Goal: Task Accomplishment & Management: Manage account settings

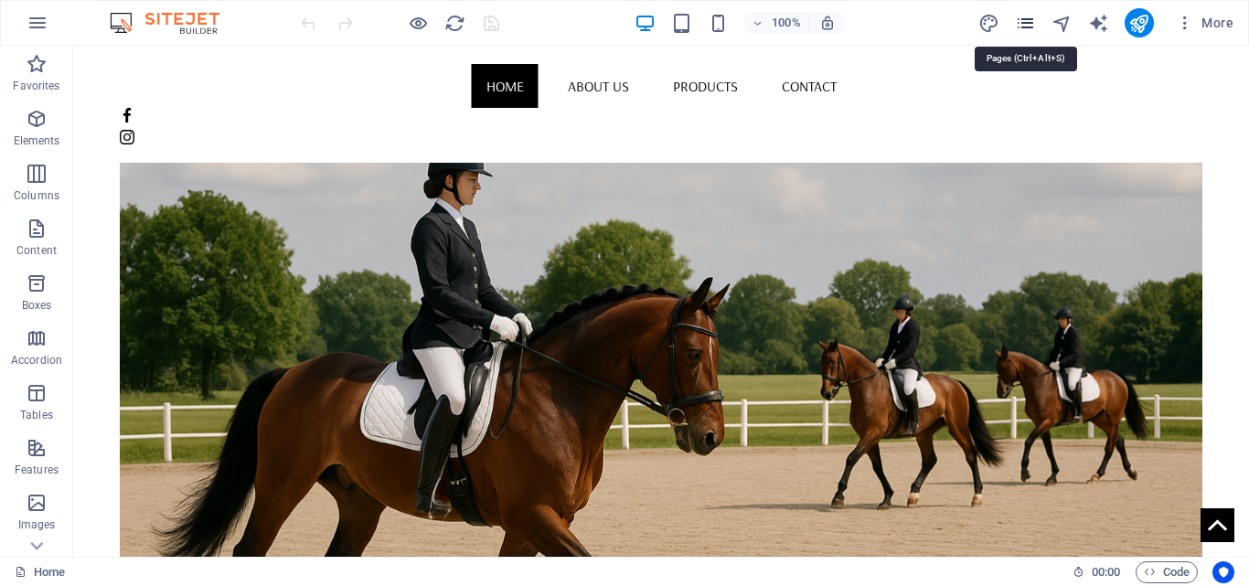
click at [1024, 20] on icon "pages" at bounding box center [1025, 23] width 21 height 21
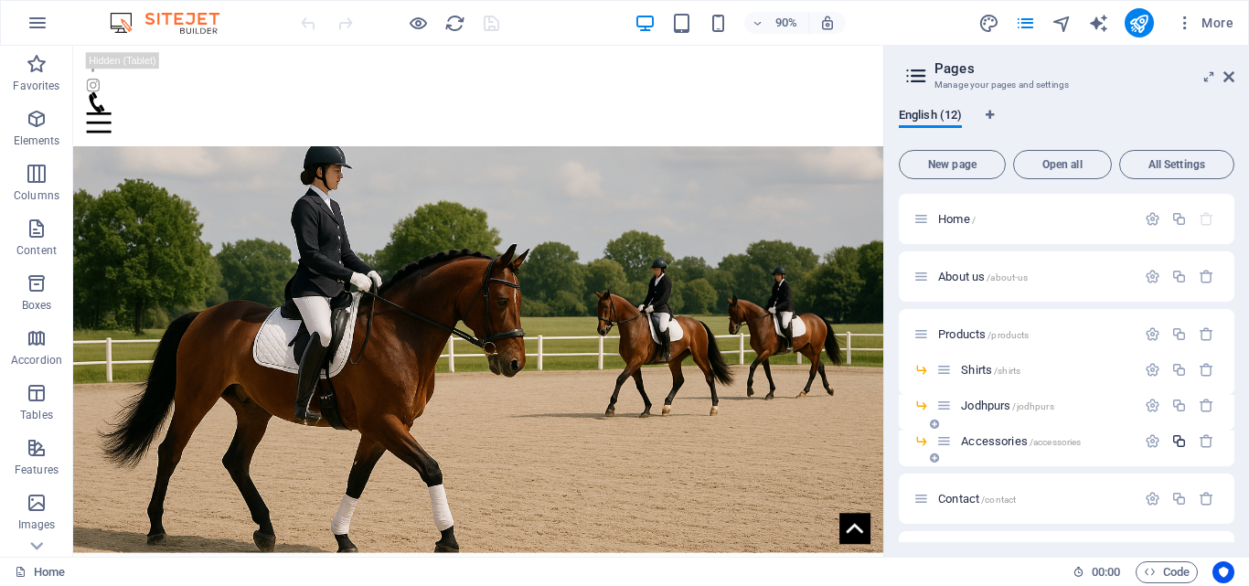
click at [1175, 445] on icon "button" at bounding box center [1180, 442] width 16 height 16
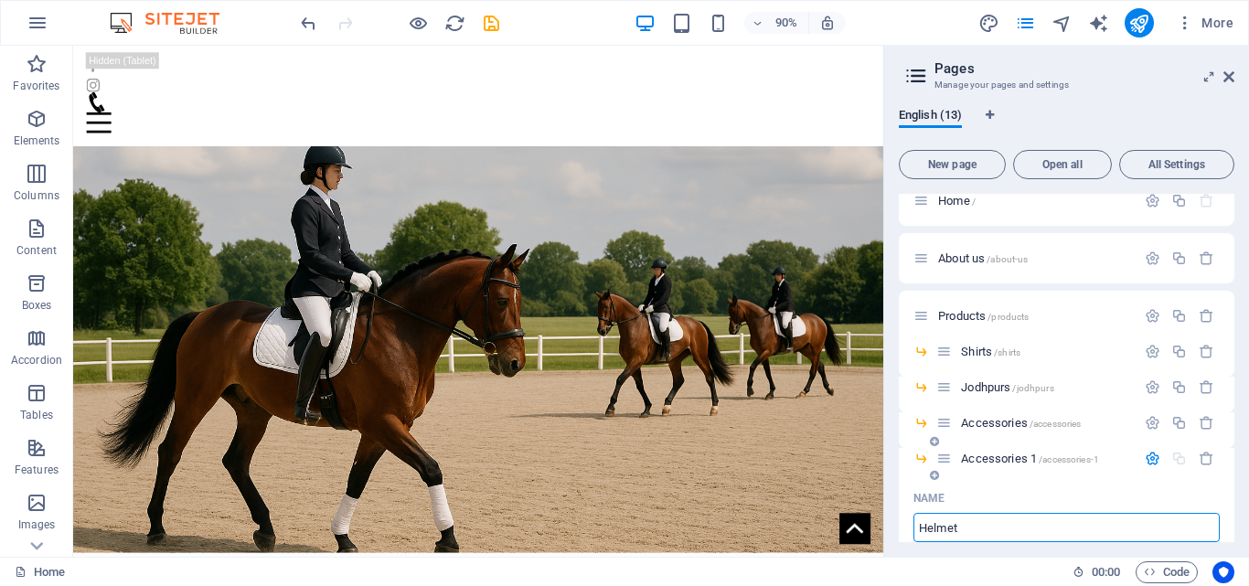
type input "Helmets"
type input "/helmet"
type input "Helmet"
type input "Helmets"
type input "/helmets"
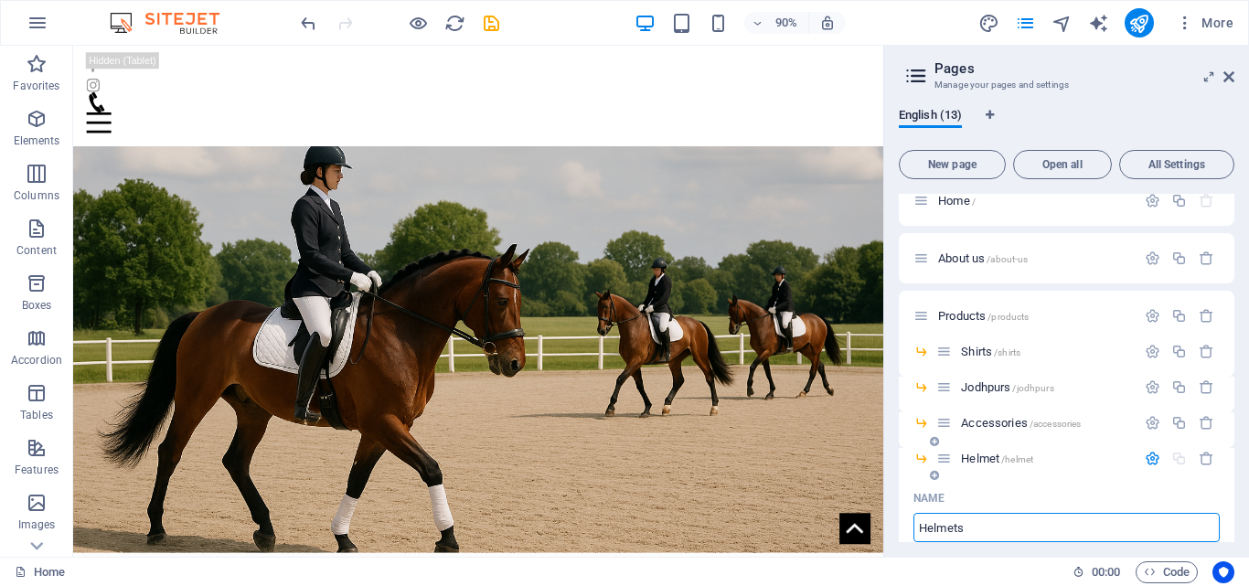
type input "Helmets"
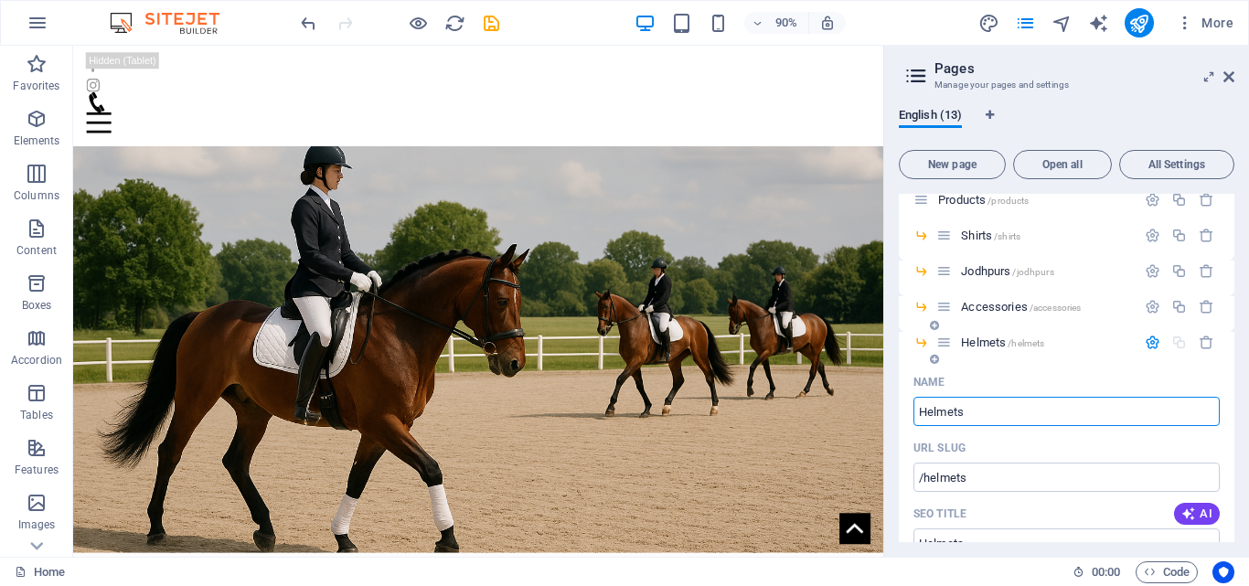
scroll to position [148, 0]
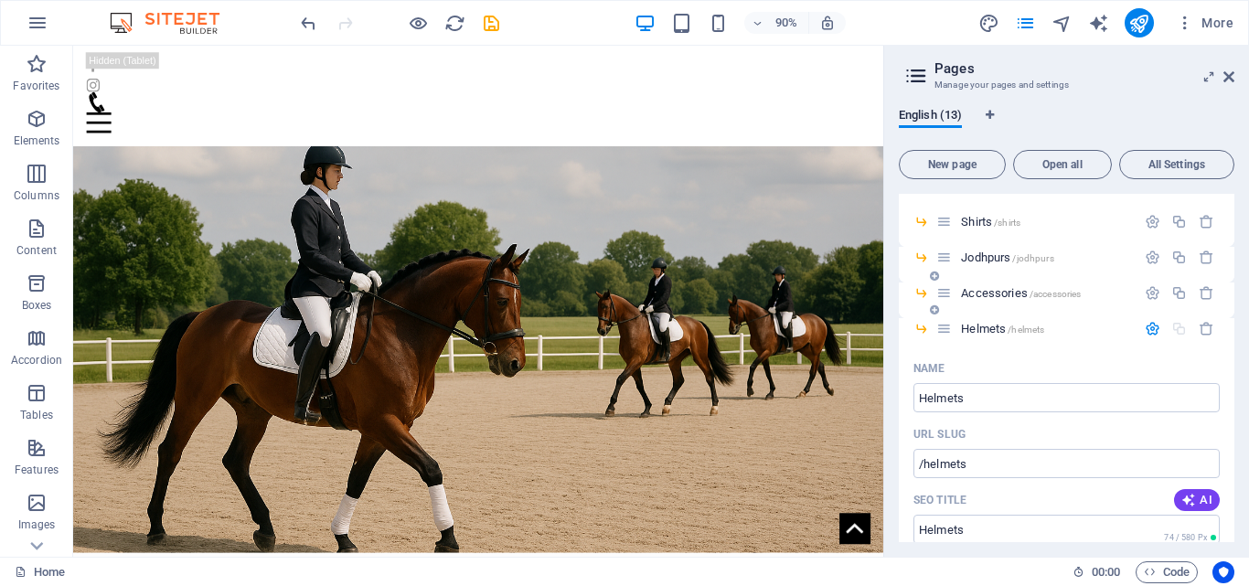
click at [978, 291] on span "Accessories /accessories" at bounding box center [1021, 293] width 120 height 14
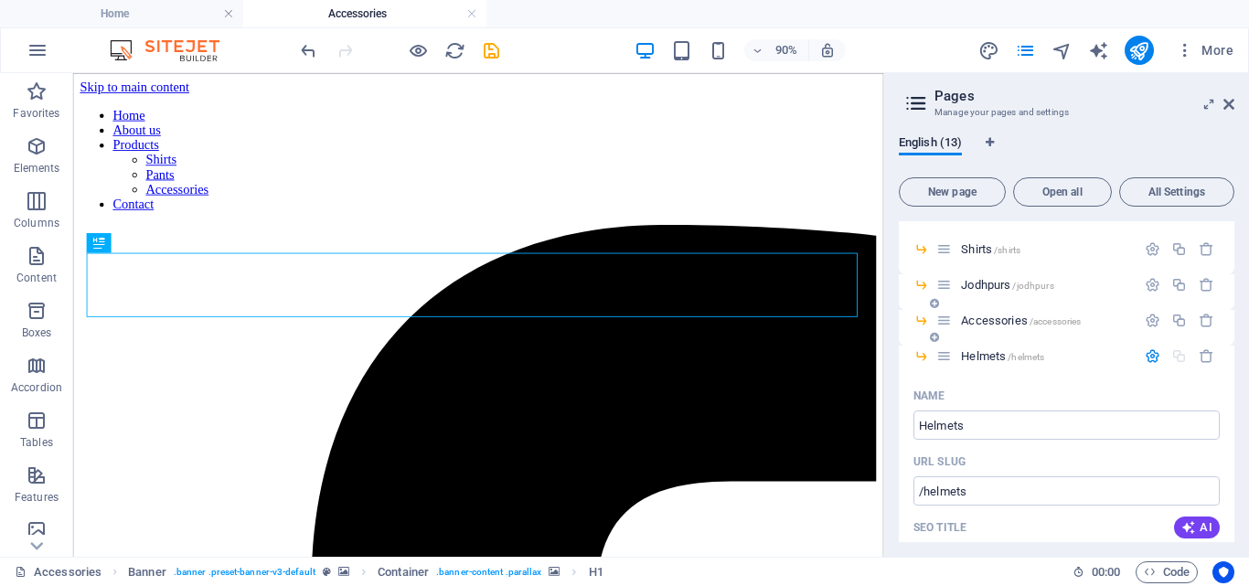
scroll to position [0, 0]
click at [978, 360] on span "Helmets /helmets" at bounding box center [1002, 356] width 83 height 14
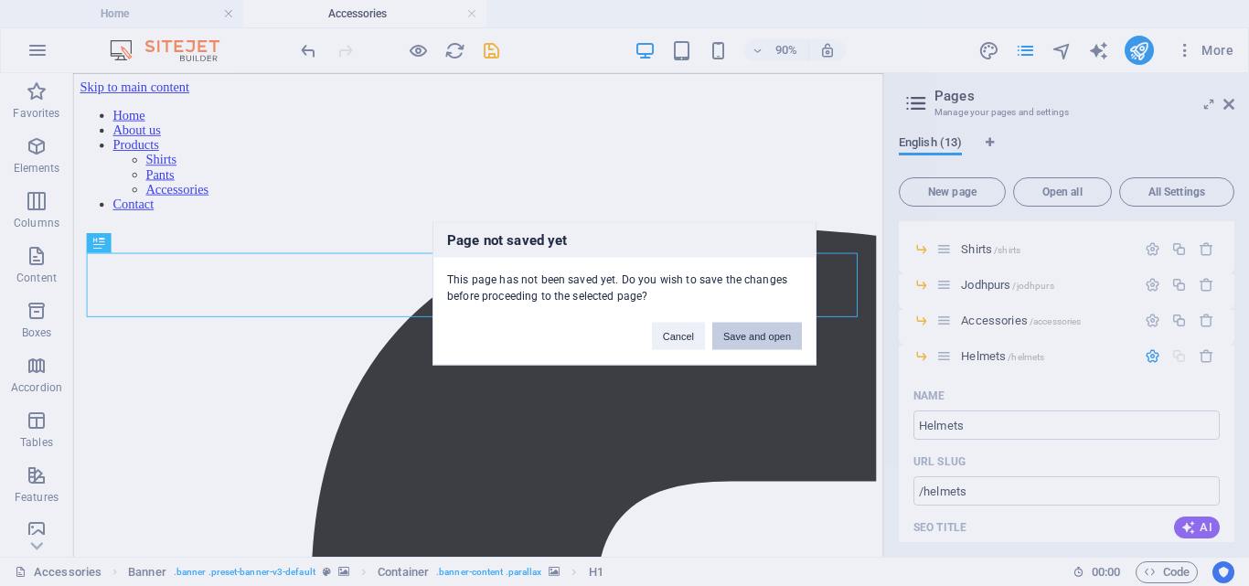
click at [742, 334] on button "Save and open" at bounding box center [757, 335] width 90 height 27
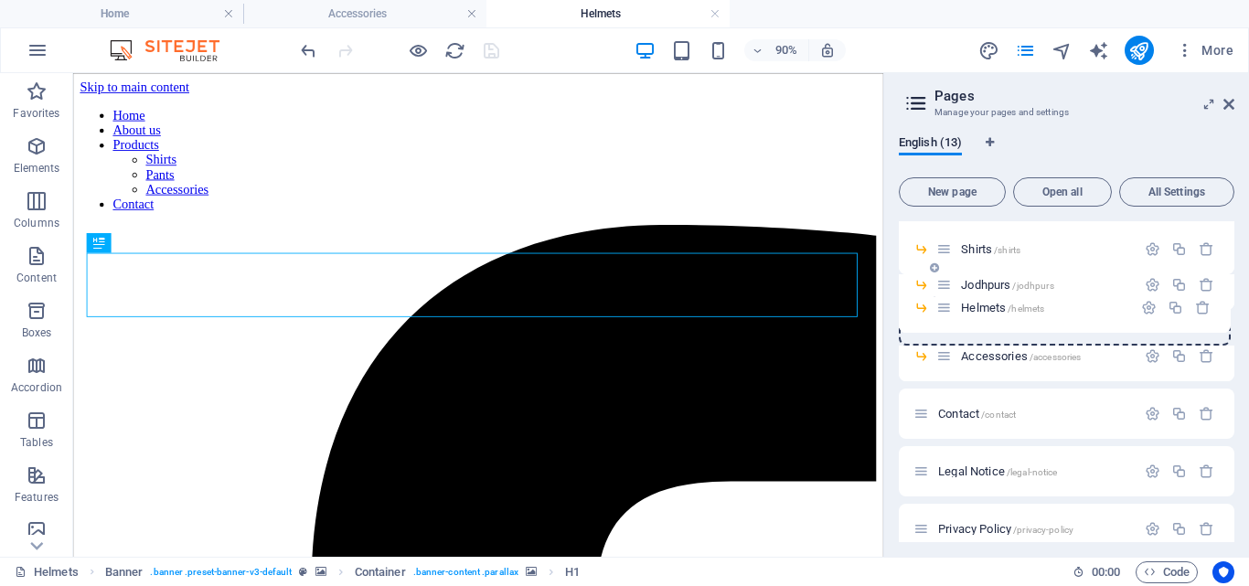
drag, startPoint x: 946, startPoint y: 361, endPoint x: 945, endPoint y: 307, distance: 54.0
click at [945, 307] on div "Home / About us /about-us Products /products Shirts /shirts Jodhpurs /jodhpurs …" at bounding box center [1067, 382] width 336 height 618
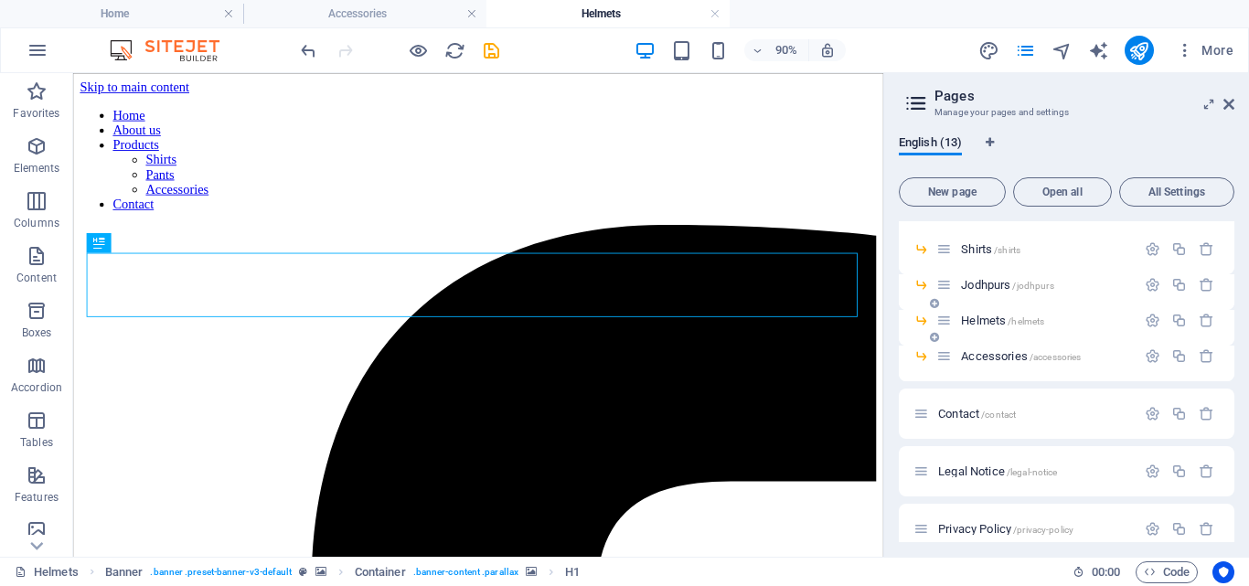
click at [984, 314] on div "Helmets /helmets" at bounding box center [1036, 320] width 199 height 21
click at [980, 317] on span "Helmets /helmets" at bounding box center [1002, 321] width 83 height 14
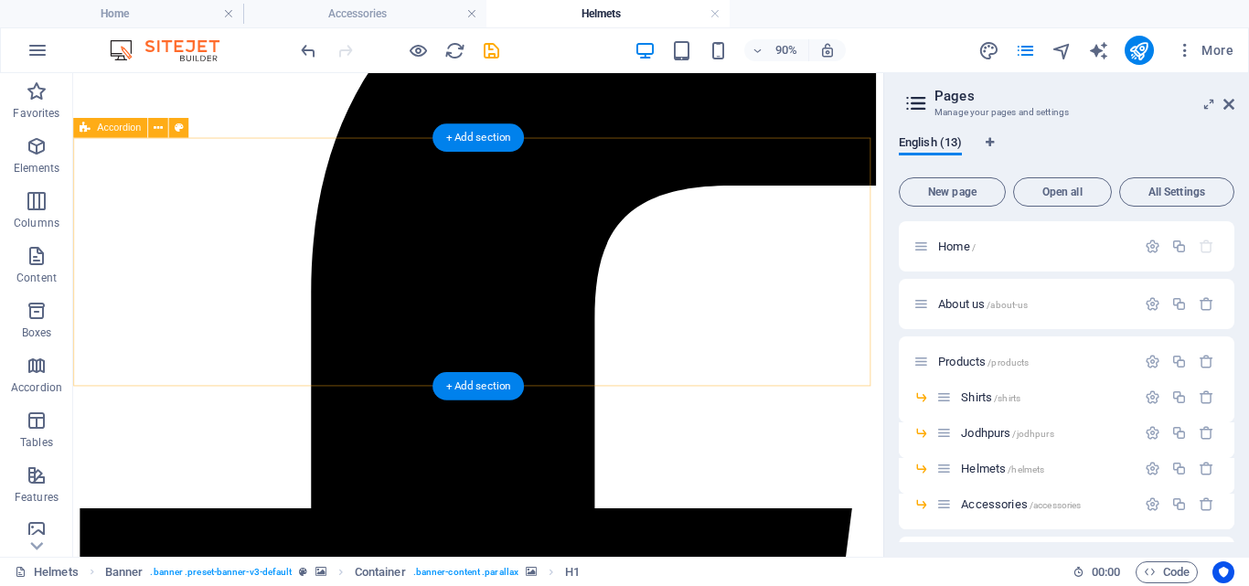
scroll to position [352, 0]
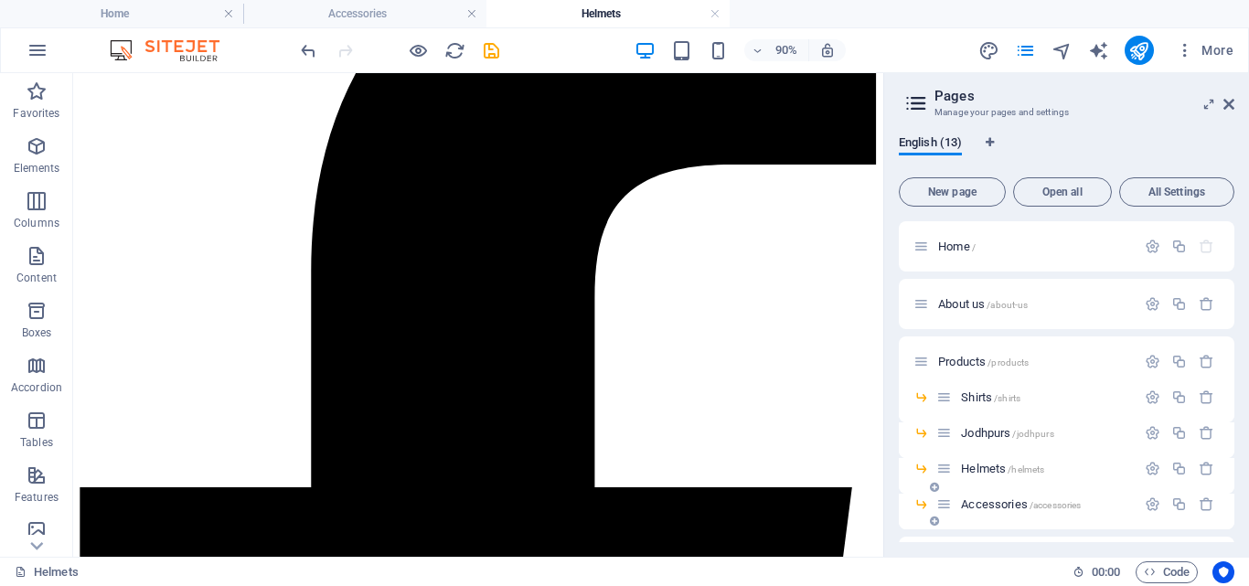
click at [987, 509] on span "Accessories /accessories" at bounding box center [1021, 505] width 120 height 14
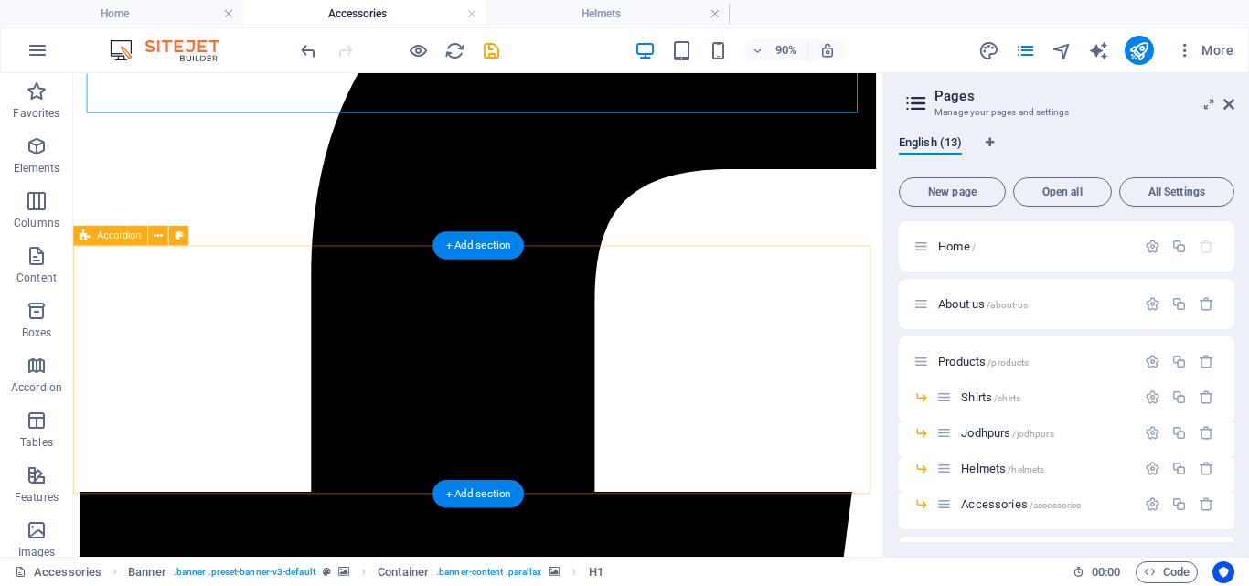
scroll to position [385, 0]
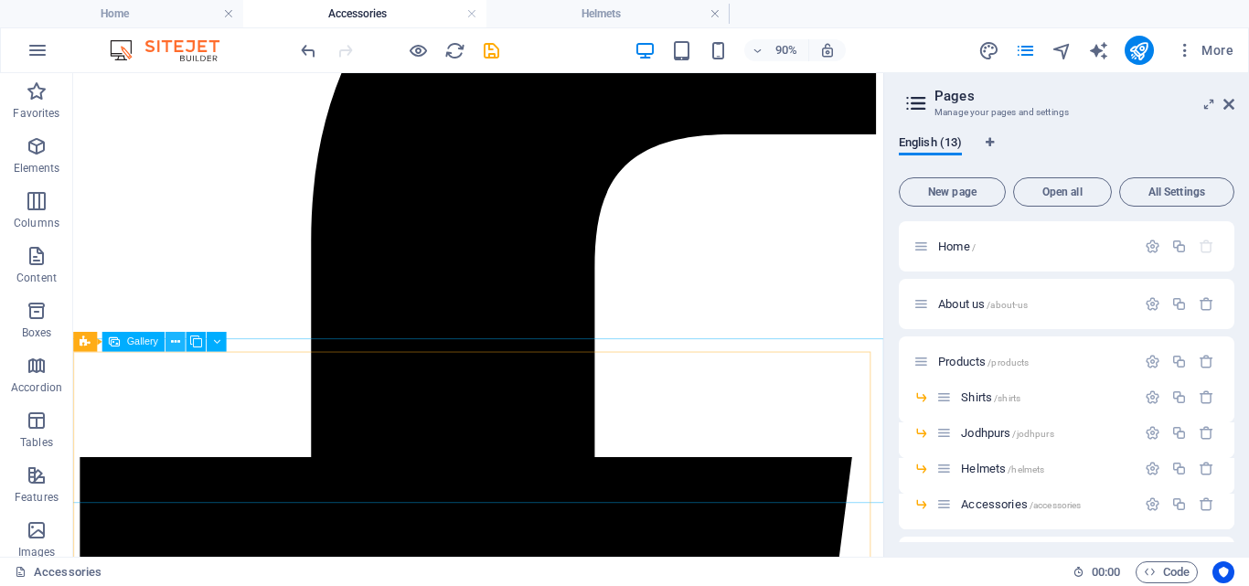
click at [183, 339] on button at bounding box center [176, 342] width 20 height 20
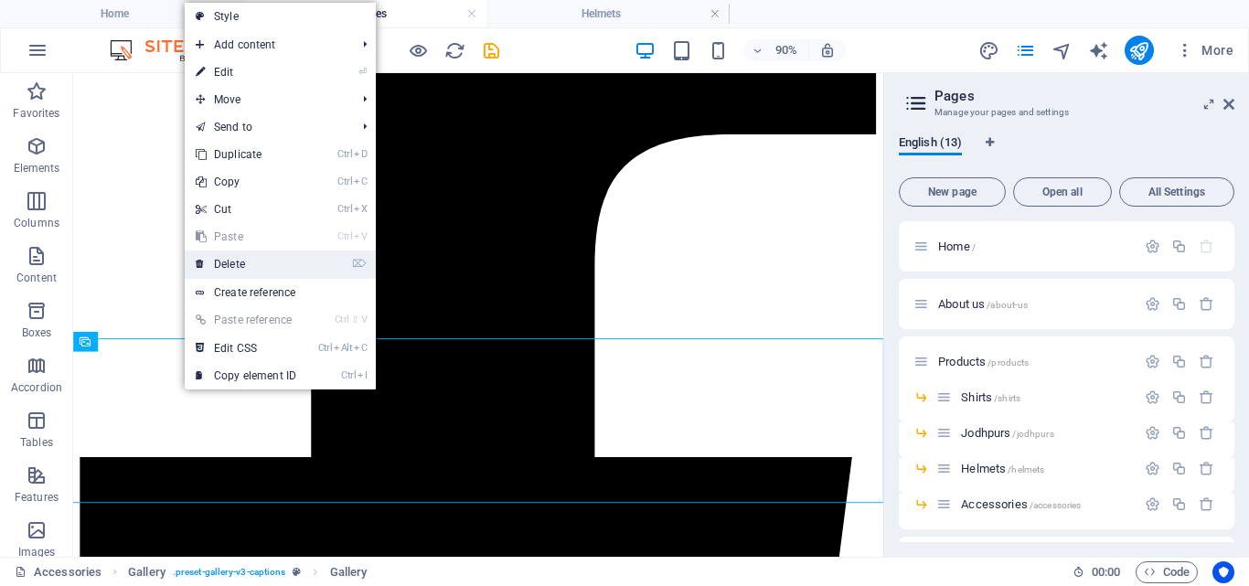
click at [266, 267] on link "⌦ Delete" at bounding box center [246, 264] width 123 height 27
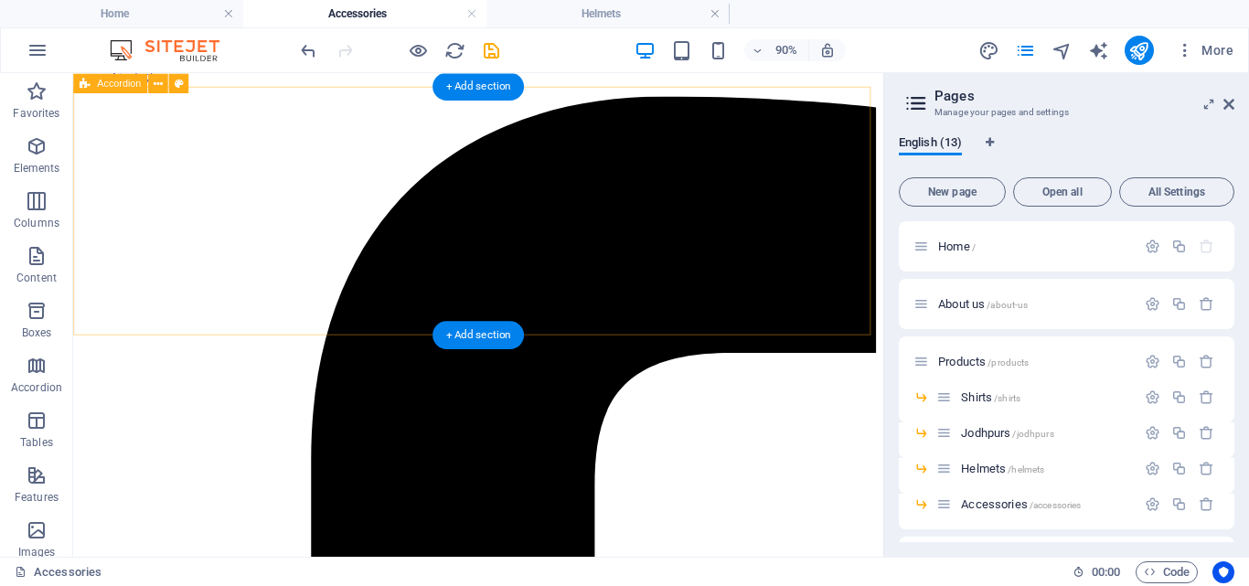
scroll to position [0, 0]
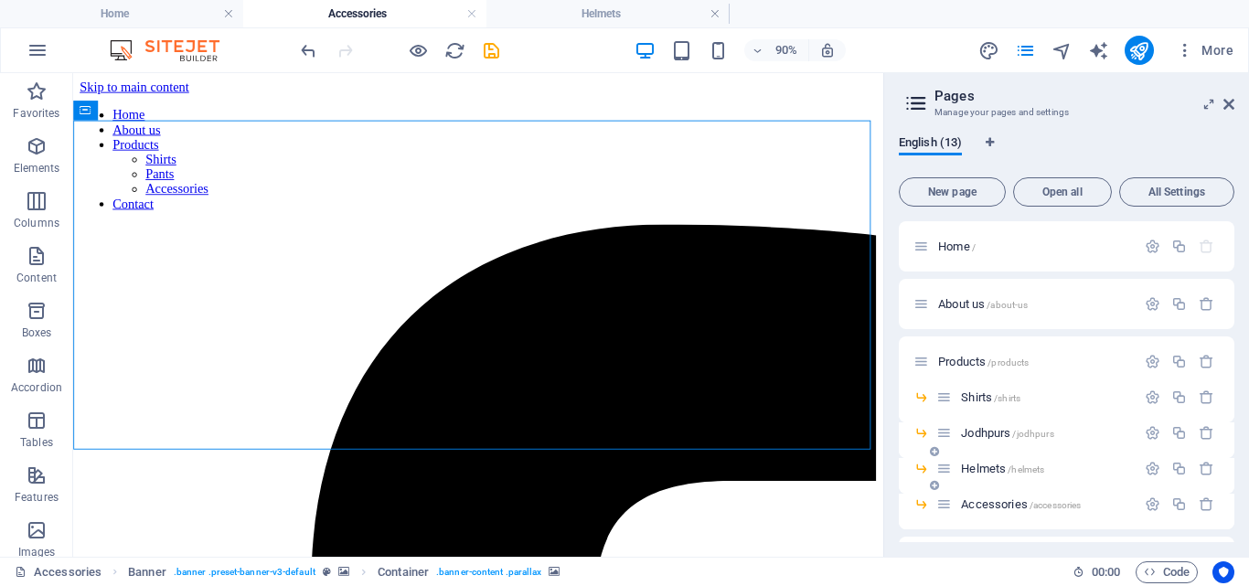
click at [980, 470] on span "Helmets /helmets" at bounding box center [1002, 469] width 83 height 14
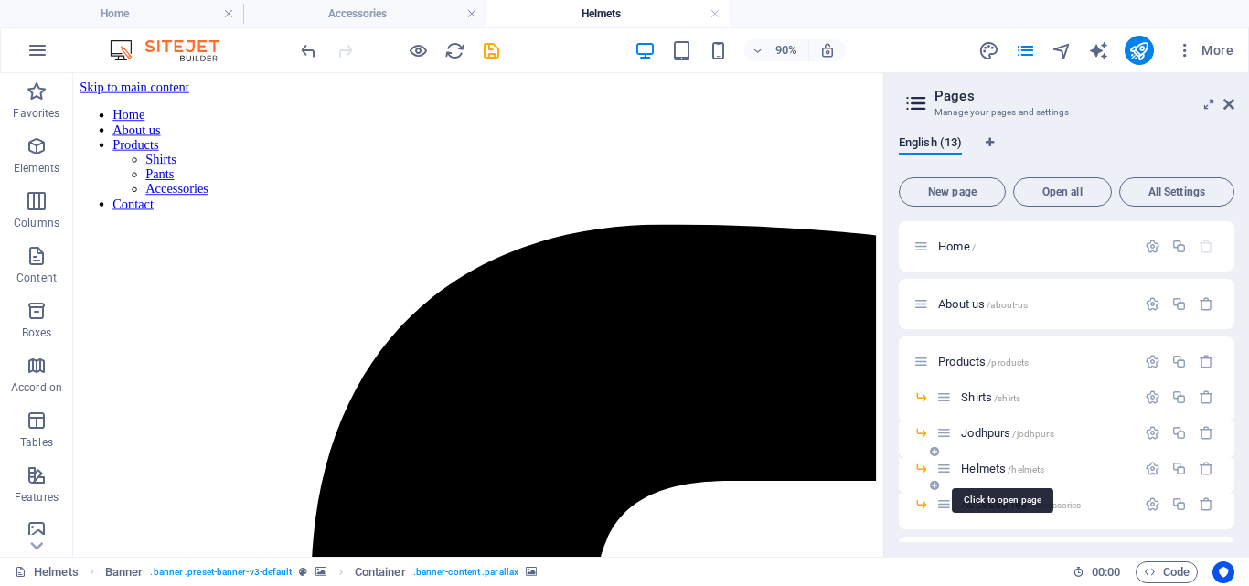
scroll to position [352, 0]
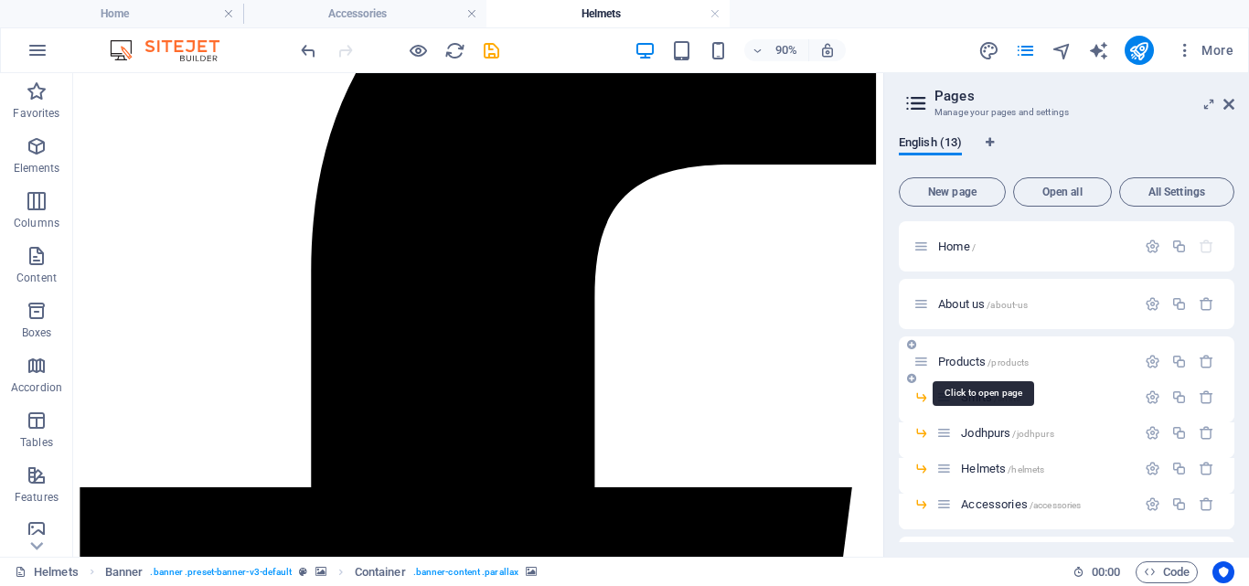
click at [956, 360] on span "Products /products" at bounding box center [983, 362] width 91 height 14
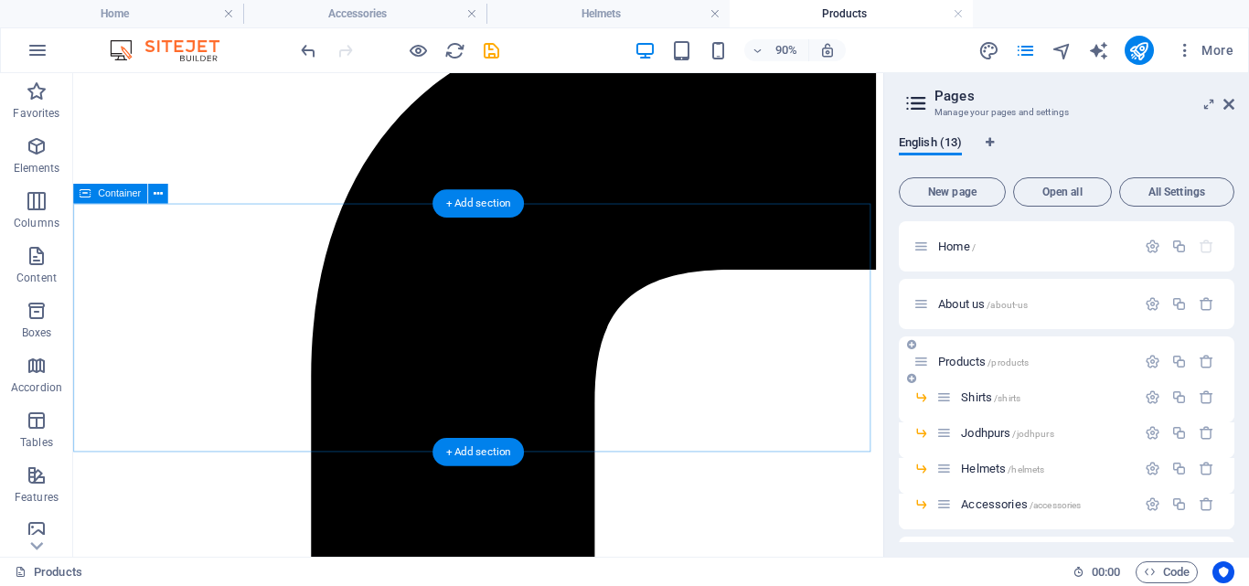
scroll to position [0, 0]
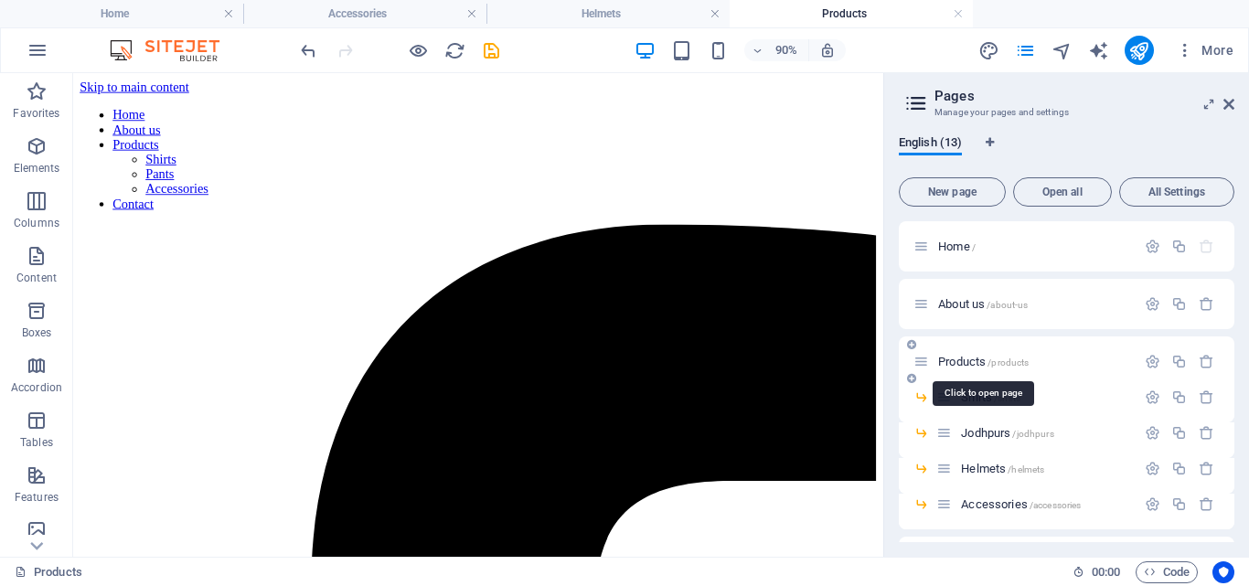
click at [954, 361] on span "Products /products" at bounding box center [983, 362] width 91 height 14
click at [1147, 365] on icon "button" at bounding box center [1153, 362] width 16 height 16
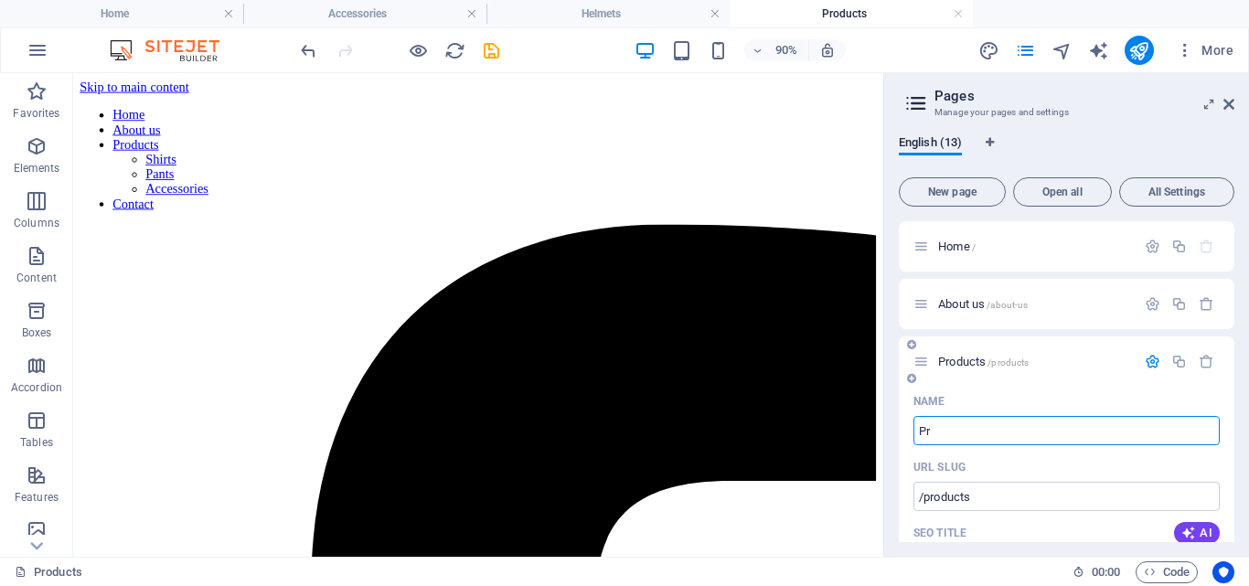
type input "P"
type input "/product"
type input "Product"
type input "Rider"
type input "/"
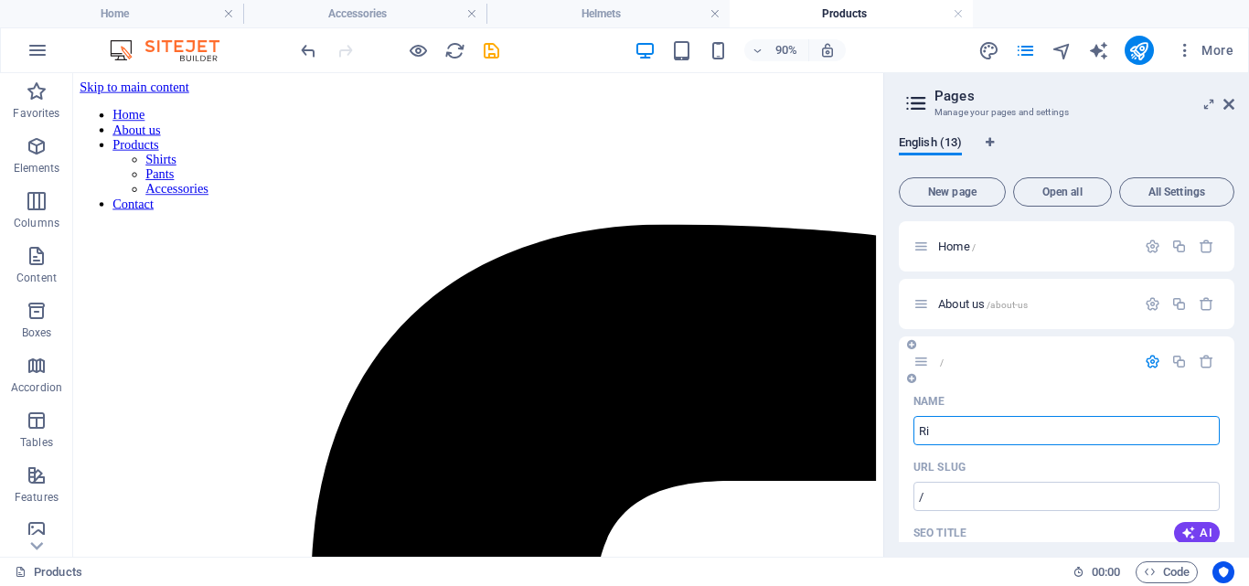
type input "R"
type input "/riders"
type input "Riders"
type input "Produc"
type input "/"
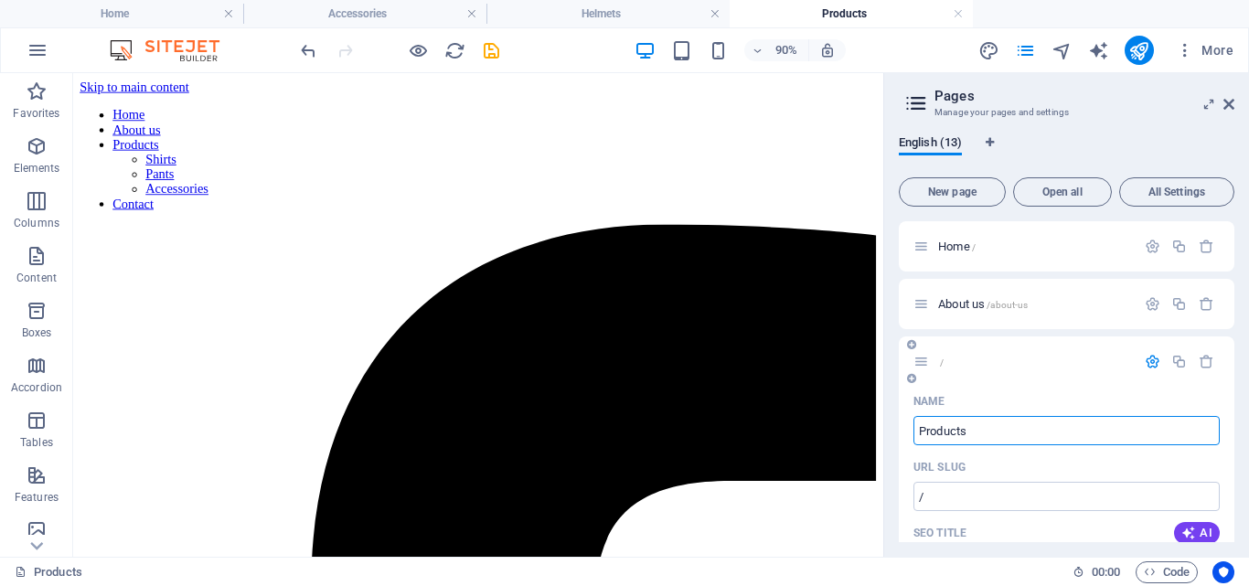
type input "Products"
type input "/products"
type input "Products"
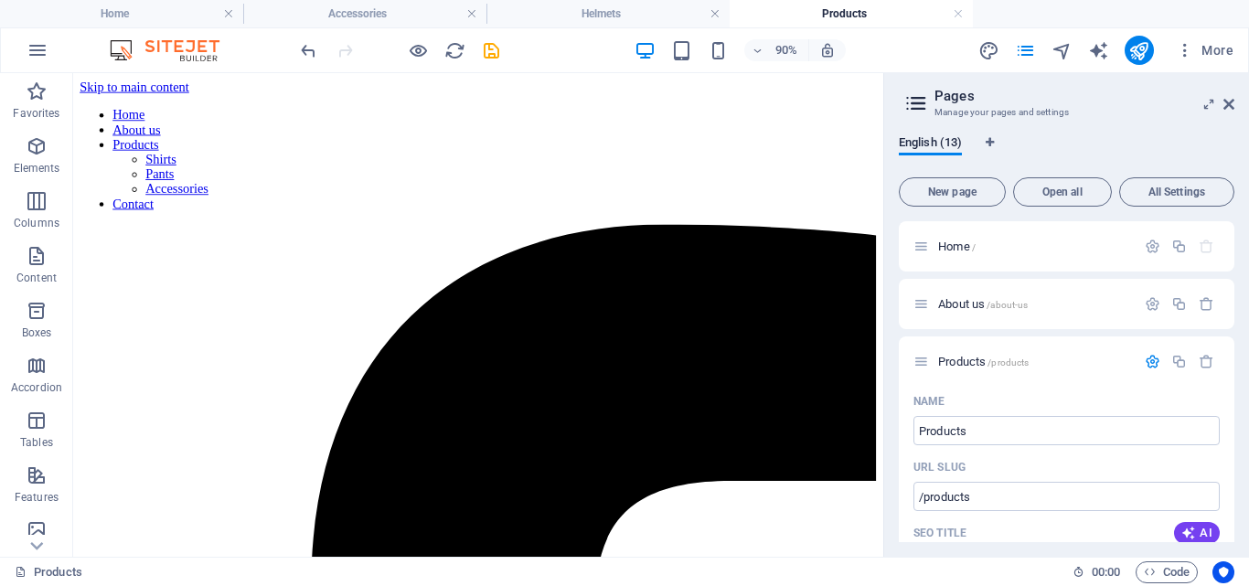
click at [1085, 113] on h3 "Manage your pages and settings" at bounding box center [1066, 112] width 263 height 16
click at [1146, 359] on icon "button" at bounding box center [1153, 362] width 16 height 16
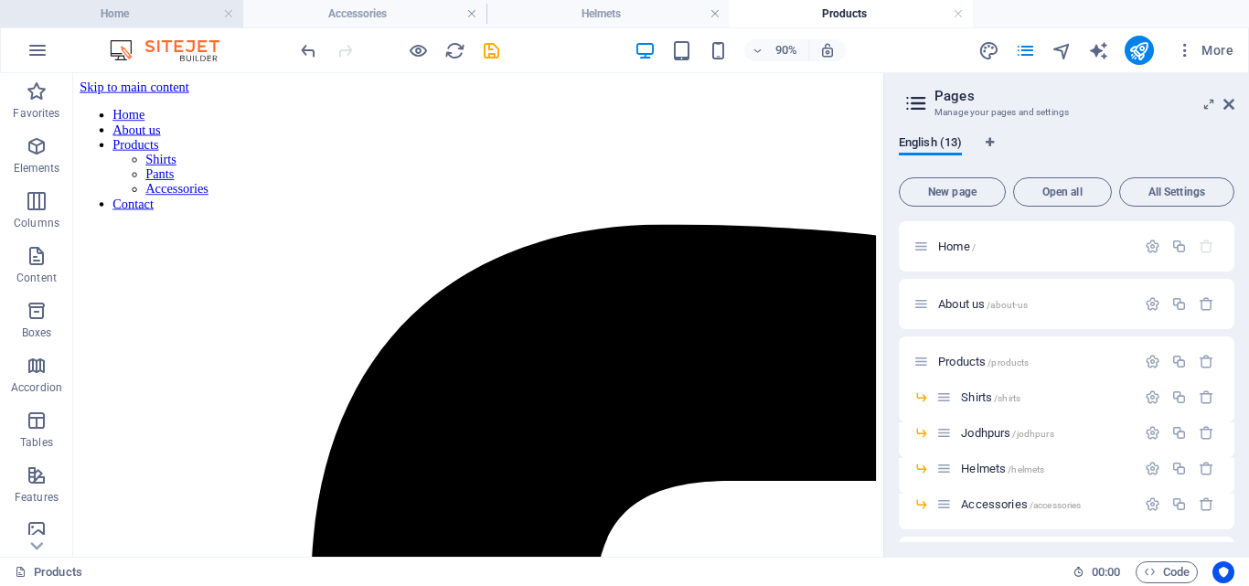
click at [147, 15] on h4 "Home" at bounding box center [121, 14] width 243 height 20
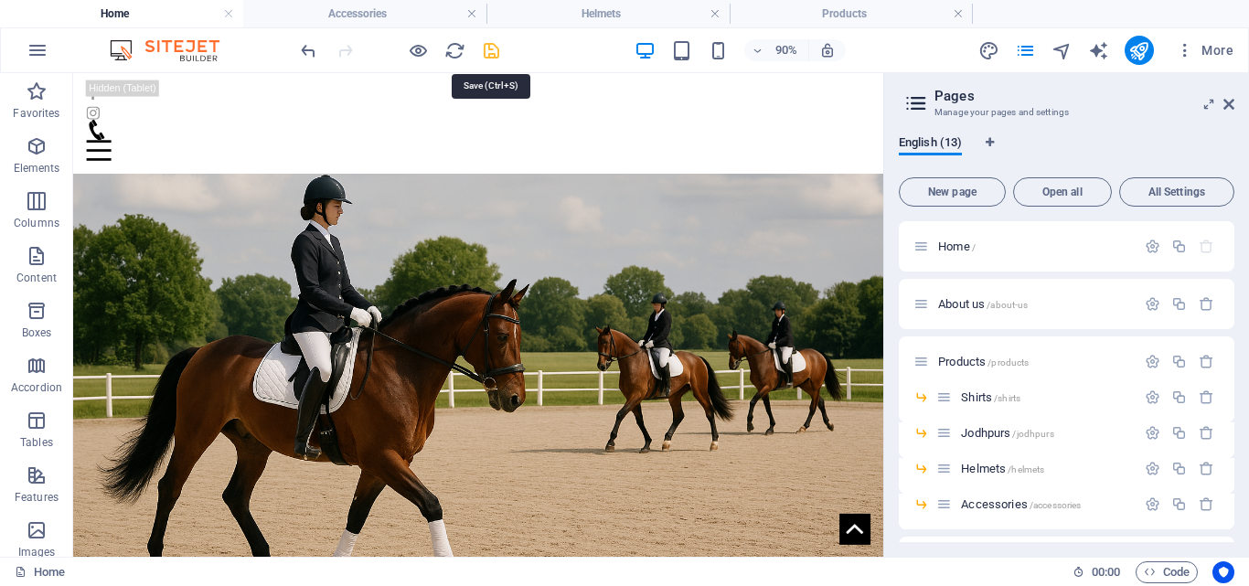
click at [482, 44] on icon "save" at bounding box center [491, 50] width 21 height 21
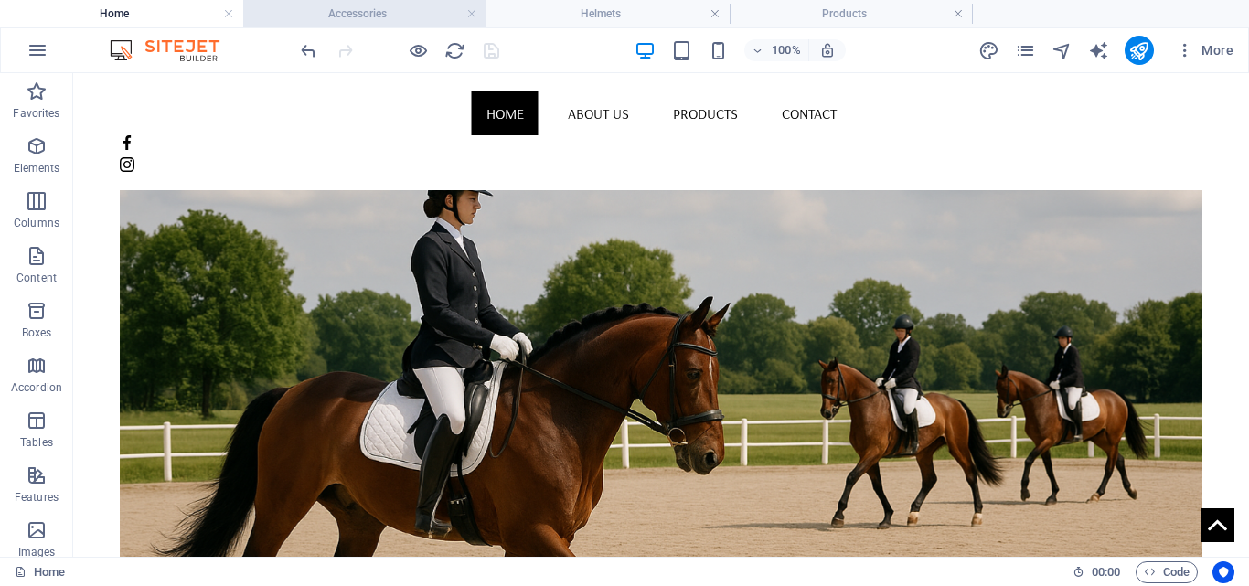
click at [380, 10] on h4 "Accessories" at bounding box center [364, 14] width 243 height 20
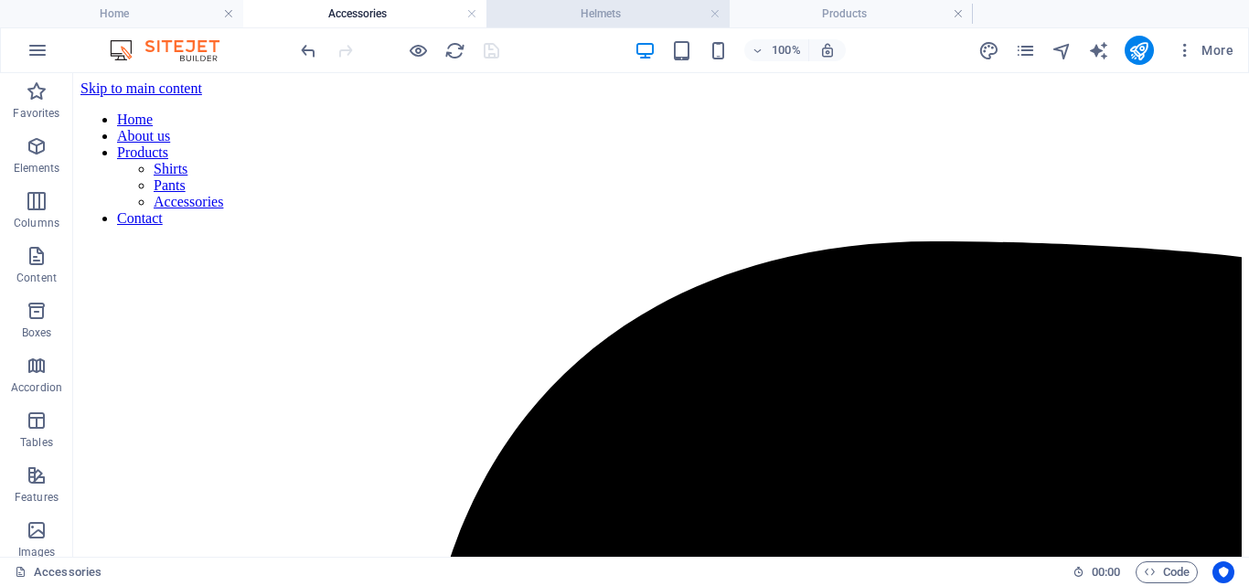
click at [579, 20] on h4 "Helmets" at bounding box center [608, 14] width 243 height 20
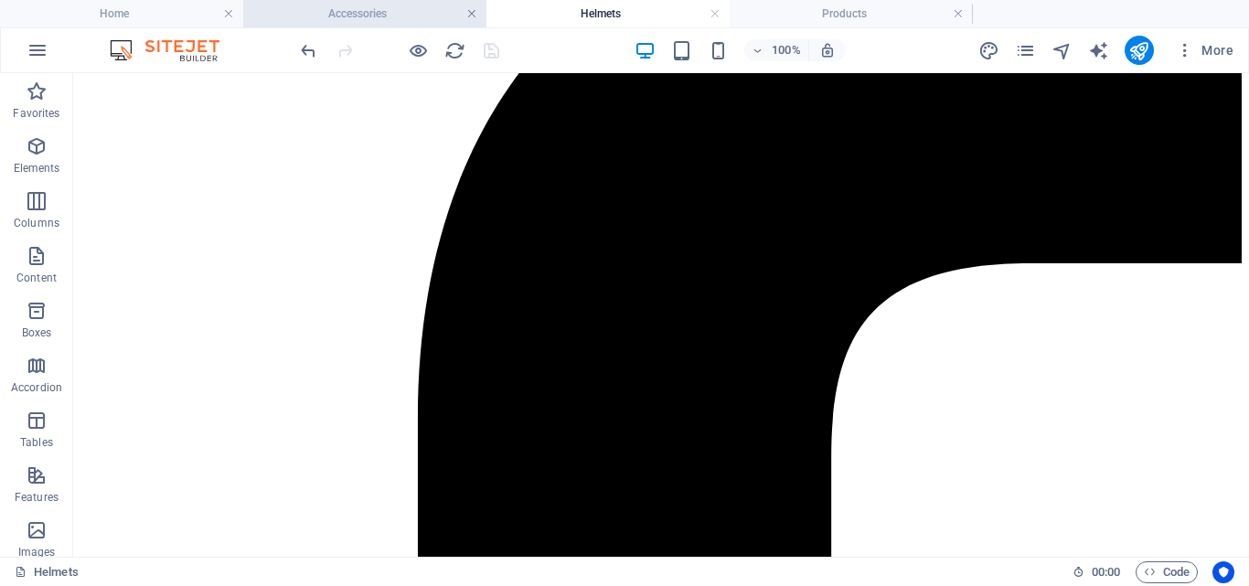
click at [467, 12] on link at bounding box center [471, 13] width 11 height 17
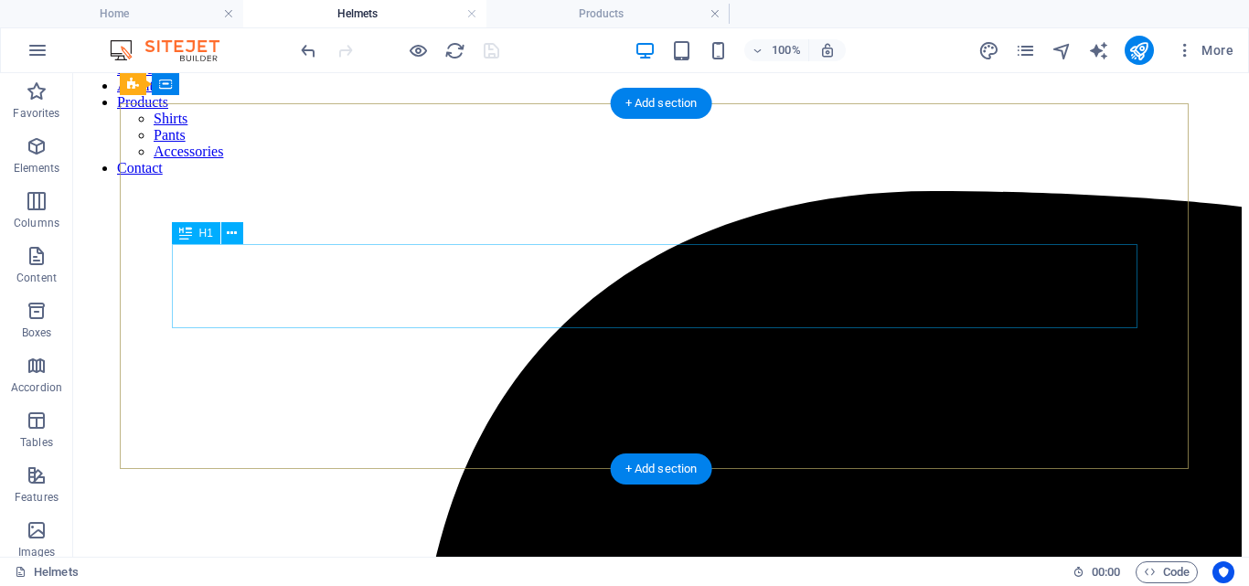
scroll to position [0, 0]
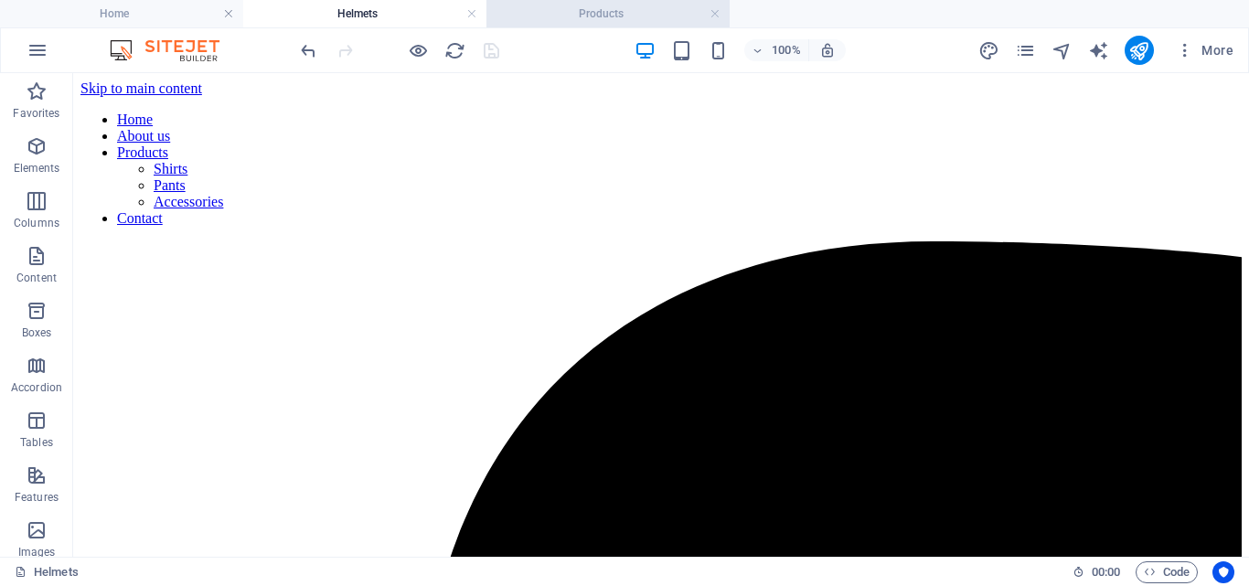
click at [625, 10] on h4 "Products" at bounding box center [608, 14] width 243 height 20
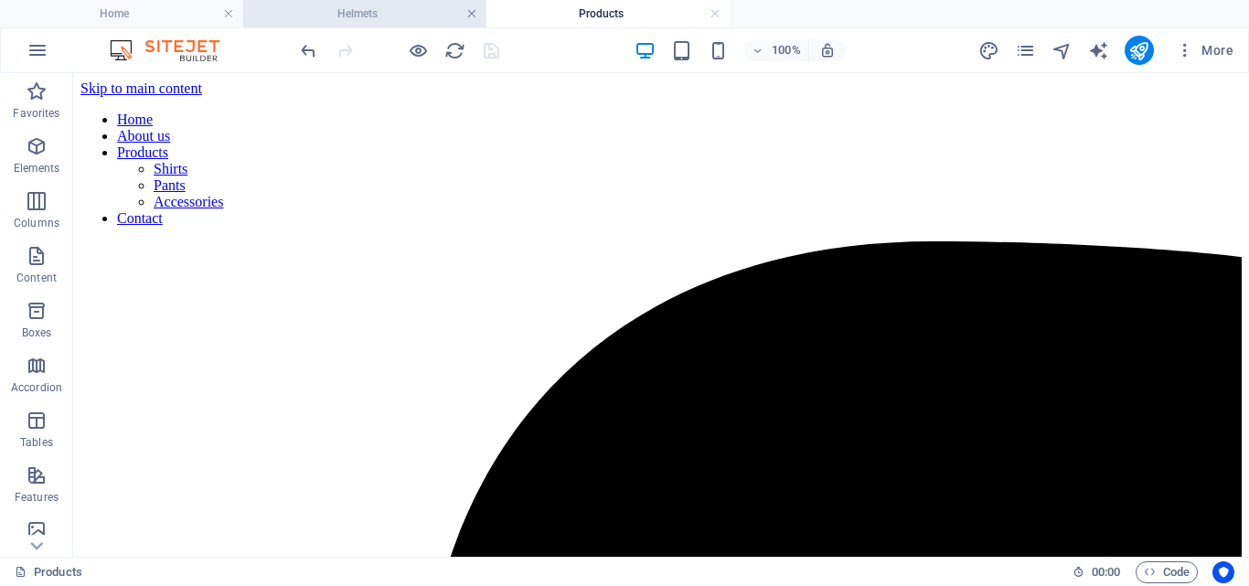
click at [469, 10] on link at bounding box center [471, 13] width 11 height 17
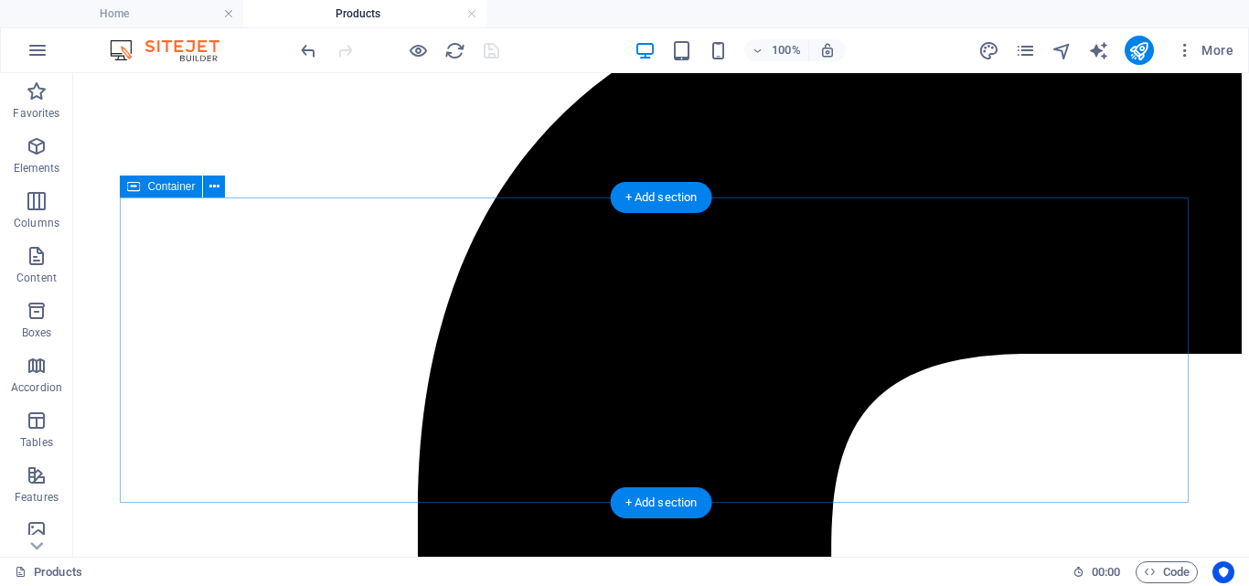
scroll to position [258, 0]
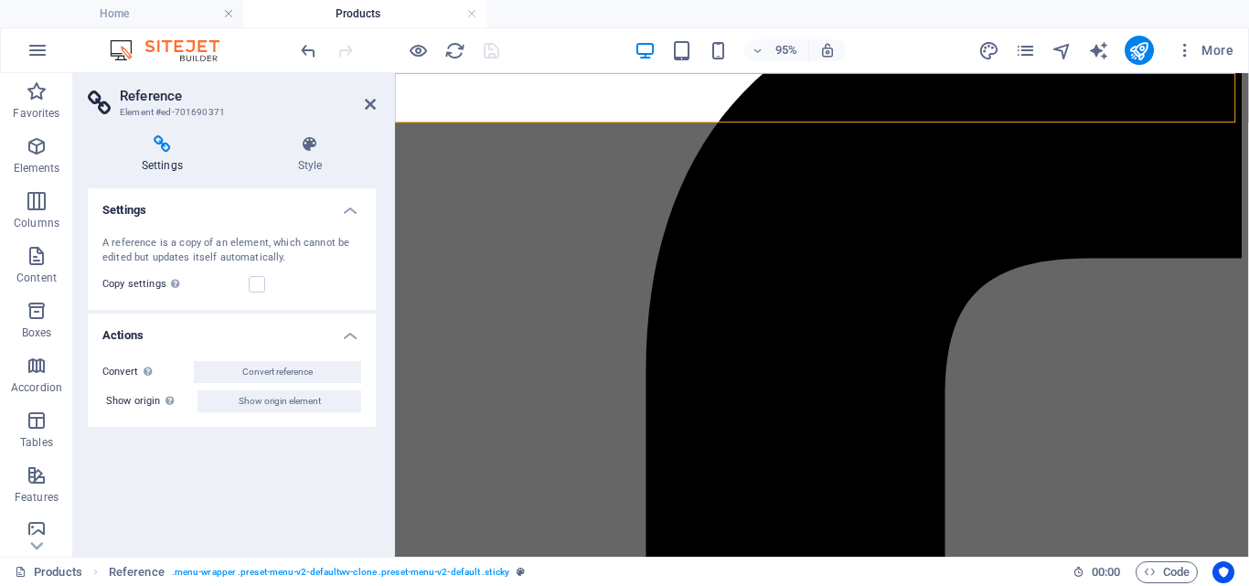
click at [380, 104] on aside "Reference Element #ed-701690371 Settings Style Settings A reference is a copy o…" at bounding box center [234, 315] width 322 height 484
click at [369, 107] on icon at bounding box center [370, 104] width 11 height 15
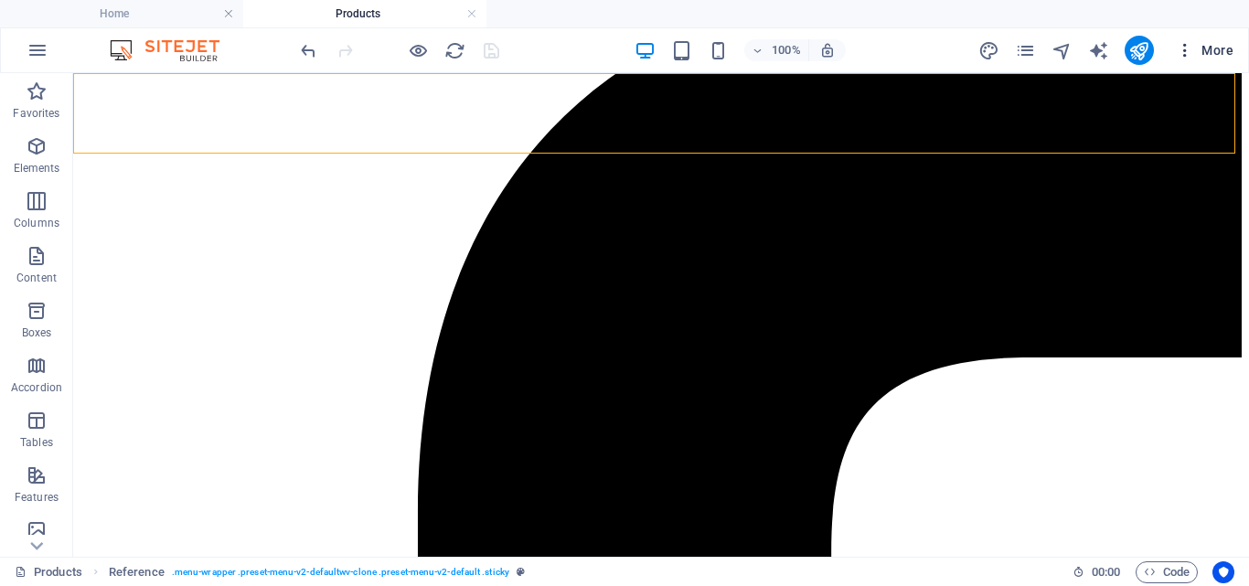
click at [1217, 52] on span "More" at bounding box center [1205, 50] width 58 height 18
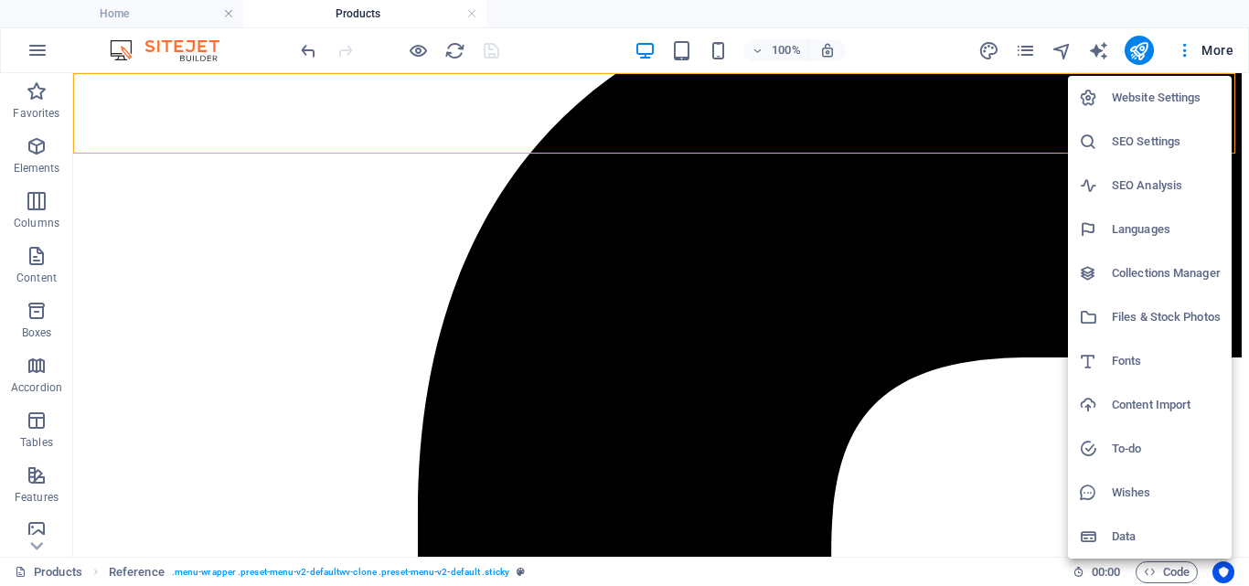
click at [1171, 131] on h6 "SEO Settings" at bounding box center [1166, 142] width 109 height 22
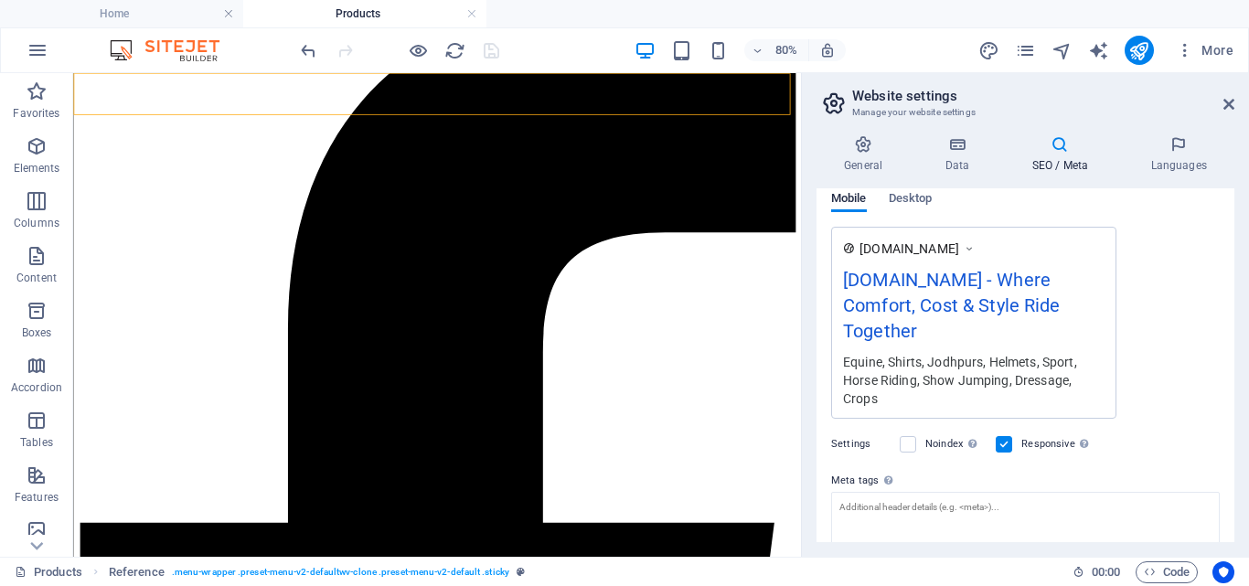
scroll to position [0, 0]
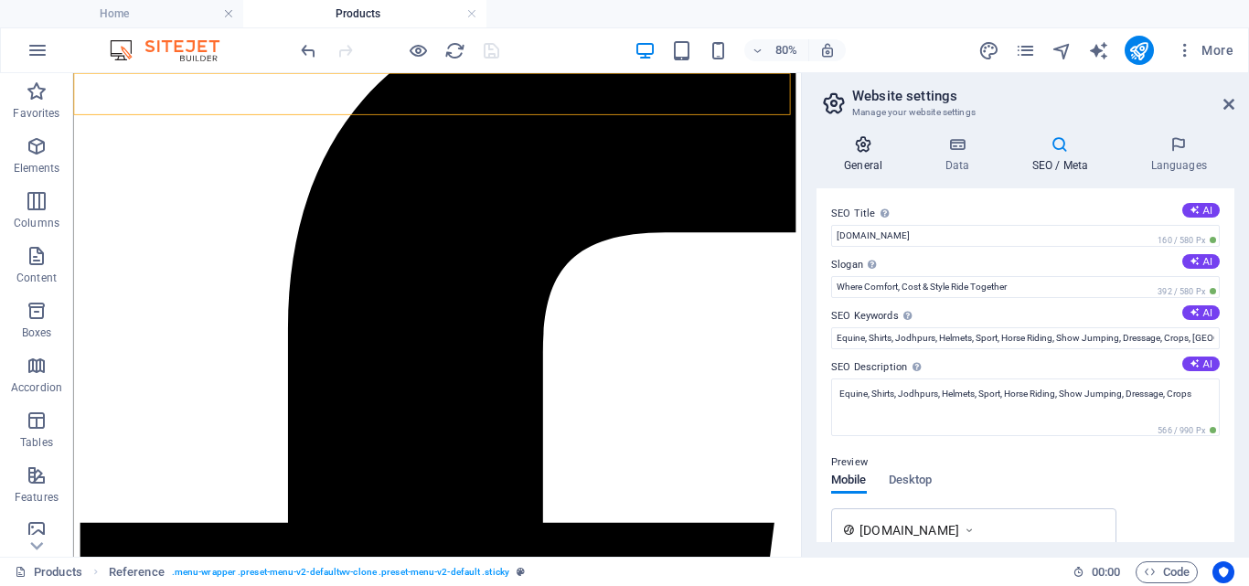
click at [852, 146] on icon at bounding box center [863, 144] width 93 height 18
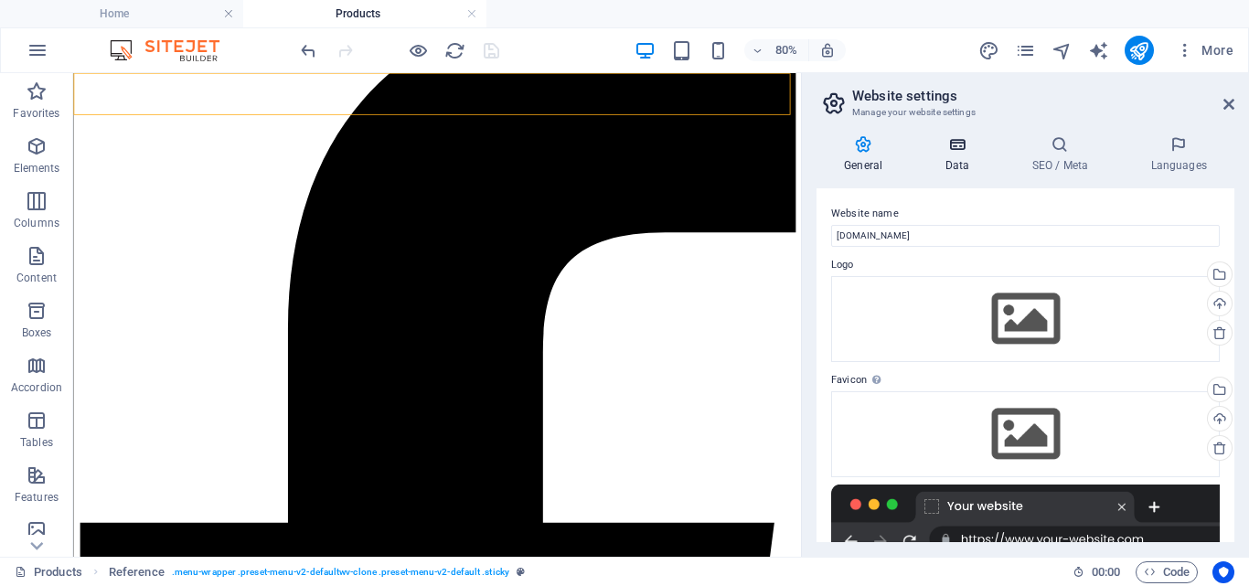
click at [950, 155] on h4 "Data" at bounding box center [960, 154] width 87 height 38
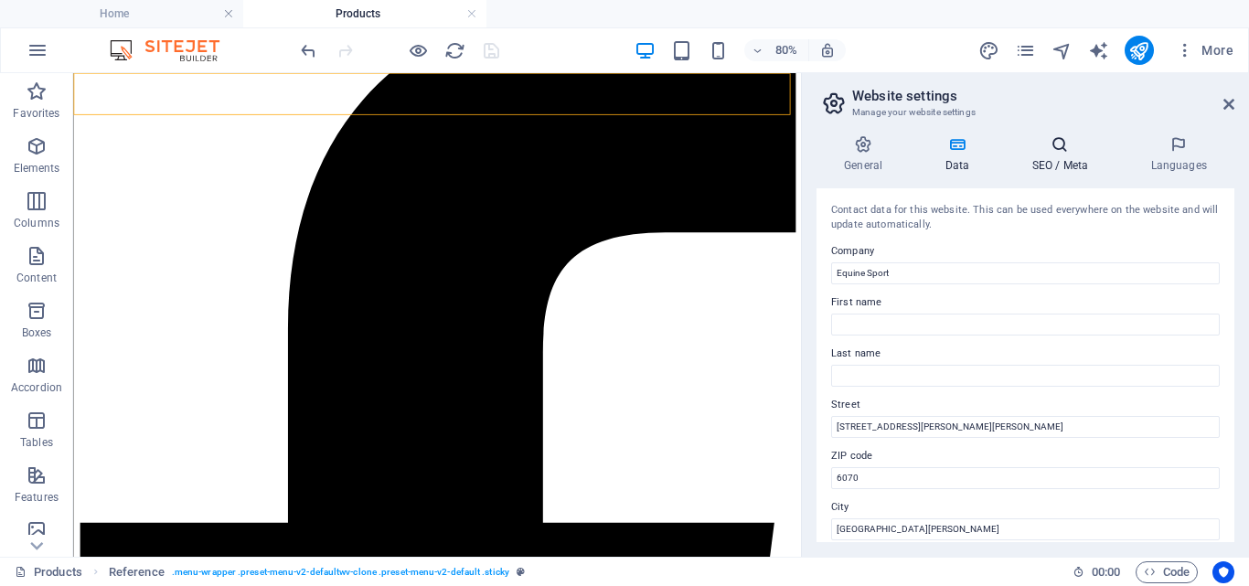
click at [1070, 151] on icon at bounding box center [1060, 144] width 112 height 18
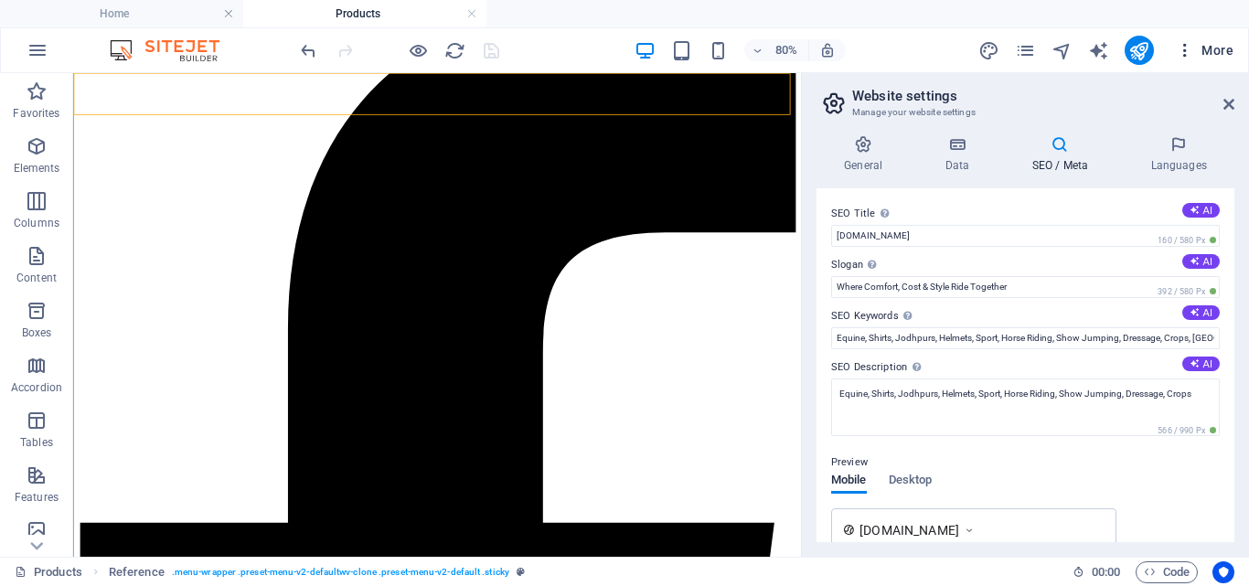
click at [1202, 48] on span "More" at bounding box center [1205, 50] width 58 height 18
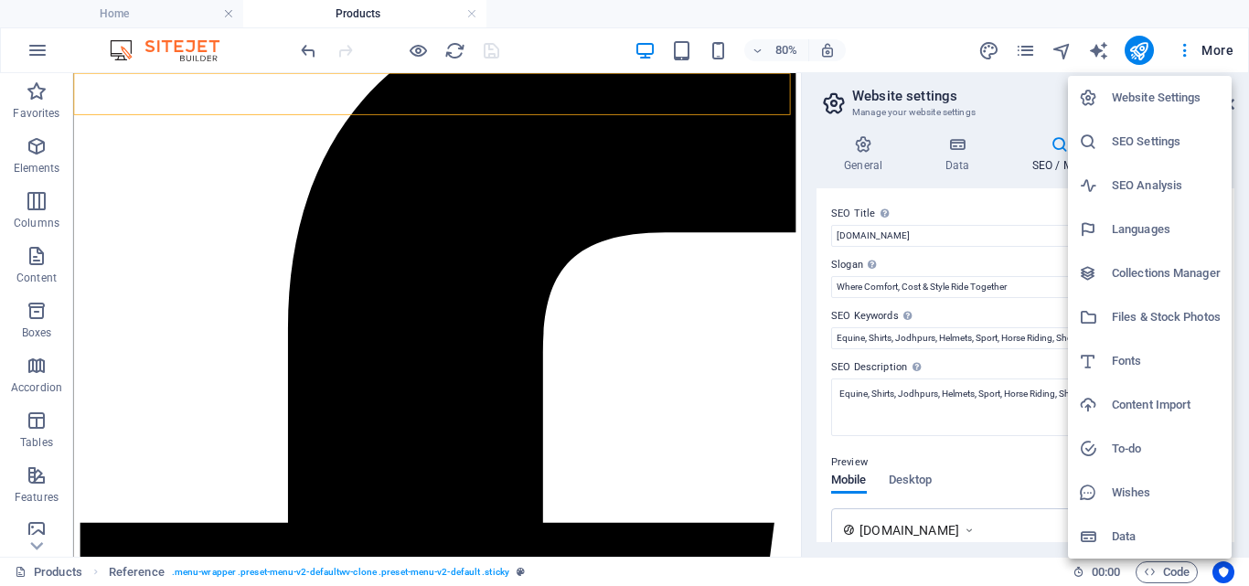
click at [1173, 88] on h6 "Website Settings" at bounding box center [1166, 98] width 109 height 22
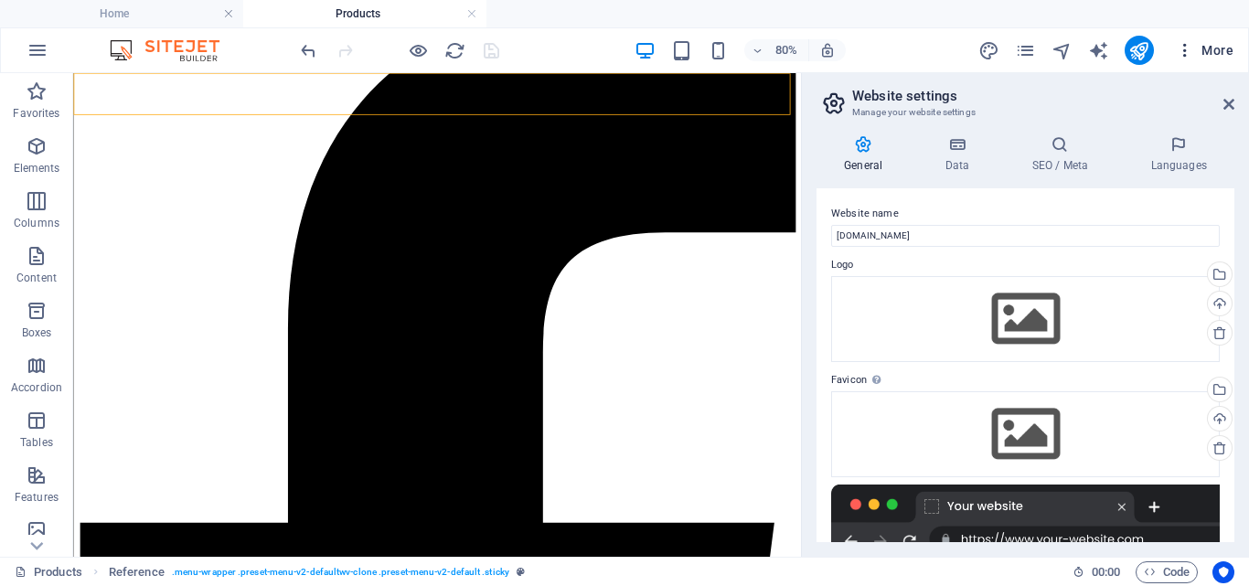
click at [1212, 51] on span "More" at bounding box center [1205, 50] width 58 height 18
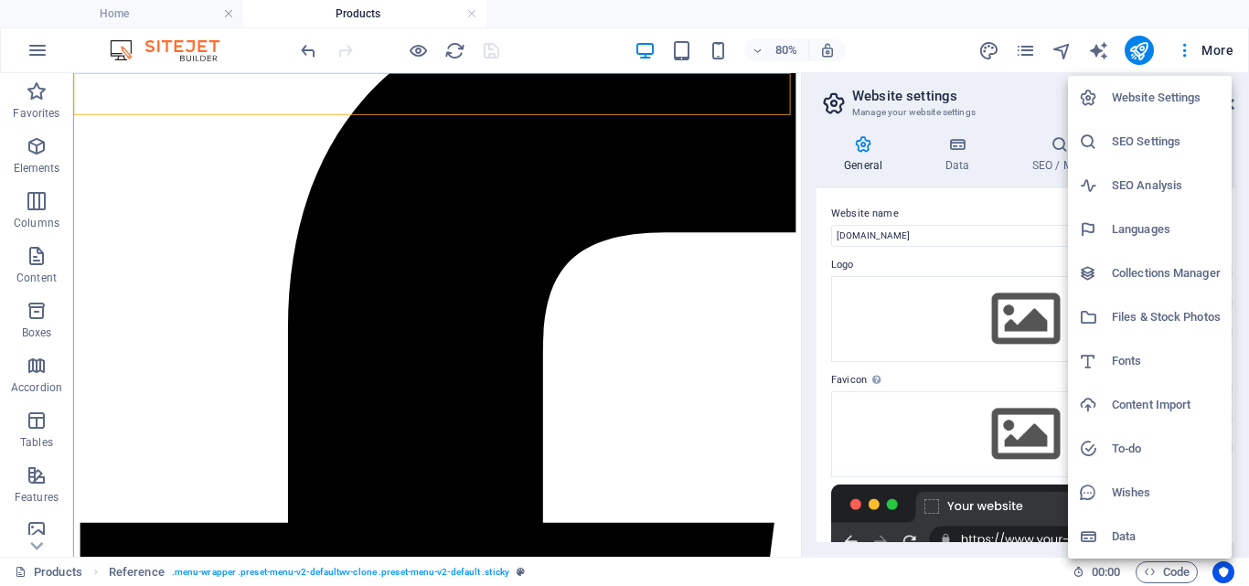
click at [1206, 46] on div at bounding box center [624, 293] width 1249 height 586
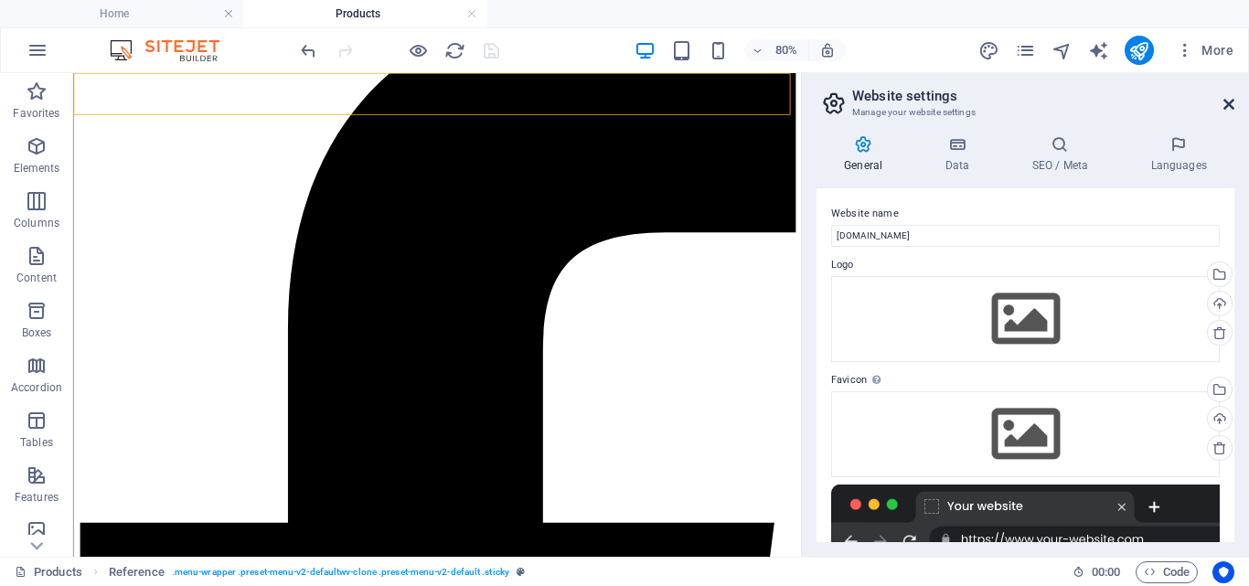
click at [1234, 102] on icon at bounding box center [1229, 104] width 11 height 15
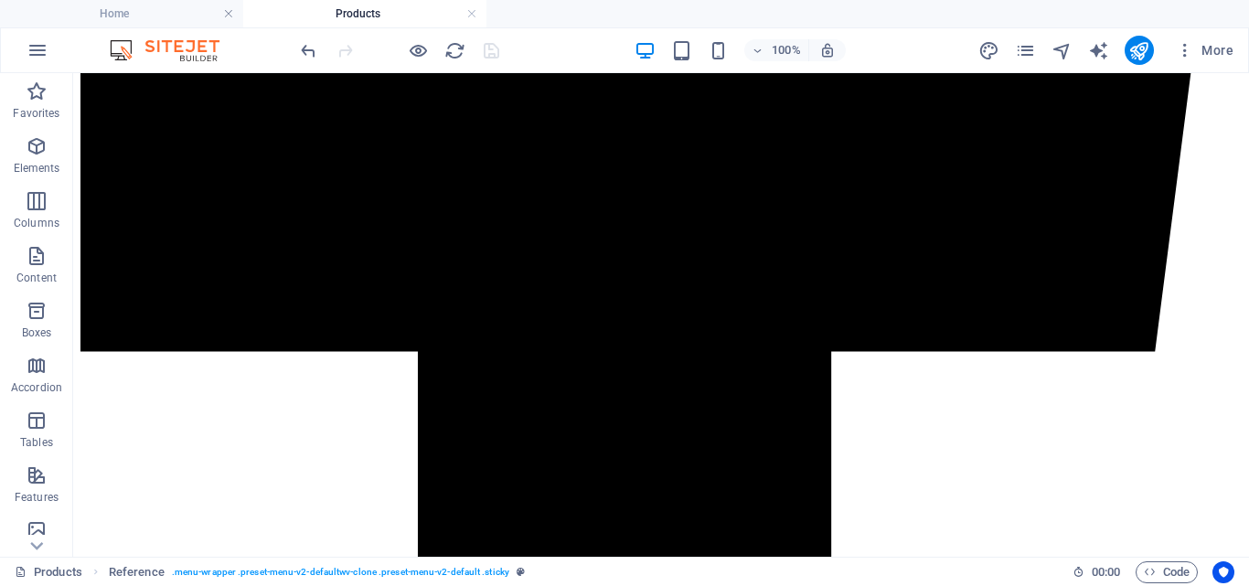
scroll to position [1367, 0]
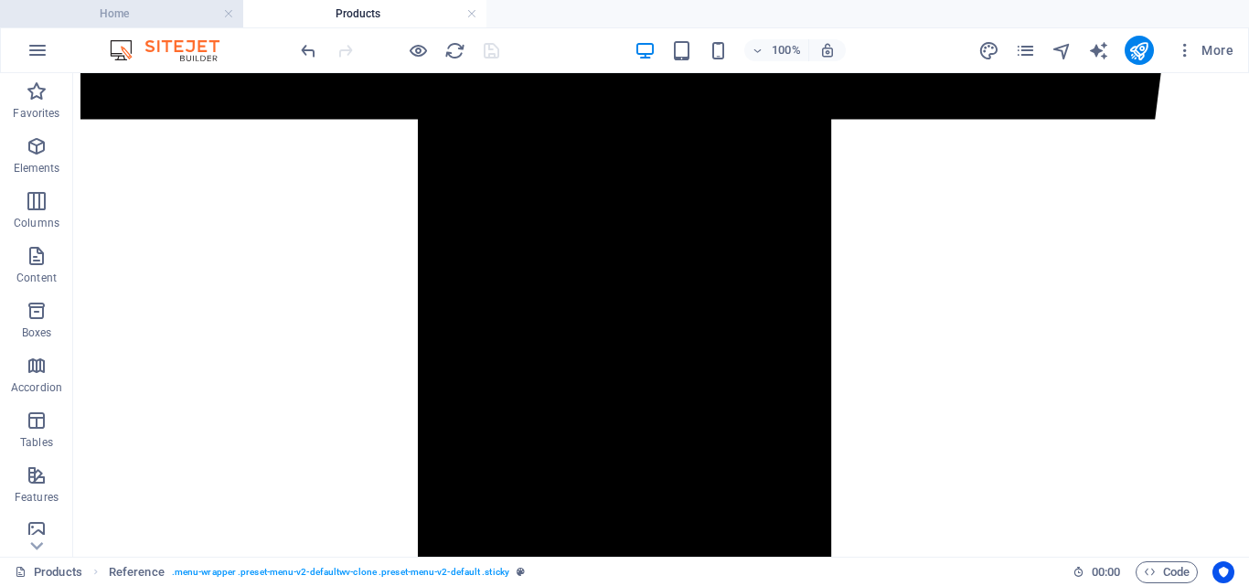
click at [194, 16] on h4 "Home" at bounding box center [121, 14] width 243 height 20
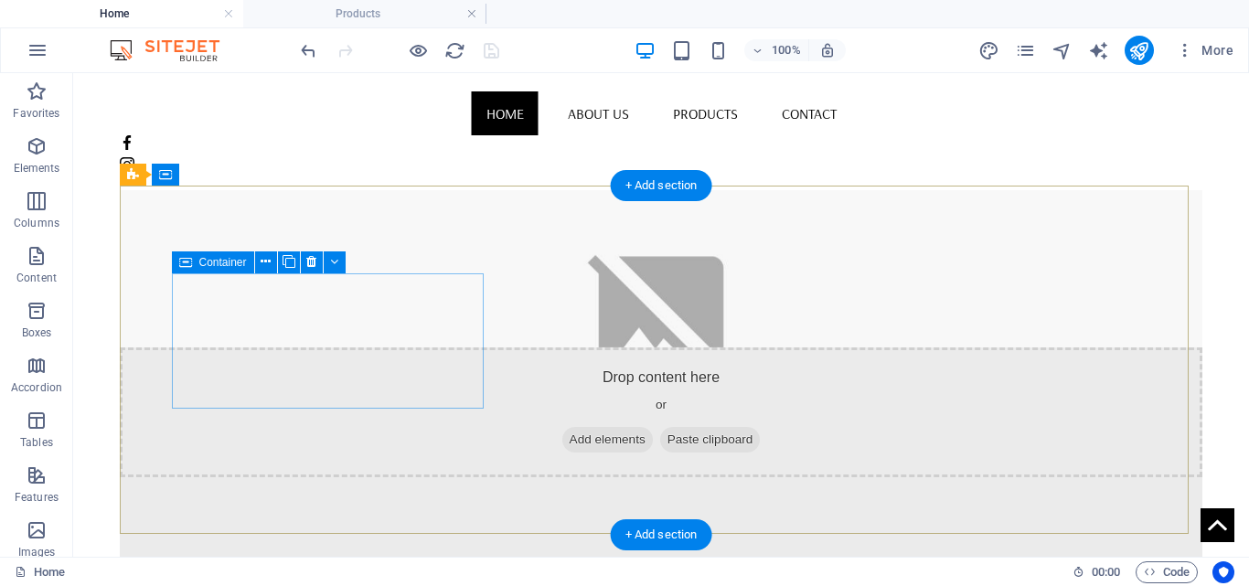
scroll to position [748, 0]
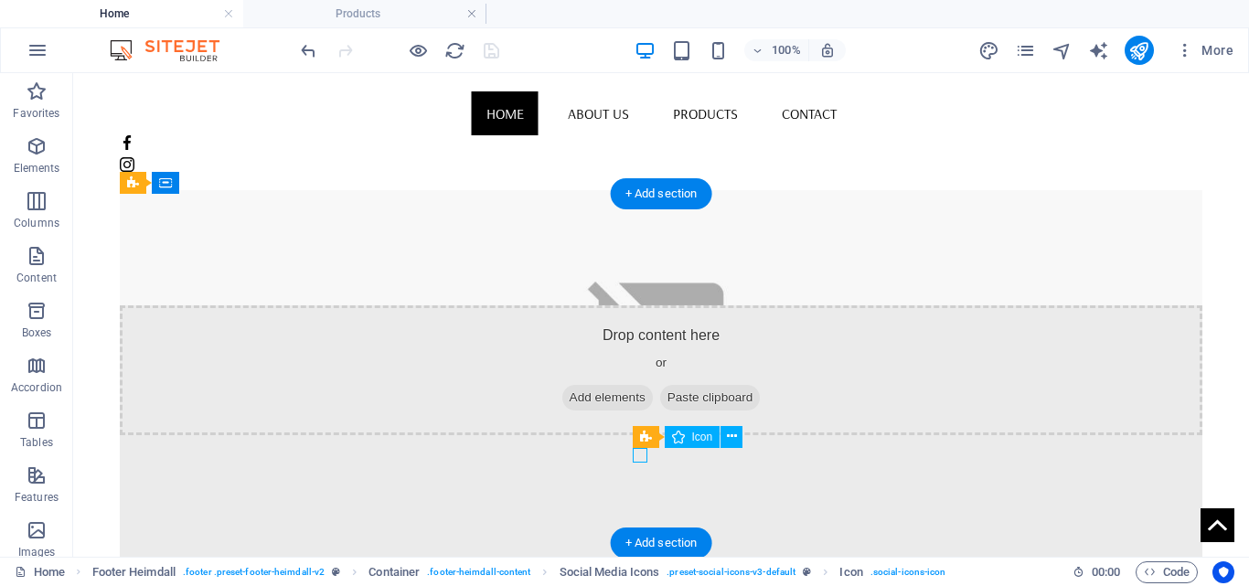
select select "xMidYMid"
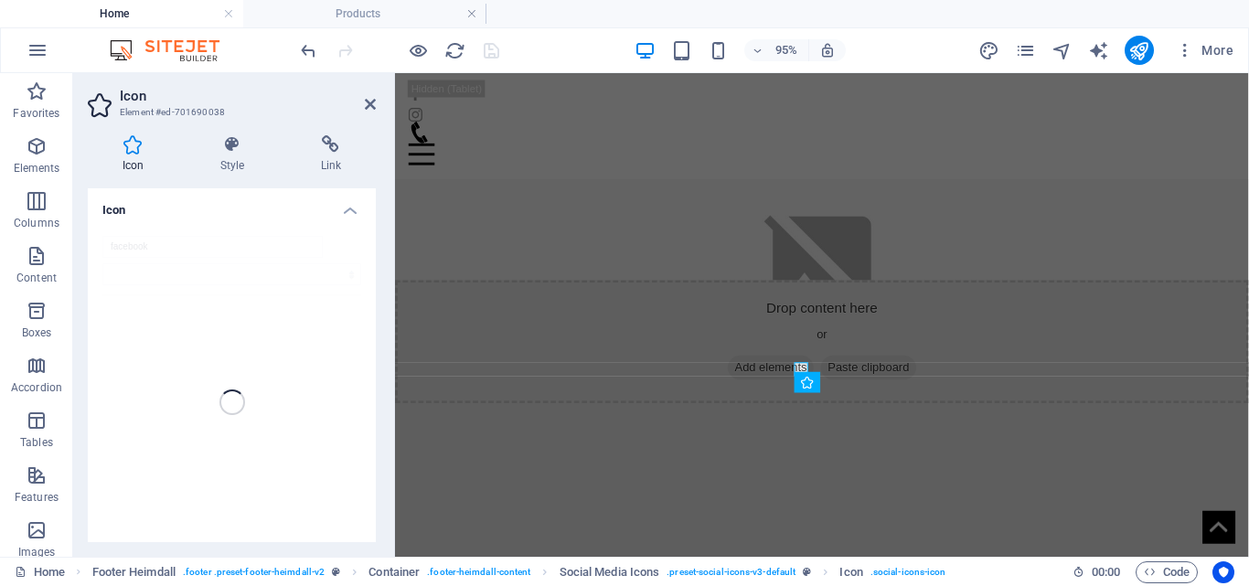
scroll to position [720, 0]
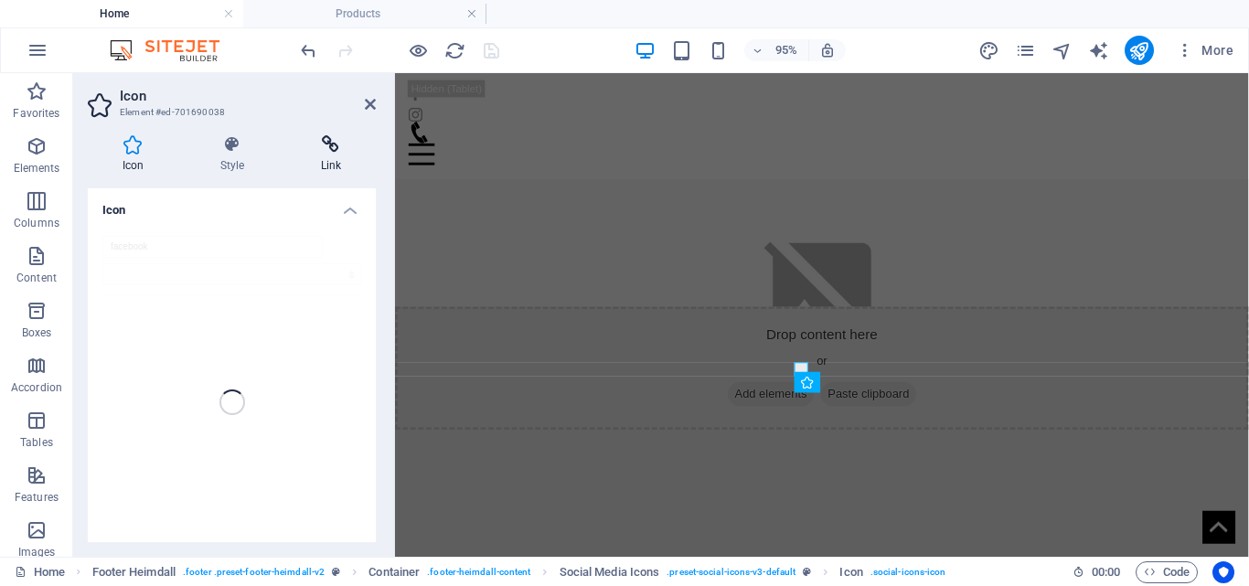
click at [324, 149] on icon at bounding box center [331, 144] width 90 height 18
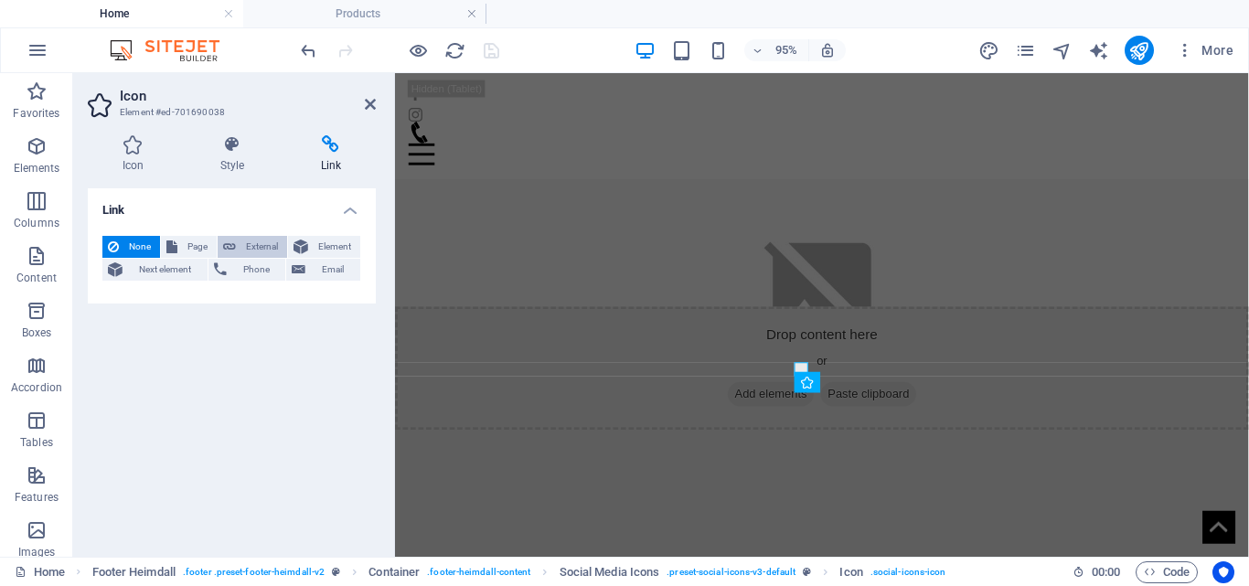
click at [242, 246] on span "External" at bounding box center [261, 247] width 40 height 22
select select "blank"
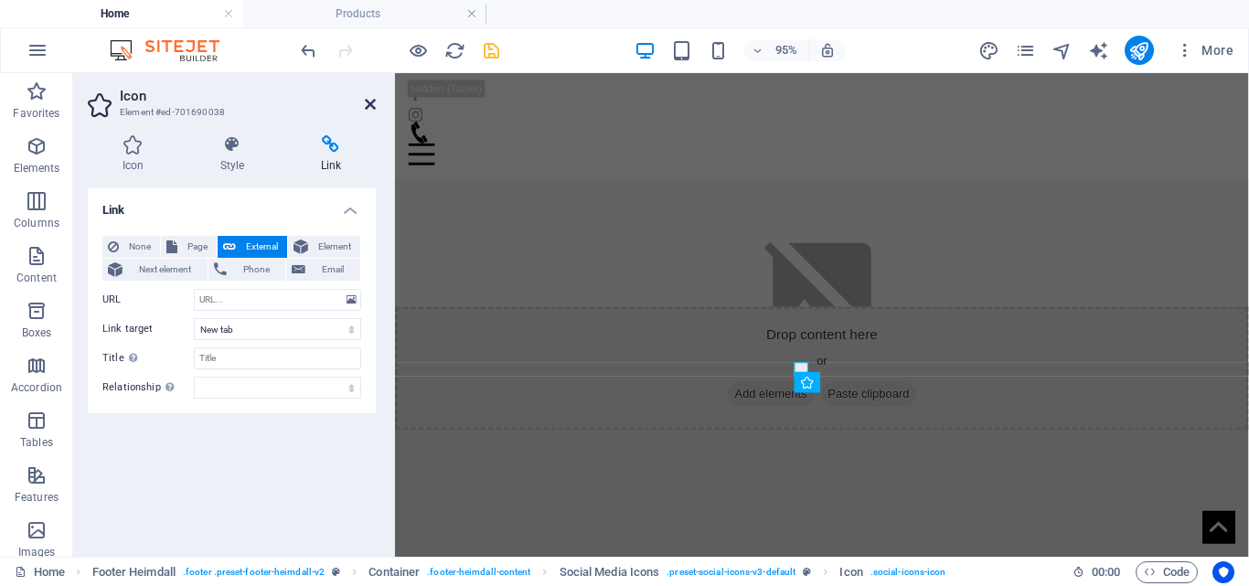
click at [367, 103] on icon at bounding box center [370, 104] width 11 height 15
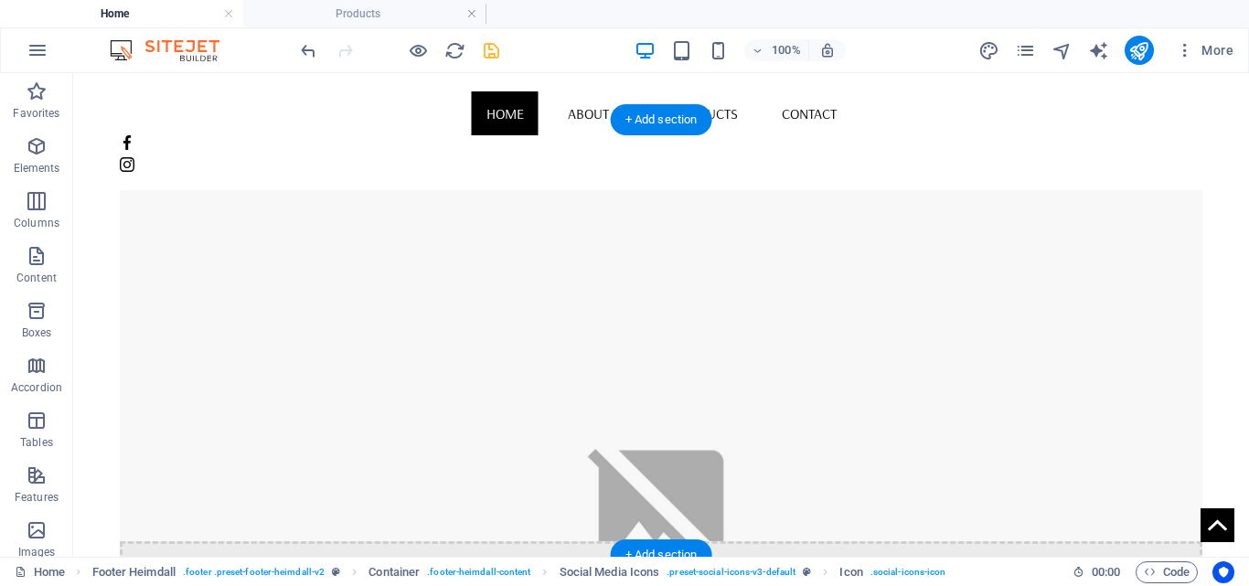
scroll to position [0, 0]
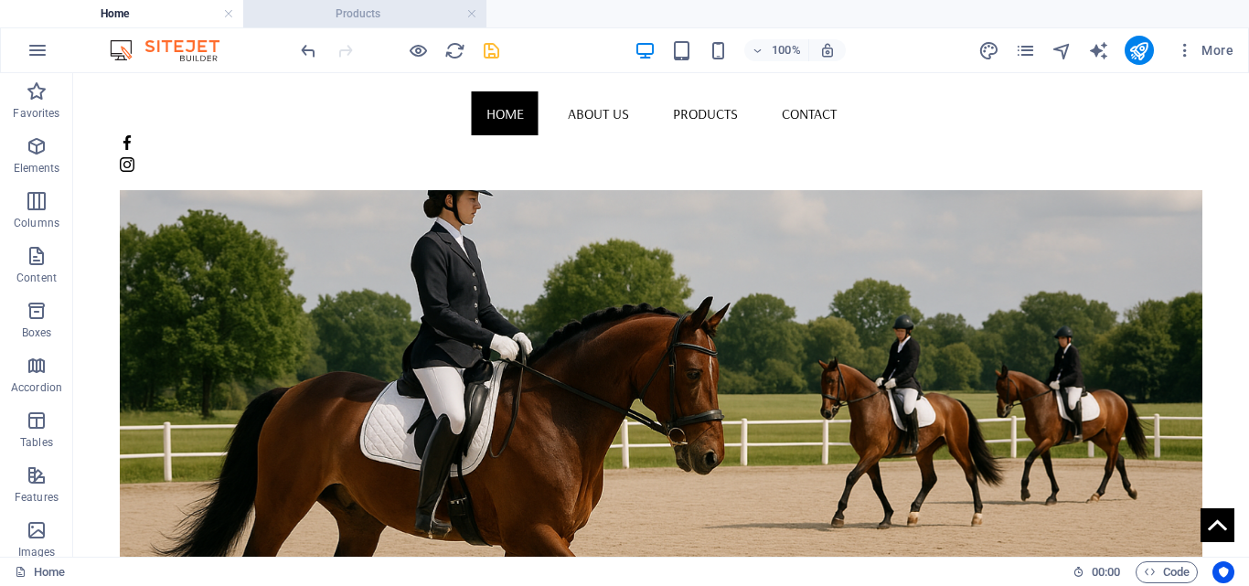
click at [302, 15] on h4 "Products" at bounding box center [364, 14] width 243 height 20
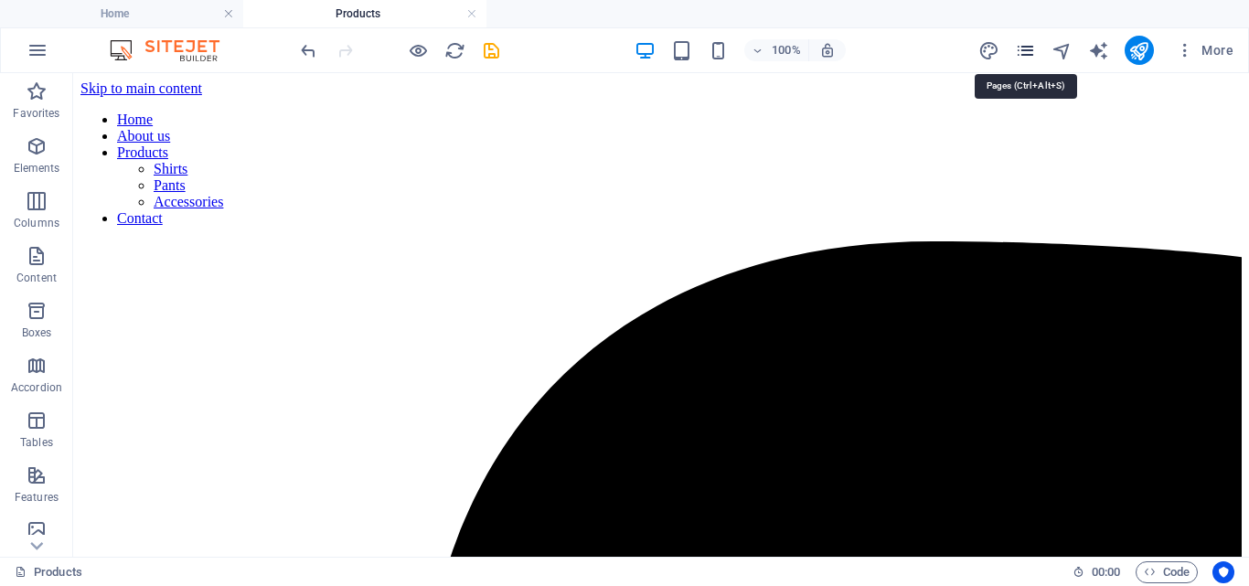
click at [1035, 54] on icon "pages" at bounding box center [1025, 50] width 21 height 21
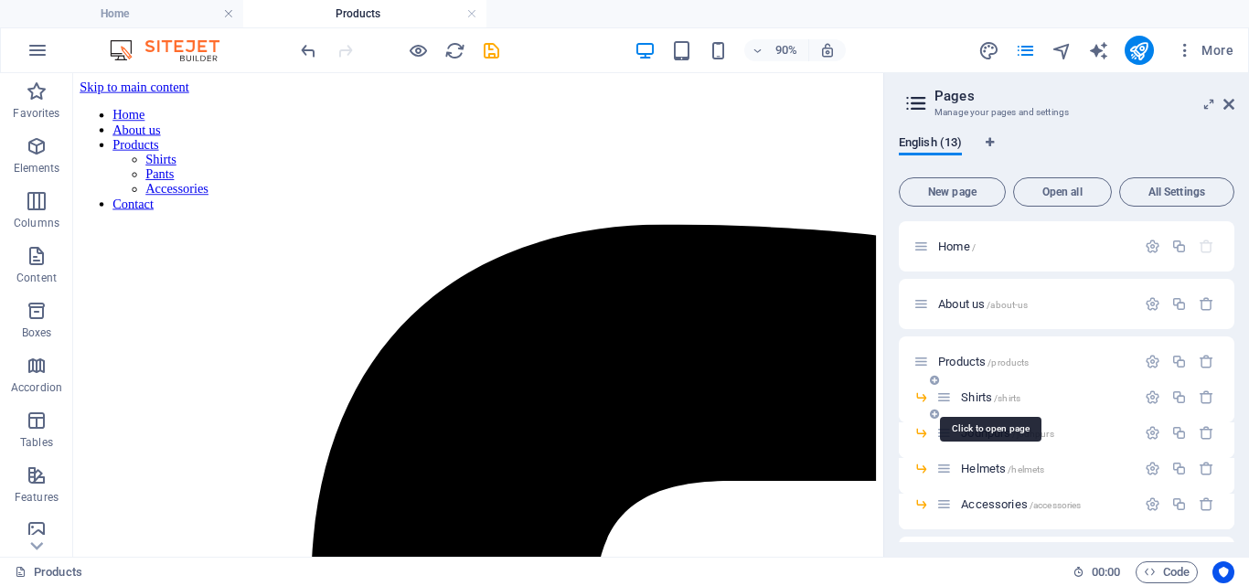
click at [972, 395] on span "Shirts /shirts" at bounding box center [990, 398] width 59 height 14
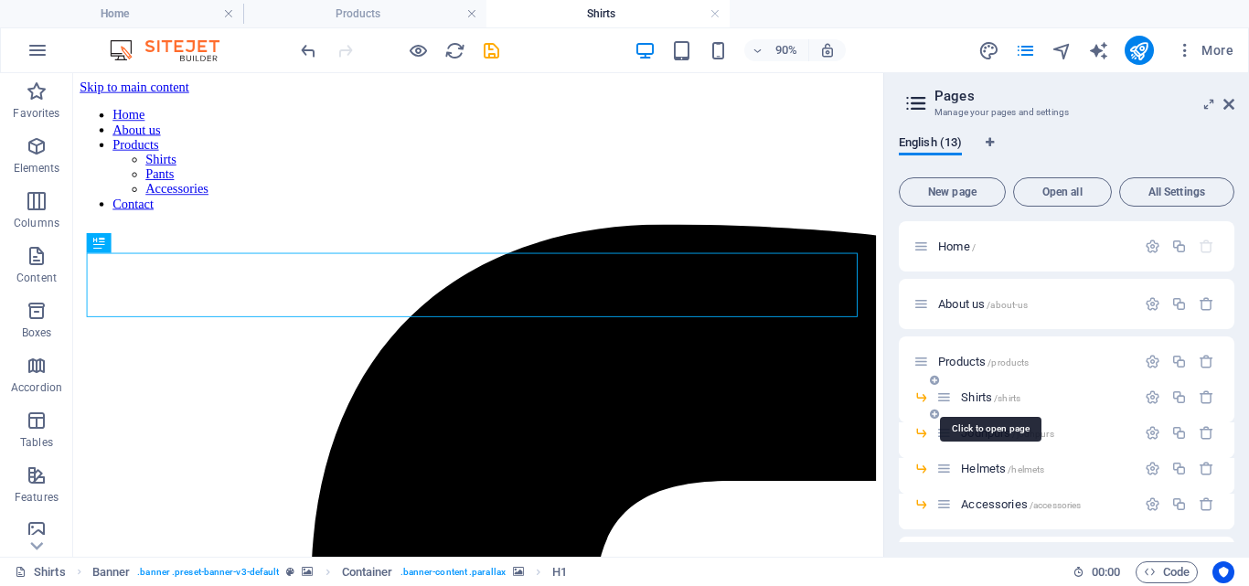
click at [975, 397] on span "Shirts /shirts" at bounding box center [990, 398] width 59 height 14
click at [969, 432] on span "[GEOGRAPHIC_DATA] /[GEOGRAPHIC_DATA]" at bounding box center [1007, 433] width 92 height 14
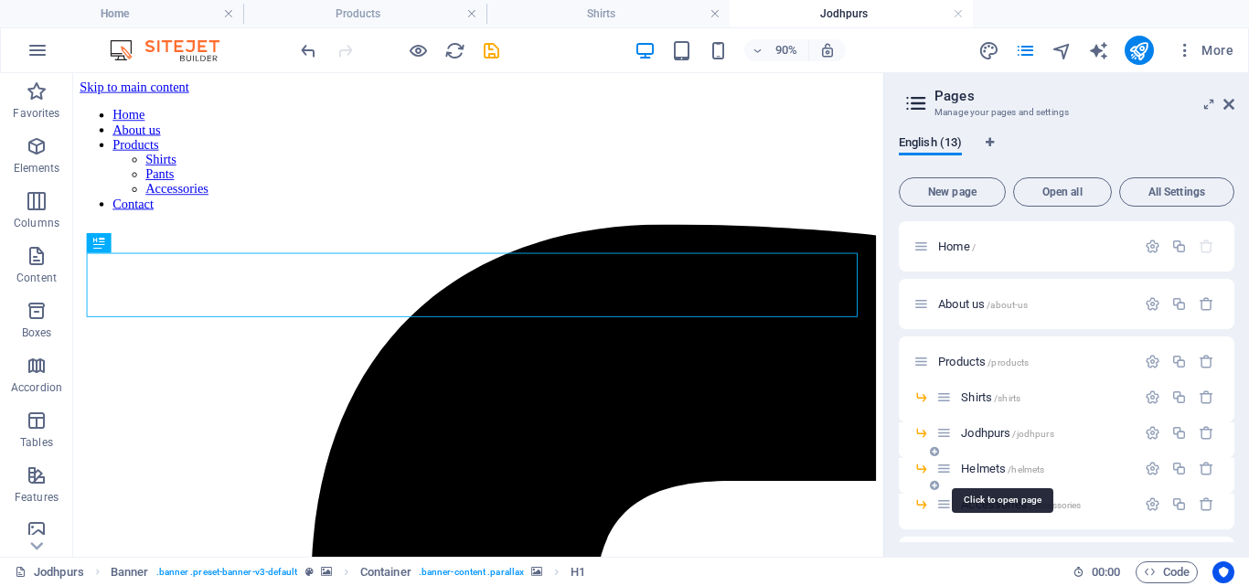
click at [971, 464] on span "Helmets /helmets" at bounding box center [1002, 469] width 83 height 14
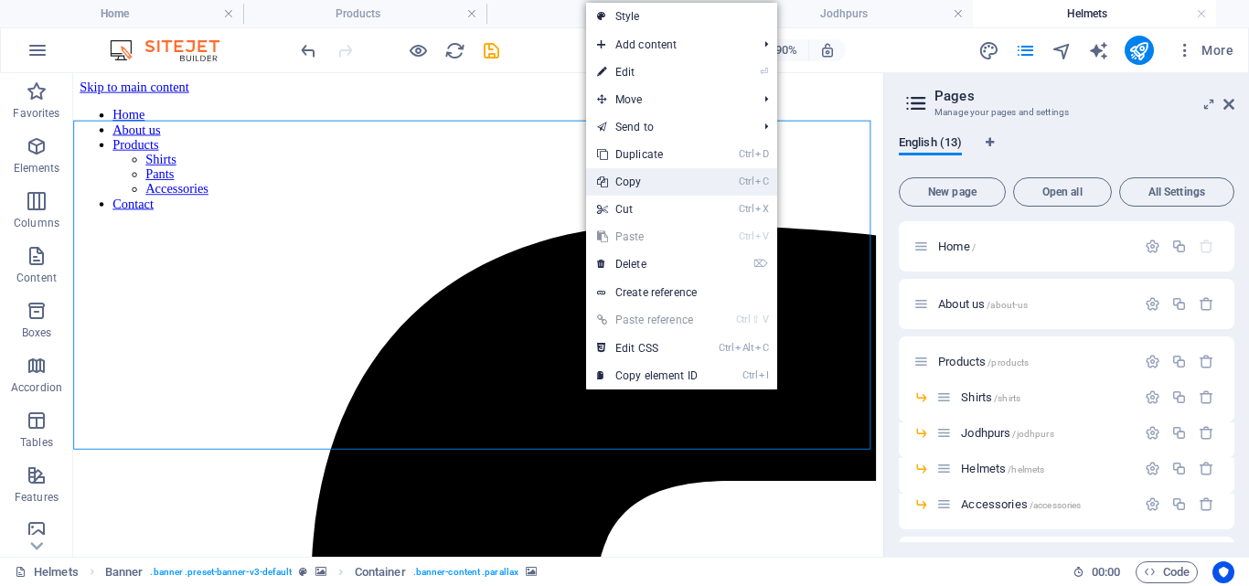
click at [663, 174] on link "Ctrl C Copy" at bounding box center [647, 181] width 123 height 27
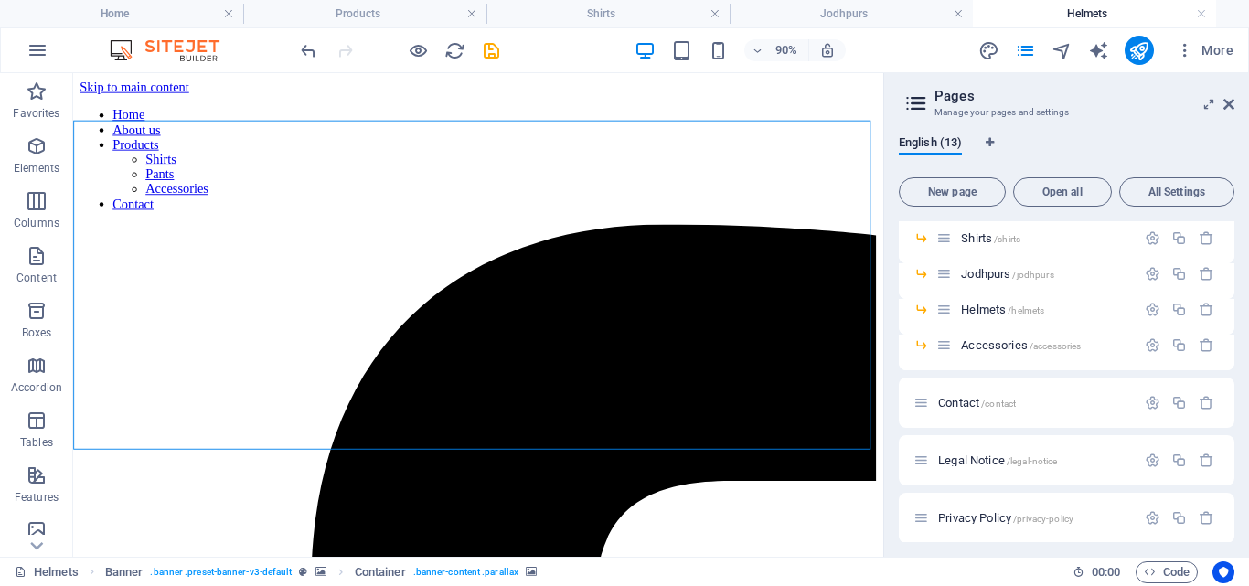
scroll to position [186, 0]
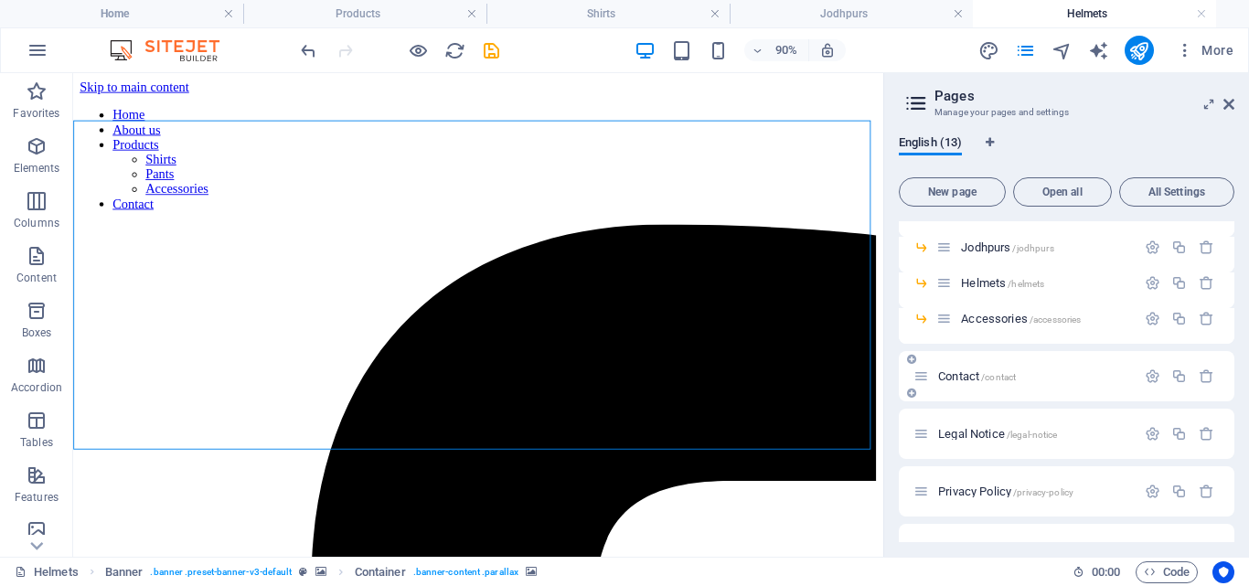
click at [946, 375] on span "Contact /contact" at bounding box center [977, 377] width 78 height 14
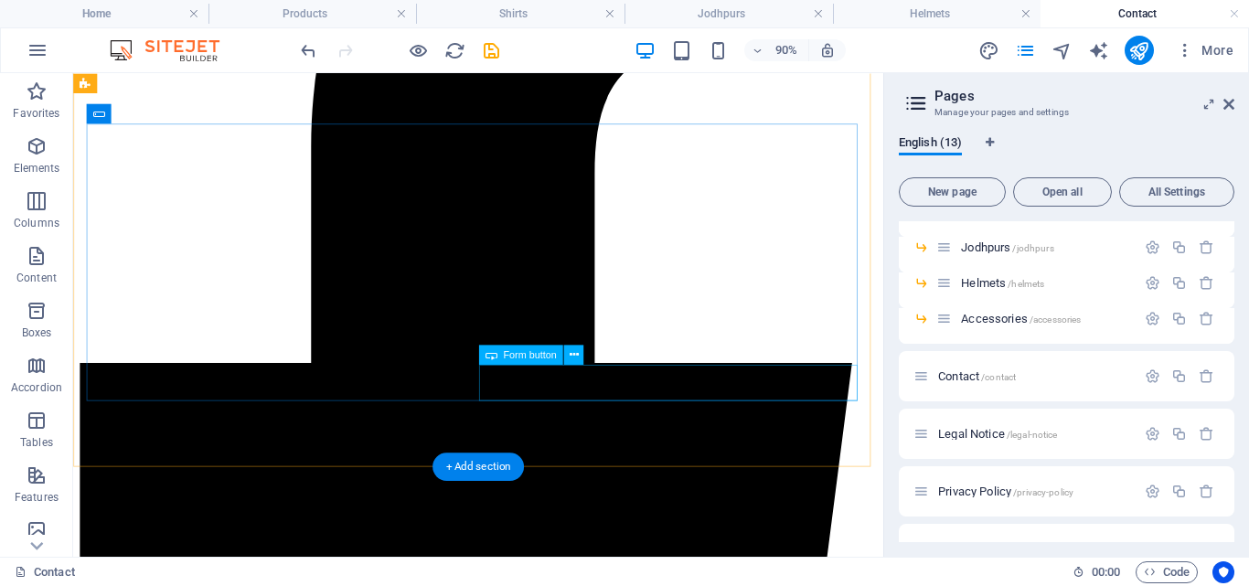
scroll to position [415, 0]
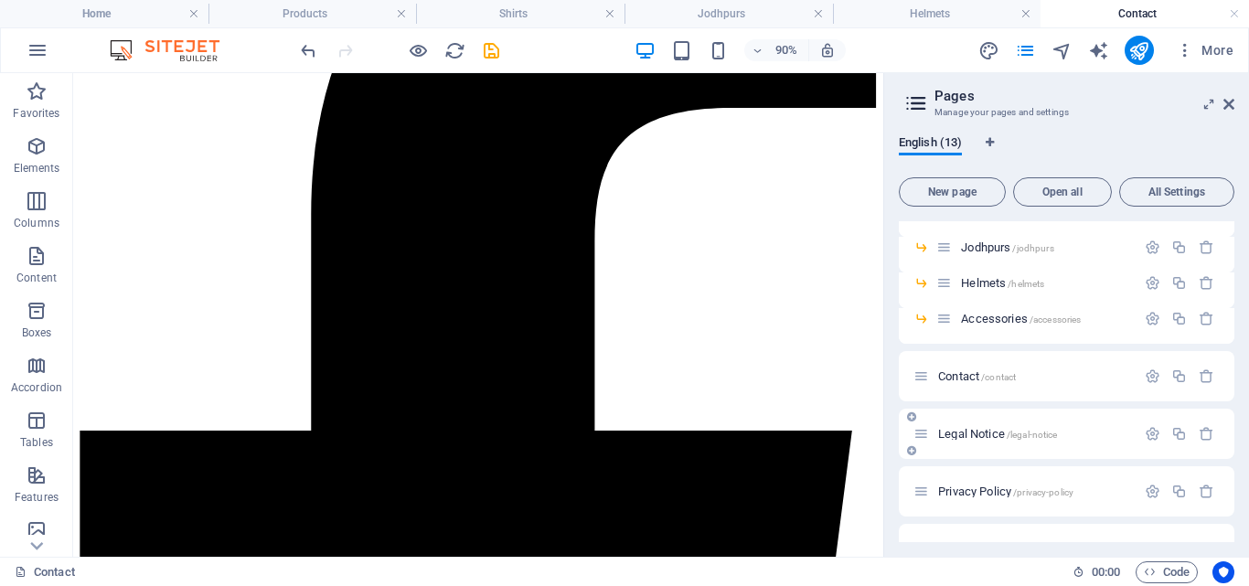
click at [960, 429] on span "Legal Notice /legal-notice" at bounding box center [997, 434] width 119 height 14
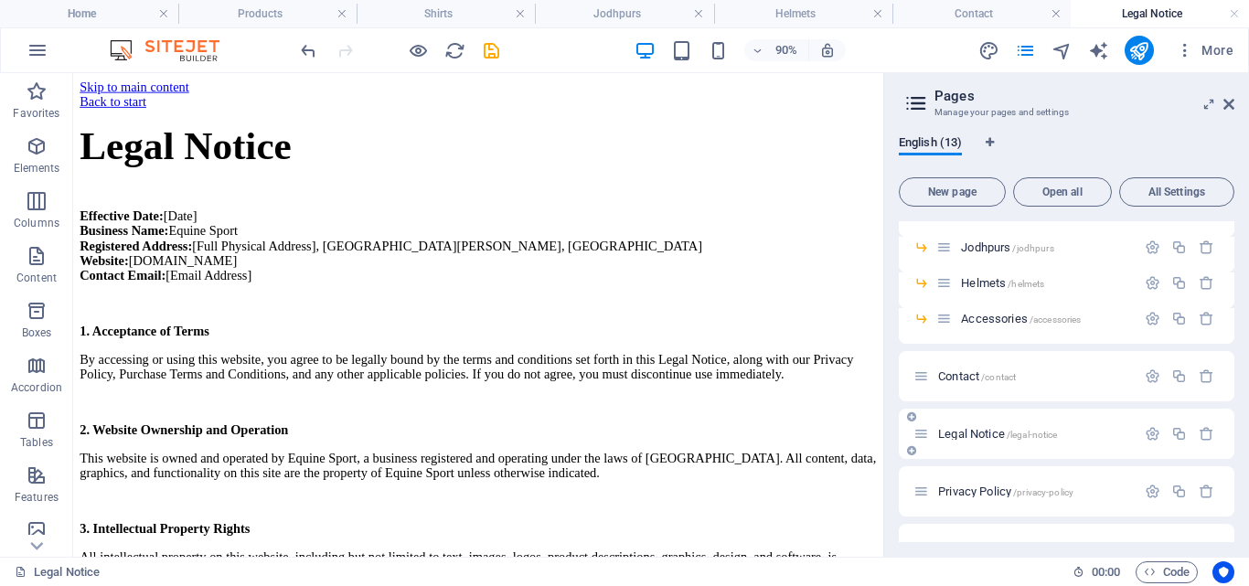
scroll to position [0, 0]
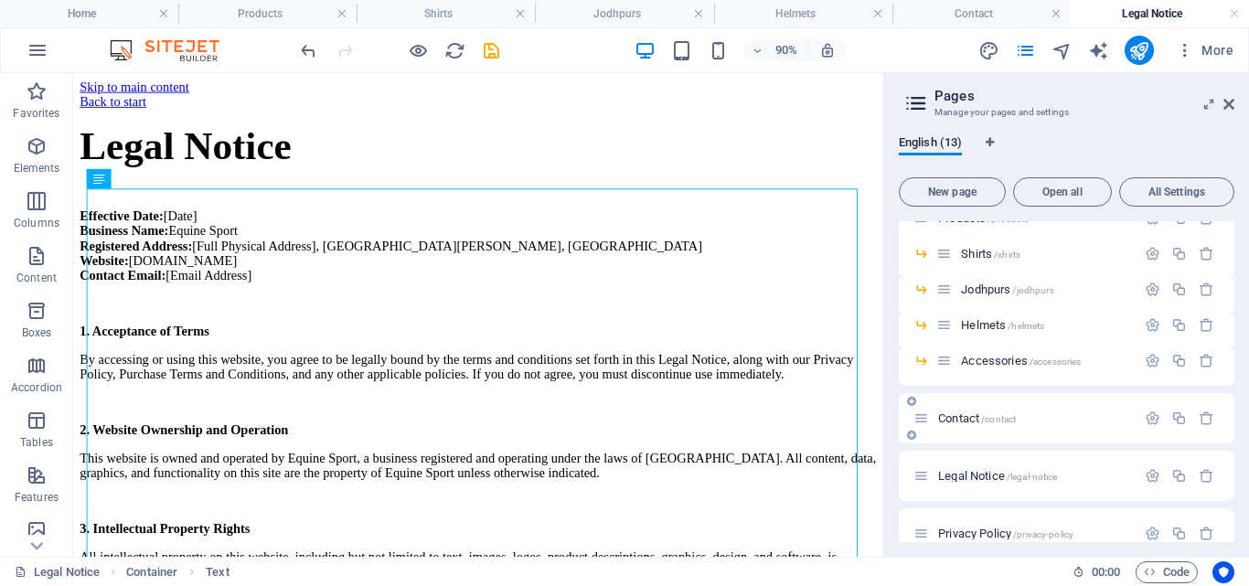
scroll to position [149, 0]
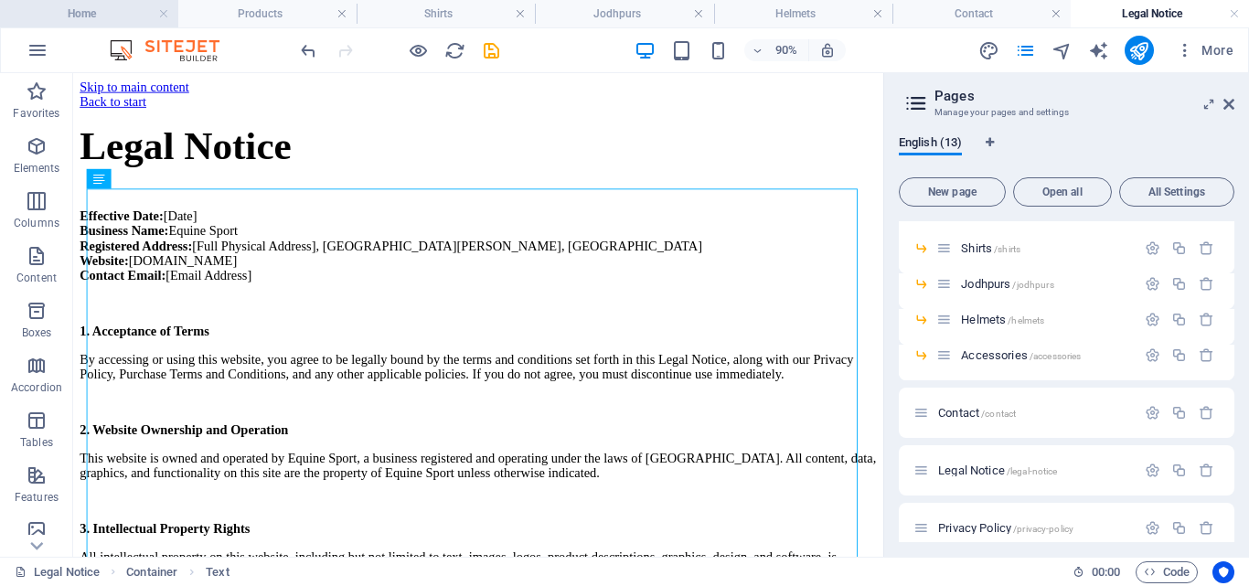
click at [112, 10] on h4 "Home" at bounding box center [89, 14] width 178 height 20
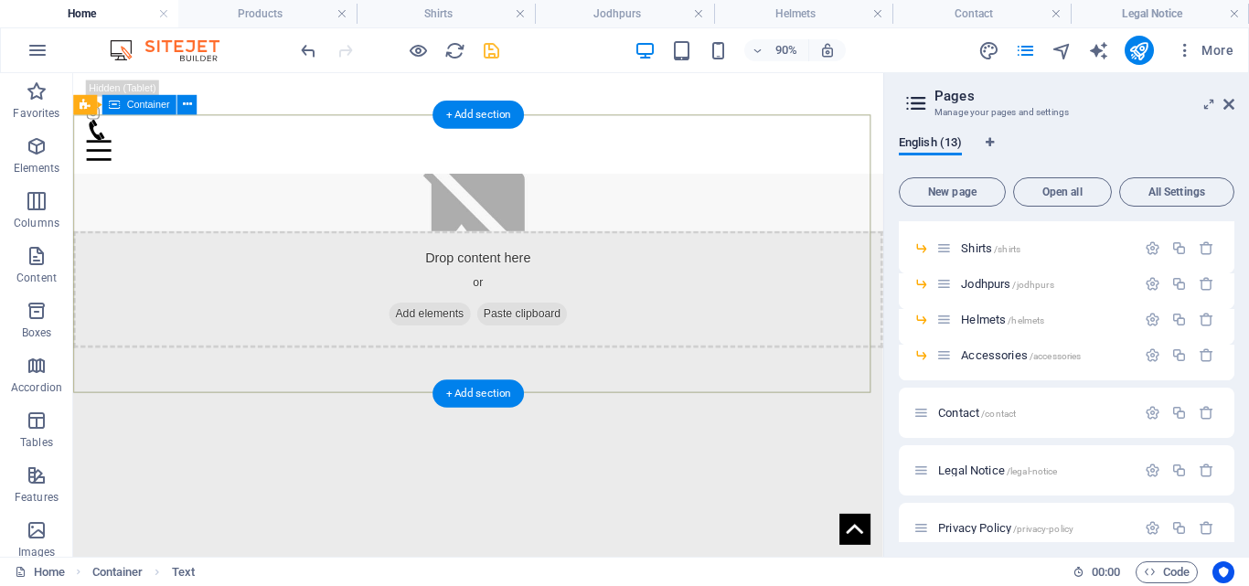
scroll to position [706, 0]
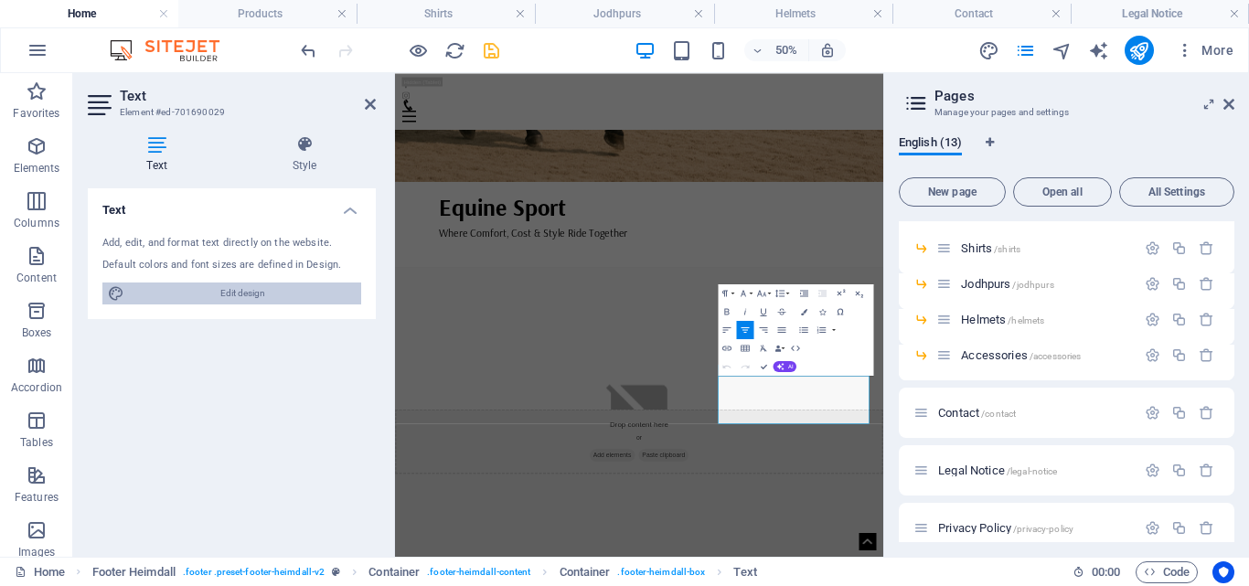
click at [298, 303] on span "Edit design" at bounding box center [243, 294] width 226 height 22
select select "rem"
select select "400"
select select "px"
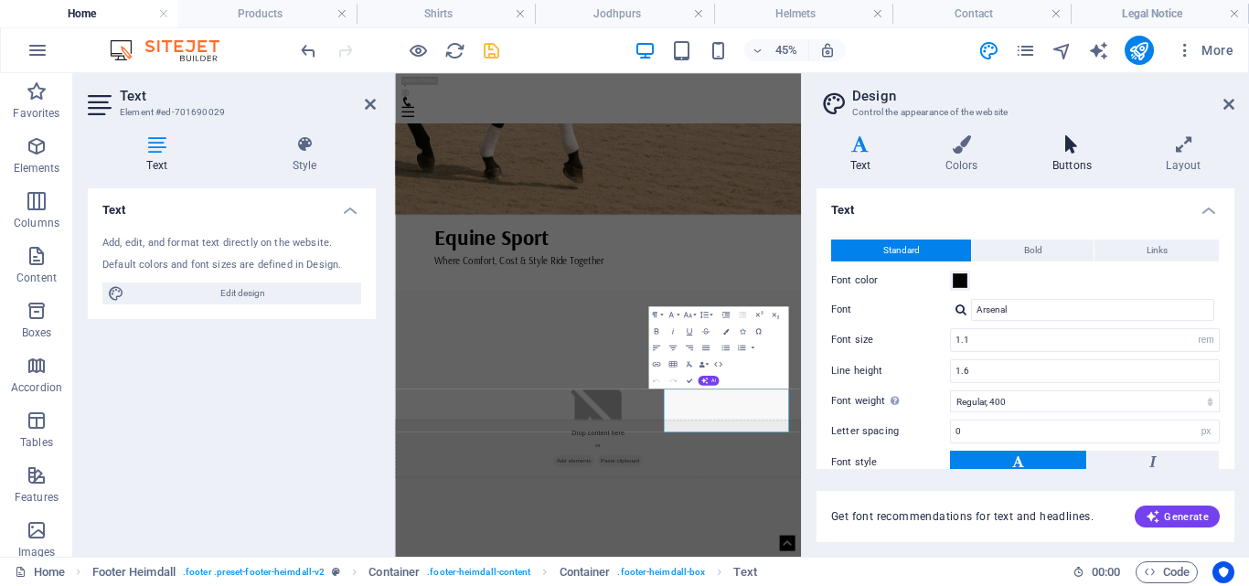
click at [1090, 153] on icon at bounding box center [1072, 144] width 106 height 18
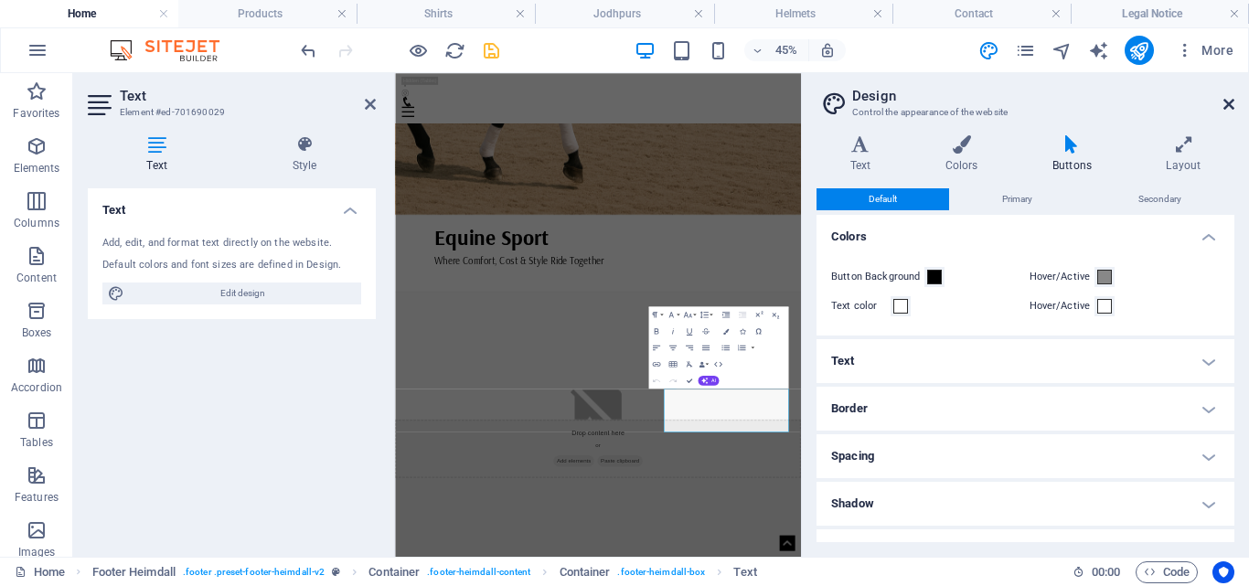
click at [1231, 102] on icon at bounding box center [1229, 104] width 11 height 15
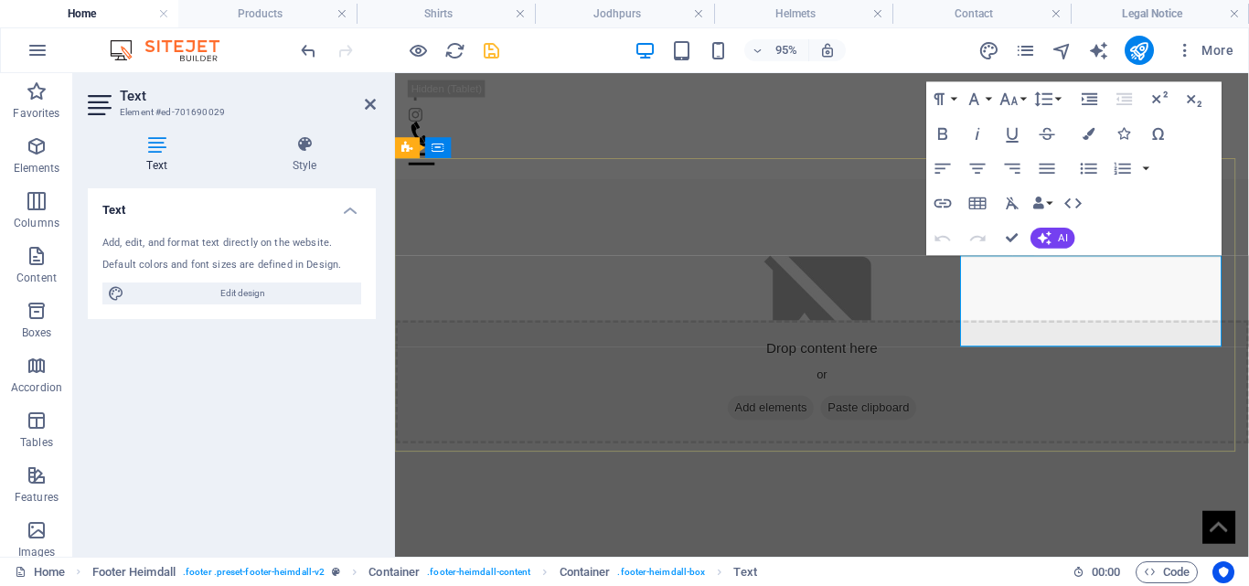
click at [1094, 245] on icon "button" at bounding box center [1094, 247] width 12 height 12
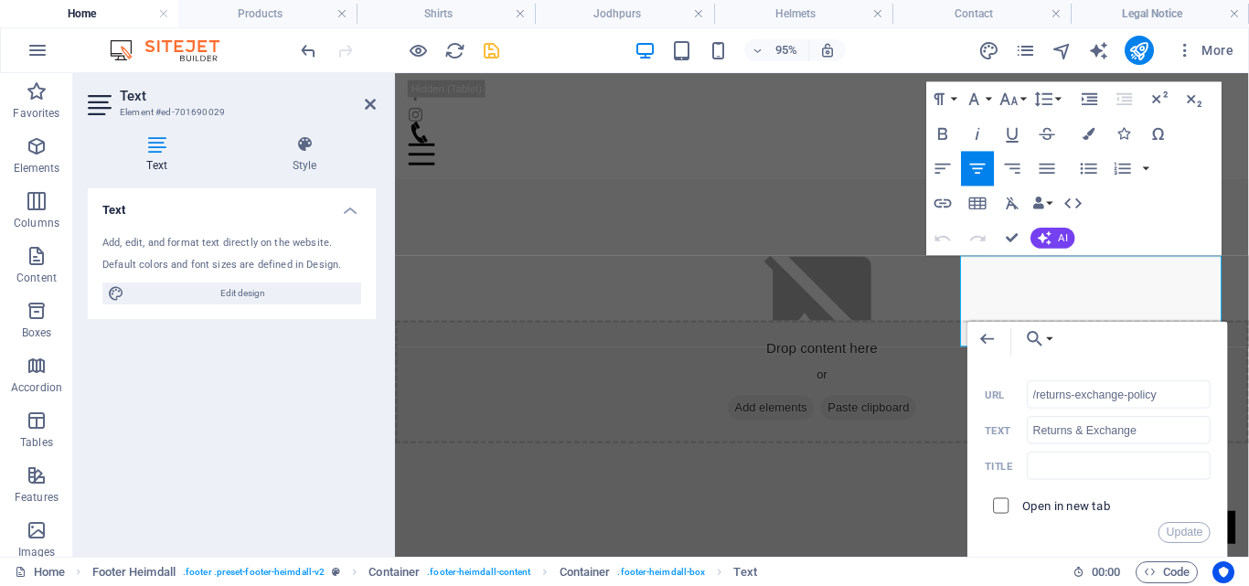
click at [1002, 507] on input "checkbox" at bounding box center [999, 504] width 16 height 16
checkbox input "true"
click at [1180, 529] on button "Update" at bounding box center [1185, 533] width 52 height 21
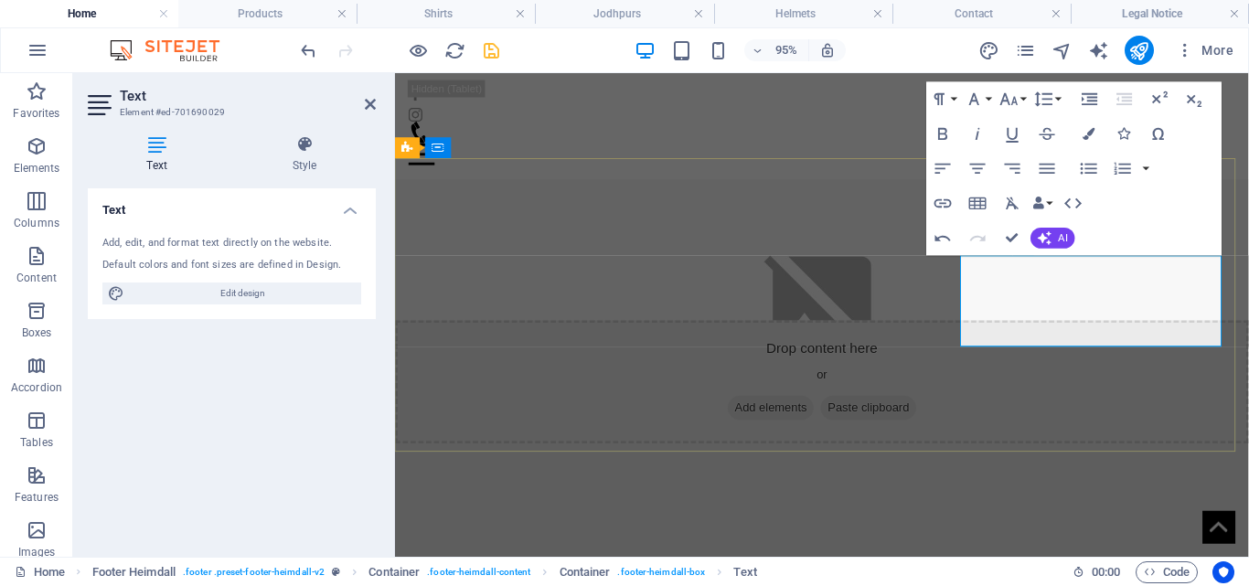
type input "/legal-notice"
type input "Legal Notice"
click at [1009, 253] on icon "button" at bounding box center [1011, 247] width 21 height 21
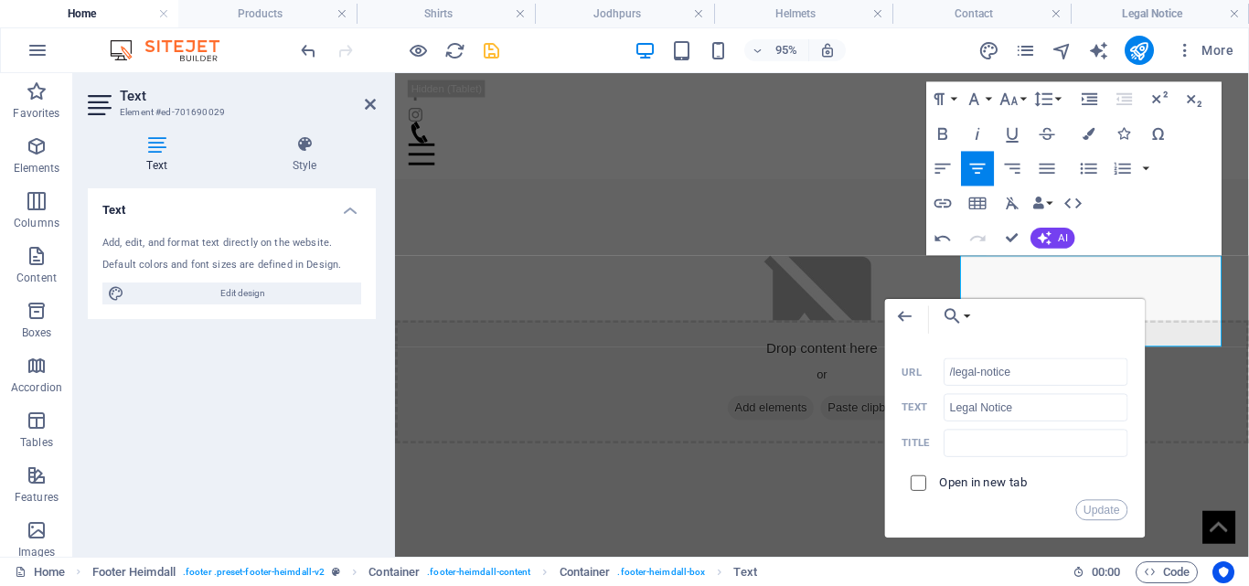
click at [919, 481] on input "checkbox" at bounding box center [916, 481] width 16 height 16
click at [926, 485] on span at bounding box center [919, 484] width 16 height 16
click at [923, 483] on input "checkbox" at bounding box center [916, 481] width 16 height 16
checkbox input "false"
click at [1091, 511] on button "Update" at bounding box center [1103, 509] width 52 height 21
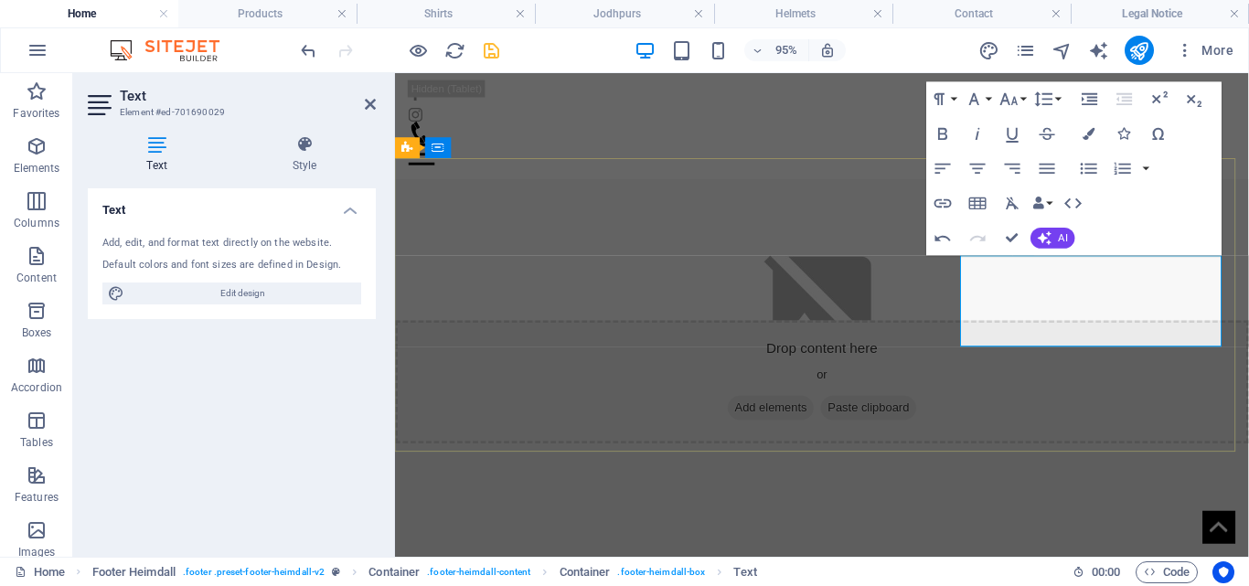
click at [980, 254] on icon "button" at bounding box center [976, 247] width 21 height 21
click at [1064, 241] on icon "button" at bounding box center [1066, 247] width 12 height 12
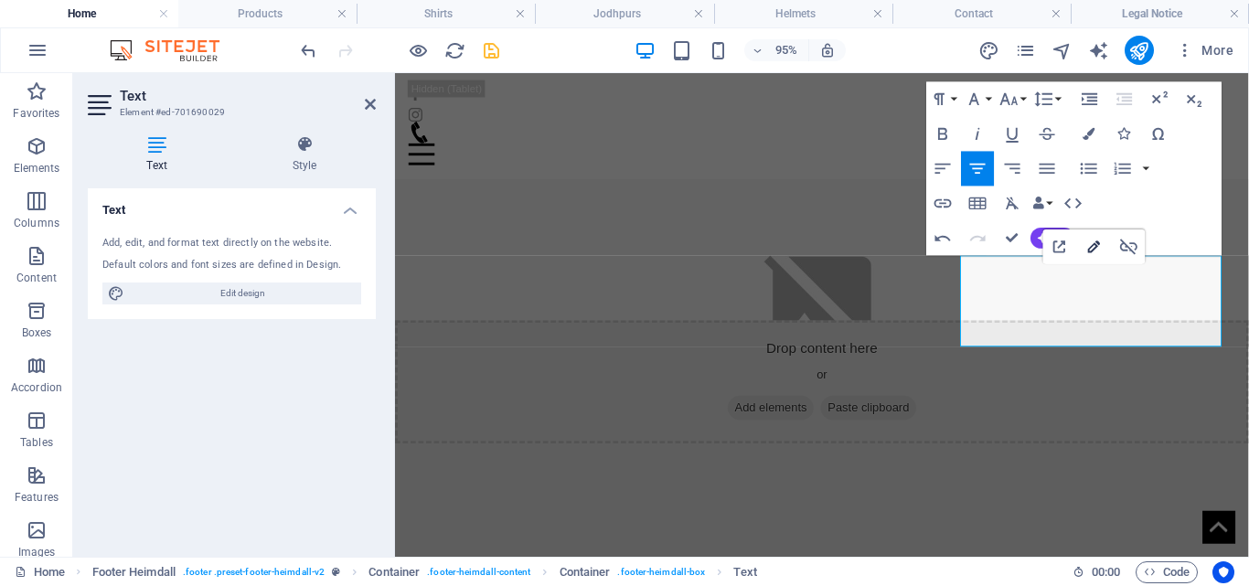
type input "/returns-exchange-policy"
type input "Returns & Exchange"
click at [1090, 244] on icon "button" at bounding box center [1094, 247] width 21 height 21
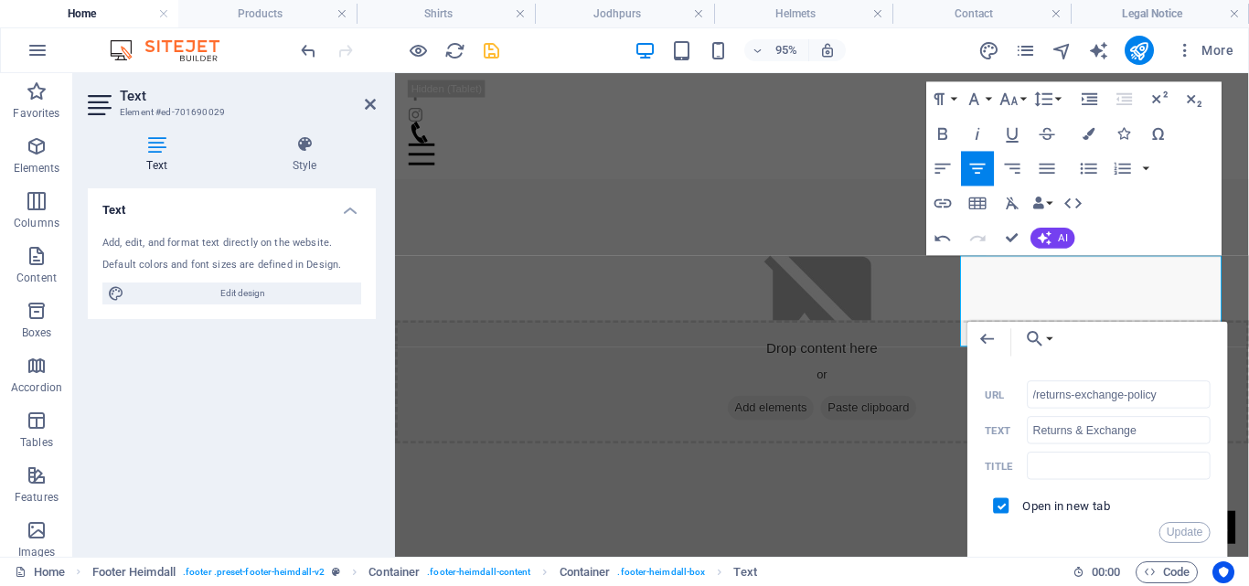
click at [1007, 506] on span at bounding box center [1002, 506] width 16 height 16
click at [1004, 507] on input "checkbox" at bounding box center [999, 504] width 16 height 16
checkbox input "false"
click at [1175, 531] on button "Update" at bounding box center [1186, 533] width 52 height 21
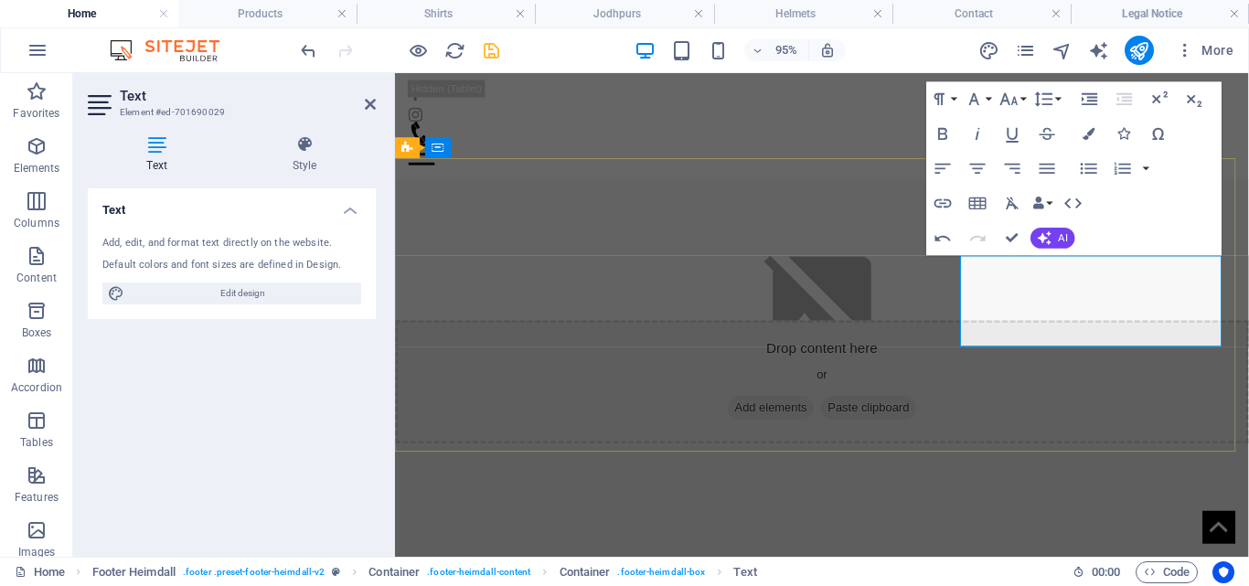
click at [1063, 248] on icon "button" at bounding box center [1059, 247] width 21 height 21
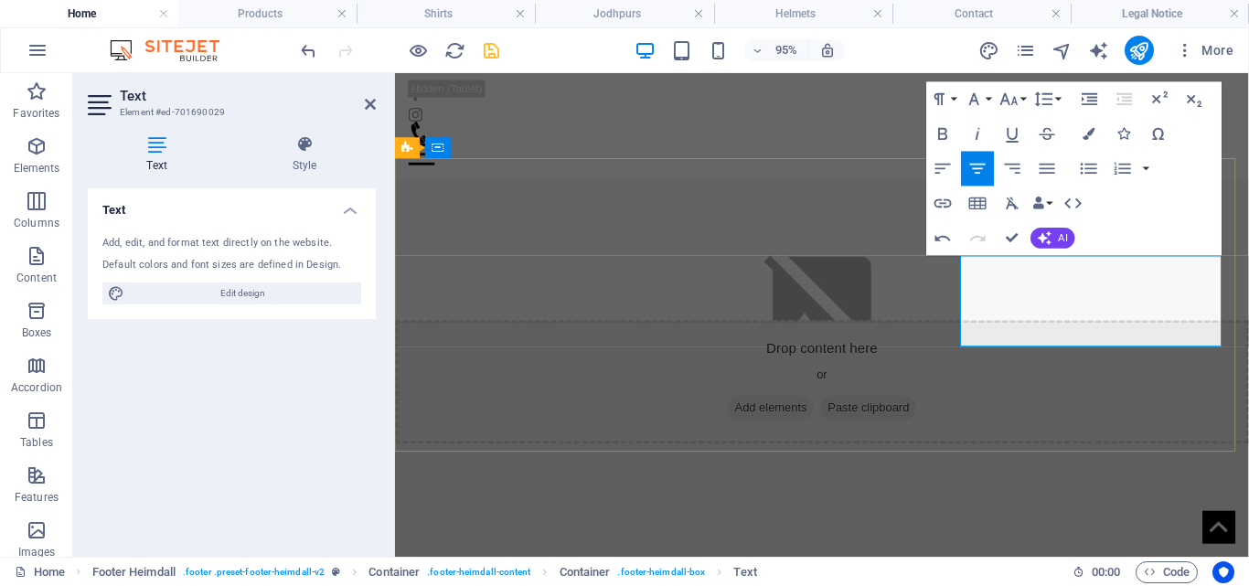
drag, startPoint x: 1179, startPoint y: 328, endPoint x: 1081, endPoint y: 327, distance: 97.9
type input "Terms of Service"
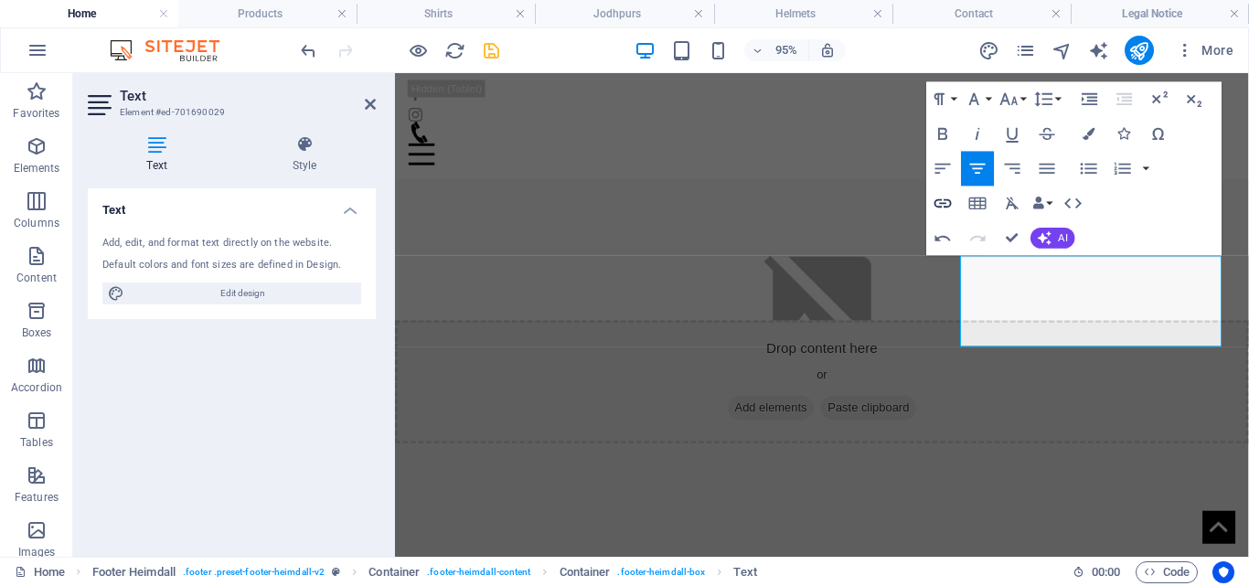
click at [945, 202] on icon "button" at bounding box center [943, 203] width 21 height 21
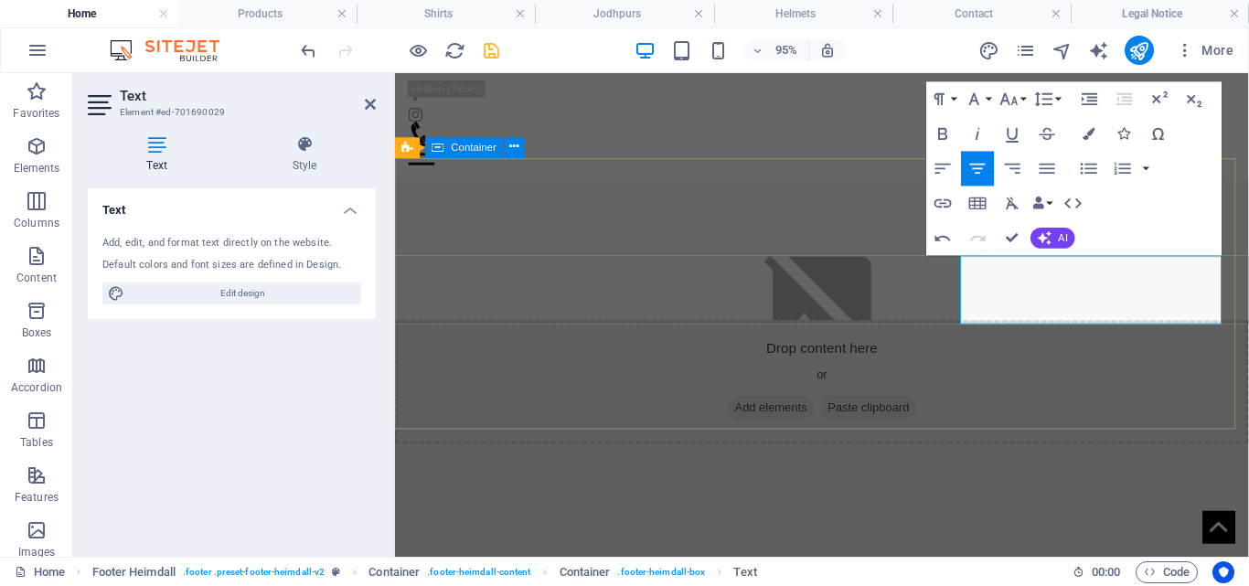
drag, startPoint x: 1022, startPoint y: 328, endPoint x: 1085, endPoint y: 369, distance: 74.8
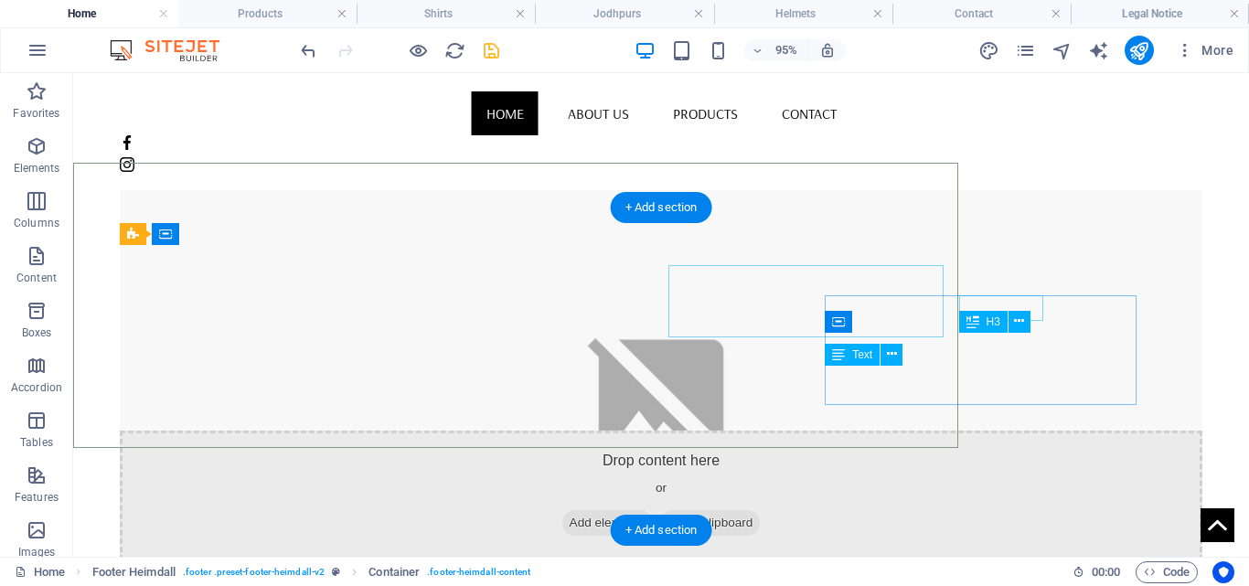
click at [983, 313] on div "H3" at bounding box center [983, 322] width 48 height 22
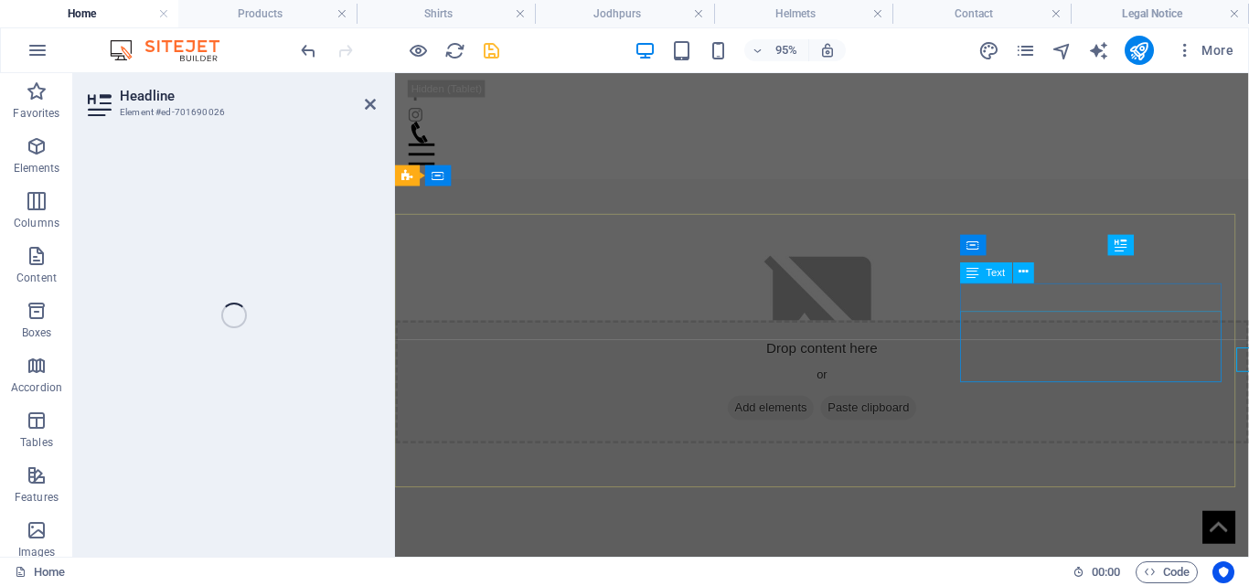
scroll to position [677, 0]
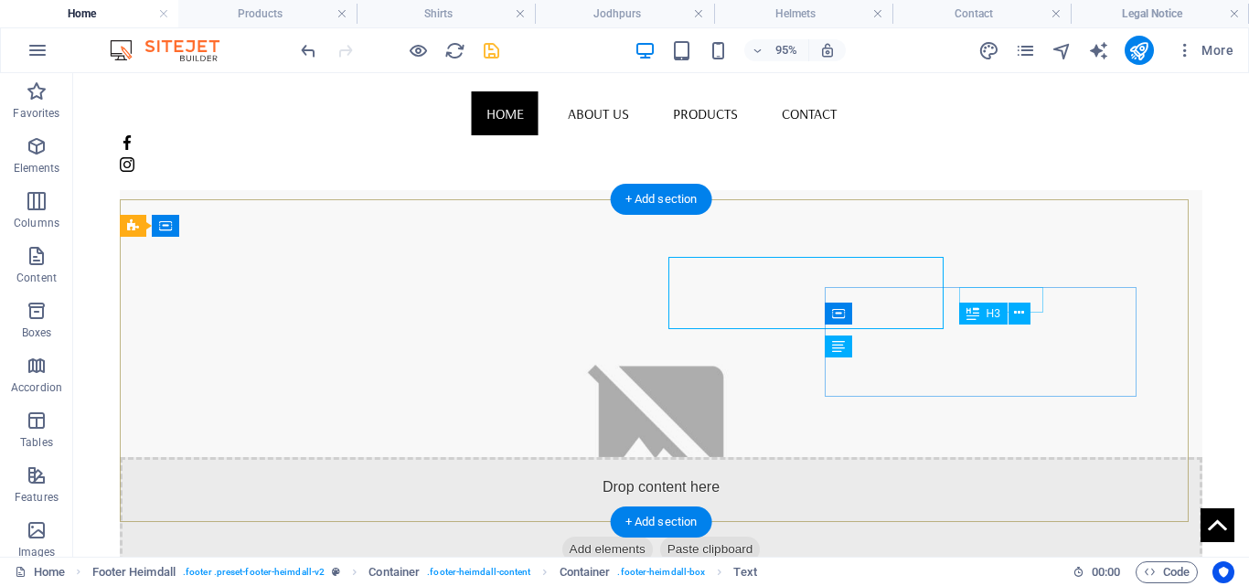
scroll to position [714, 0]
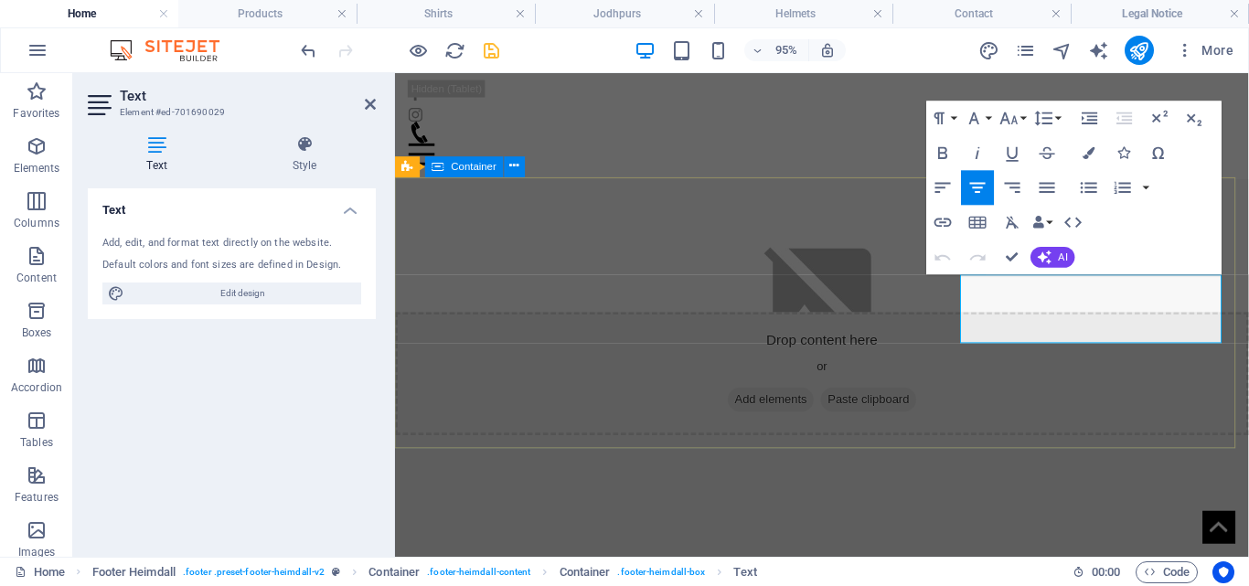
scroll to position [686, 0]
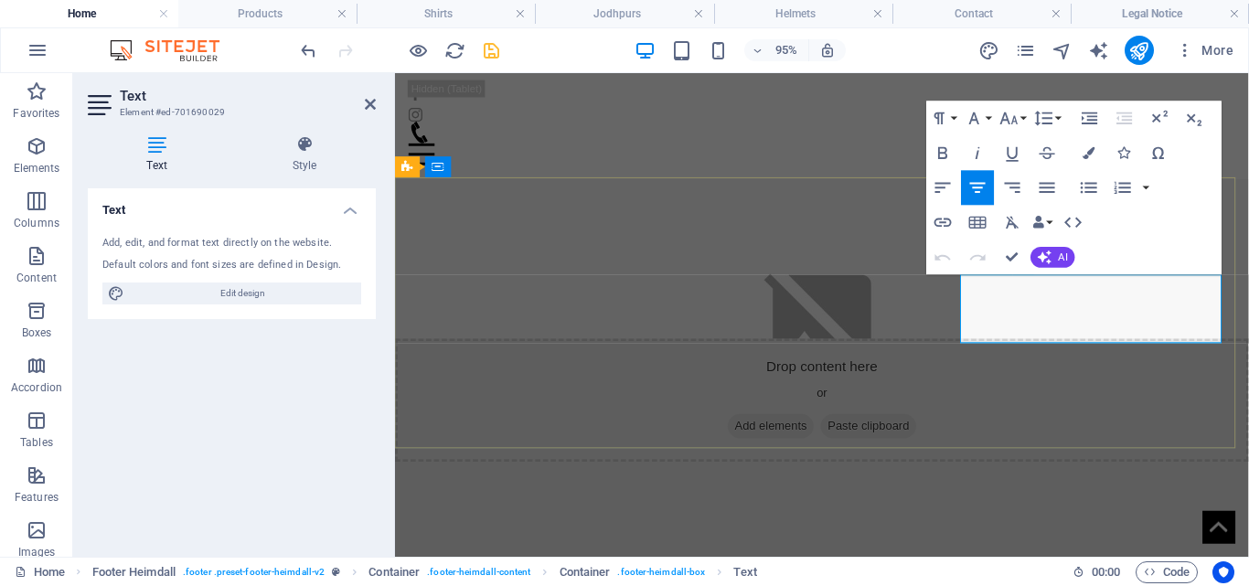
drag, startPoint x: 1187, startPoint y: 321, endPoint x: 1055, endPoint y: 352, distance: 135.3
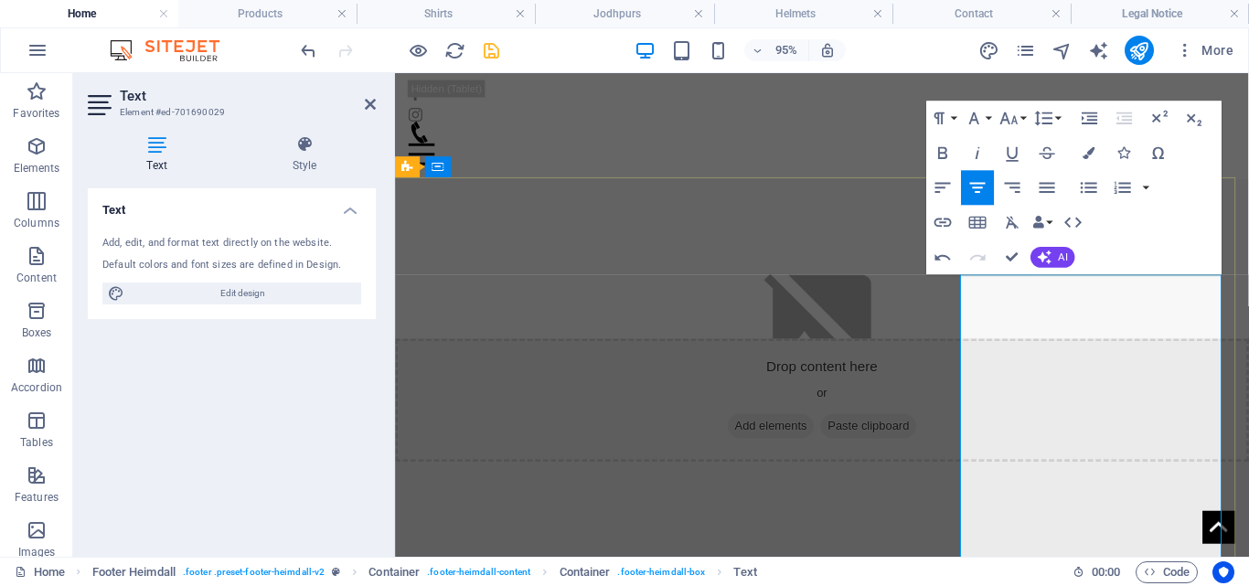
scroll to position [0, 1404]
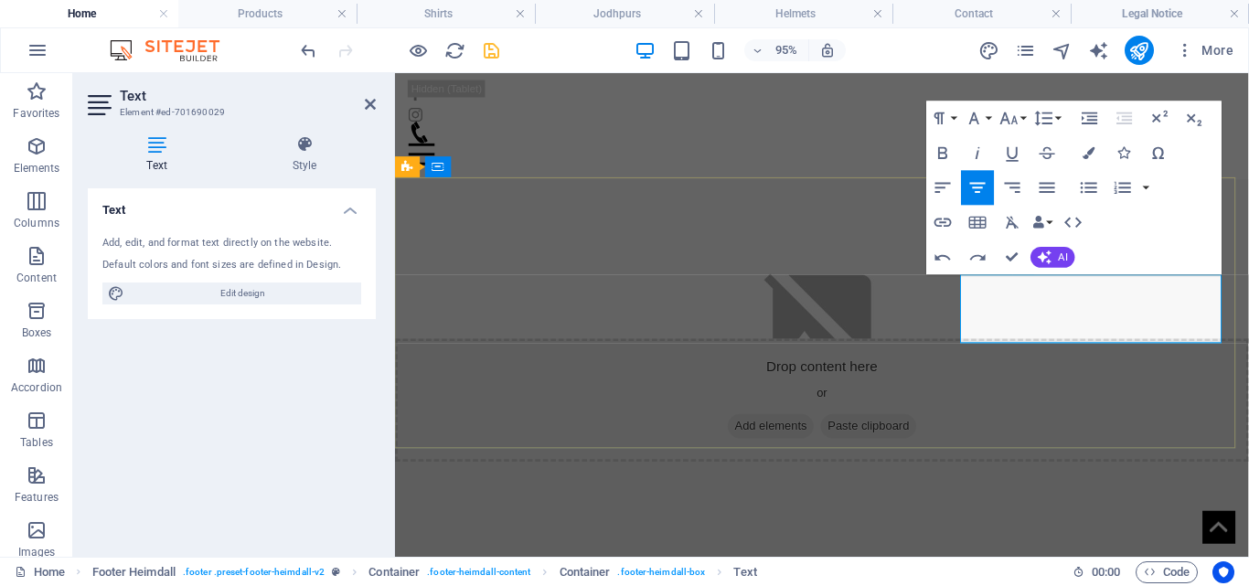
copy p "Returns & Exchange"
click at [314, 53] on icon "undo" at bounding box center [308, 50] width 21 height 21
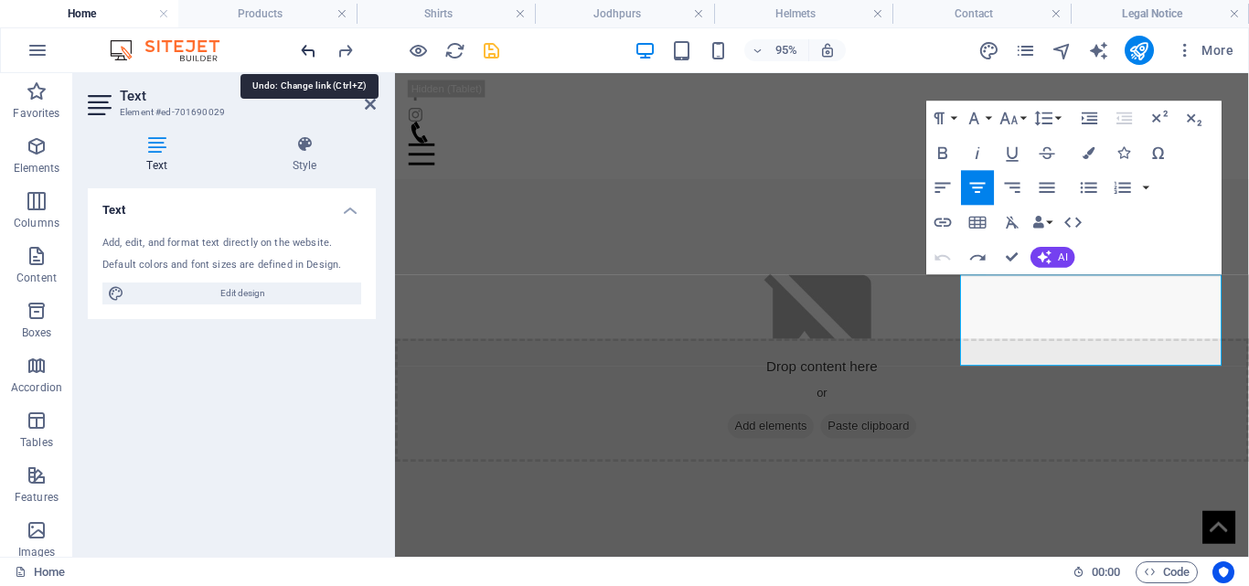
click at [314, 53] on icon "undo" at bounding box center [308, 50] width 21 height 21
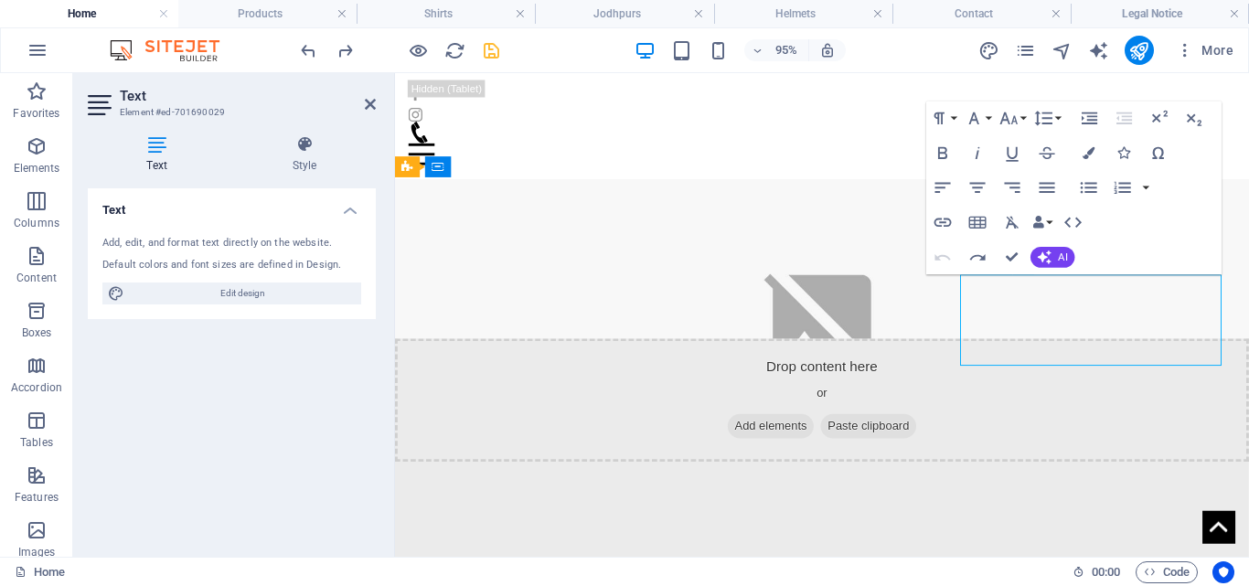
drag, startPoint x: 1178, startPoint y: 344, endPoint x: 1164, endPoint y: 342, distance: 13.8
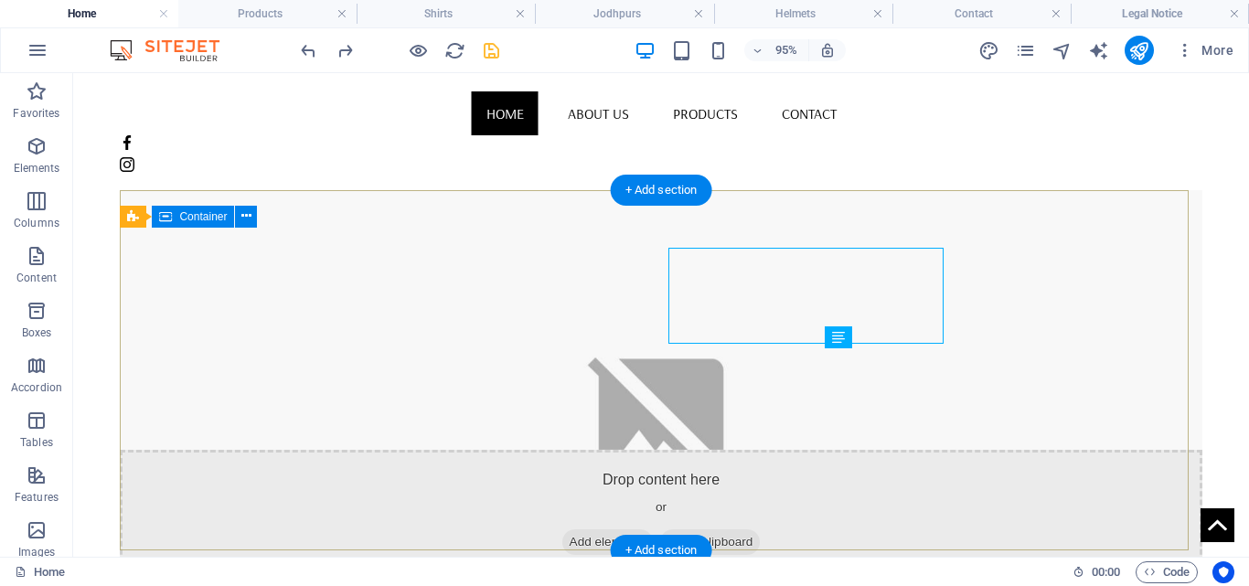
scroll to position [723, 0]
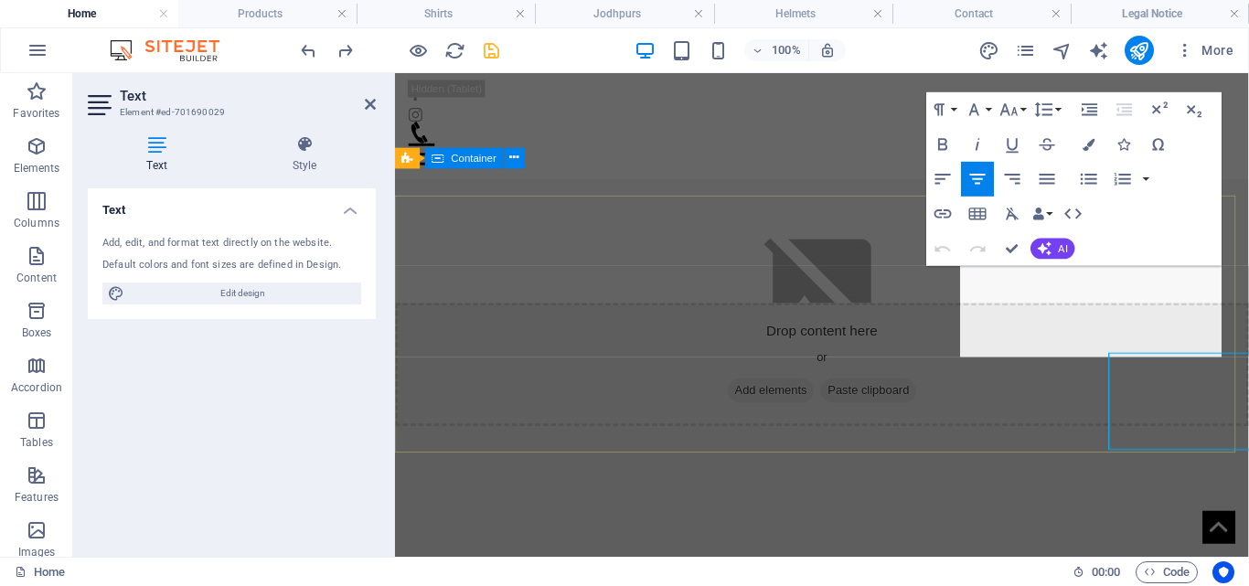
scroll to position [695, 0]
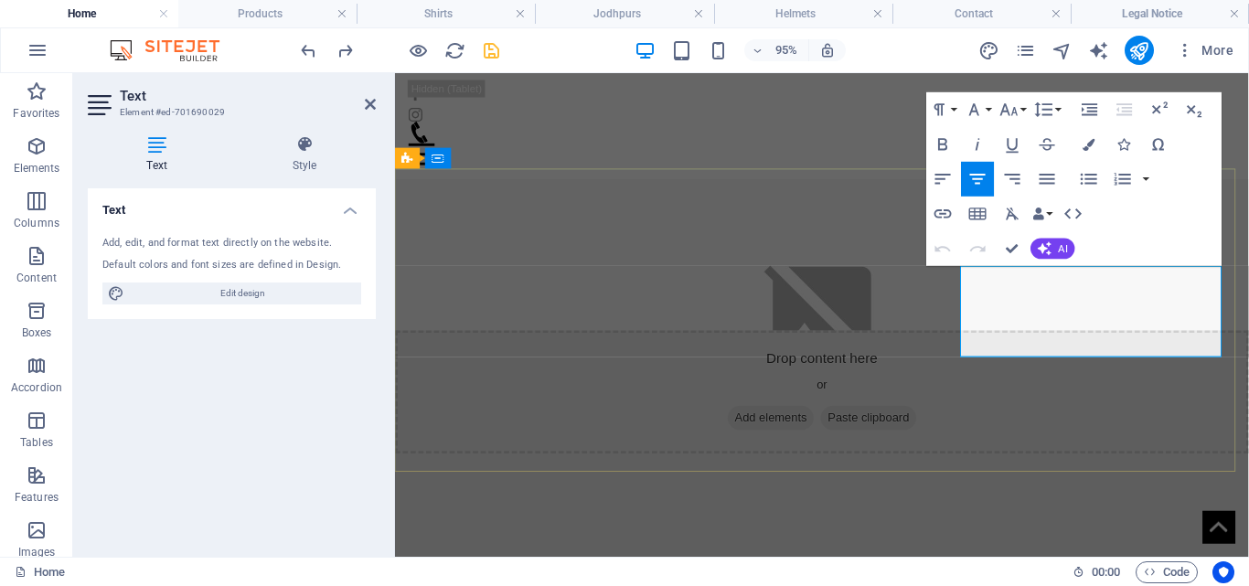
drag, startPoint x: 1181, startPoint y: 340, endPoint x: 1081, endPoint y: 340, distance: 99.7
drag, startPoint x: 1108, startPoint y: 336, endPoint x: 712, endPoint y: 402, distance: 401.5
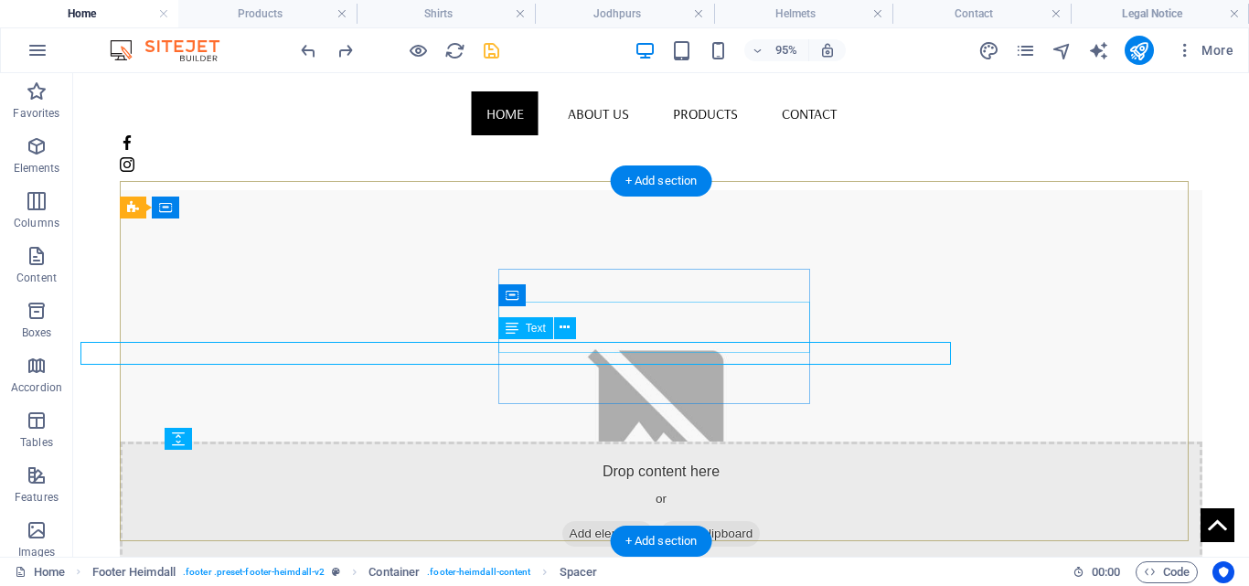
scroll to position [733, 0]
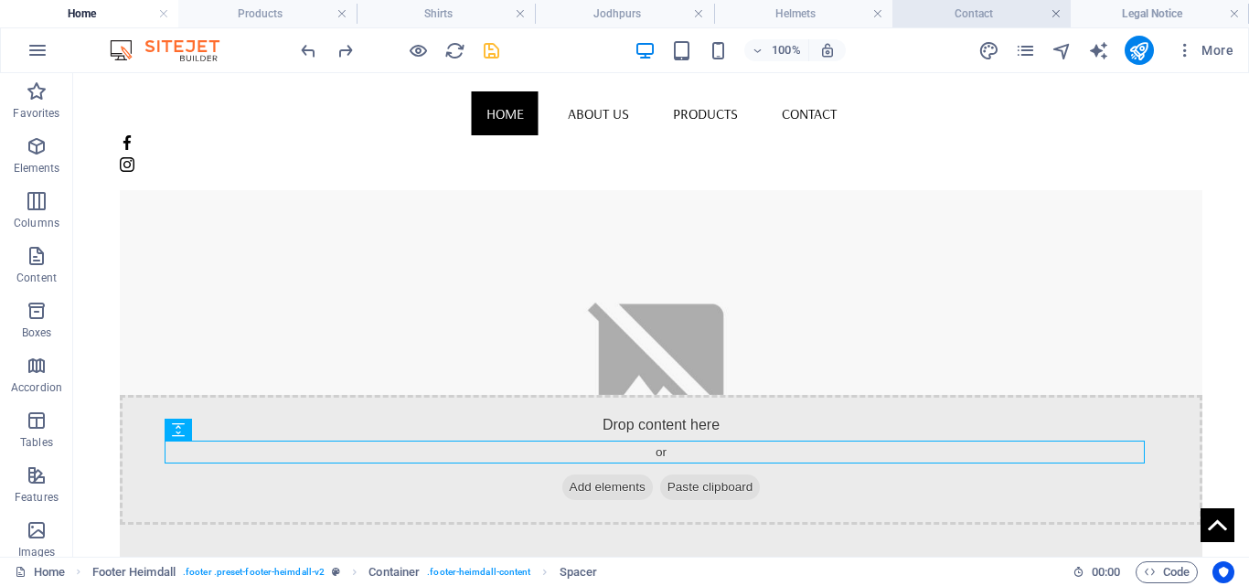
click at [1057, 9] on link at bounding box center [1056, 13] width 11 height 17
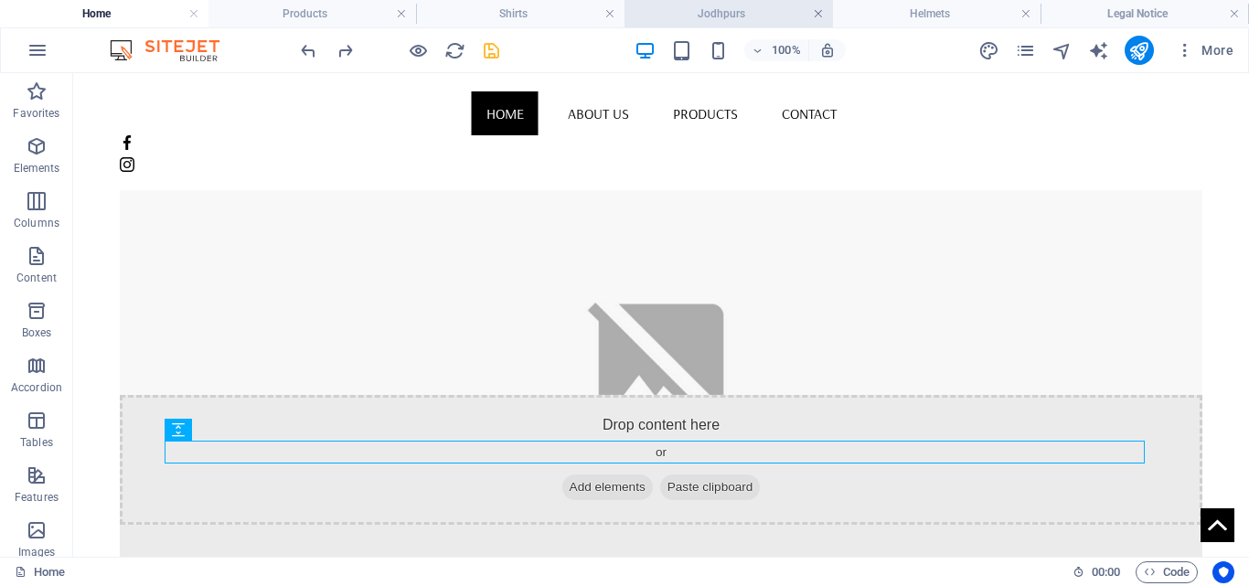
click at [813, 12] on link at bounding box center [818, 13] width 11 height 17
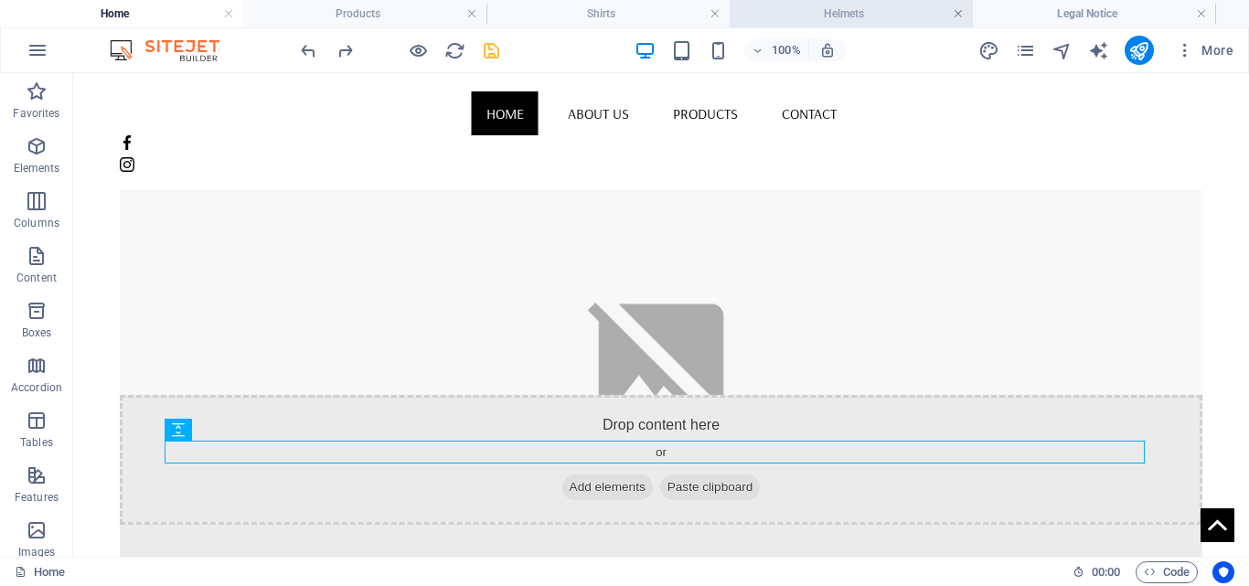
click at [960, 19] on link at bounding box center [958, 13] width 11 height 17
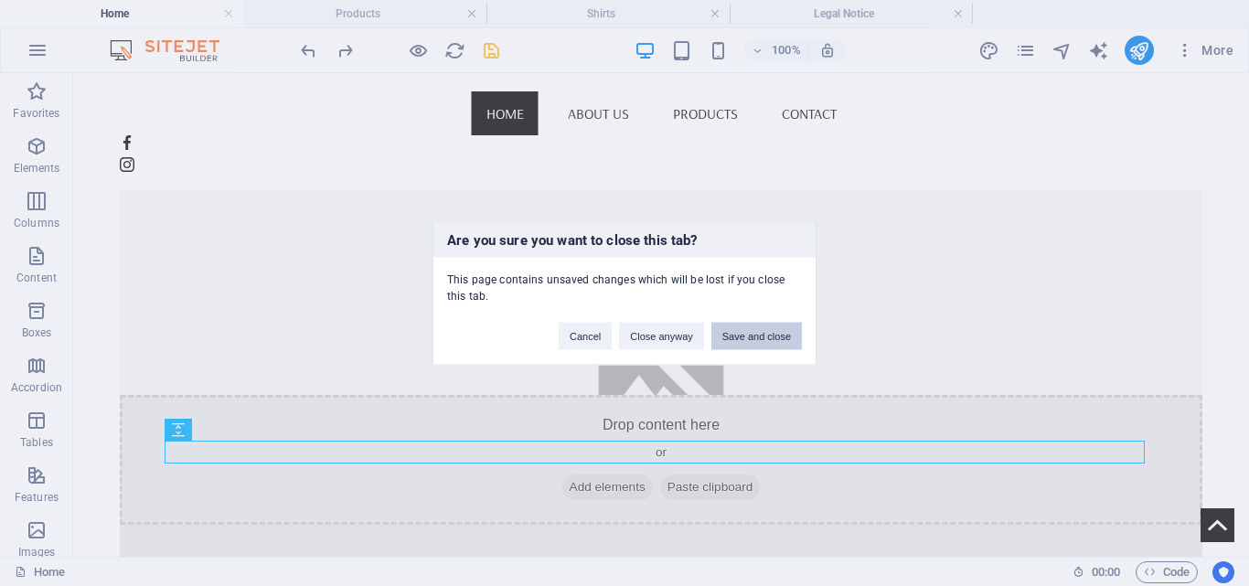
click at [755, 343] on button "Save and close" at bounding box center [757, 335] width 91 height 27
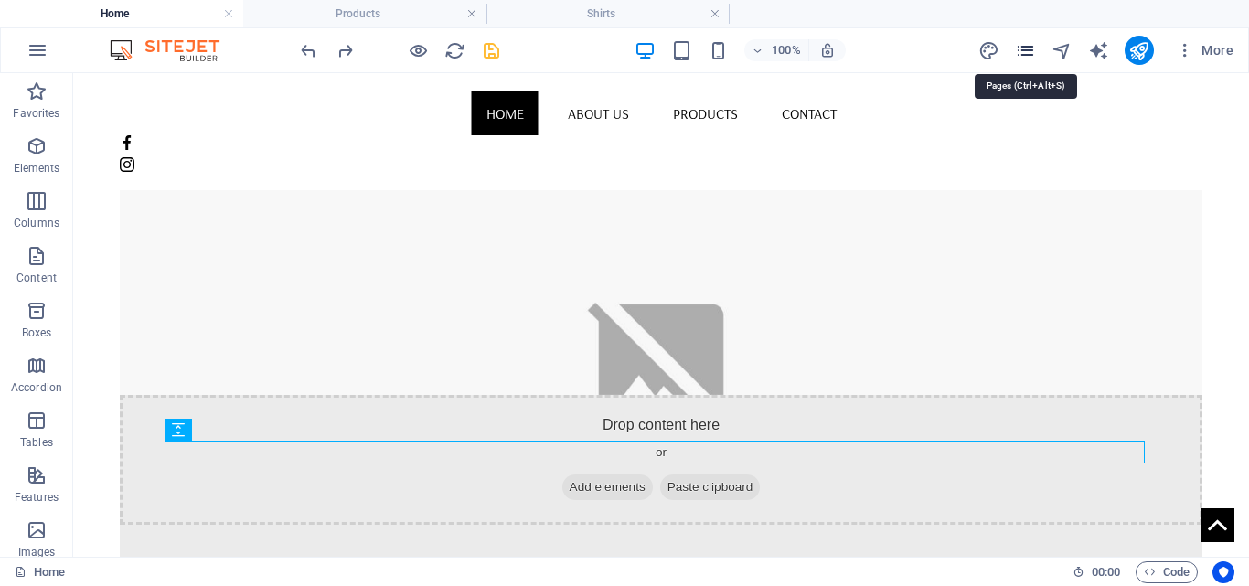
click at [1028, 51] on icon "pages" at bounding box center [1025, 50] width 21 height 21
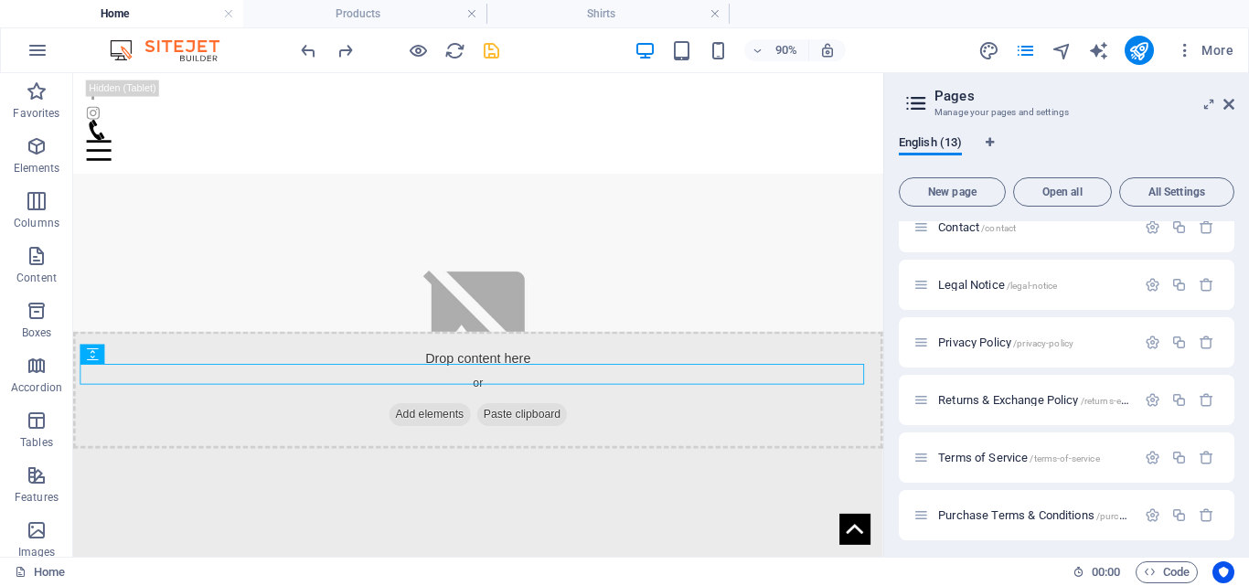
scroll to position [340, 0]
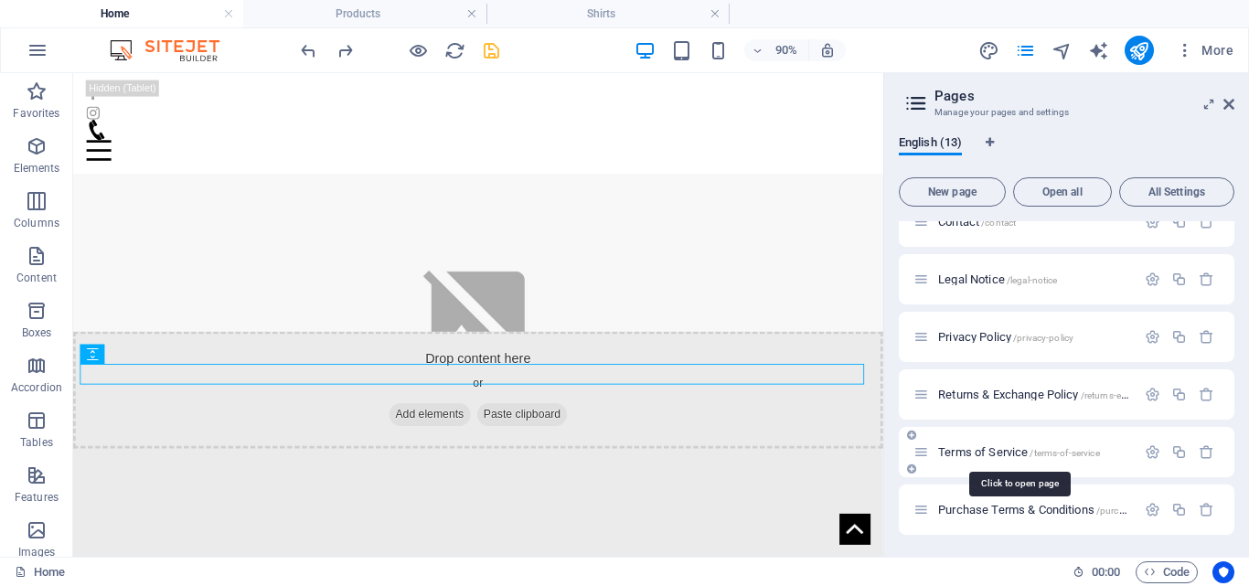
click at [1004, 456] on span "Terms of Service /terms-of-service" at bounding box center [1019, 452] width 162 height 14
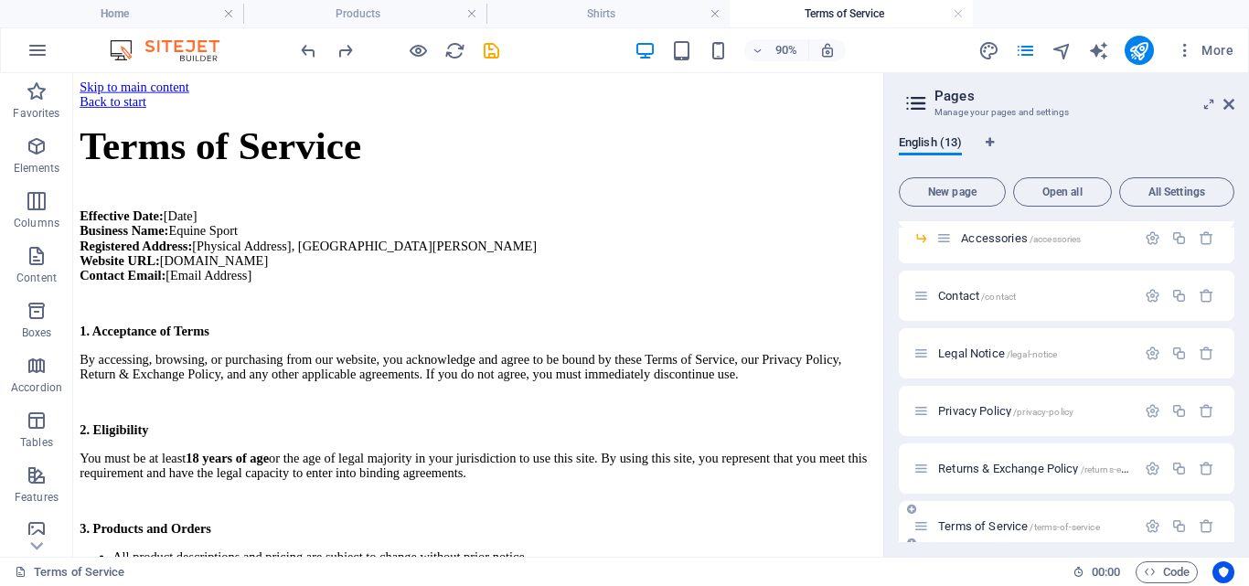
scroll to position [0, 0]
click at [1182, 470] on icon "button" at bounding box center [1180, 469] width 16 height 16
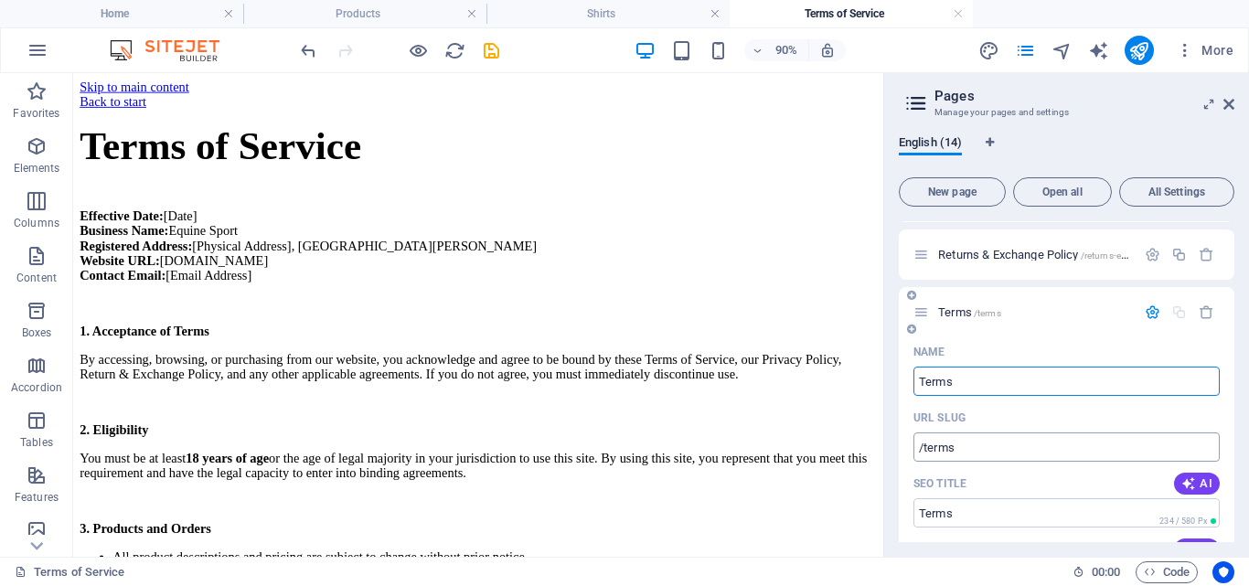
type input "Terms"
type input "/terms"
type input "Terms"
type input "Terms of Service"
type input "/terms-of-service-14"
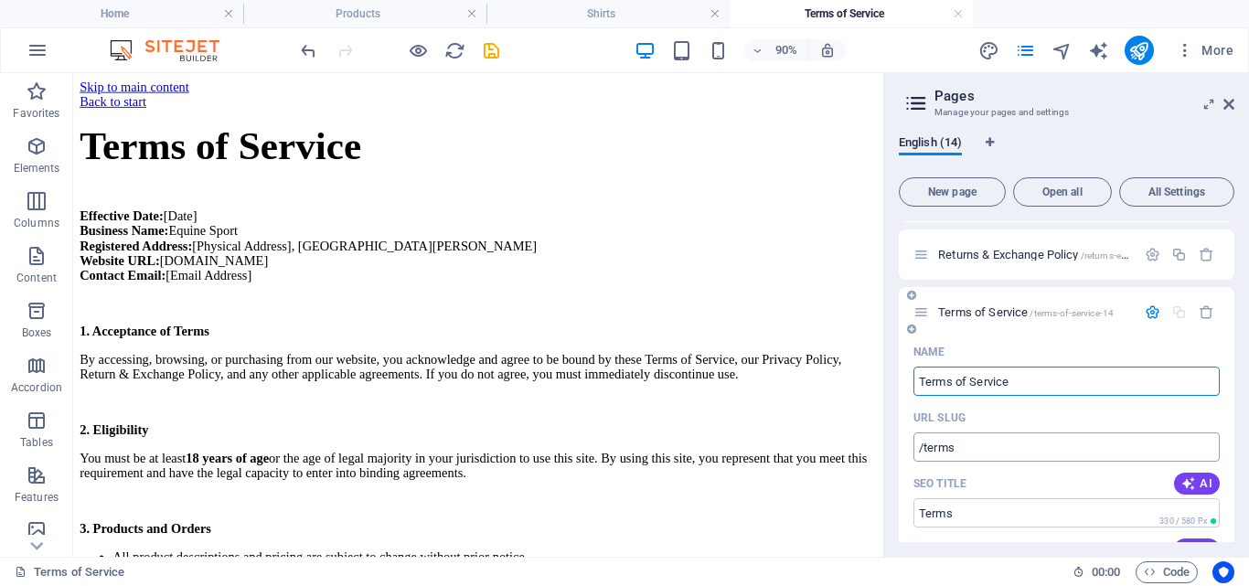
type input "Terms of Service"
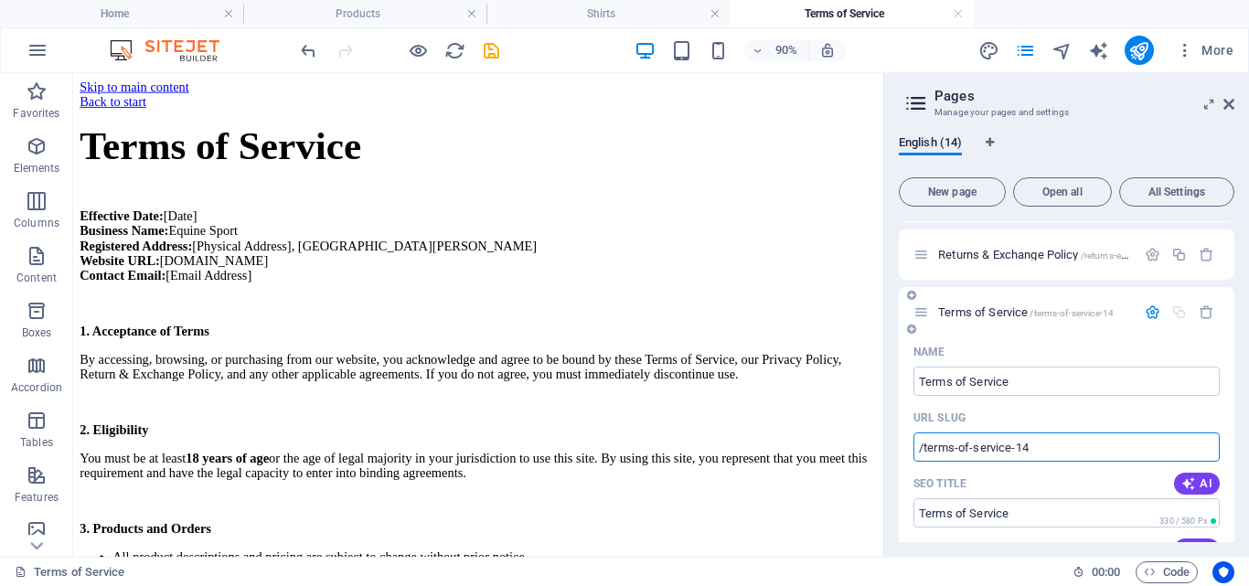
click at [1022, 446] on input "/terms-of-service-14" at bounding box center [1067, 447] width 306 height 29
click at [1074, 451] on input "/terms-of-service-14" at bounding box center [1067, 447] width 306 height 29
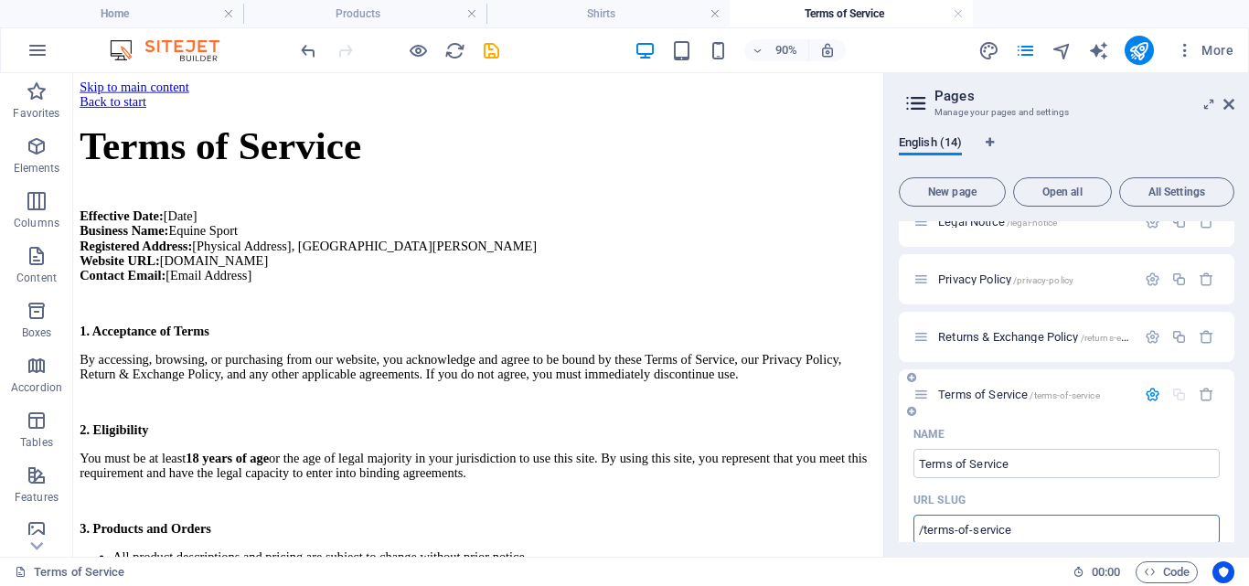
scroll to position [397, 0]
type input "/terms-of-service"
click at [1146, 398] on icon "button" at bounding box center [1153, 396] width 16 height 16
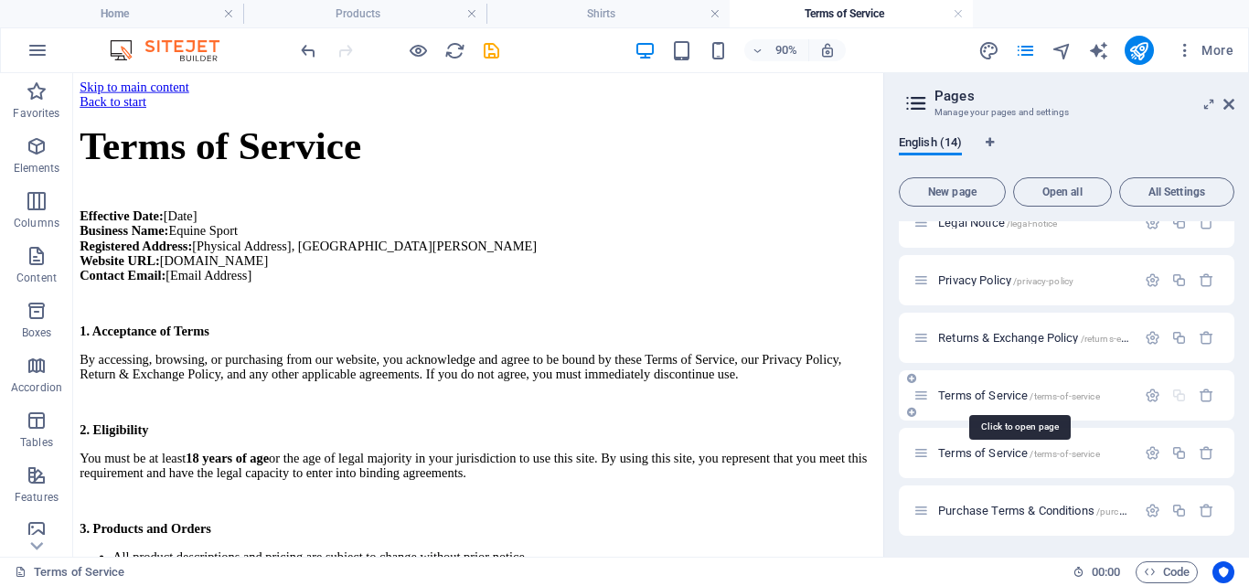
click at [957, 394] on span "Terms of Service /terms-of-service" at bounding box center [1019, 396] width 162 height 14
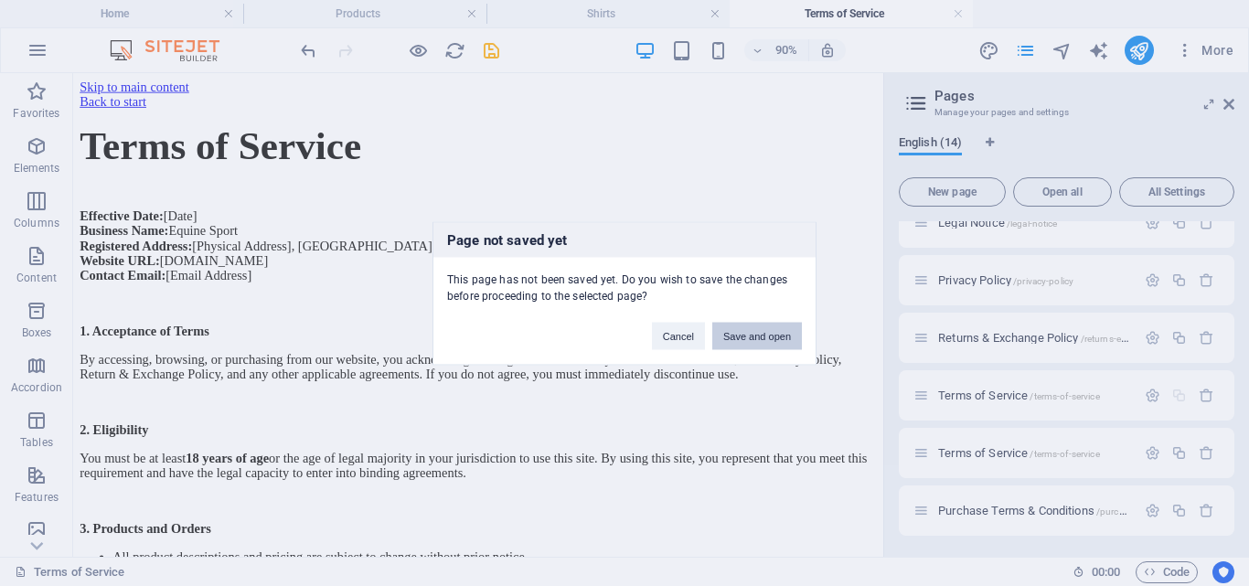
click at [787, 335] on button "Save and open" at bounding box center [757, 335] width 90 height 27
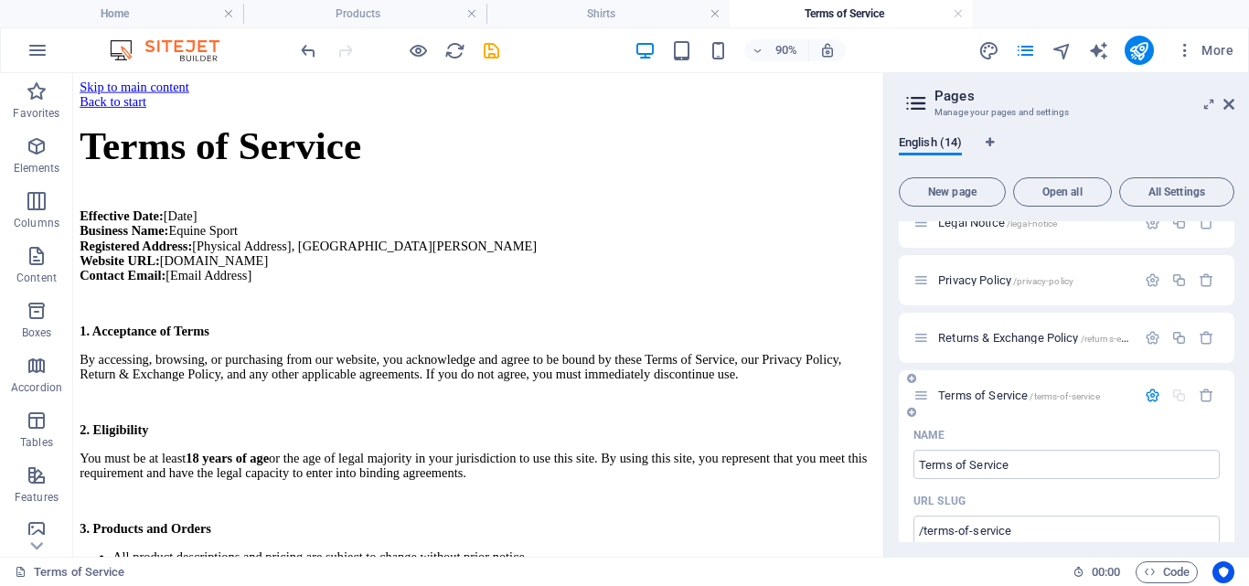
click at [1145, 396] on icon "button" at bounding box center [1153, 396] width 16 height 16
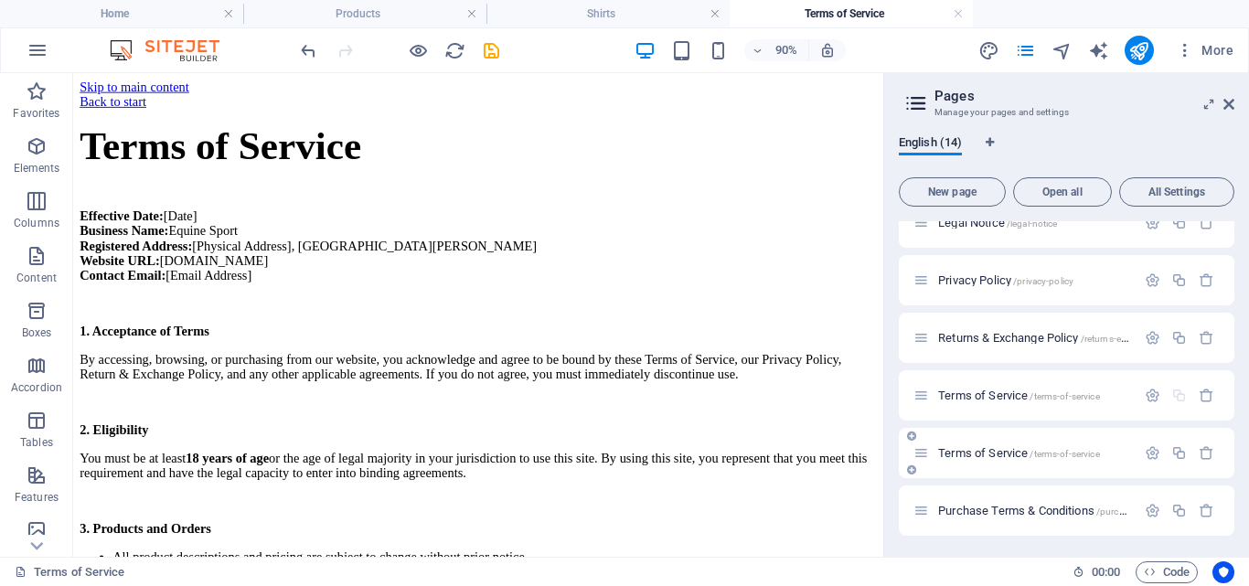
scroll to position [398, 0]
click at [1008, 451] on span "Terms of Service /terms-of-service" at bounding box center [1019, 452] width 162 height 14
click at [1150, 446] on icon "button" at bounding box center [1153, 453] width 16 height 16
click at [1199, 451] on icon "button" at bounding box center [1207, 453] width 16 height 16
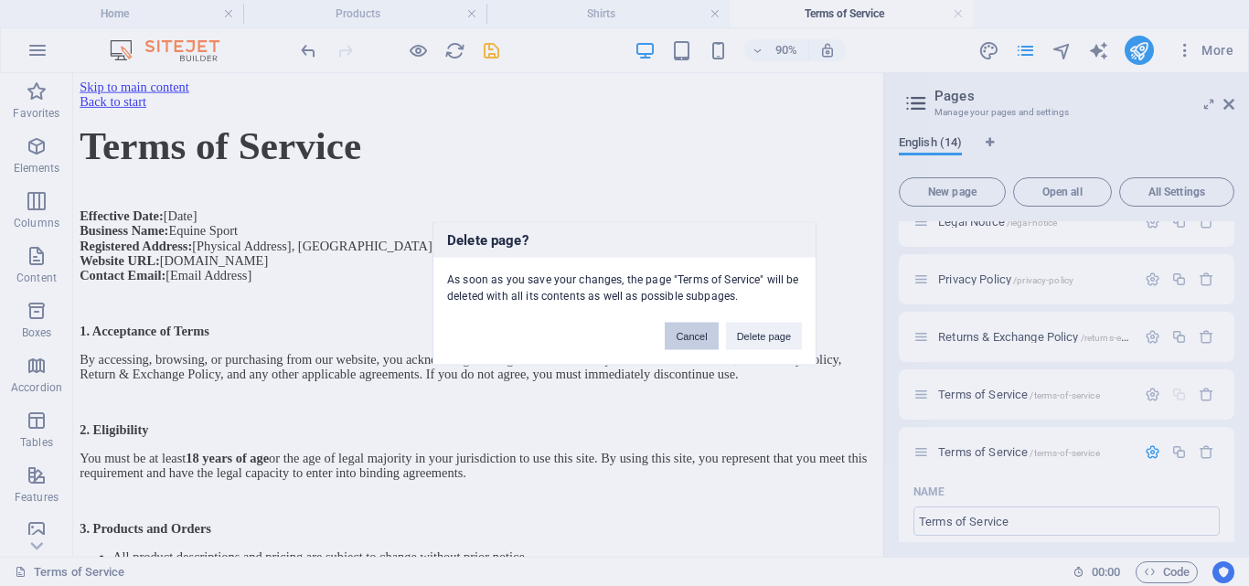
click at [693, 341] on button "Cancel" at bounding box center [691, 335] width 53 height 27
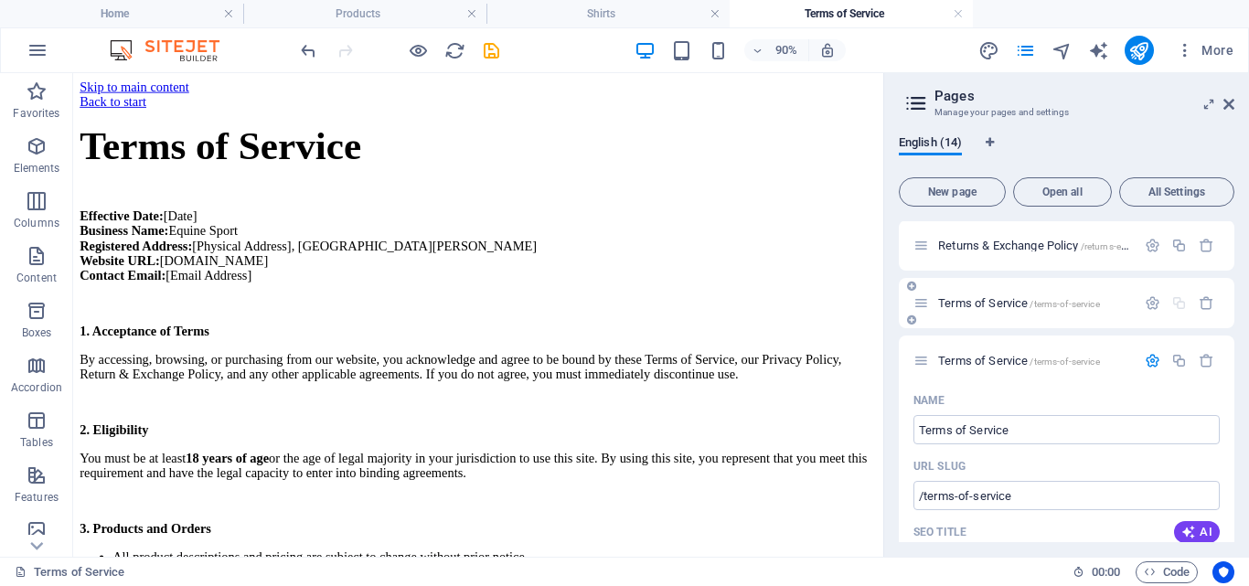
scroll to position [433, 0]
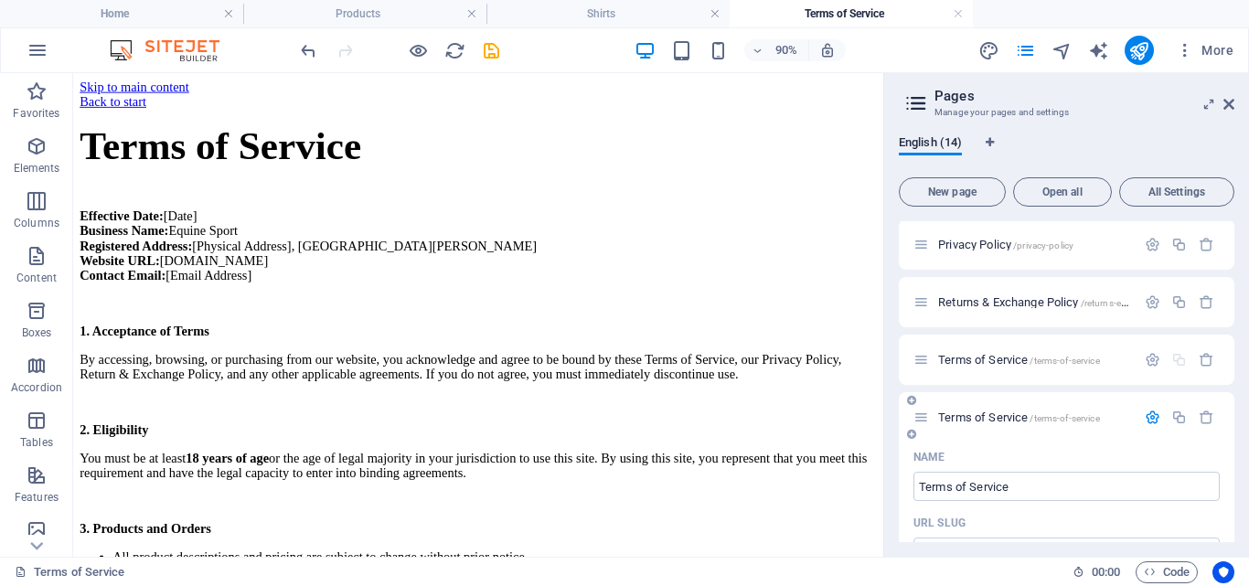
click at [1145, 418] on icon "button" at bounding box center [1153, 418] width 16 height 16
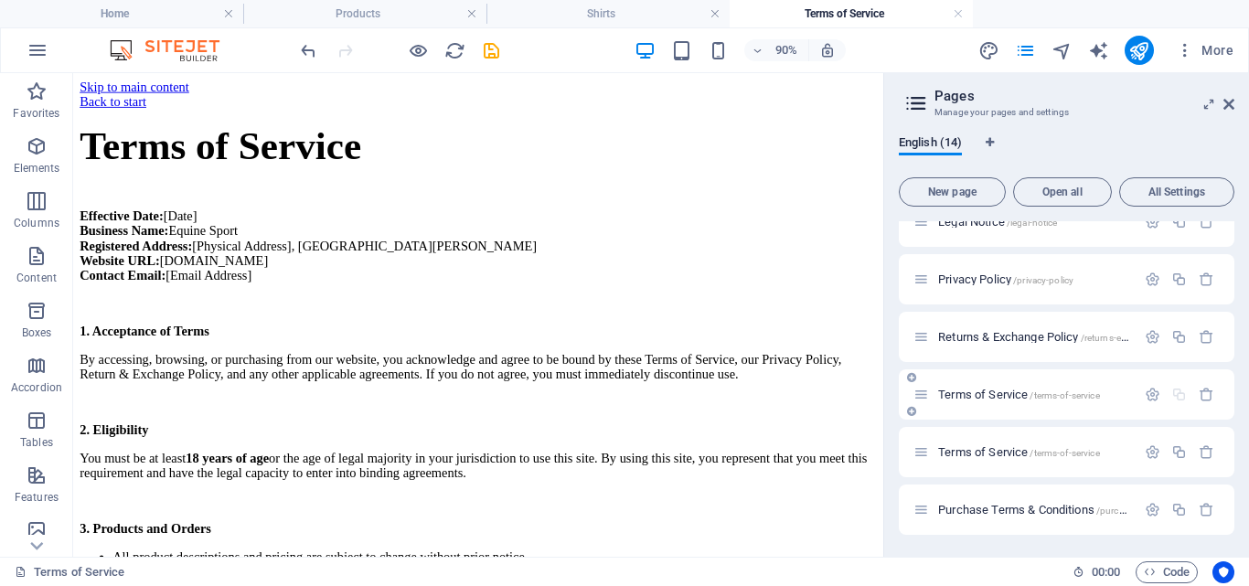
scroll to position [397, 0]
click at [134, 15] on h4 "Home" at bounding box center [121, 14] width 243 height 20
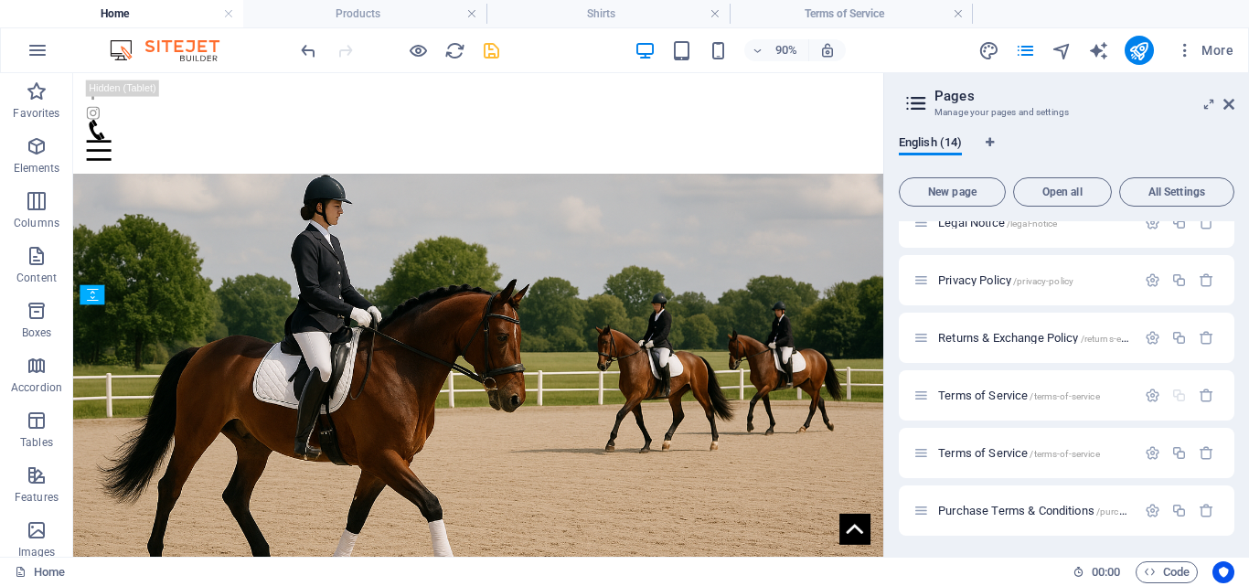
scroll to position [704, 0]
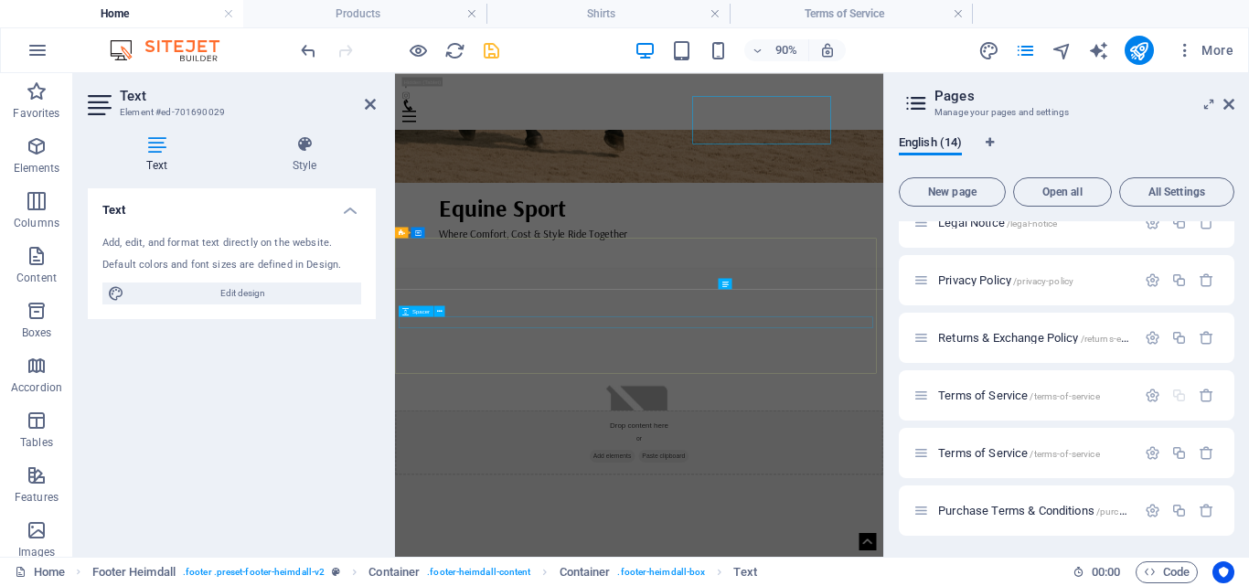
scroll to position [879, 0]
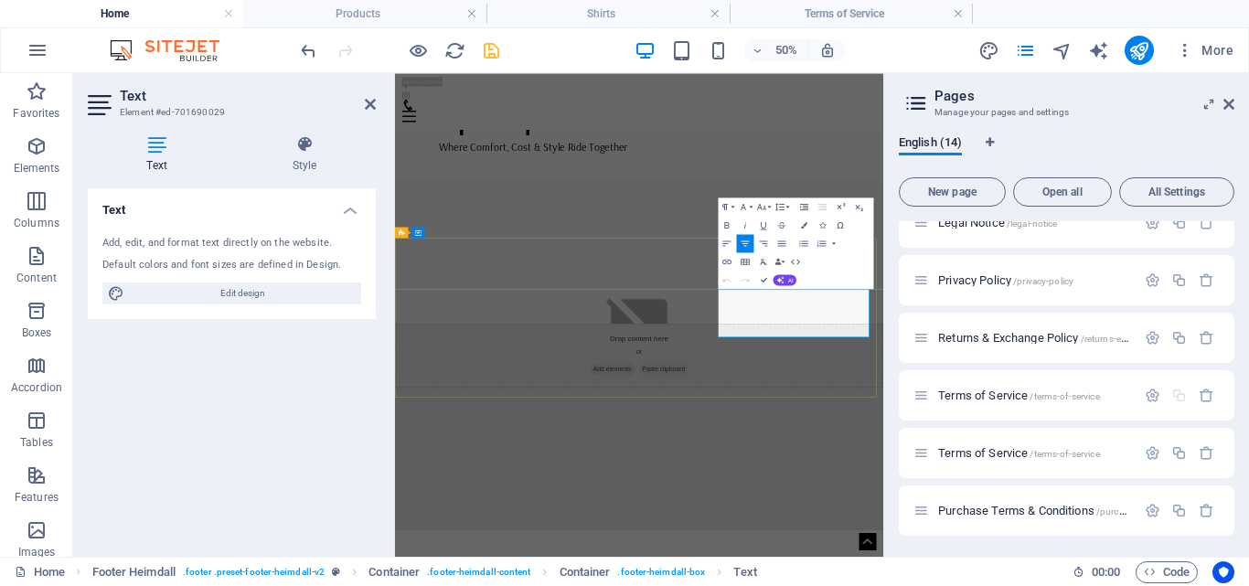
click at [1202, 453] on icon "button" at bounding box center [1207, 453] width 16 height 16
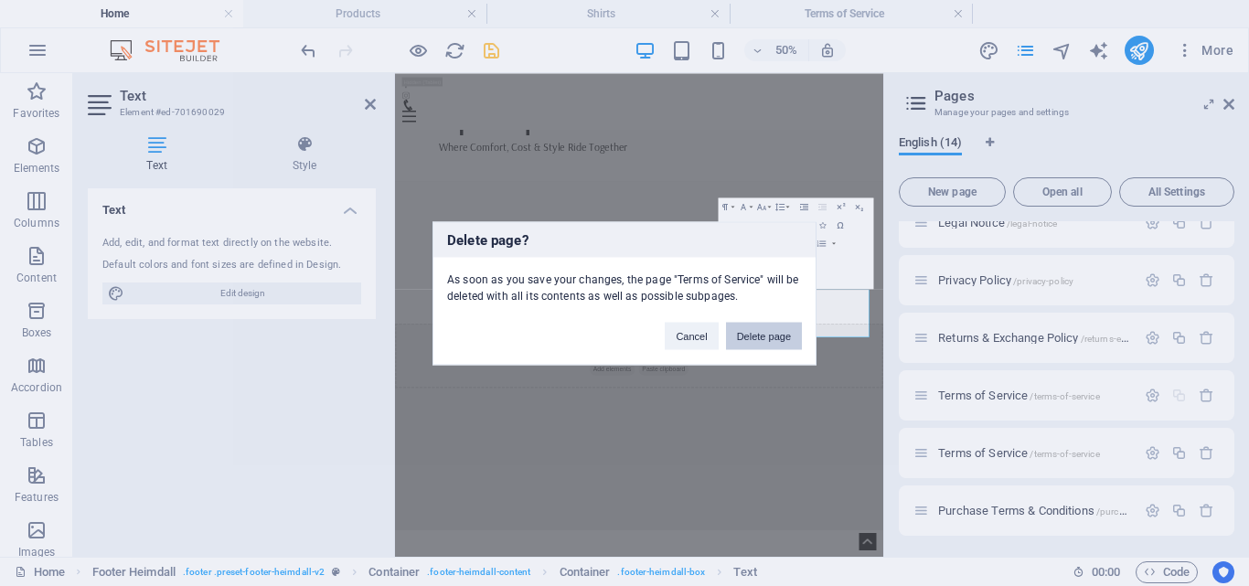
click at [770, 335] on button "Delete page" at bounding box center [764, 335] width 76 height 27
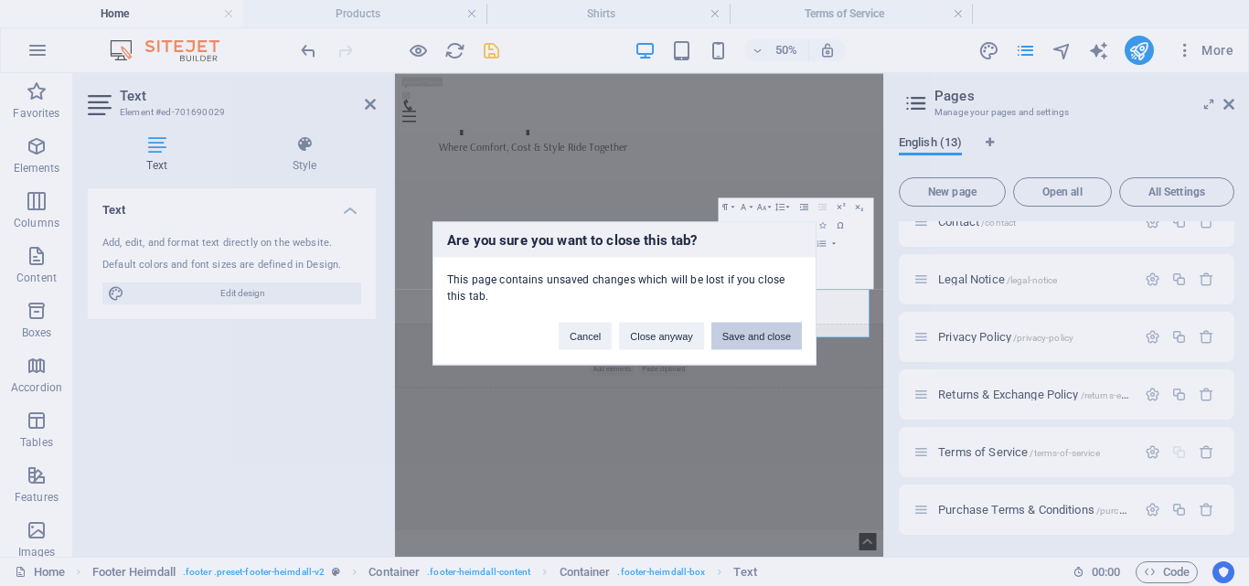
scroll to position [340, 0]
click at [770, 335] on button "Save and close" at bounding box center [757, 335] width 91 height 27
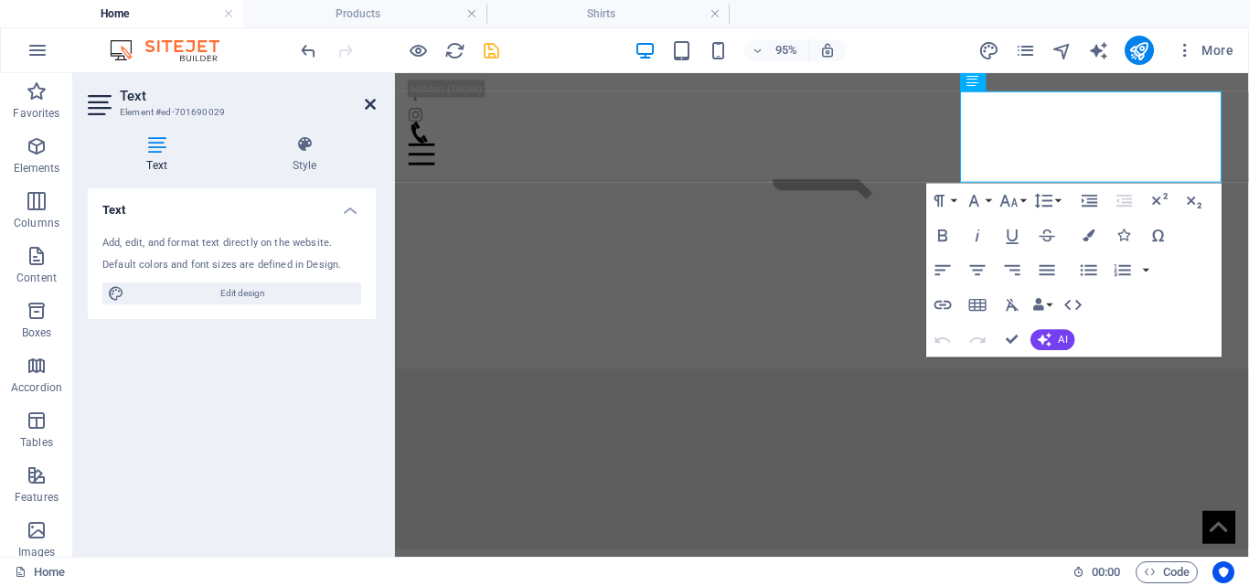
click at [372, 101] on icon at bounding box center [370, 104] width 11 height 15
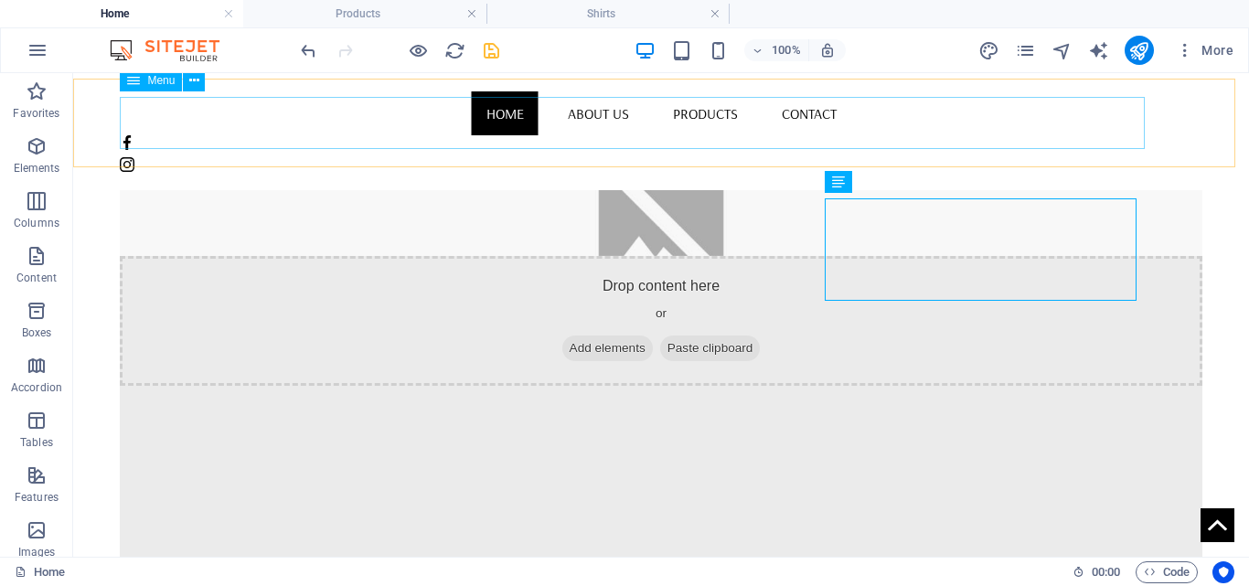
scroll to position [870, 0]
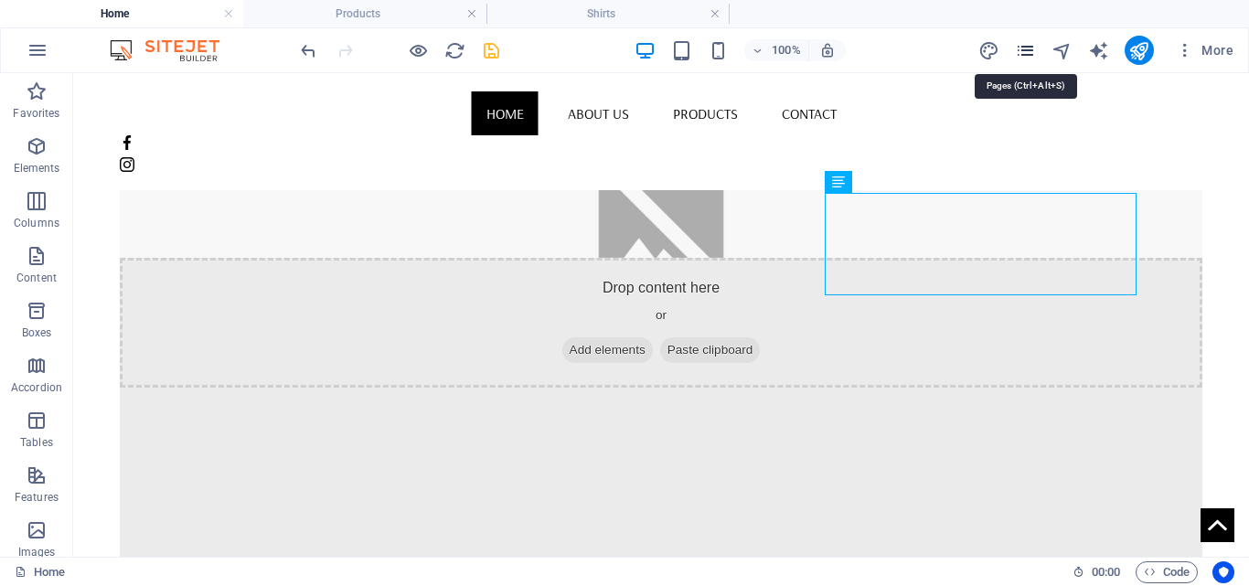
click at [1030, 53] on icon "pages" at bounding box center [1025, 50] width 21 height 21
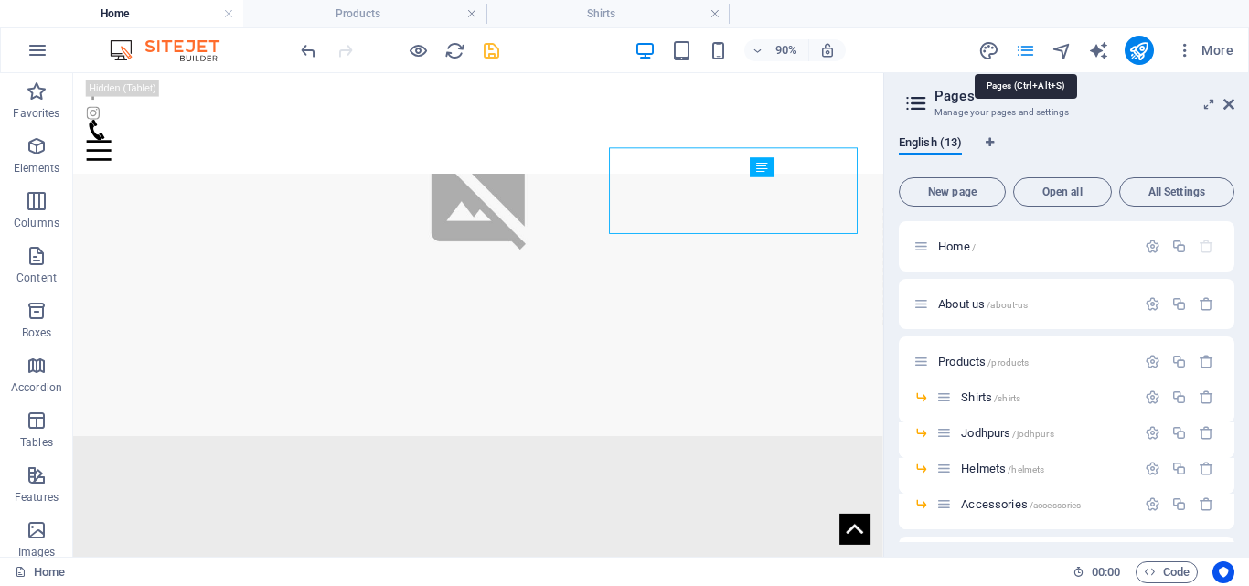
scroll to position [480, 0]
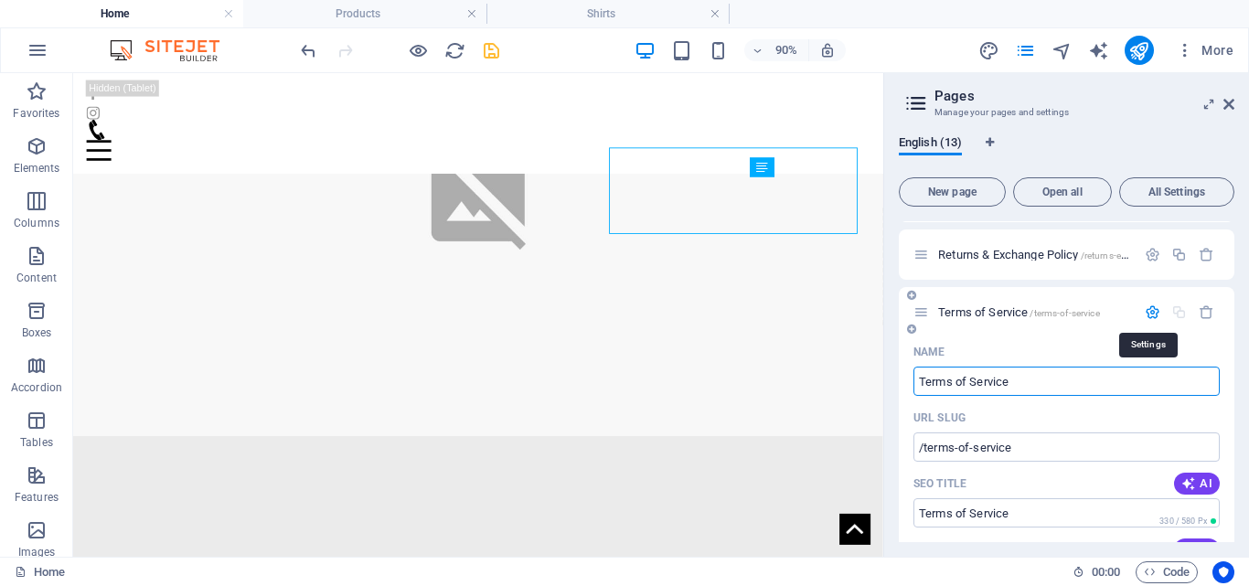
click at [1155, 309] on icon "button" at bounding box center [1153, 313] width 16 height 16
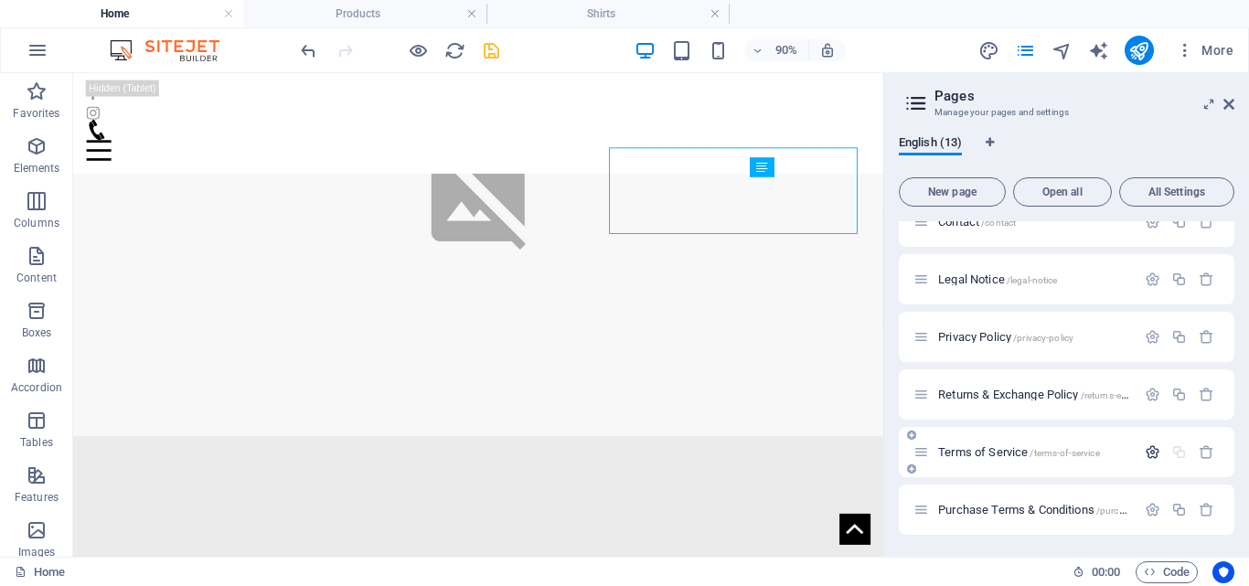
scroll to position [340, 0]
click at [970, 447] on span "Terms of Service /terms-of-service" at bounding box center [1019, 452] width 162 height 14
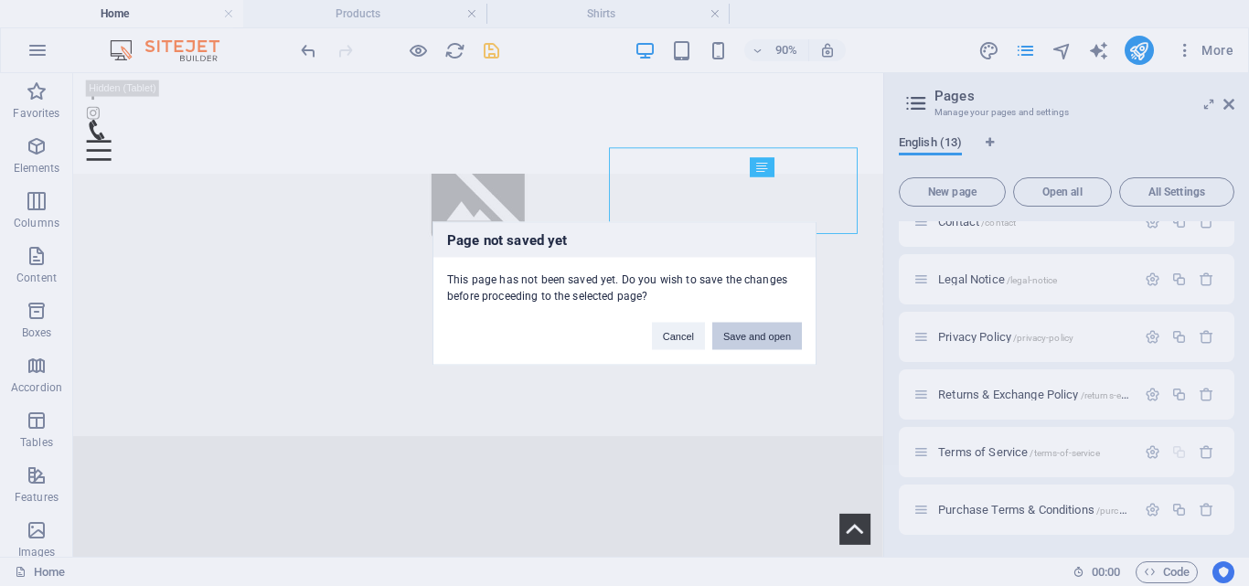
click at [747, 341] on button "Save and open" at bounding box center [757, 335] width 90 height 27
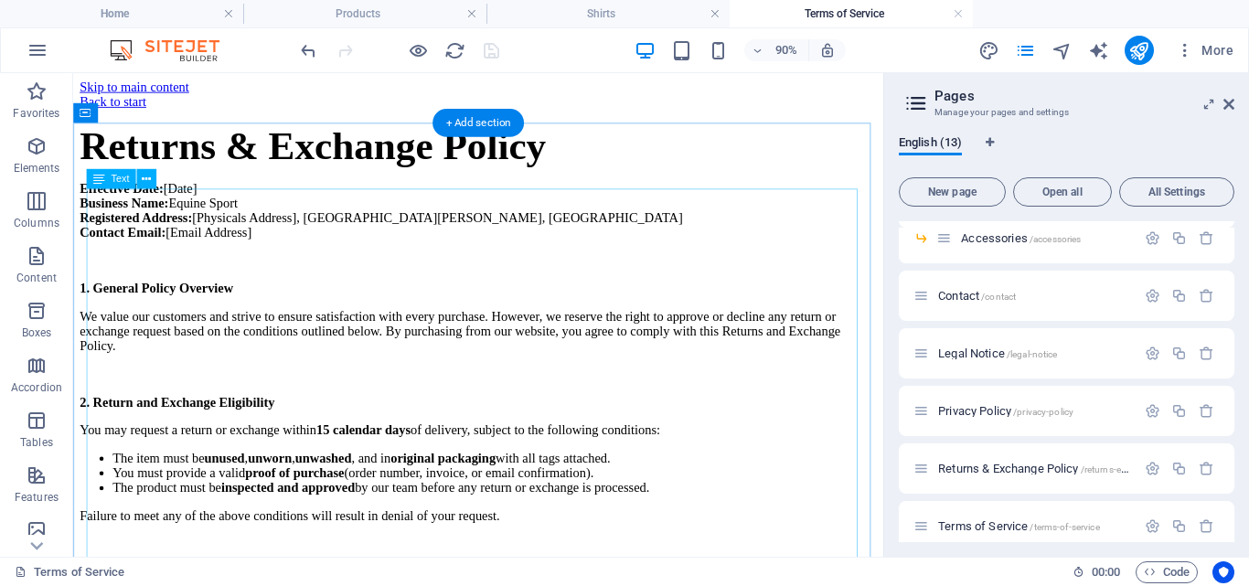
scroll to position [0, 0]
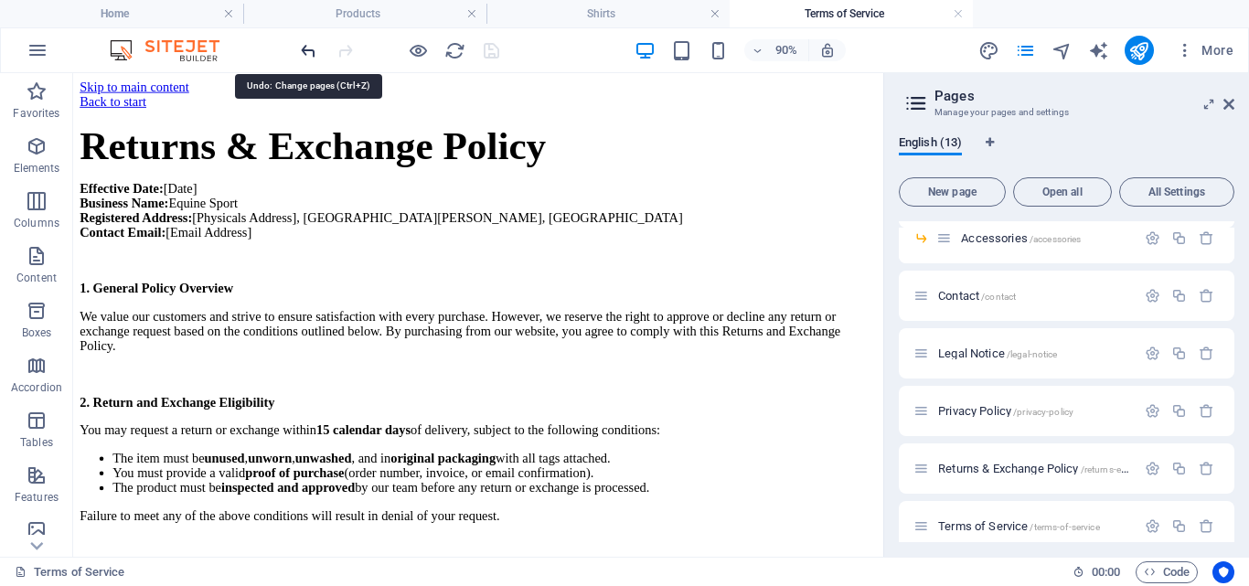
click at [306, 47] on icon "undo" at bounding box center [308, 50] width 21 height 21
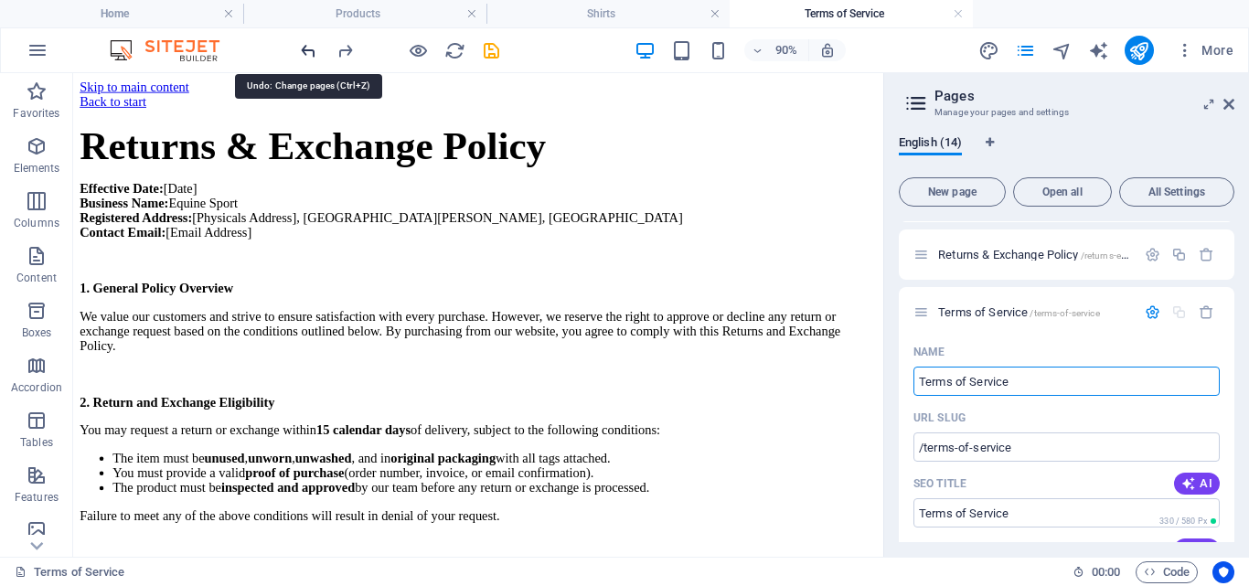
click at [306, 47] on icon "undo" at bounding box center [308, 50] width 21 height 21
click at [307, 47] on icon "undo" at bounding box center [308, 50] width 21 height 21
type input "Terms"
type input "/terms"
type input "Terms"
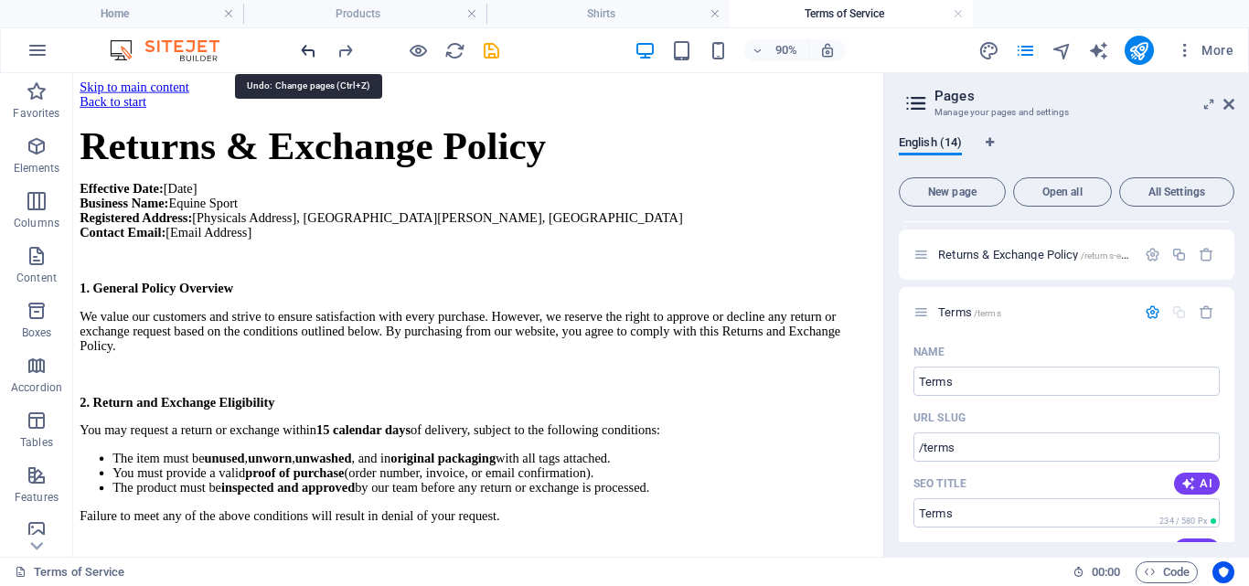
click at [307, 47] on icon "undo" at bounding box center [308, 50] width 21 height 21
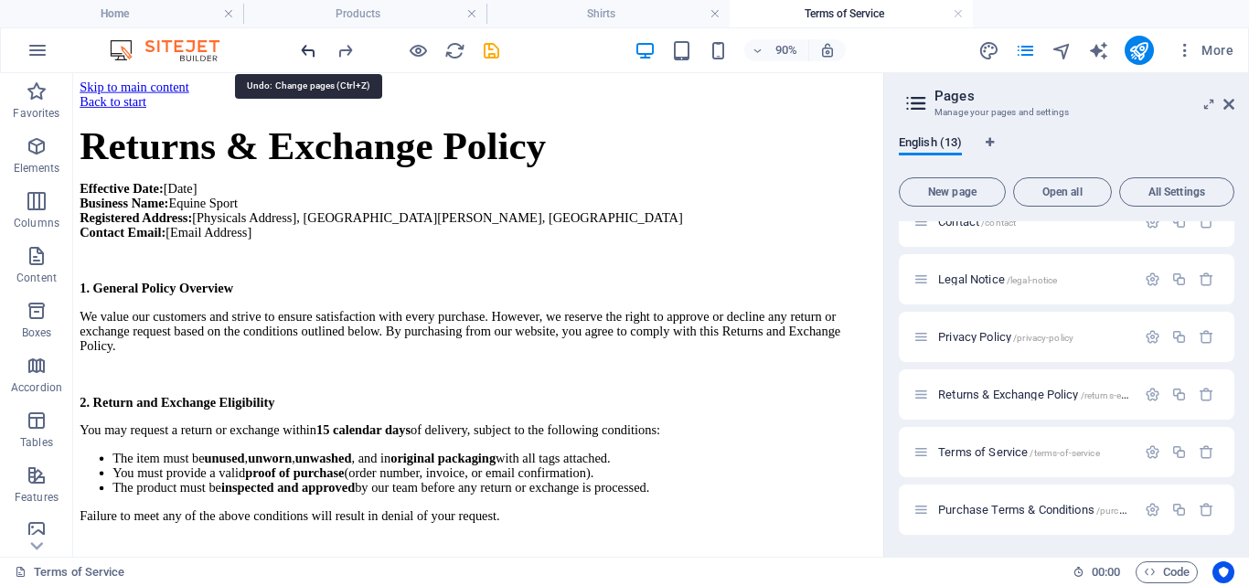
scroll to position [340, 0]
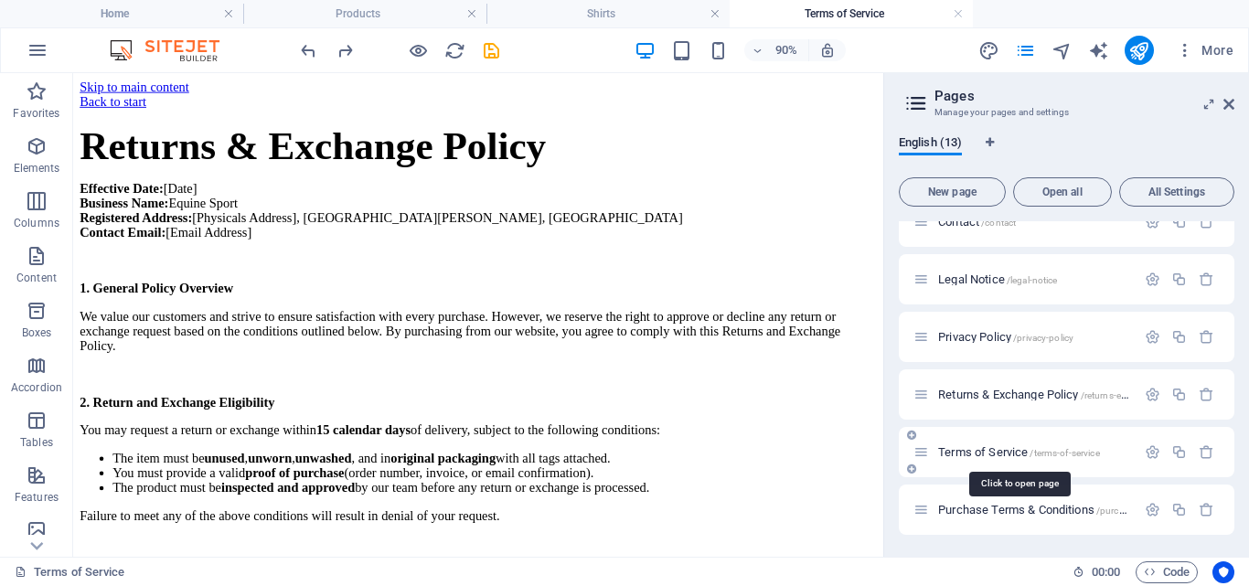
click at [994, 452] on span "Terms of Service /terms-of-service" at bounding box center [1019, 452] width 162 height 14
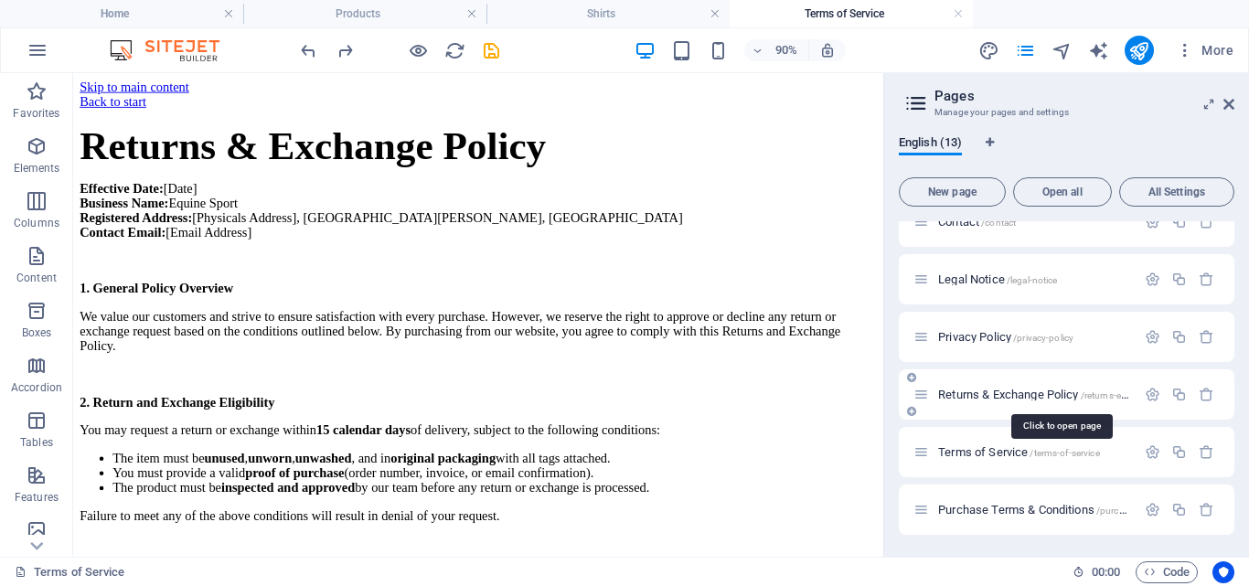
click at [1004, 390] on span "Returns & Exchange Policy /returns-exchange-policy" at bounding box center [1061, 395] width 246 height 14
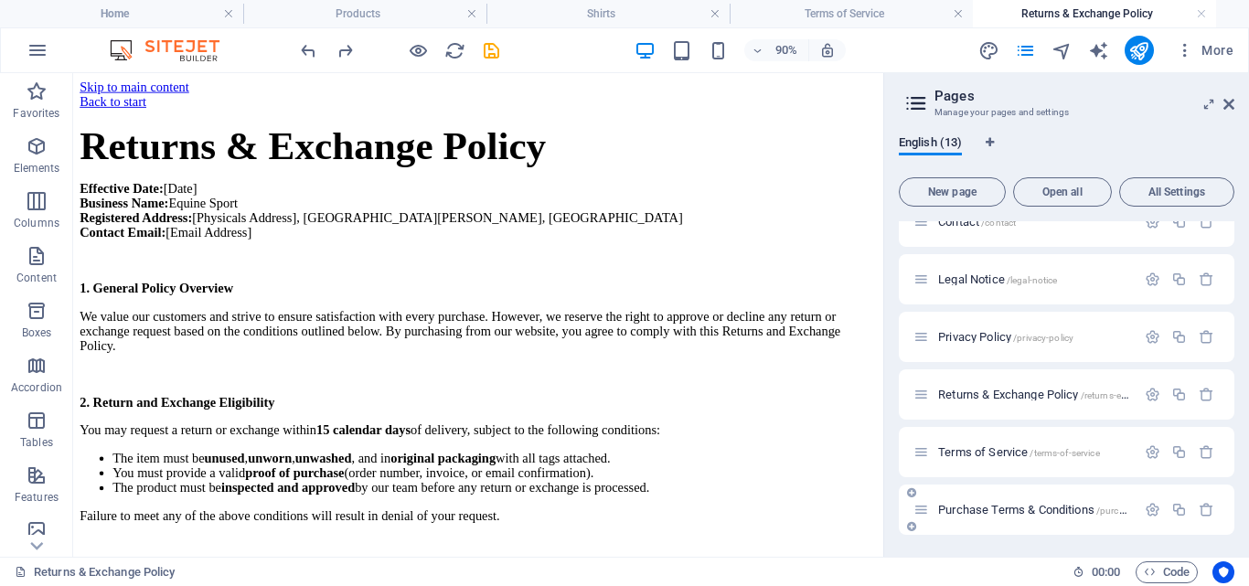
click at [970, 508] on span "Purchase Terms & Conditions /purchase-terms-conditions" at bounding box center [1074, 510] width 273 height 14
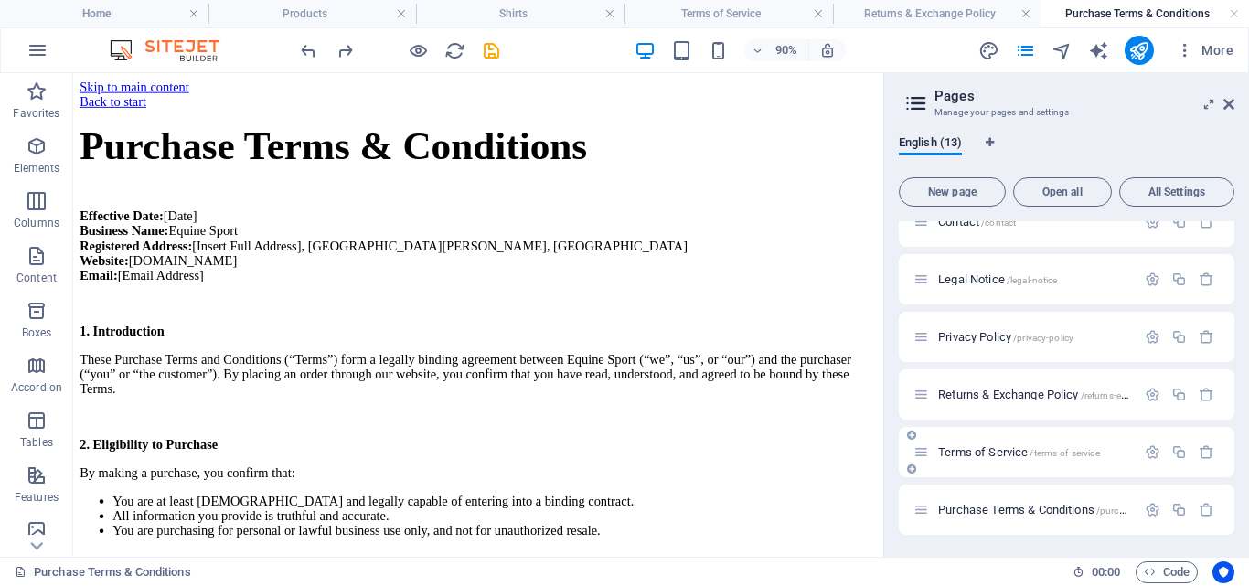
click at [985, 455] on span "Terms of Service /terms-of-service" at bounding box center [1019, 452] width 162 height 14
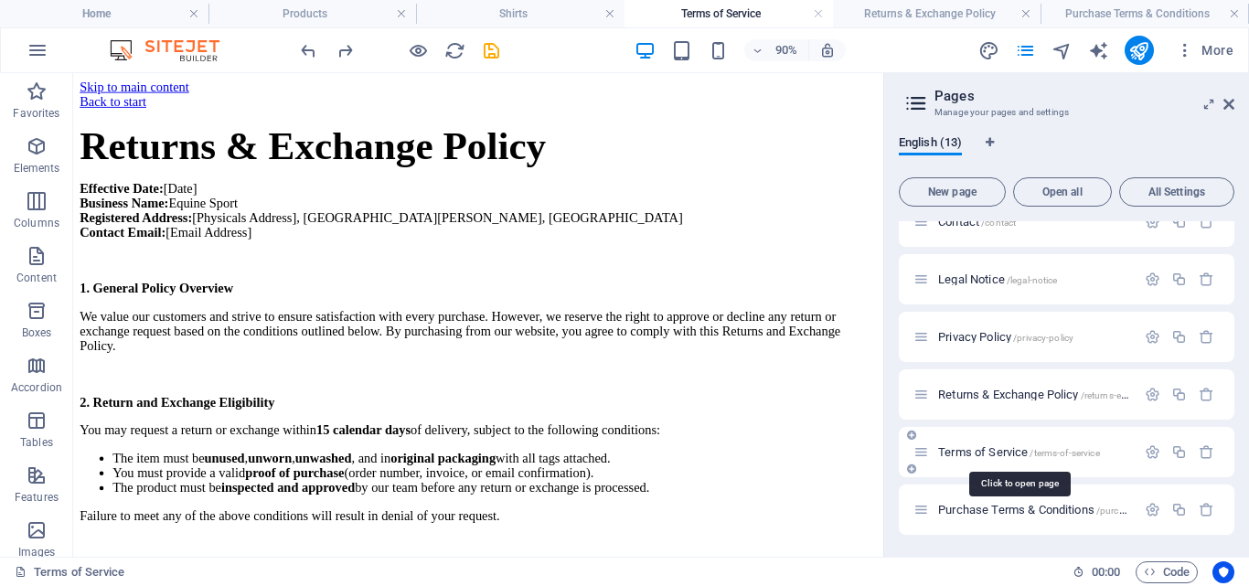
click at [985, 455] on span "Terms of Service /terms-of-service" at bounding box center [1019, 452] width 162 height 14
click at [957, 452] on span "Terms of Service /terms-of-service" at bounding box center [1019, 452] width 162 height 14
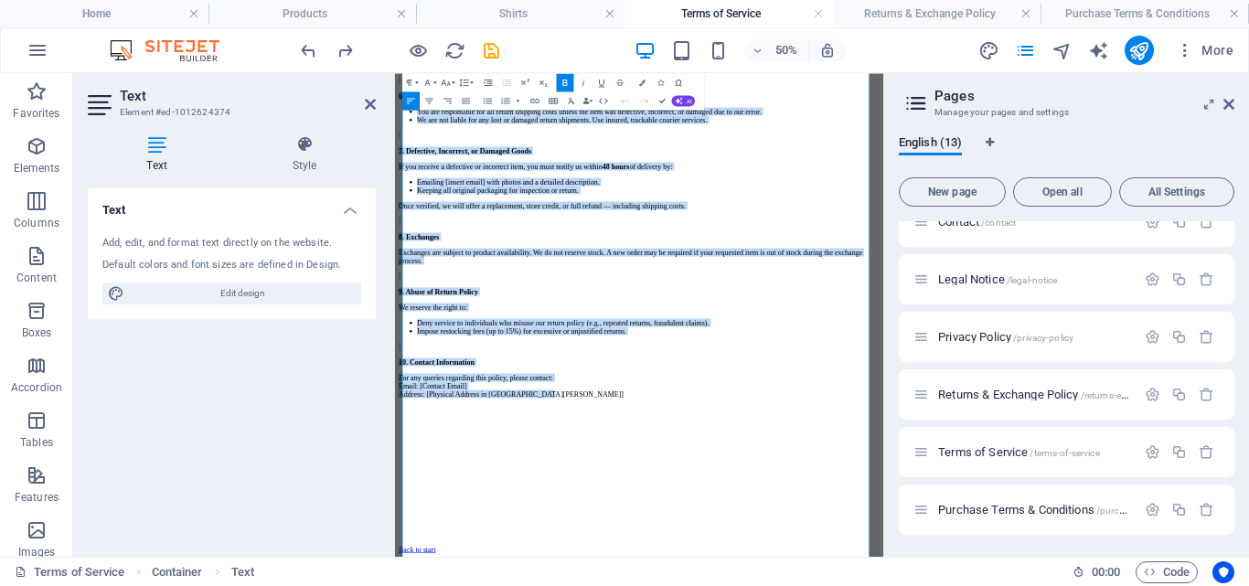
scroll to position [0, 0]
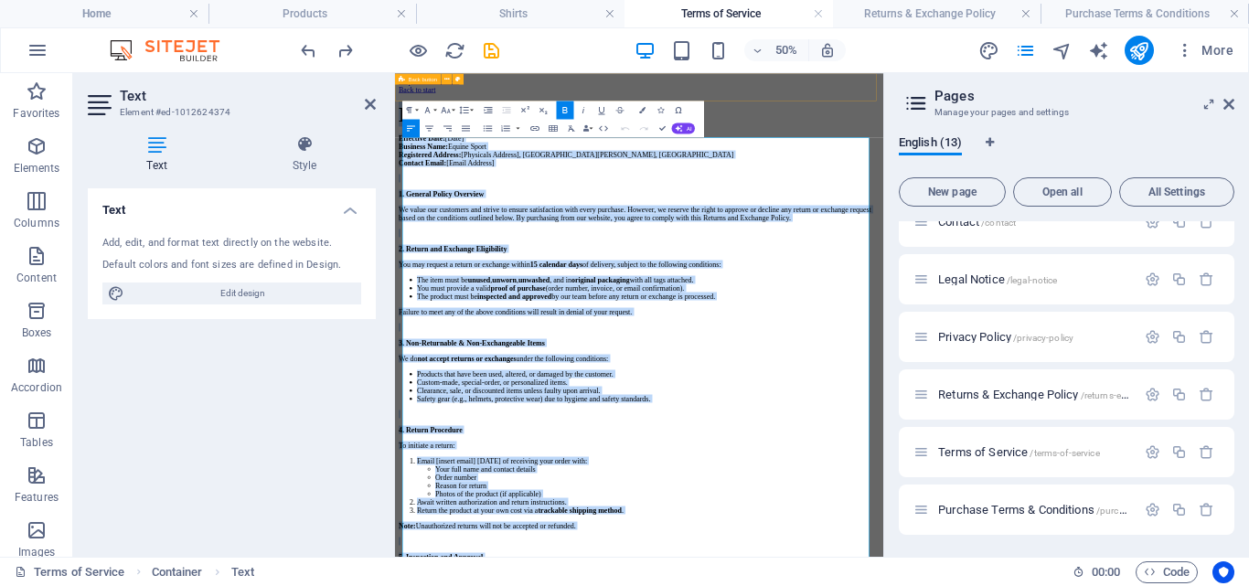
drag, startPoint x: 717, startPoint y: 684, endPoint x: 386, endPoint y: 117, distance: 656.7
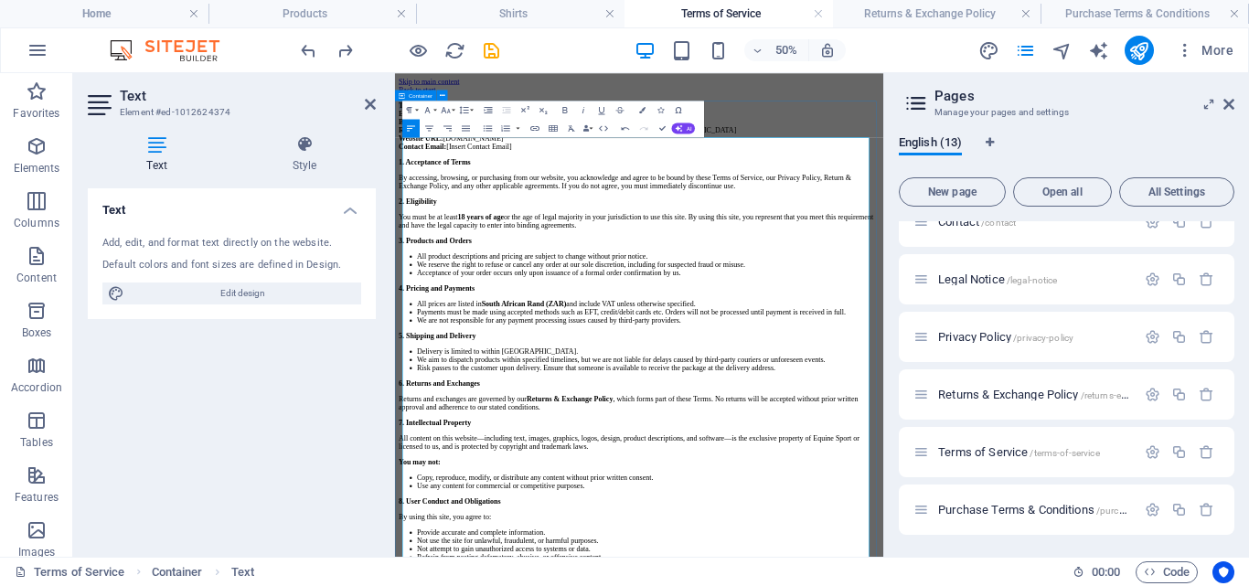
drag, startPoint x: 565, startPoint y: 216, endPoint x: 397, endPoint y: 216, distance: 168.3
click at [433, 110] on icon "button" at bounding box center [428, 109] width 11 height 11
click at [434, 105] on button "Font Family" at bounding box center [429, 110] width 17 height 18
click at [449, 108] on icon "button" at bounding box center [446, 109] width 11 height 11
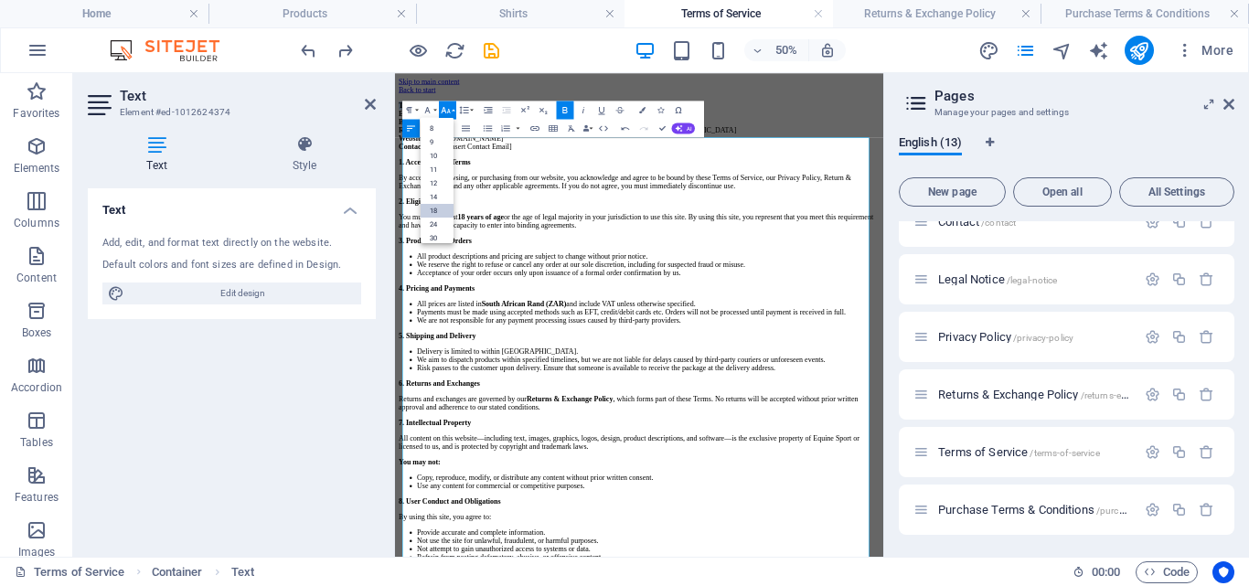
click at [437, 210] on link "18" at bounding box center [437, 210] width 33 height 14
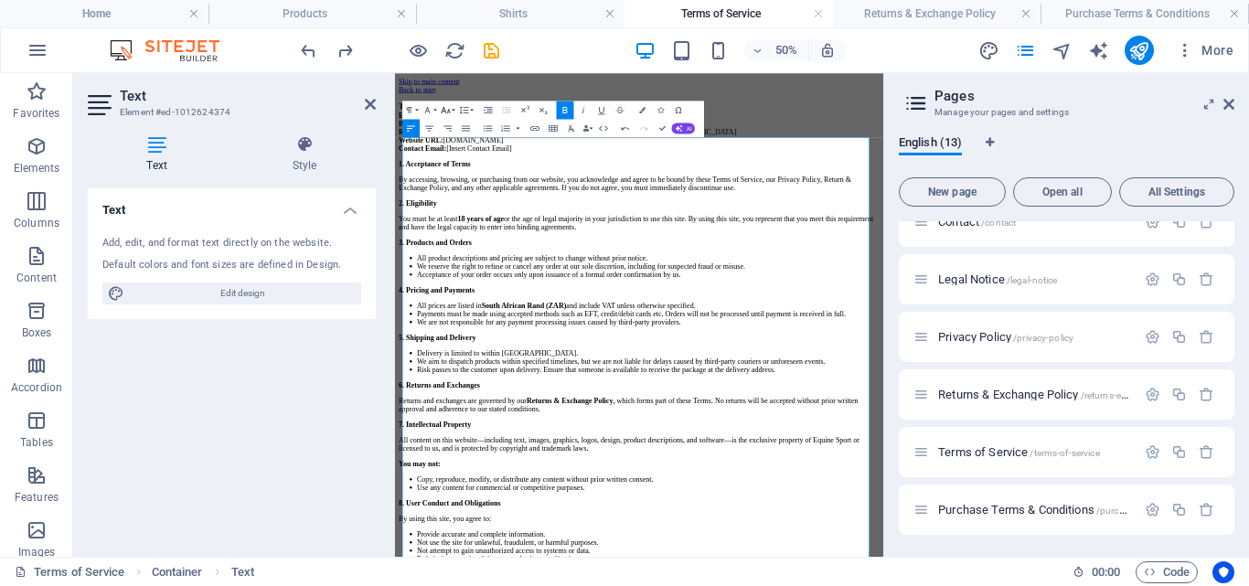
click at [451, 102] on button "Font Size" at bounding box center [447, 110] width 17 height 18
click at [438, 183] on link "36" at bounding box center [437, 178] width 33 height 14
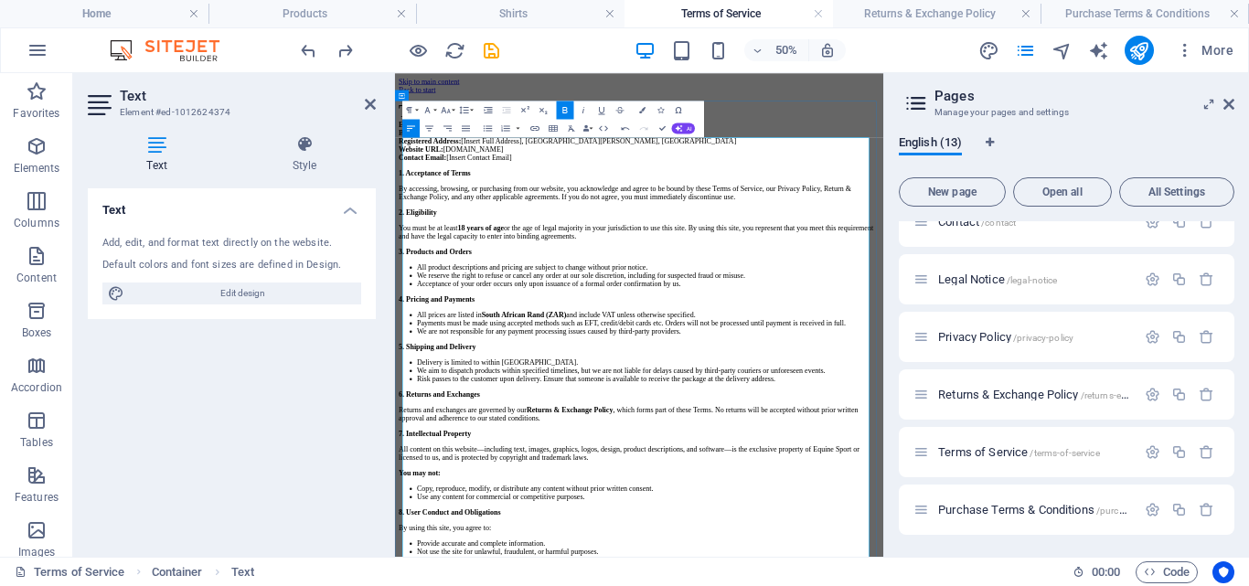
click at [596, 166] on span "Terms of Service" at bounding box center [519, 147] width 235 height 37
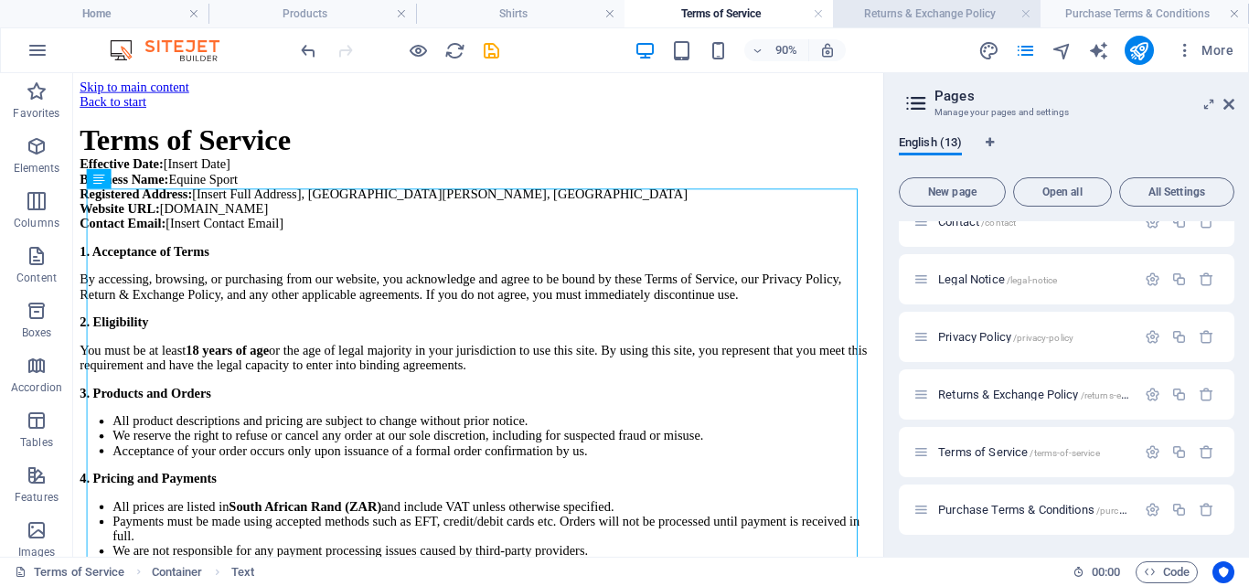
click at [877, 12] on h4 "Returns & Exchange Policy" at bounding box center [937, 14] width 209 height 20
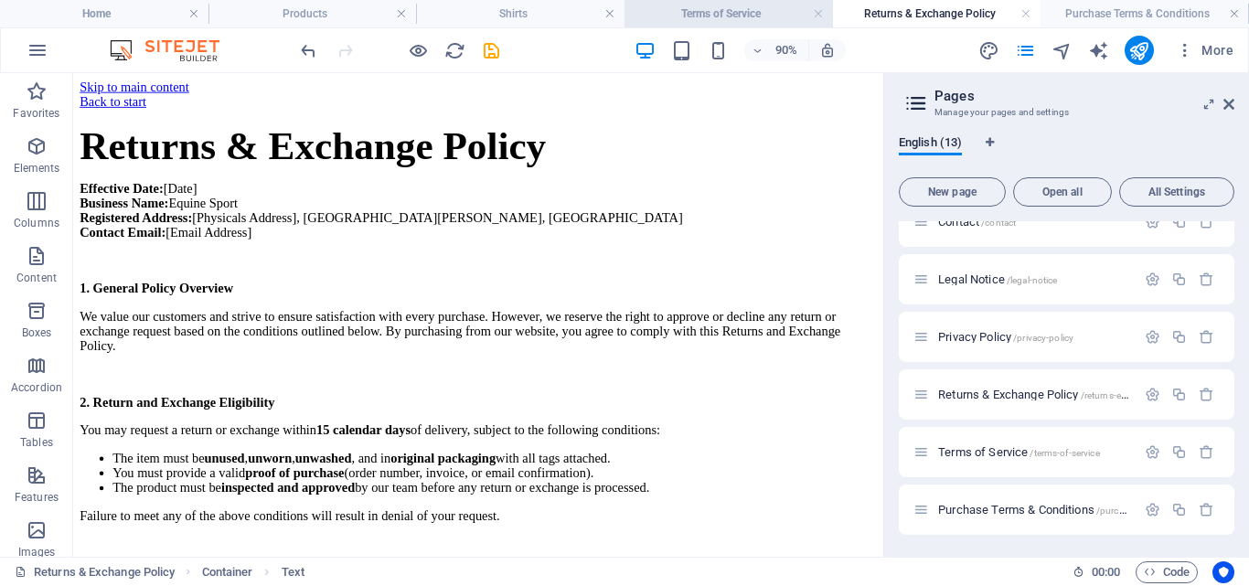
click at [650, 23] on h4 "Terms of Service" at bounding box center [729, 14] width 209 height 20
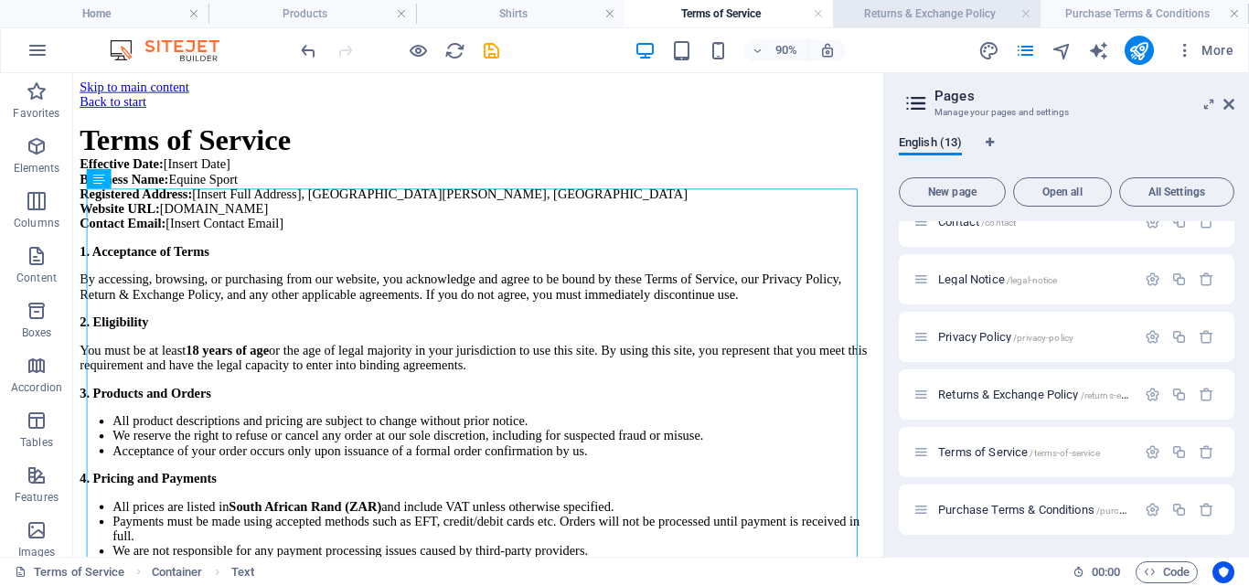
click at [864, 18] on h4 "Returns & Exchange Policy" at bounding box center [937, 14] width 209 height 20
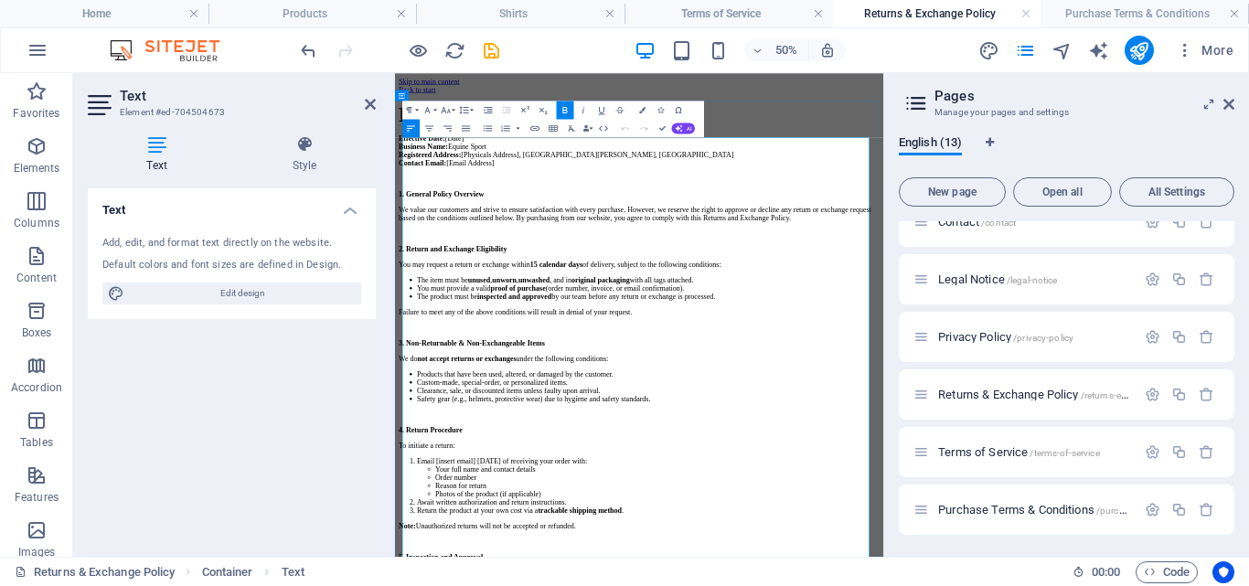
click at [611, 177] on strong "Returns & Exchange Policy" at bounding box center [661, 153] width 519 height 48
click at [452, 108] on button "Font Size" at bounding box center [447, 110] width 17 height 18
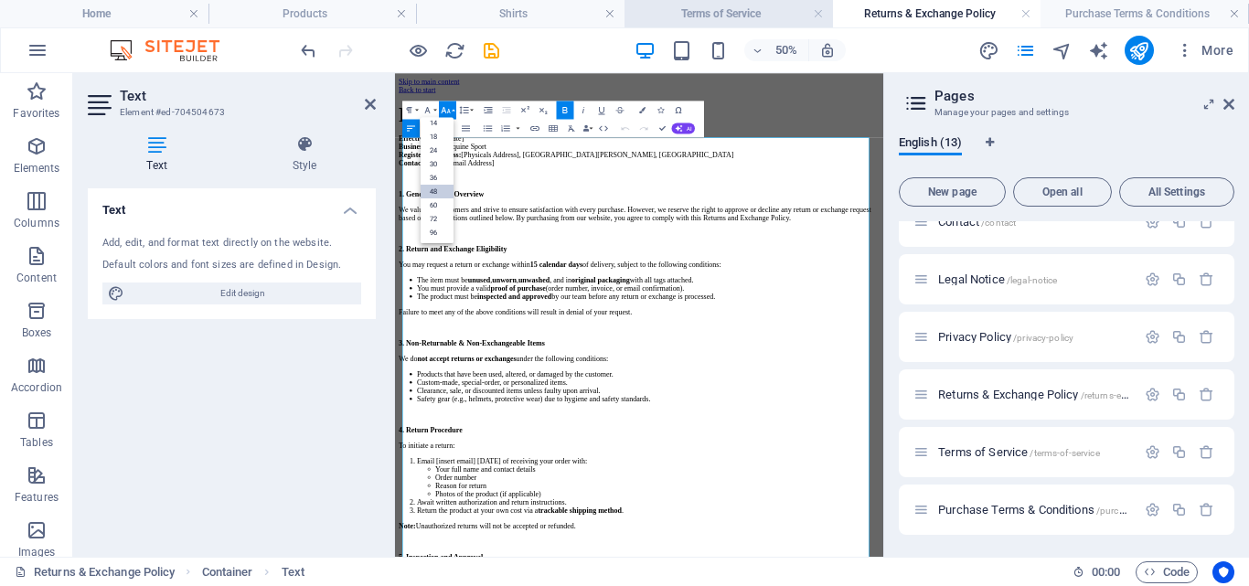
click at [734, 8] on h4 "Terms of Service" at bounding box center [729, 14] width 209 height 20
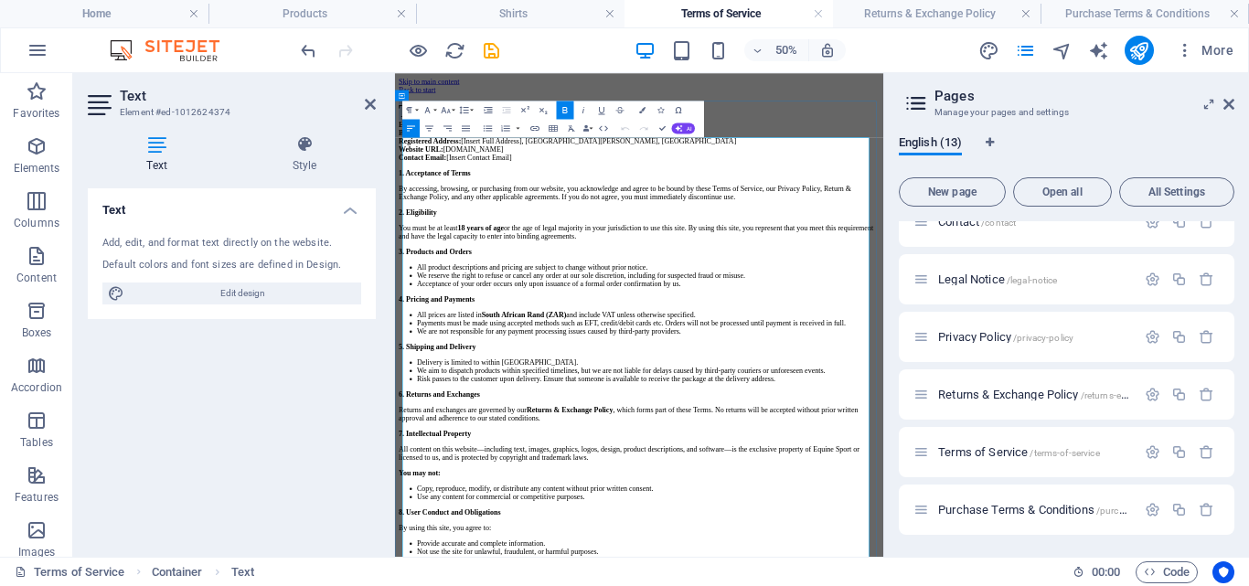
drag, startPoint x: 640, startPoint y: 234, endPoint x: 413, endPoint y: 247, distance: 227.2
click at [413, 247] on p "Terms of Service Effective Date: [Insert Date] Business Name: Equine Sport Regi…" at bounding box center [883, 188] width 962 height 121
click at [455, 106] on button "Font Size" at bounding box center [447, 110] width 17 height 18
click at [438, 188] on link "48" at bounding box center [437, 192] width 33 height 14
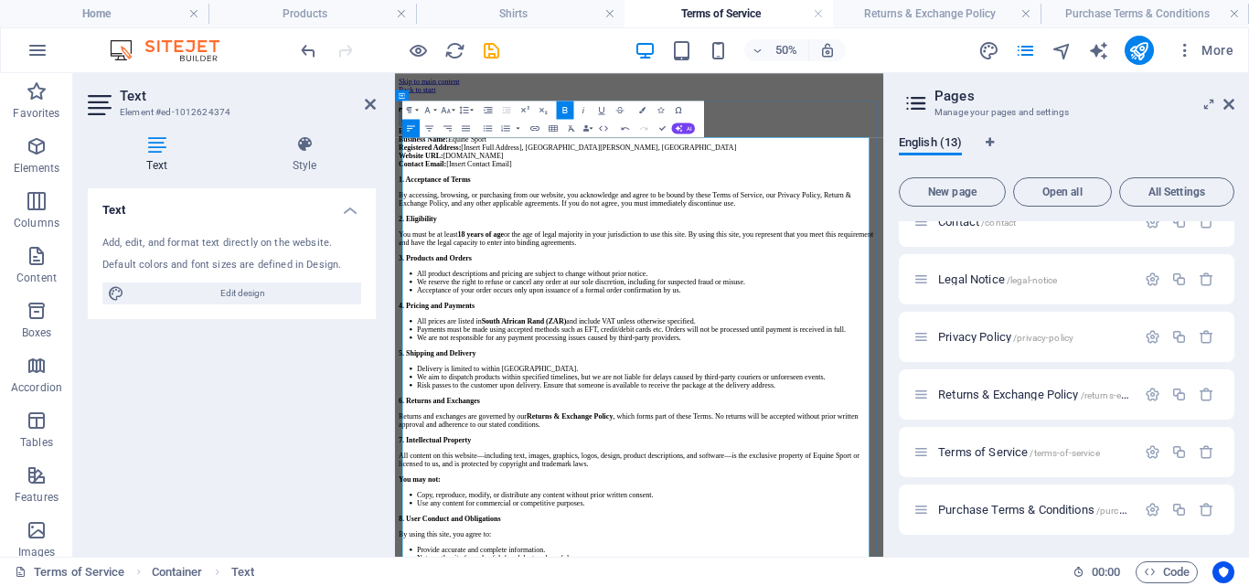
click at [785, 223] on p "Terms of Service Effective Date: [Insert Date] Business Name: Equine Sport Regi…" at bounding box center [883, 194] width 962 height 133
click at [666, 261] on p "Terms of Service Effective Date: [Insert Date] Business Name: Equine Sport Regi…" at bounding box center [883, 194] width 962 height 133
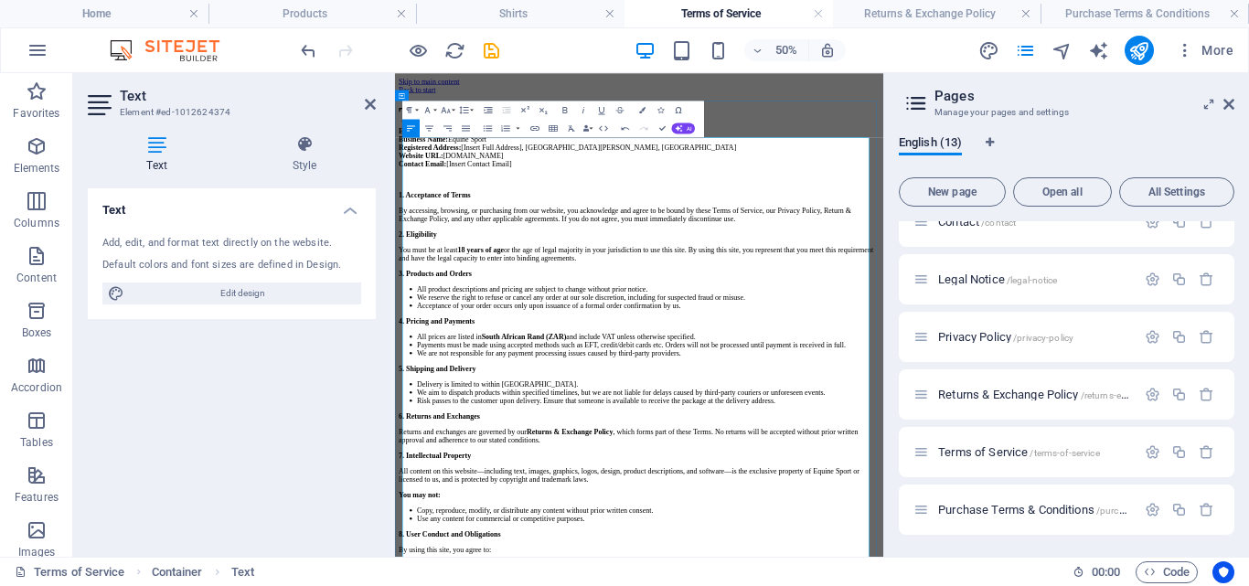
click at [1215, 370] on p "By accessing, browsing, or purchasing from our website, you acknowledge and agr…" at bounding box center [883, 353] width 962 height 33
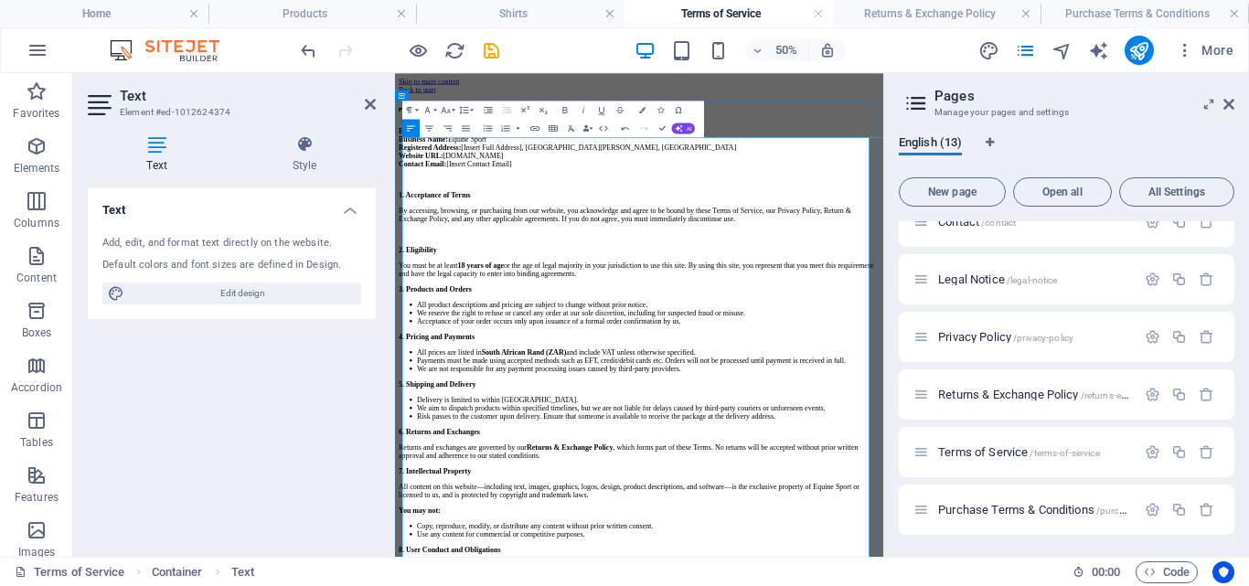
click at [1028, 480] on p "You must be at least 18 years of age or the age of legal majority in your juris…" at bounding box center [883, 463] width 962 height 33
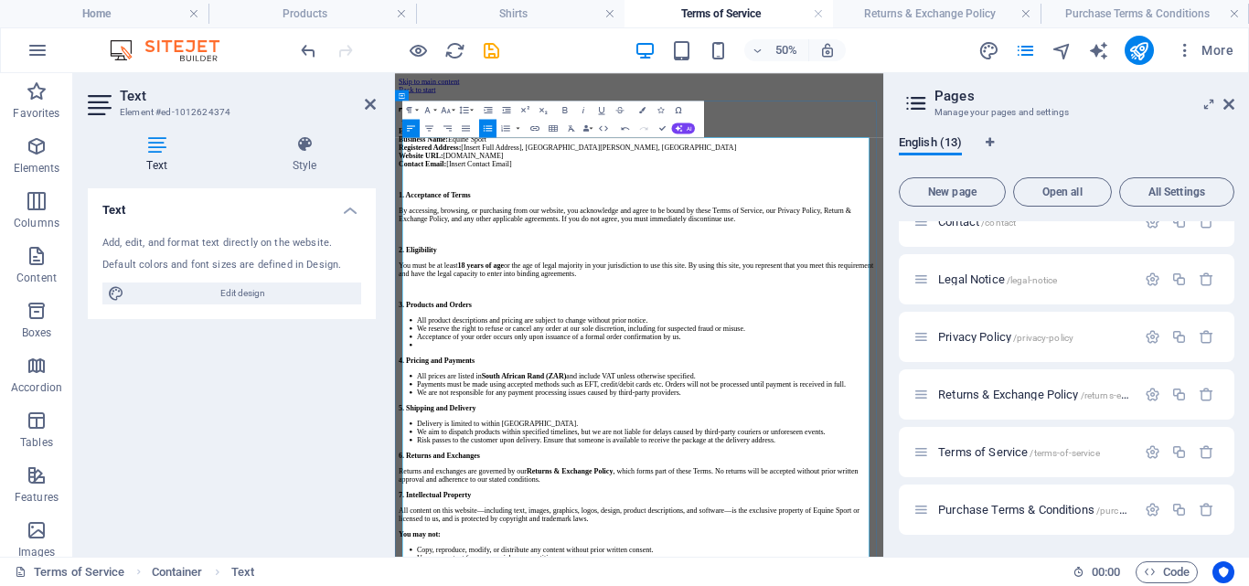
click at [483, 131] on icon "button" at bounding box center [488, 128] width 11 height 11
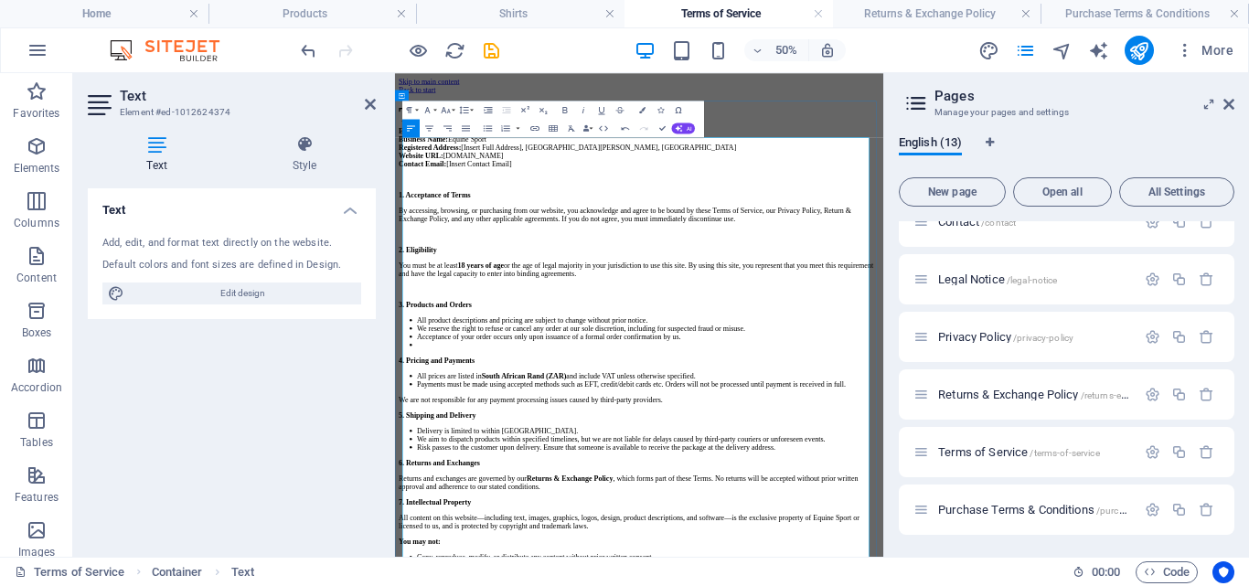
click at [484, 130] on icon "button" at bounding box center [488, 128] width 11 height 11
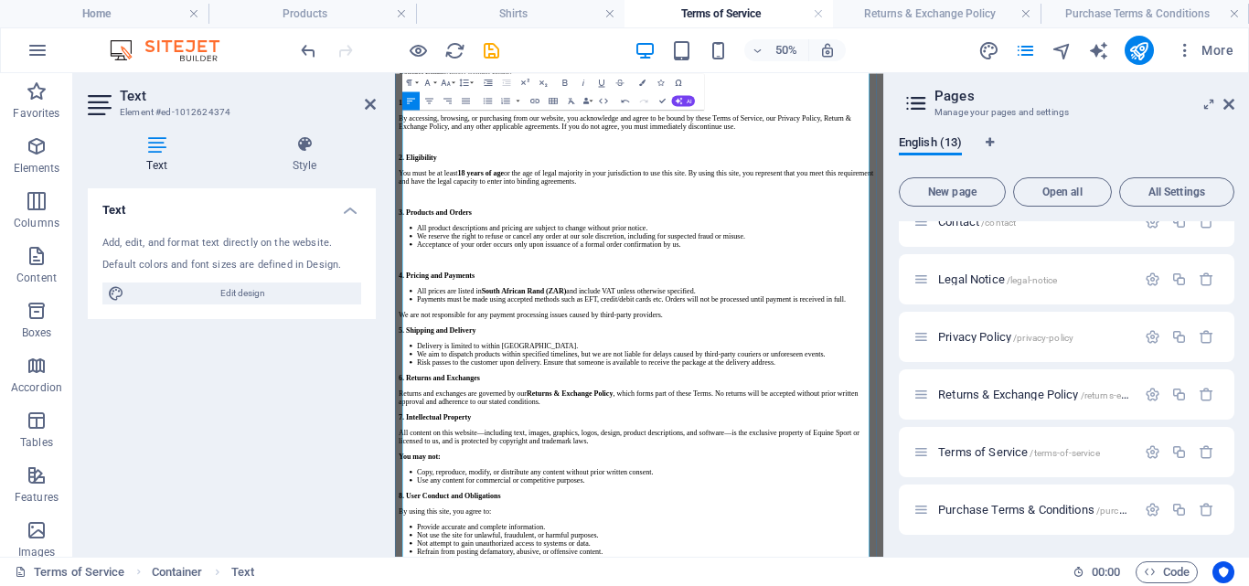
scroll to position [187, 0]
click at [1026, 560] on p "We are not responsible for any payment processing issues caused by third-party …" at bounding box center [883, 551] width 962 height 16
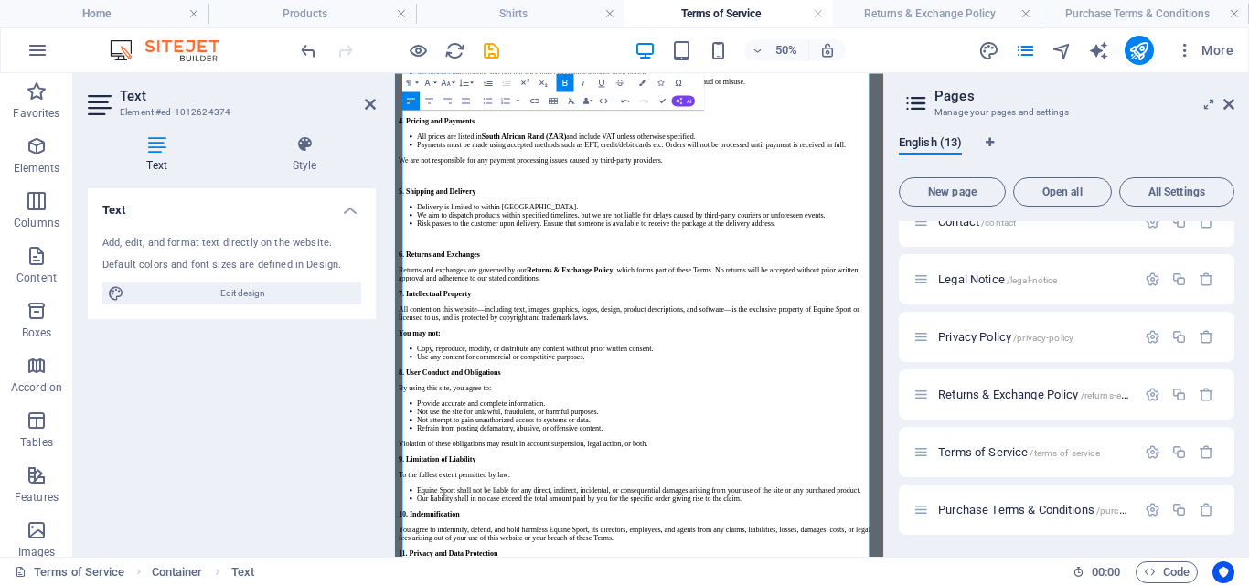
scroll to position [492, 0]
click at [410, 521] on strong "7. Intellectual Property" at bounding box center [474, 514] width 145 height 16
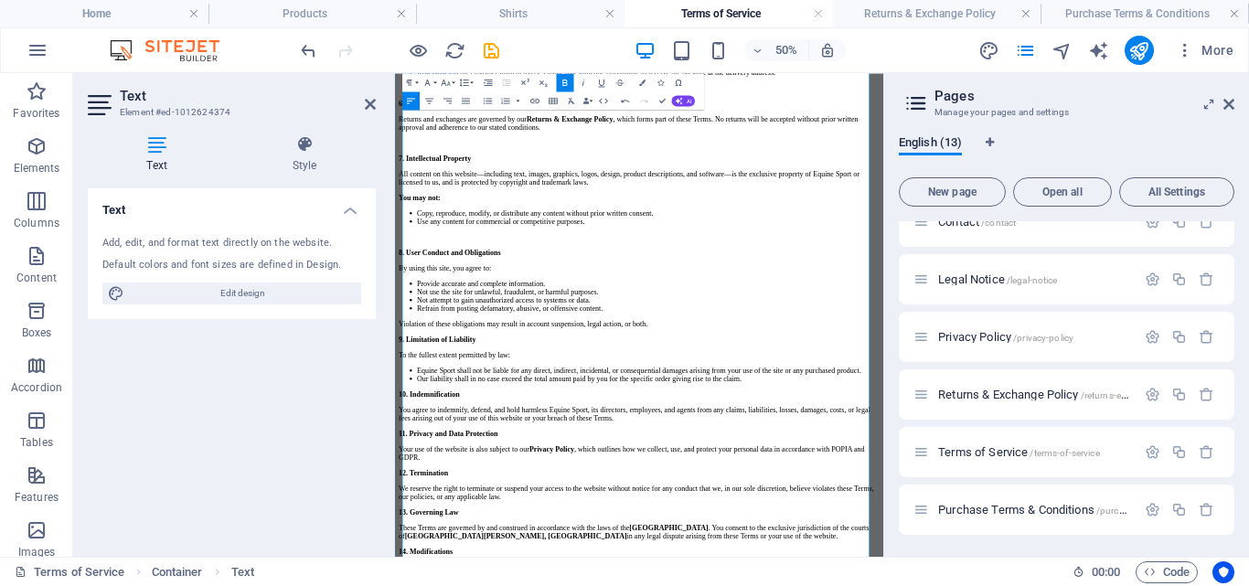
scroll to position [798, 0]
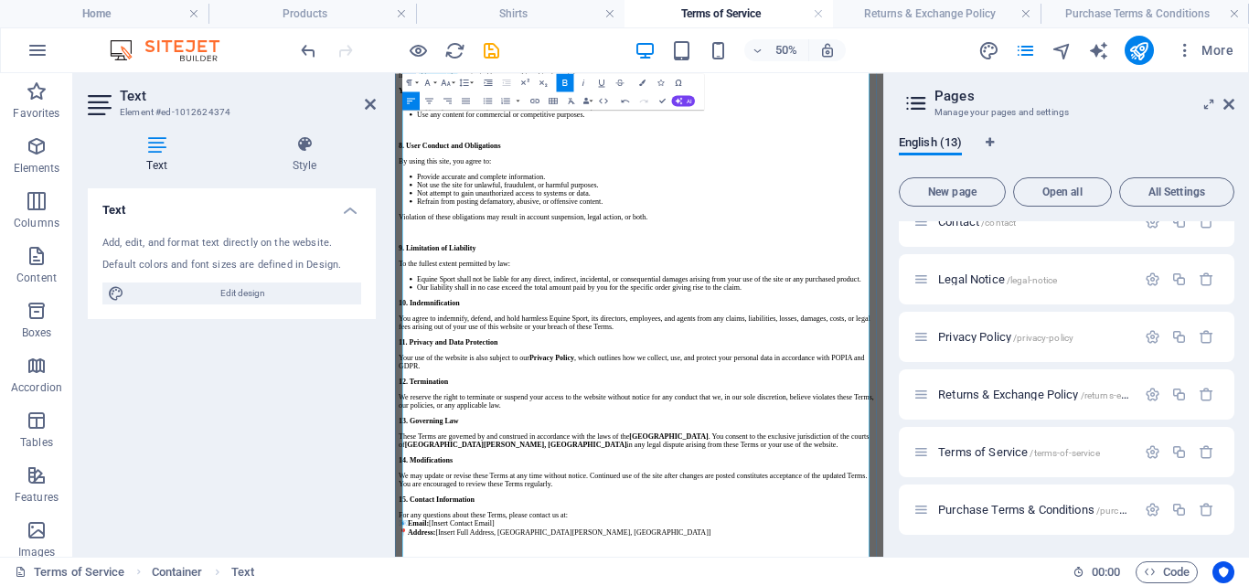
scroll to position [1079, 0]
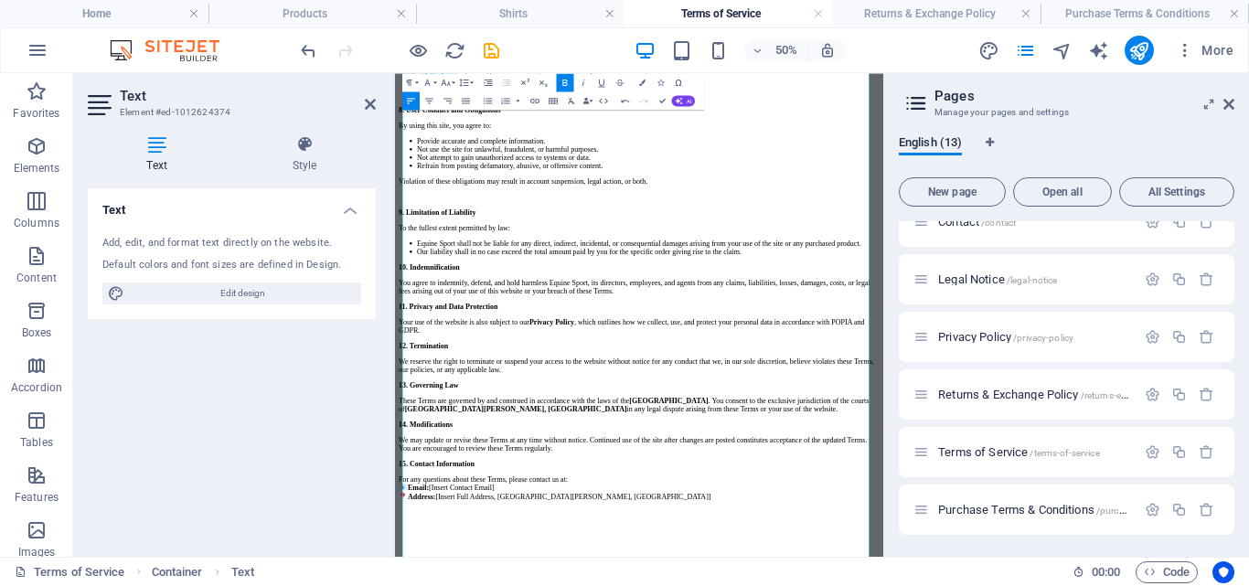
click at [412, 468] on strong "10. Indemnification" at bounding box center [463, 461] width 122 height 16
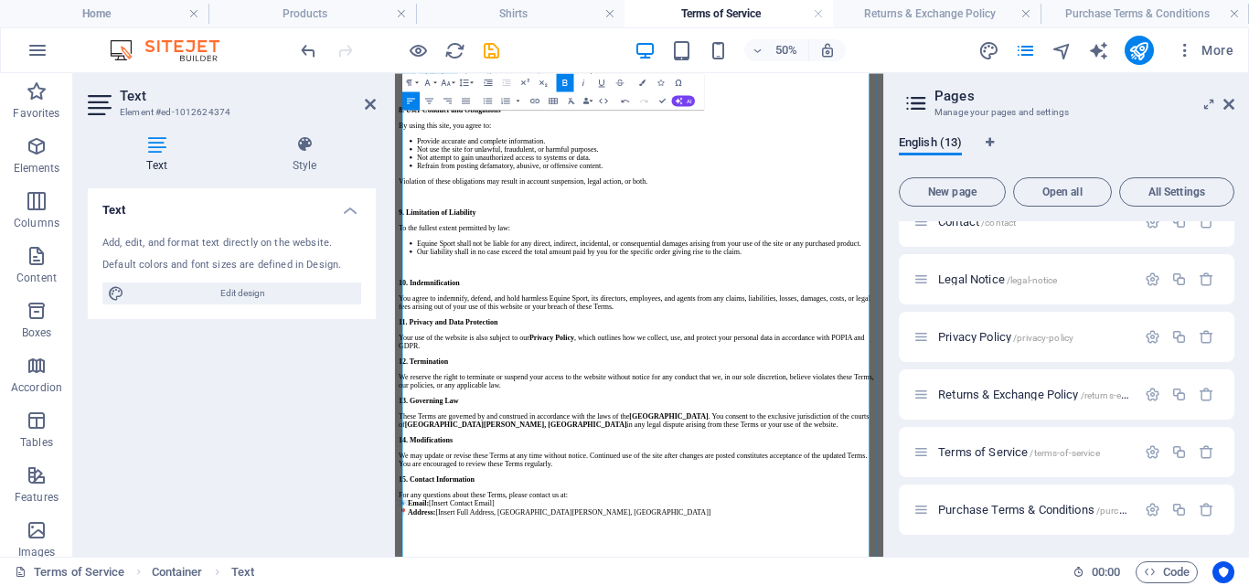
click at [410, 578] on strong "11. Privacy and Data Protection" at bounding box center [501, 570] width 198 height 16
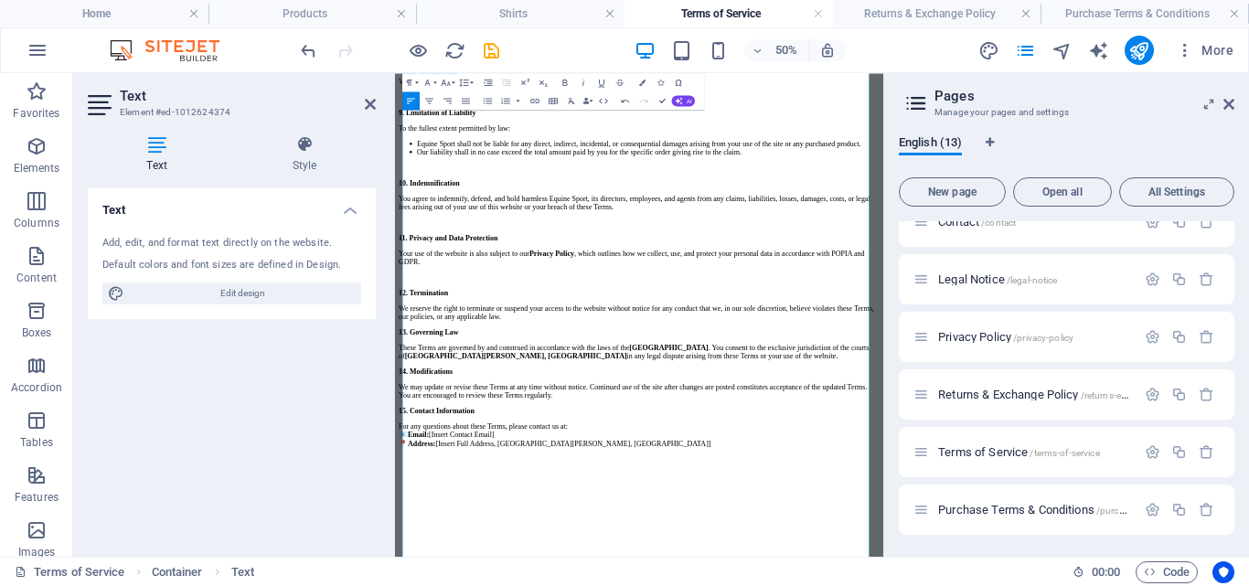
scroll to position [1283, 0]
click at [787, 563] on p "We reserve the right to terminate or suspend your access to the website without…" at bounding box center [883, 546] width 962 height 33
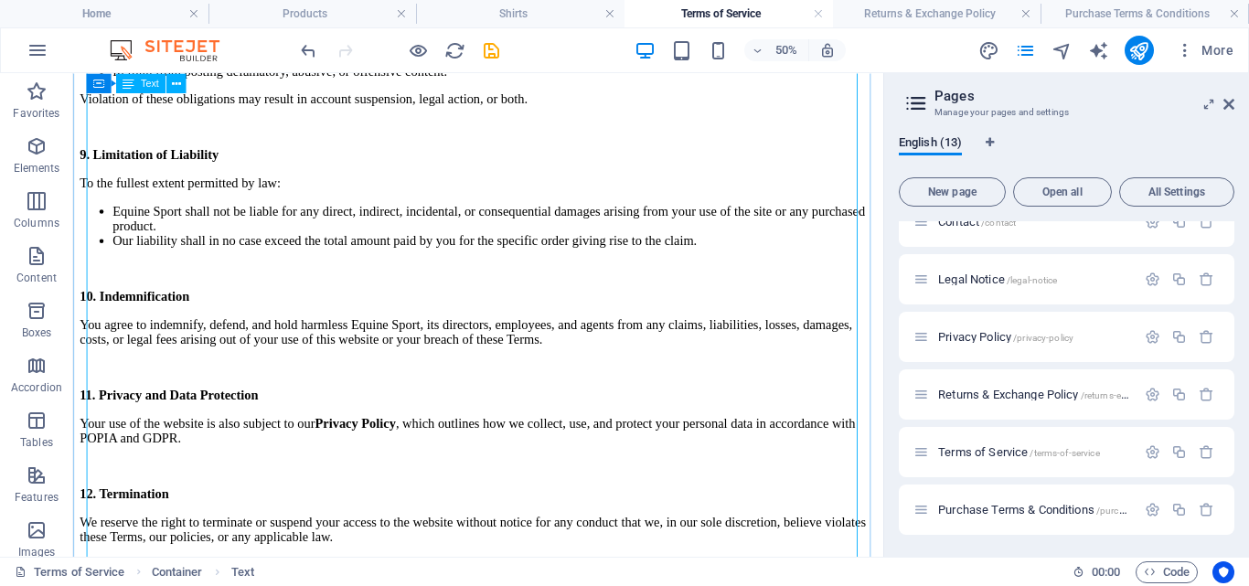
scroll to position [1331, 0]
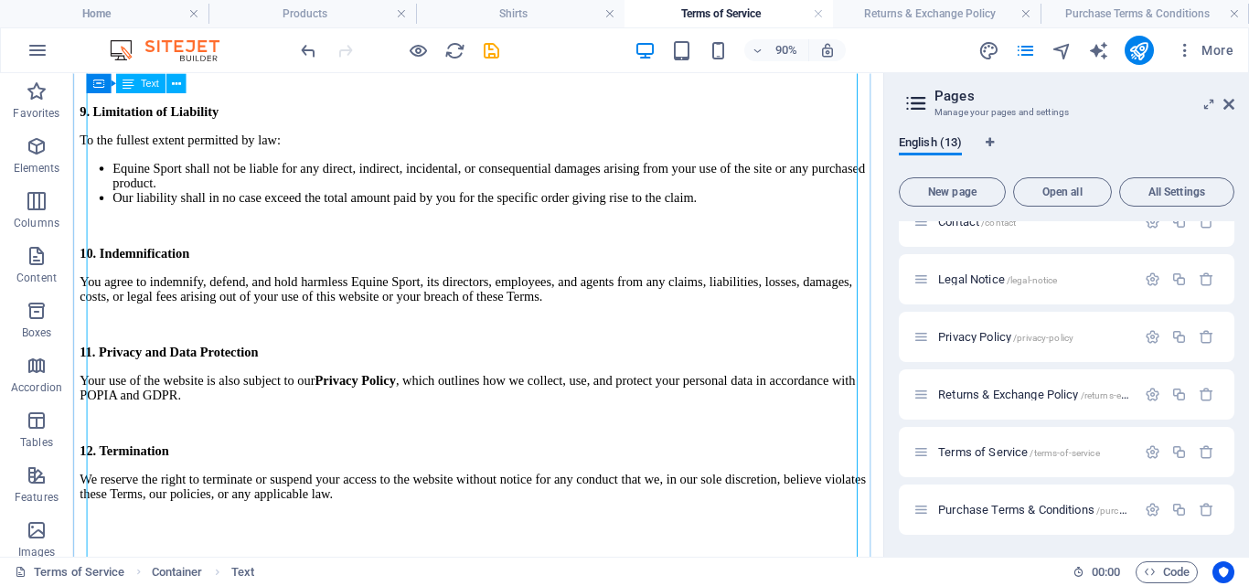
click at [641, 177] on div "Terms of Service Effective Date: [Insert Date] Business Name: Equine Sport Regi…" at bounding box center [522, 9] width 885 height 2425
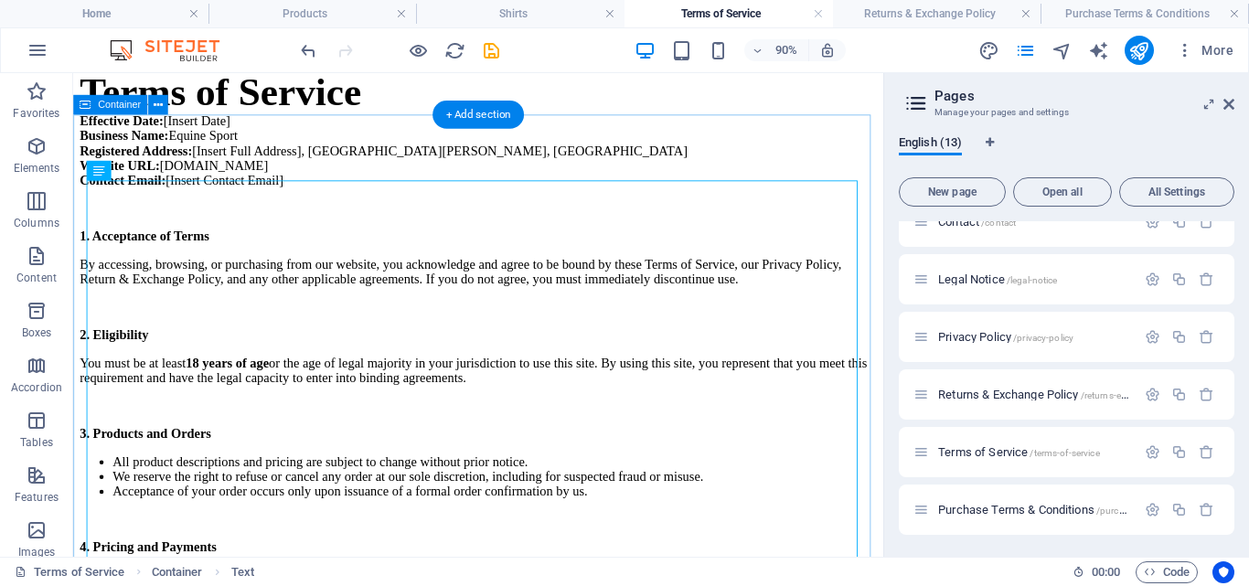
scroll to position [0, 0]
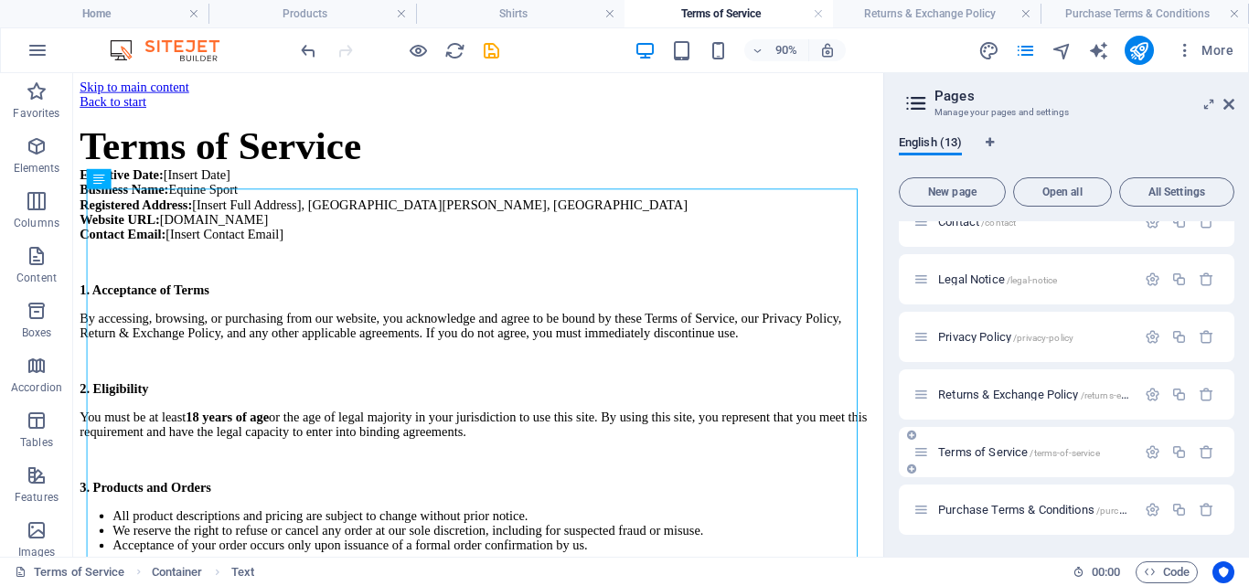
click at [1010, 449] on span "Terms of Service /terms-of-service" at bounding box center [1019, 452] width 162 height 14
click at [495, 53] on icon "save" at bounding box center [491, 50] width 21 height 21
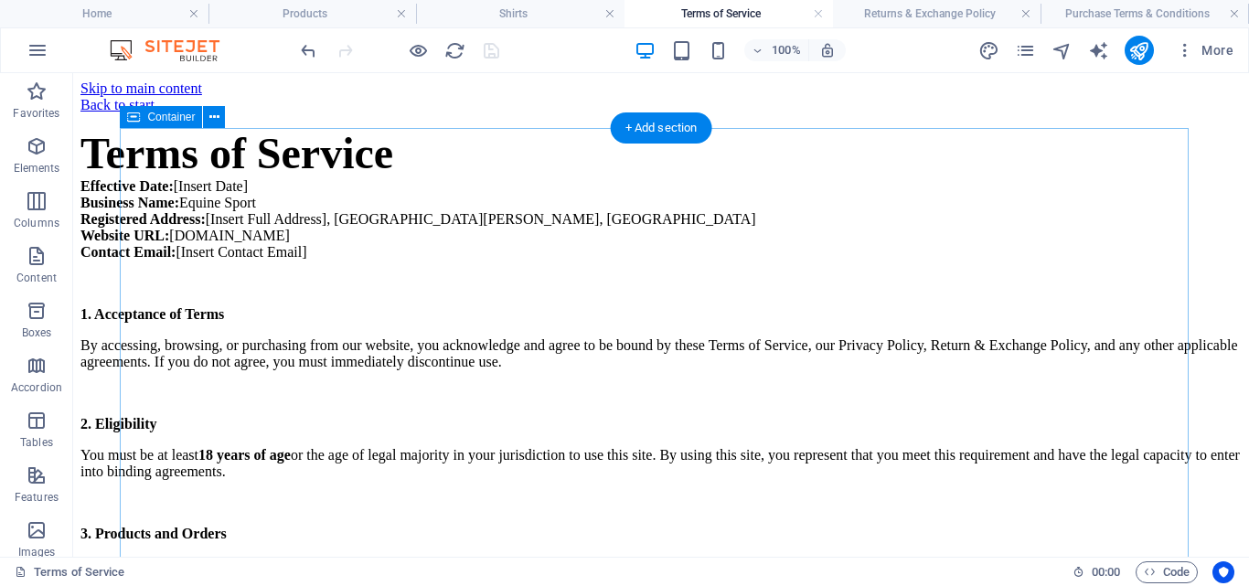
drag, startPoint x: 751, startPoint y: 84, endPoint x: 614, endPoint y: 188, distance: 172.3
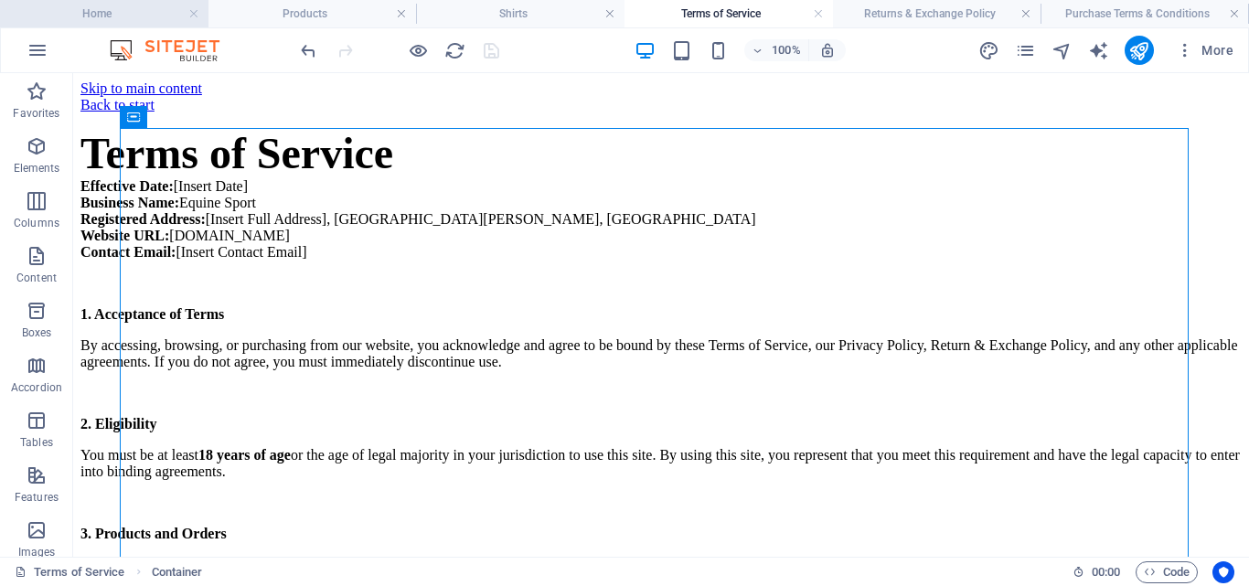
click at [136, 14] on h4 "Home" at bounding box center [104, 14] width 209 height 20
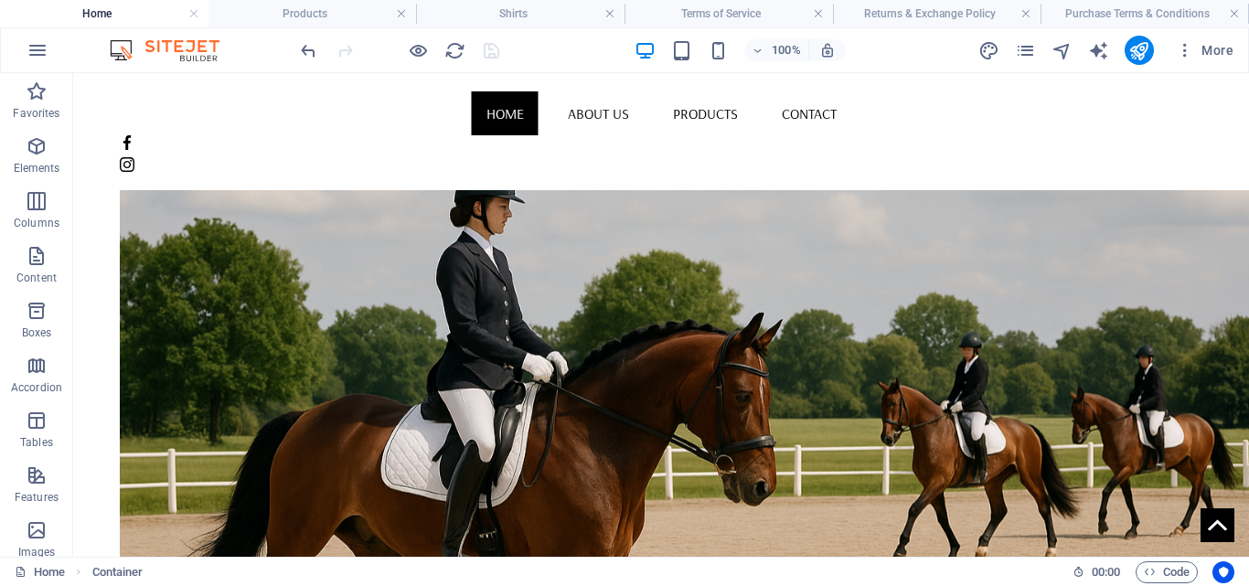
scroll to position [916, 0]
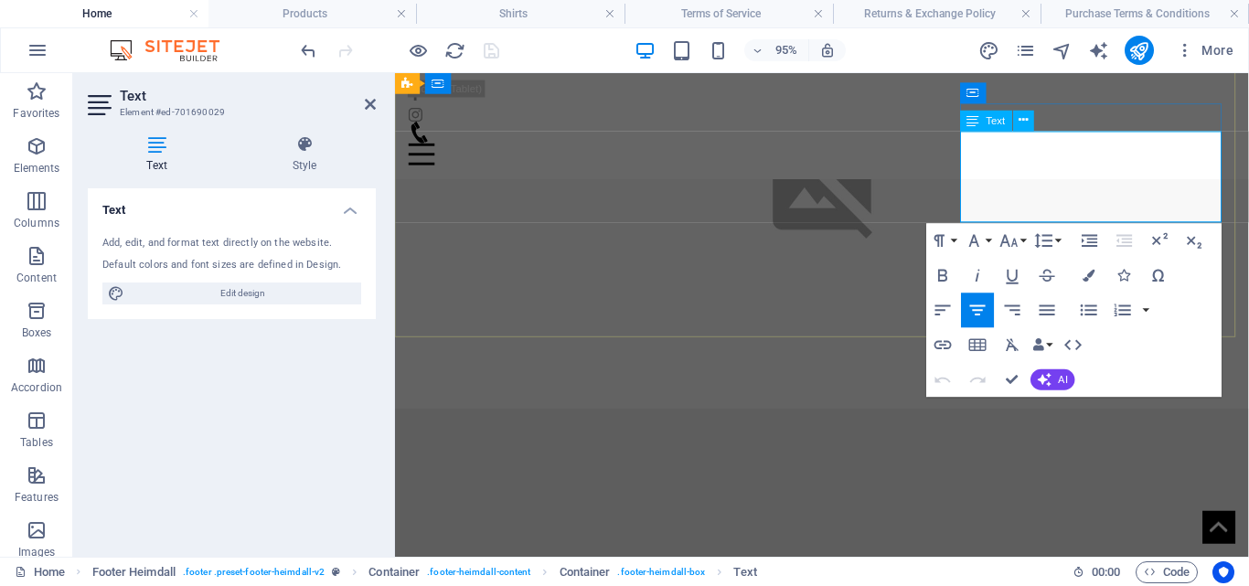
scroll to position [837, 0]
click at [1049, 344] on button "Data Bindings" at bounding box center [1043, 344] width 25 height 35
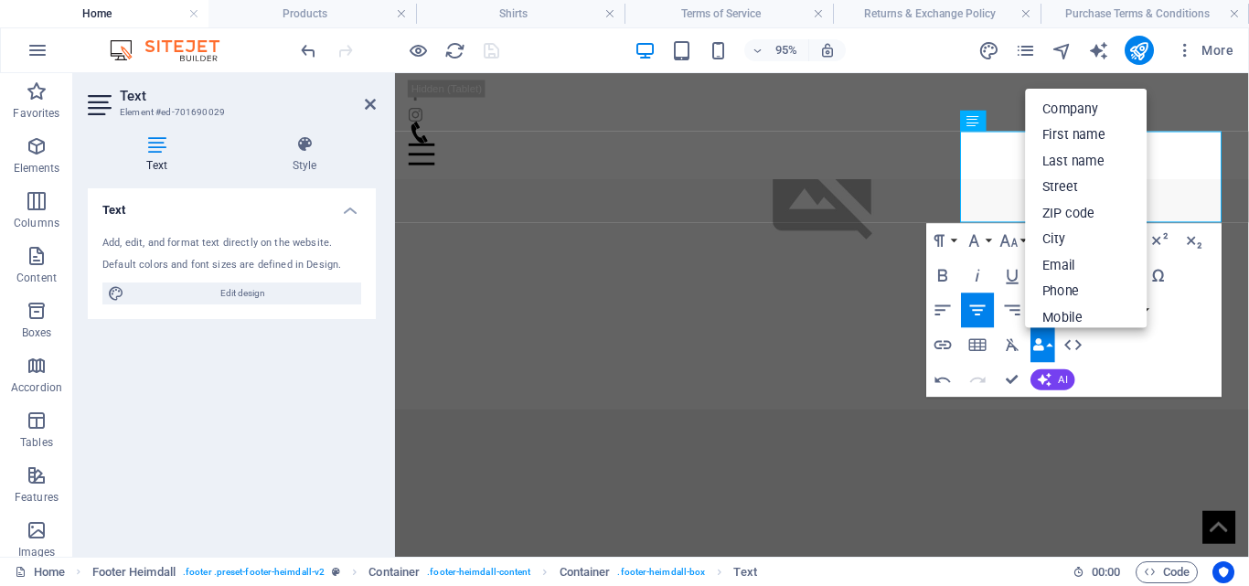
click at [1049, 344] on button "Data Bindings" at bounding box center [1043, 344] width 25 height 35
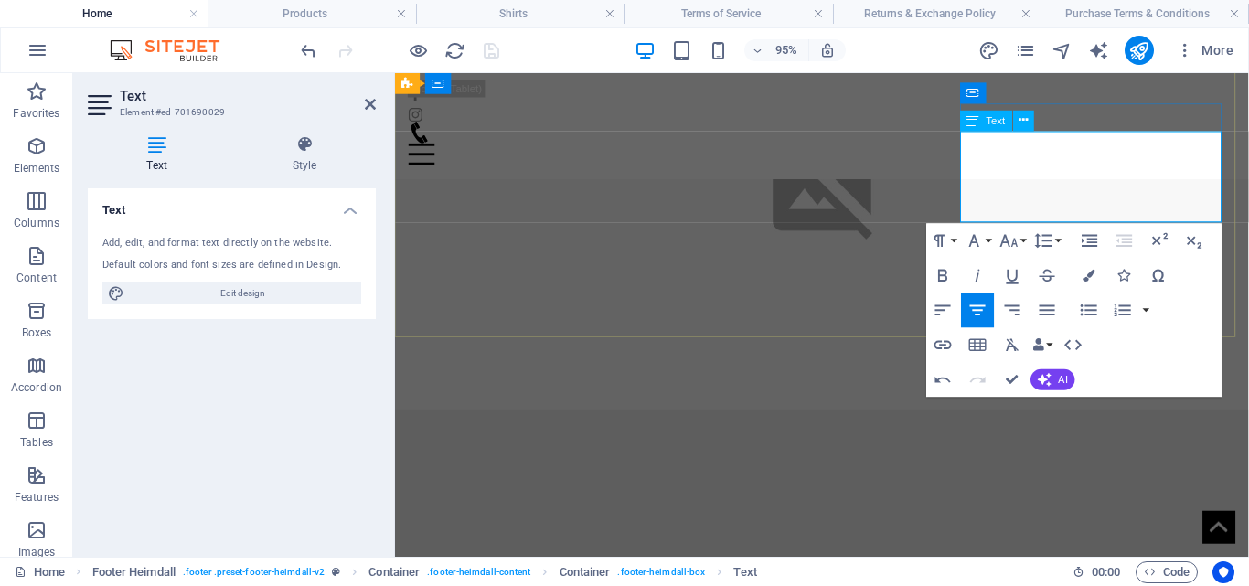
click at [943, 347] on icon "button" at bounding box center [943, 345] width 21 height 21
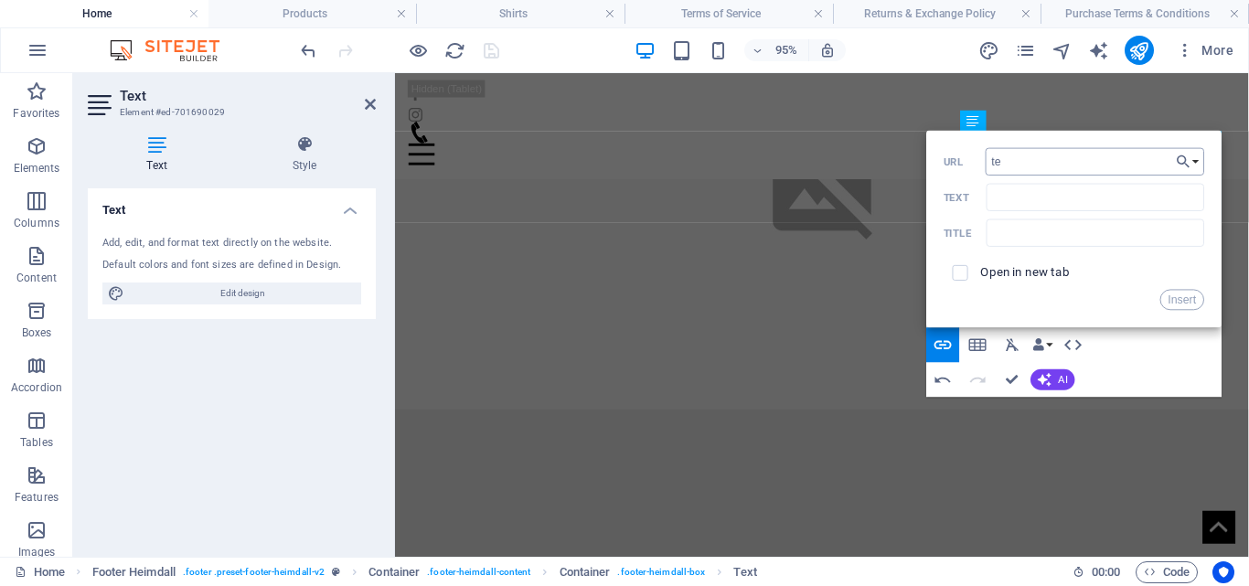
type input "t"
click at [747, 15] on h4 "Terms of Service" at bounding box center [729, 14] width 209 height 20
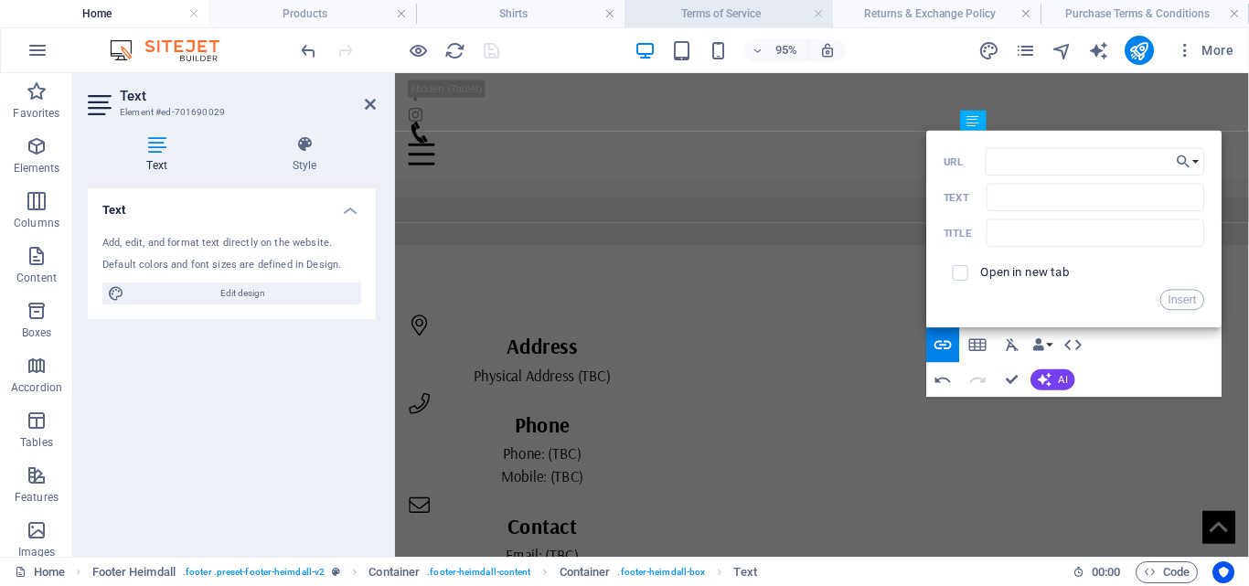
scroll to position [0, 0]
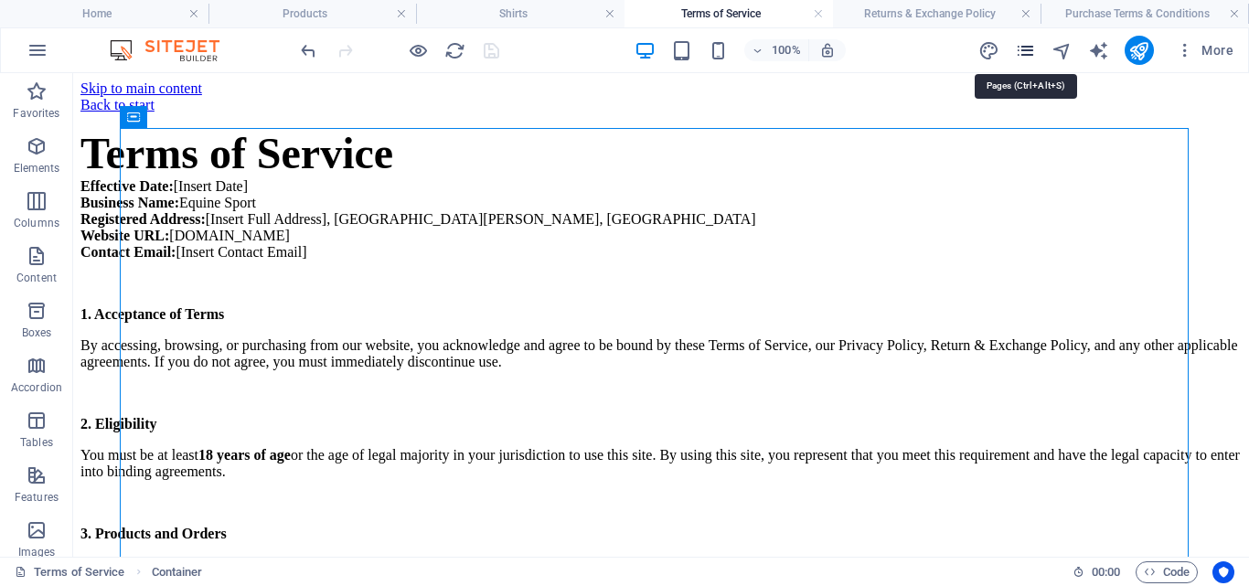
click at [1027, 48] on icon "pages" at bounding box center [1025, 50] width 21 height 21
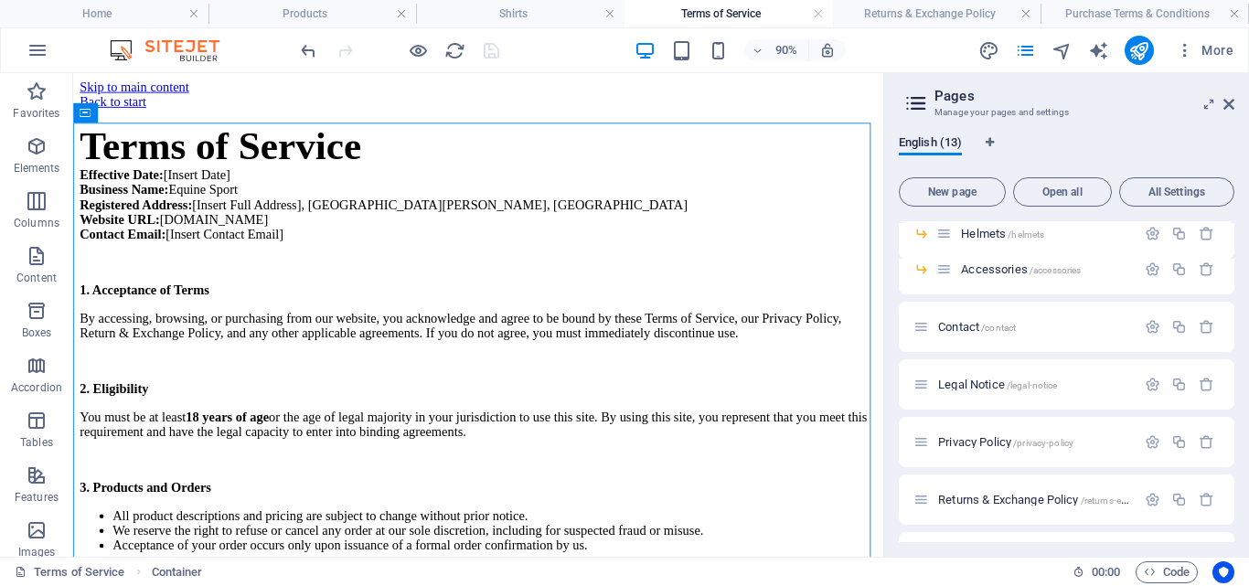
scroll to position [340, 0]
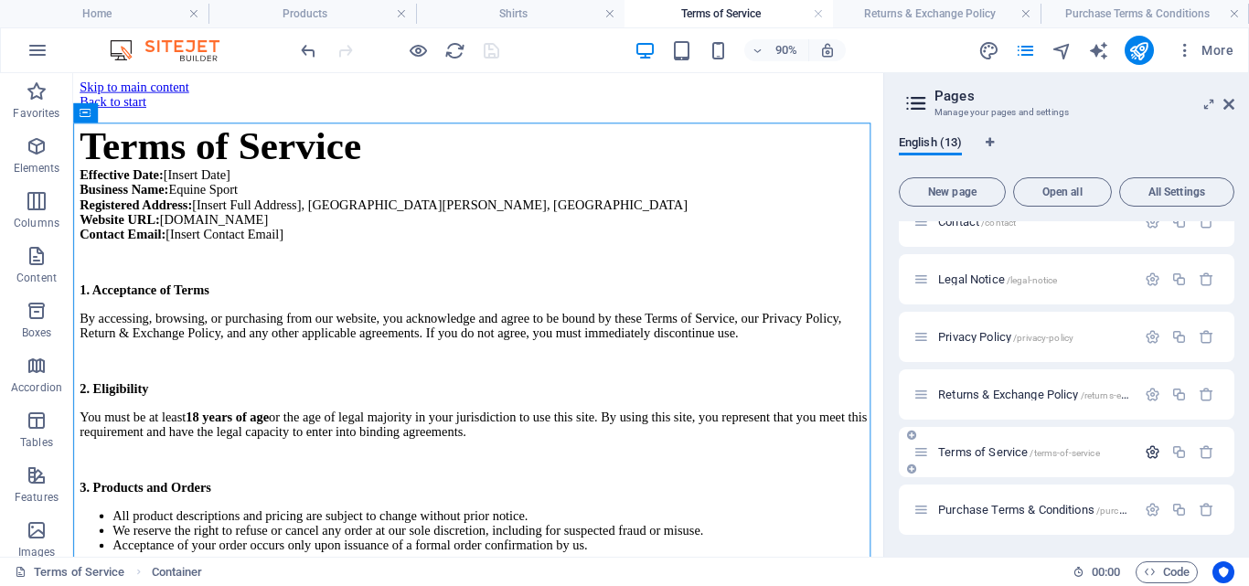
click at [1147, 448] on icon "button" at bounding box center [1153, 453] width 16 height 16
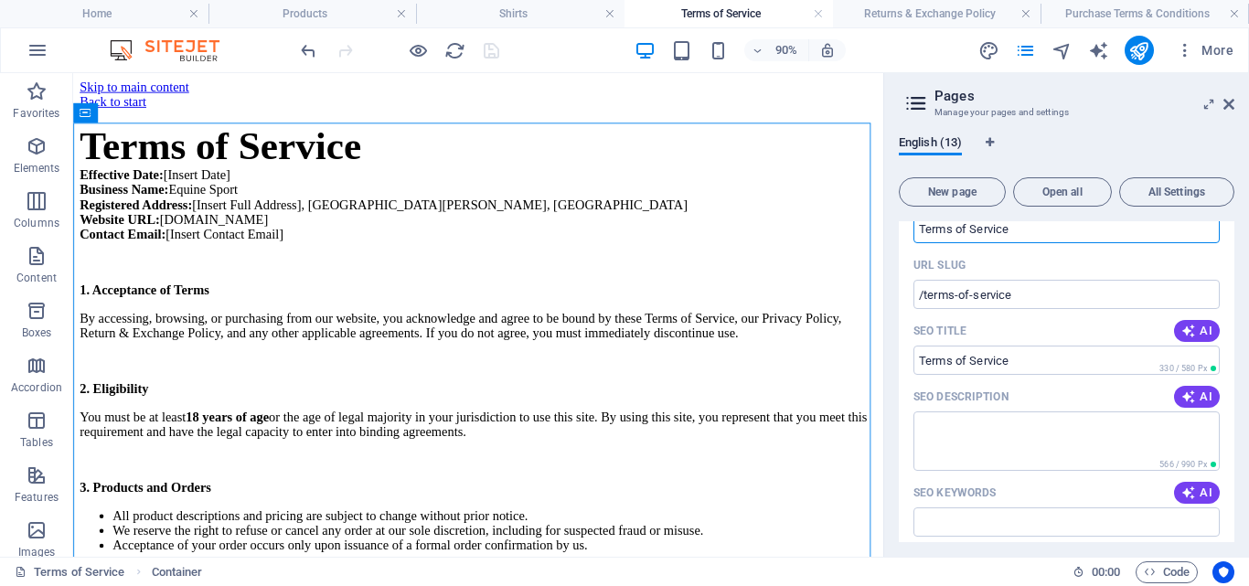
scroll to position [640, 0]
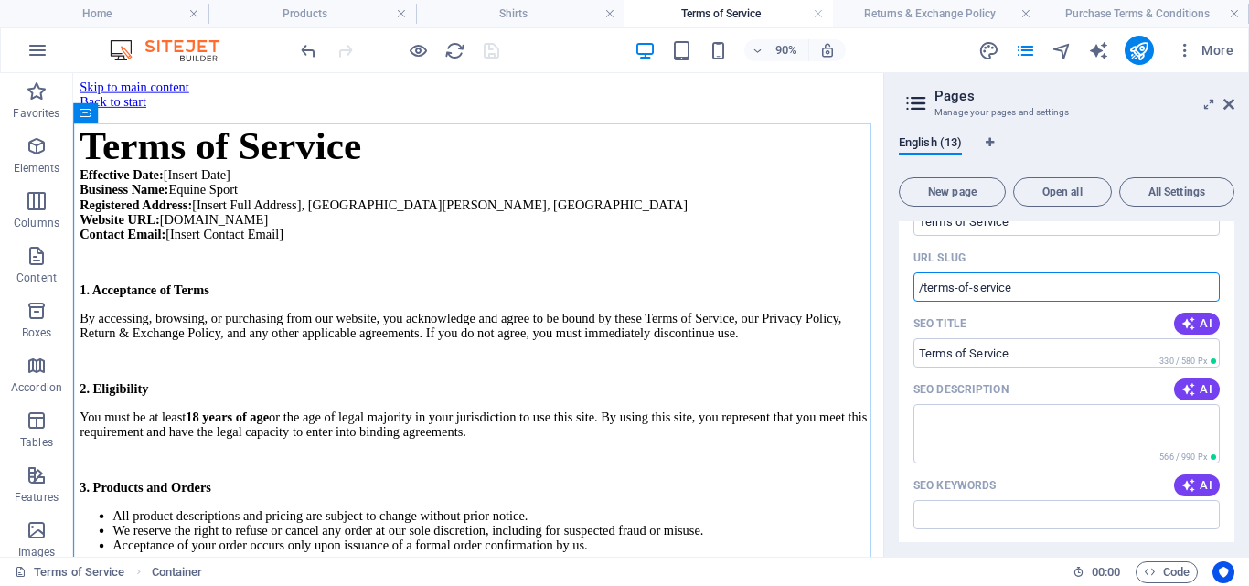
drag, startPoint x: 1023, startPoint y: 287, endPoint x: 916, endPoint y: 284, distance: 106.1
click at [916, 284] on input "/terms-of-service" at bounding box center [1067, 287] width 306 height 29
click at [150, 15] on h4 "Home" at bounding box center [104, 14] width 209 height 20
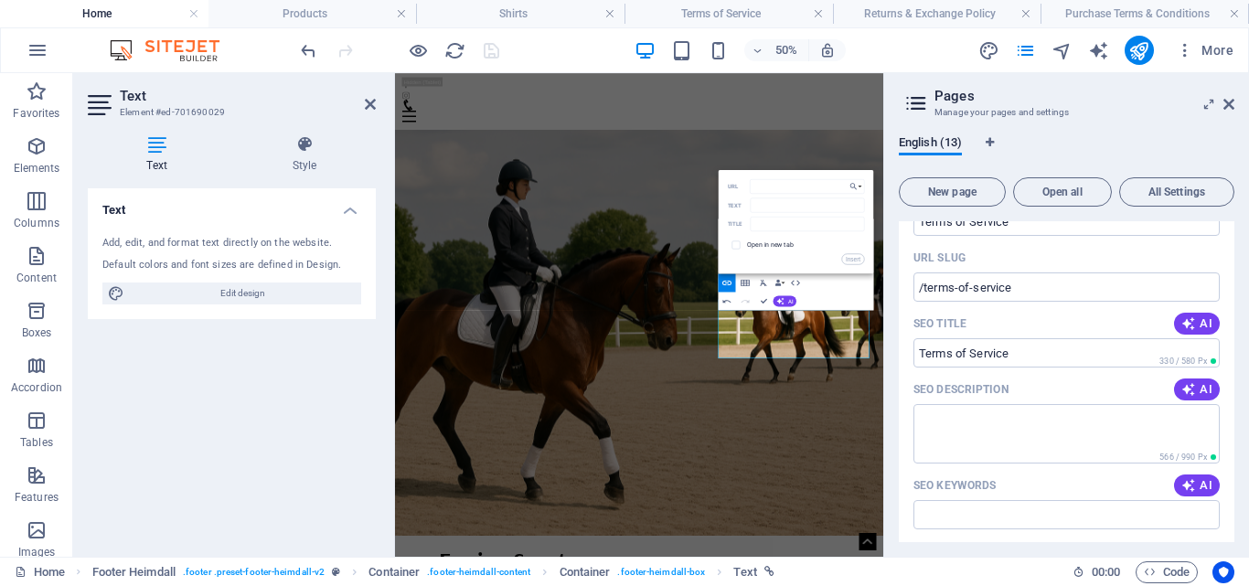
scroll to position [837, 0]
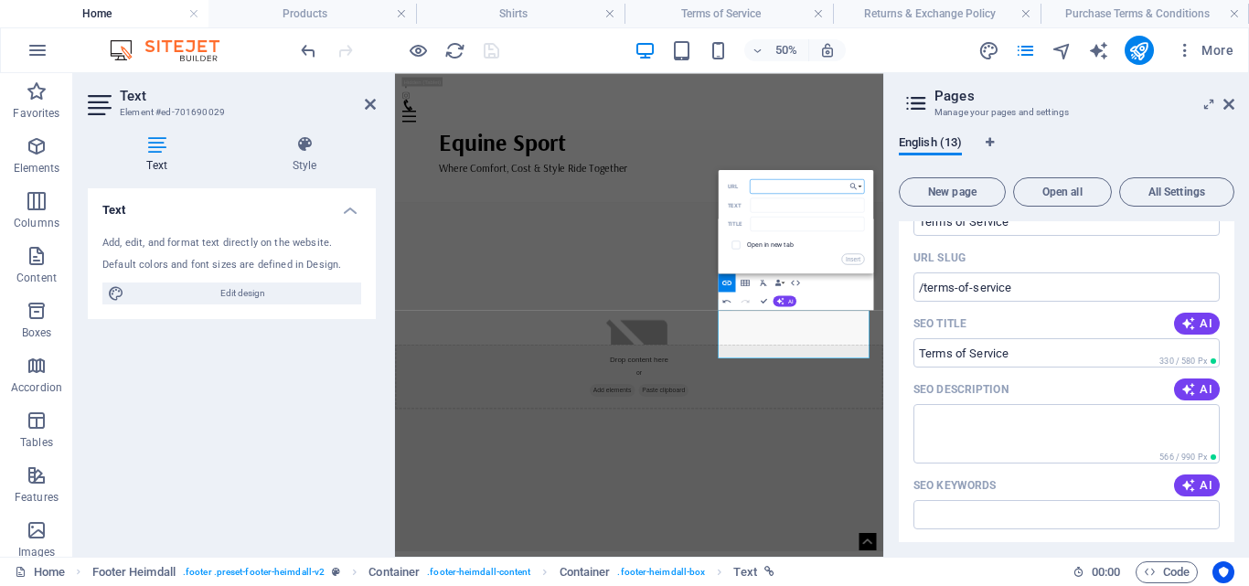
click at [777, 181] on input "URL" at bounding box center [807, 185] width 115 height 15
click at [862, 187] on button "Choose Link" at bounding box center [856, 185] width 17 height 15
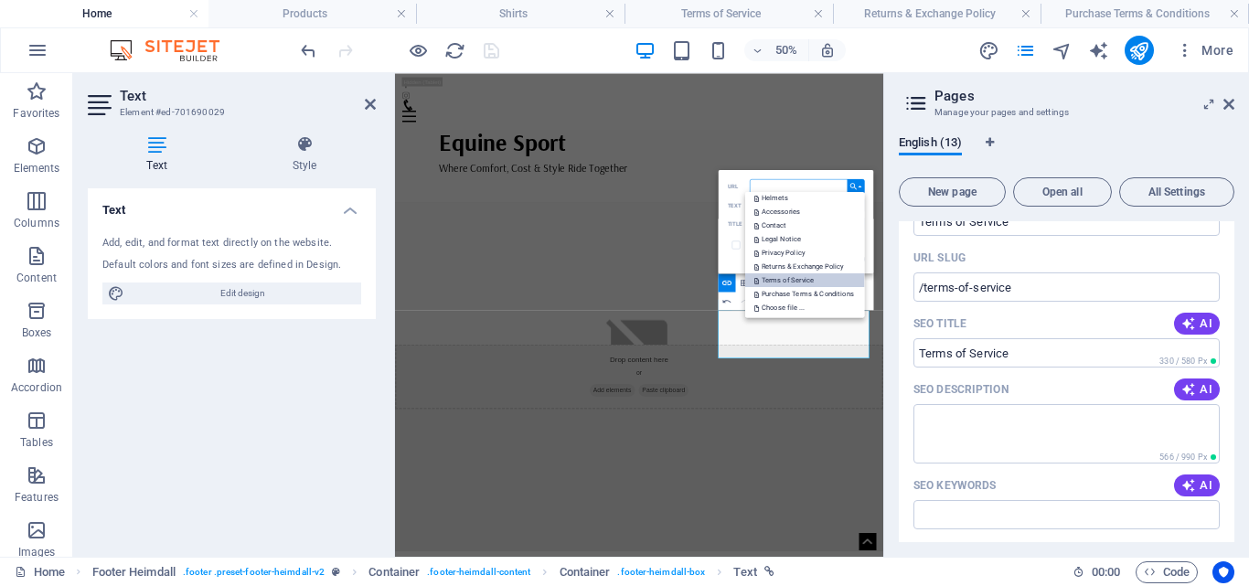
click at [803, 276] on p "Terms of Service" at bounding box center [786, 280] width 62 height 14
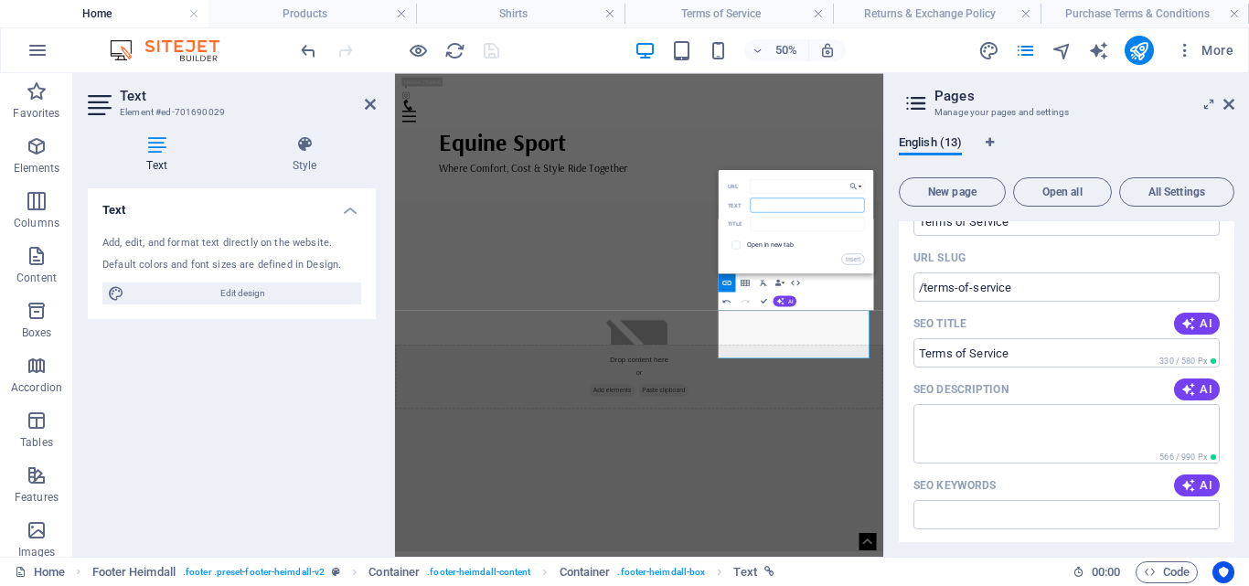
click at [800, 209] on input "Text" at bounding box center [807, 205] width 114 height 15
type input "Terms of Service"
click at [847, 255] on button "Insert" at bounding box center [852, 258] width 23 height 11
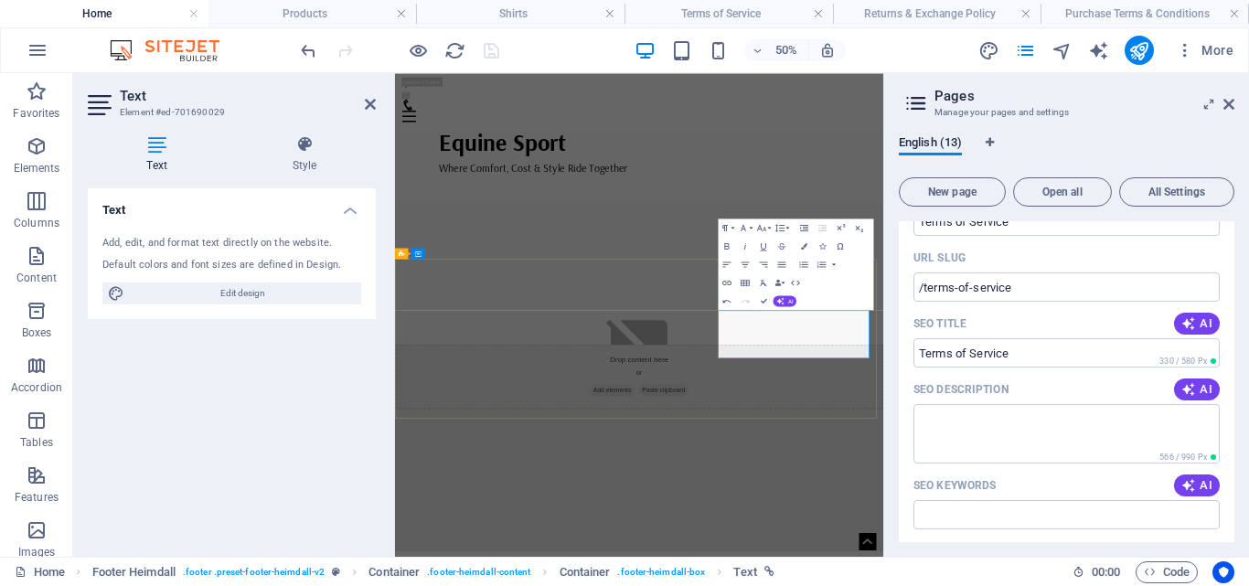
click at [1227, 97] on icon at bounding box center [1229, 104] width 11 height 15
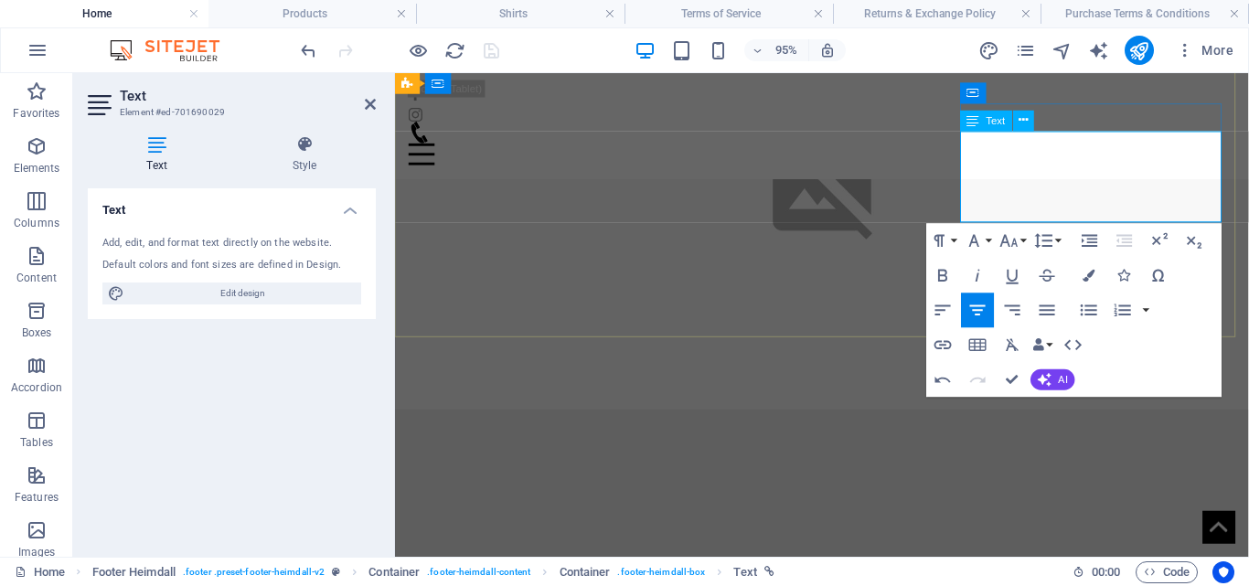
copy p "|"
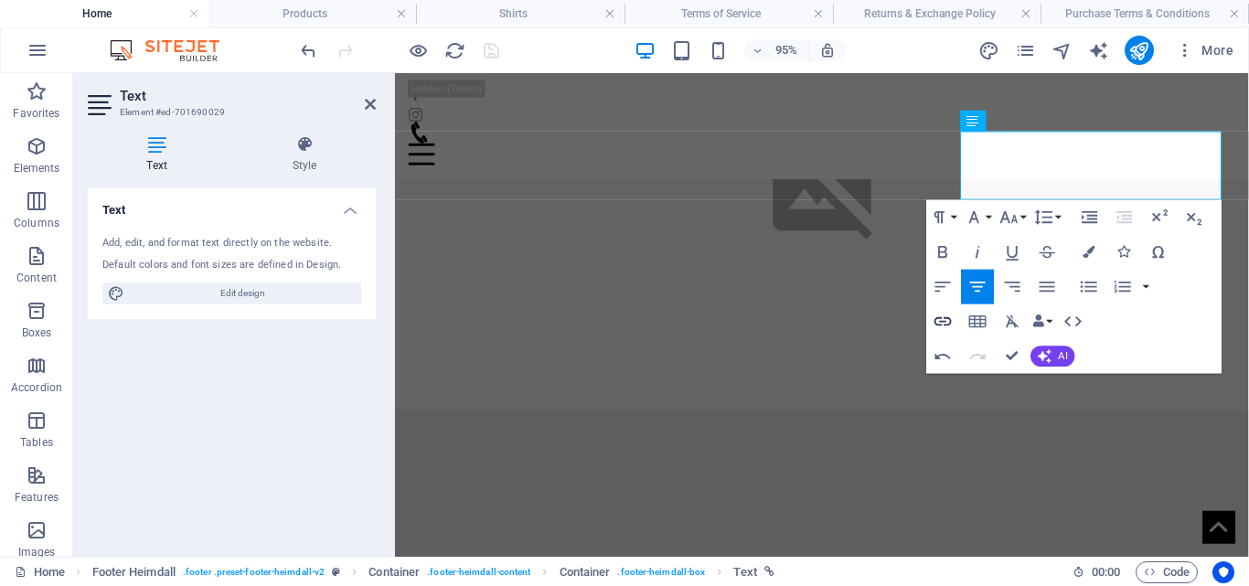
click at [948, 317] on icon "button" at bounding box center [943, 321] width 17 height 9
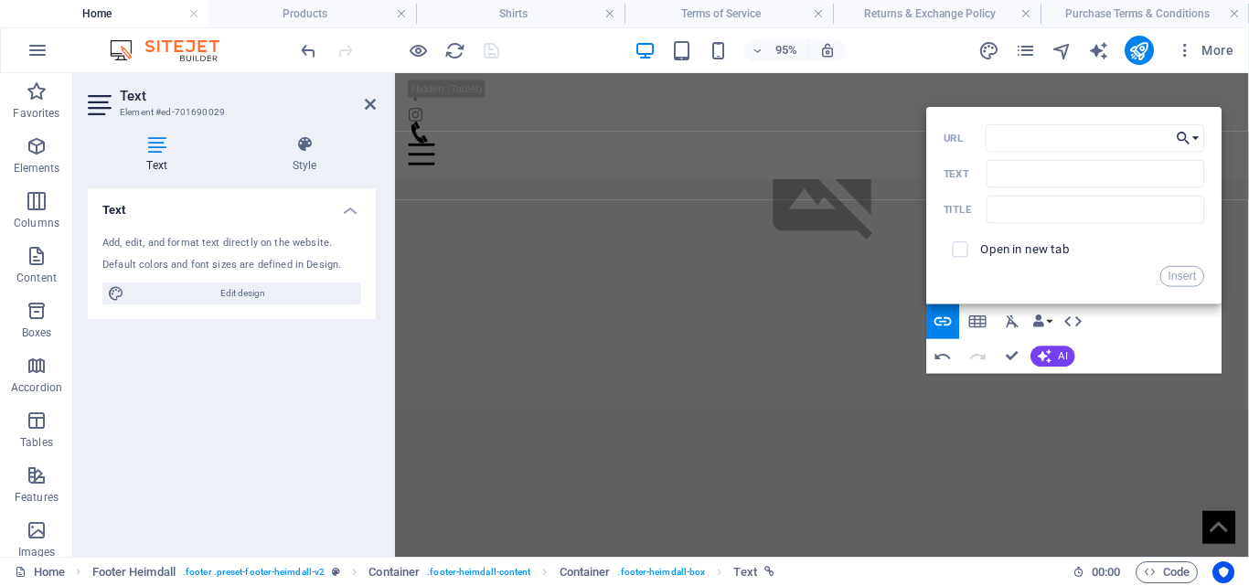
click at [1197, 138] on button "Choose Link" at bounding box center [1188, 137] width 33 height 27
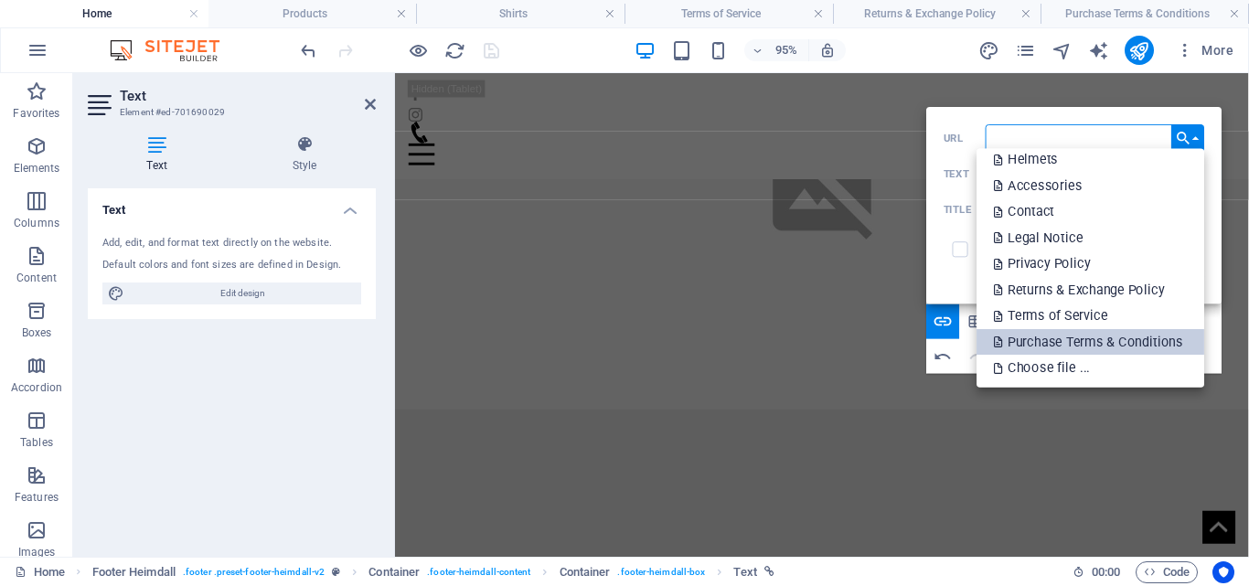
click at [1077, 331] on p "Purchase Terms & Conditions" at bounding box center [1090, 342] width 193 height 27
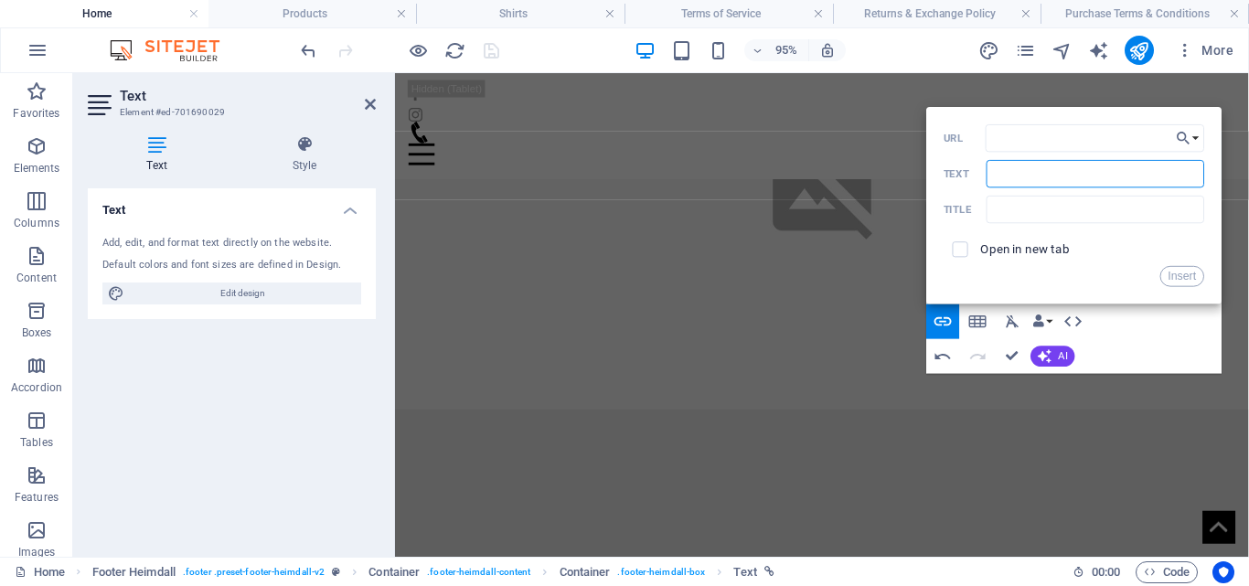
click at [1128, 162] on input "Text" at bounding box center [1096, 173] width 218 height 27
type input "Purchase Terms & Conditions"
click at [1172, 273] on button "Insert" at bounding box center [1183, 276] width 44 height 21
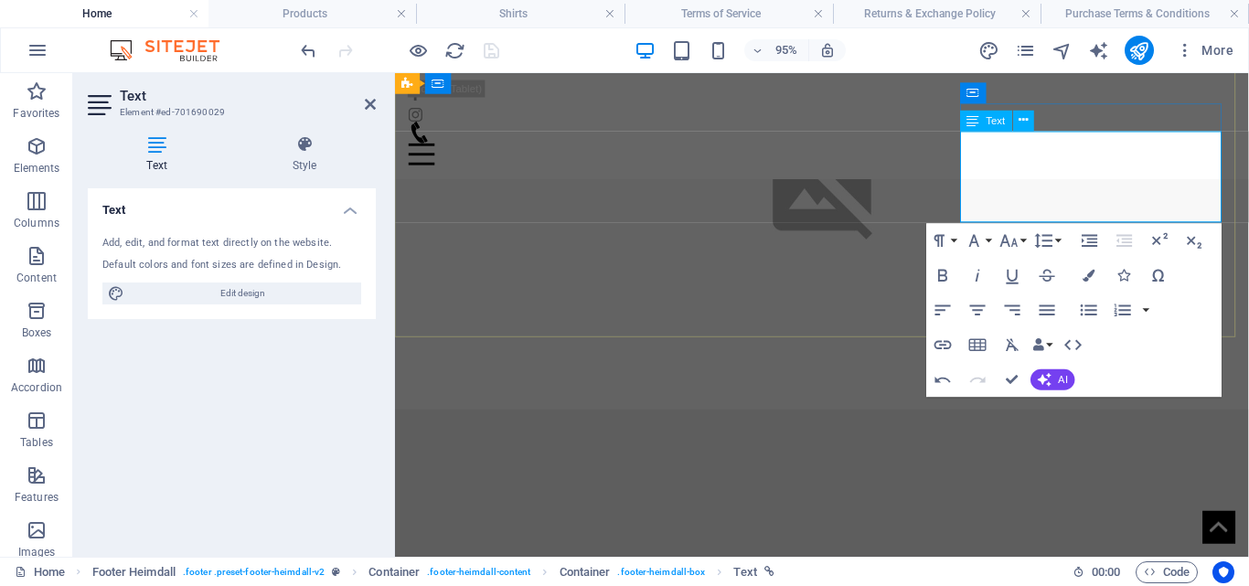
copy p "|"
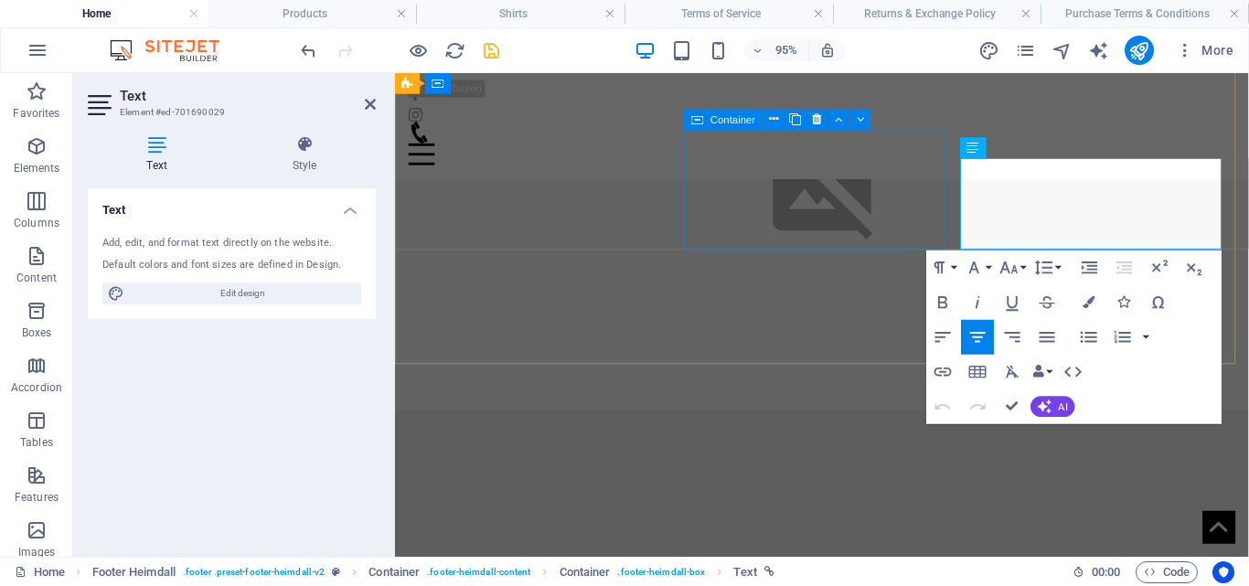
scroll to position [809, 0]
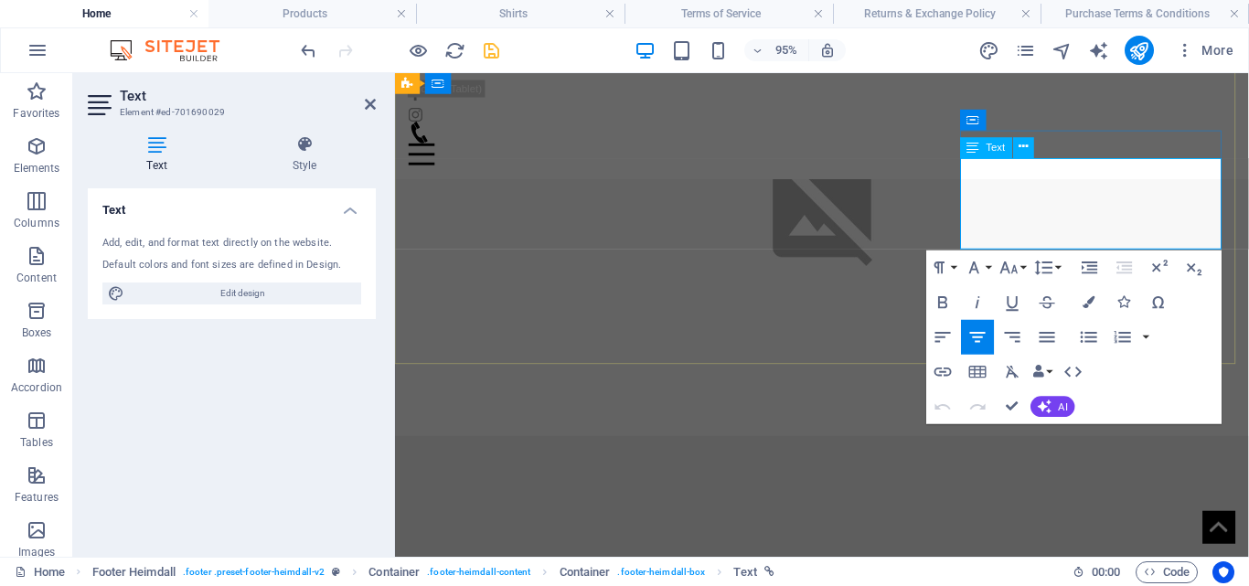
click at [967, 149] on icon "button" at bounding box center [976, 149] width 21 height 21
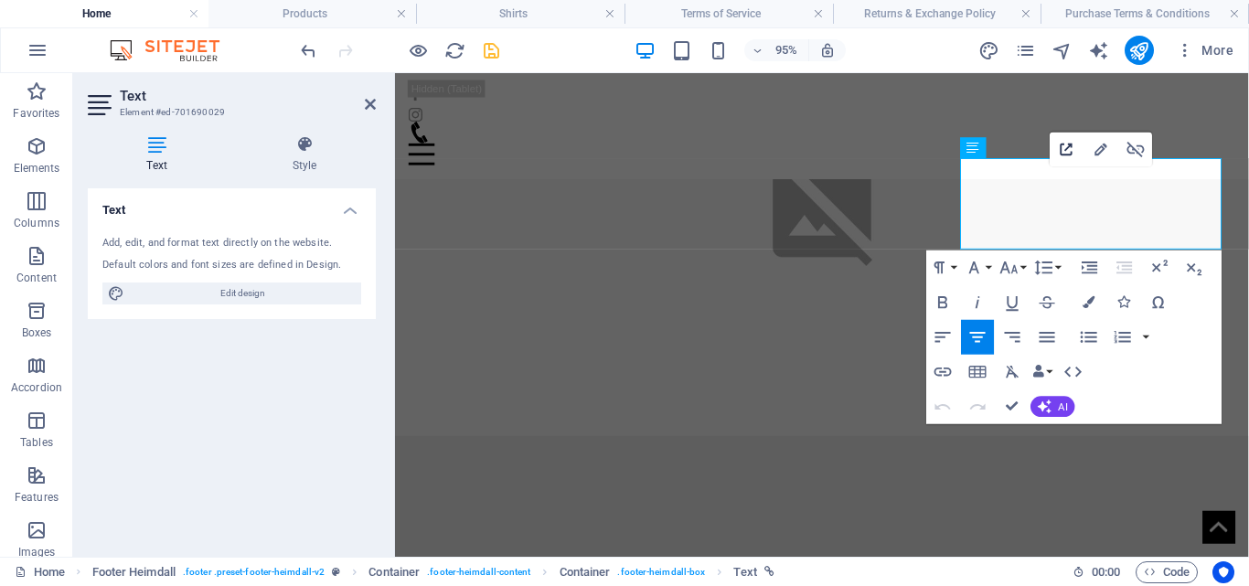
click at [1068, 152] on icon "button" at bounding box center [1066, 149] width 21 height 21
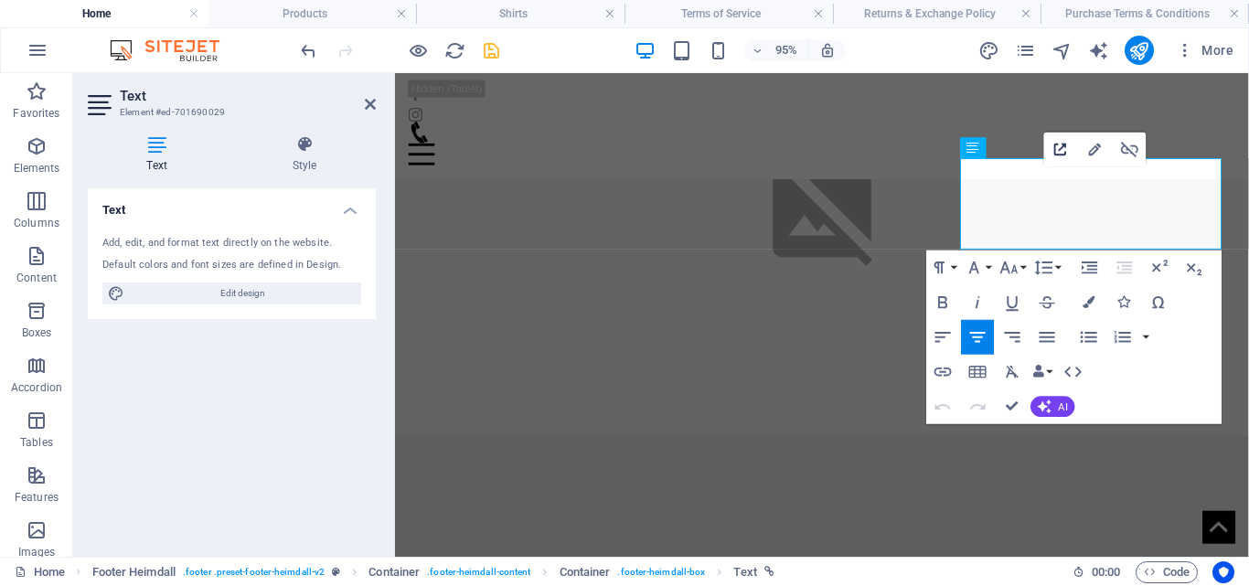
click at [1055, 145] on icon "button" at bounding box center [1061, 150] width 12 height 12
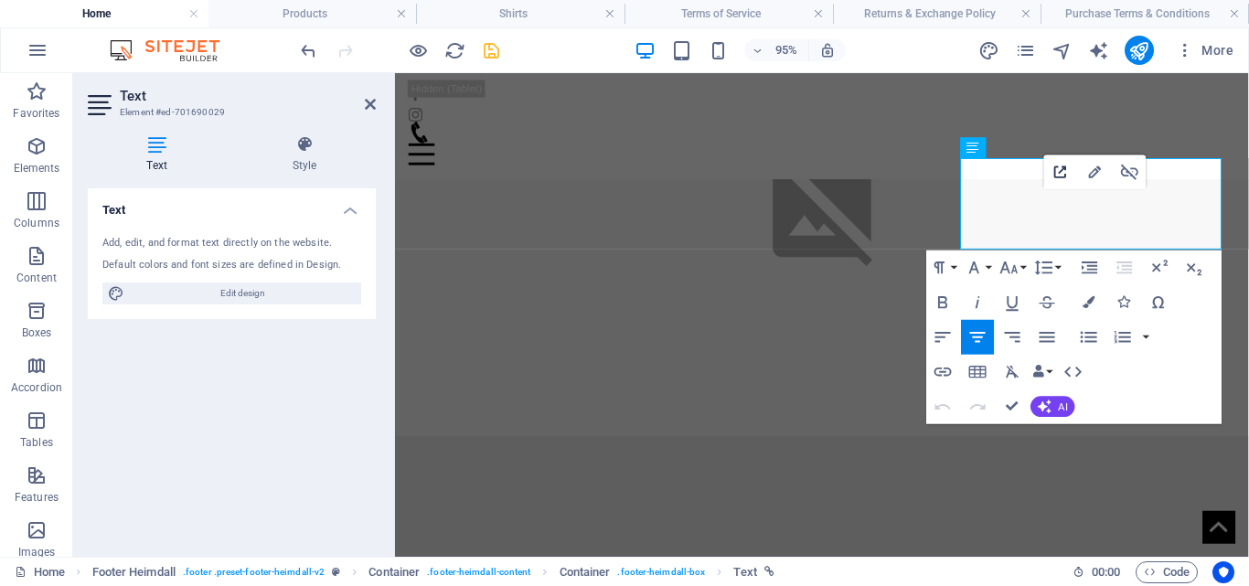
click at [1062, 171] on icon "button" at bounding box center [1061, 172] width 12 height 12
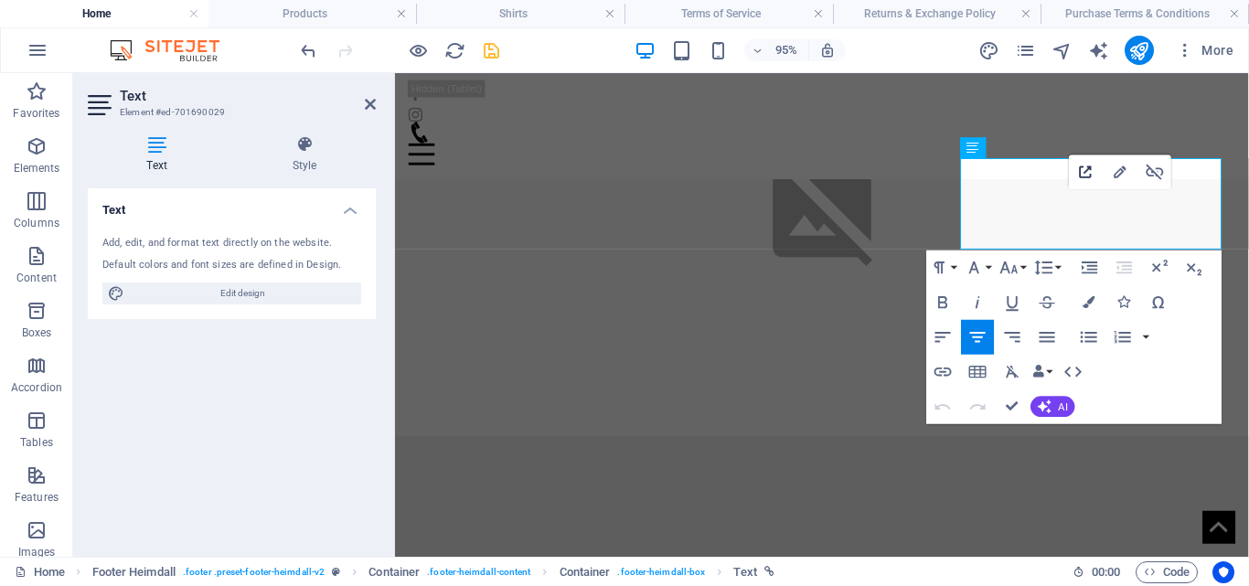
click at [1089, 168] on icon "button" at bounding box center [1085, 172] width 12 height 12
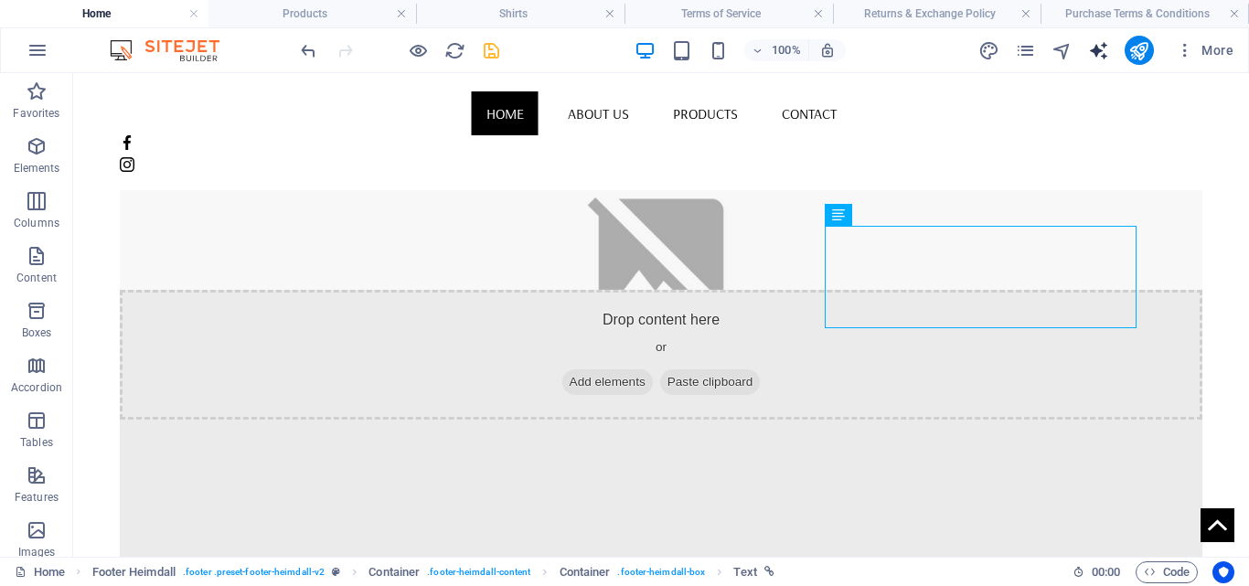
scroll to position [837, 0]
click at [1030, 16] on link at bounding box center [1026, 13] width 11 height 17
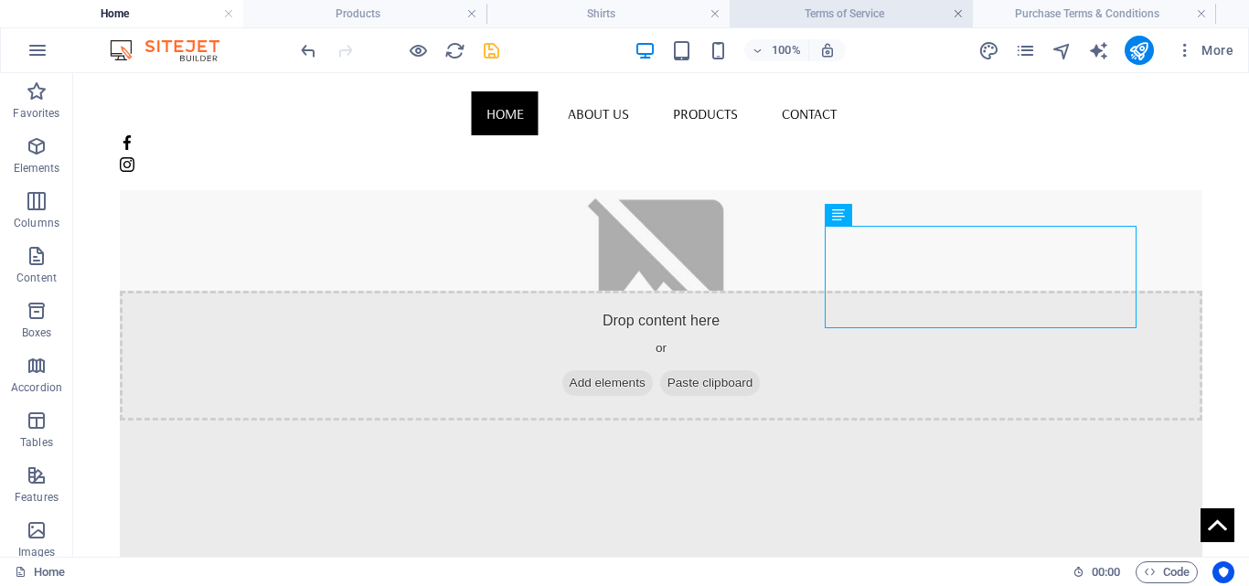
click at [958, 13] on link at bounding box center [958, 13] width 11 height 17
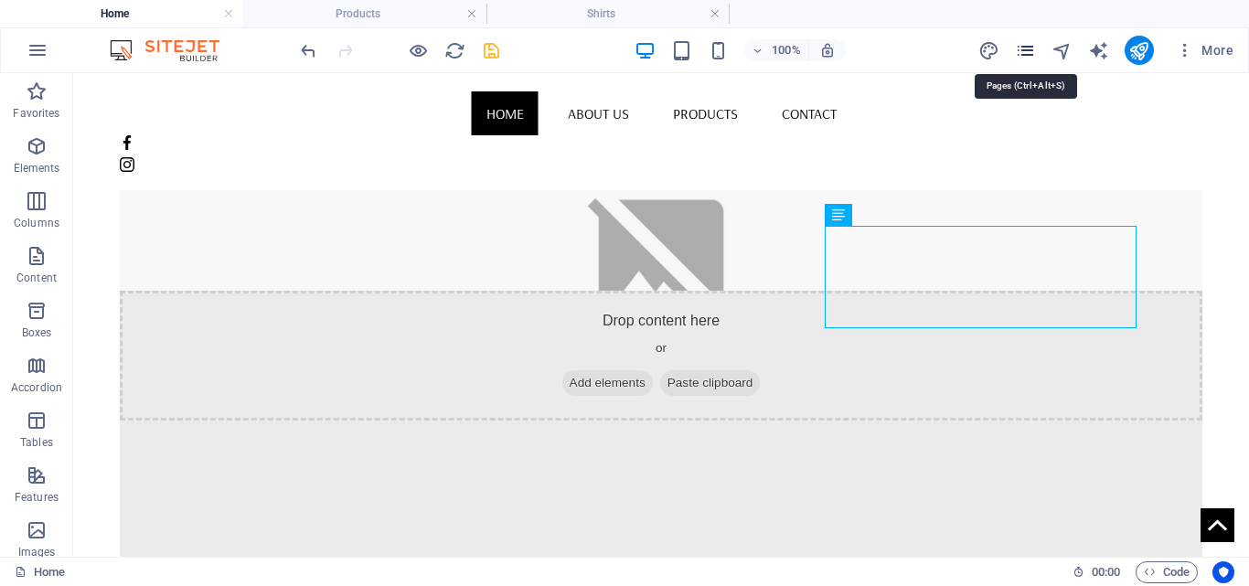
click at [1026, 49] on icon "pages" at bounding box center [1025, 50] width 21 height 21
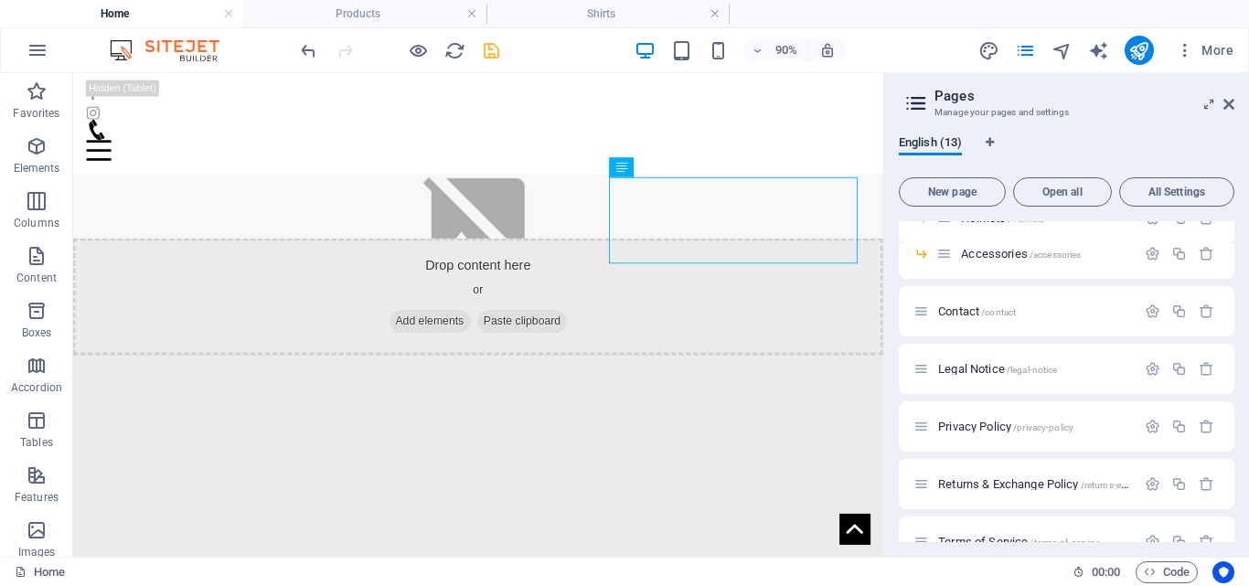
scroll to position [252, 0]
click at [977, 425] on span "Privacy Policy /privacy-policy" at bounding box center [1005, 426] width 135 height 14
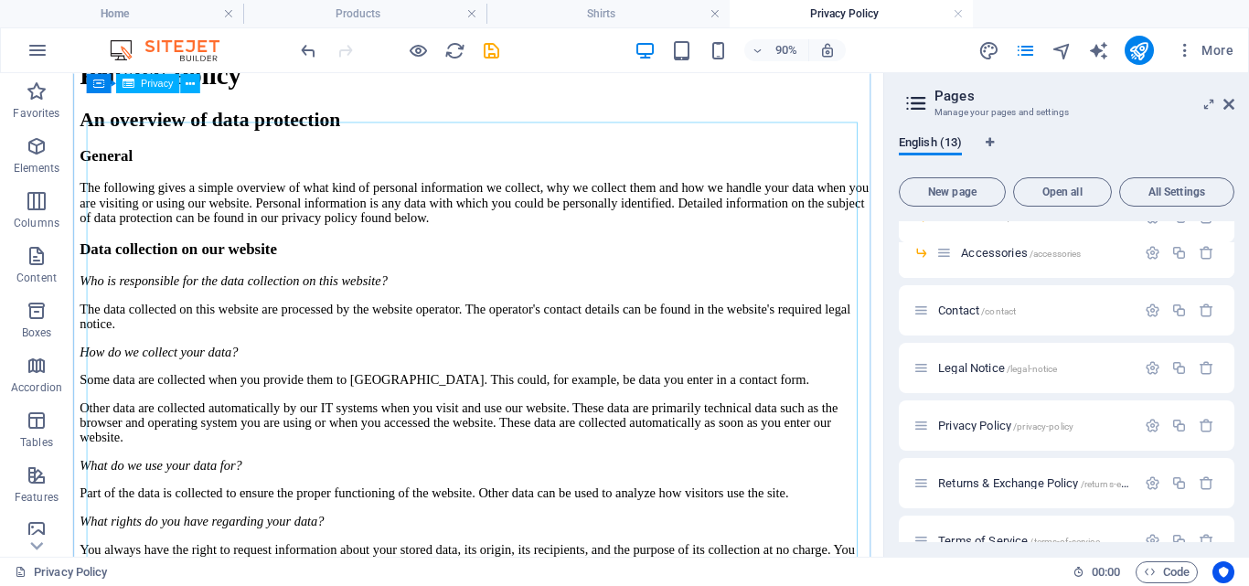
scroll to position [0, 0]
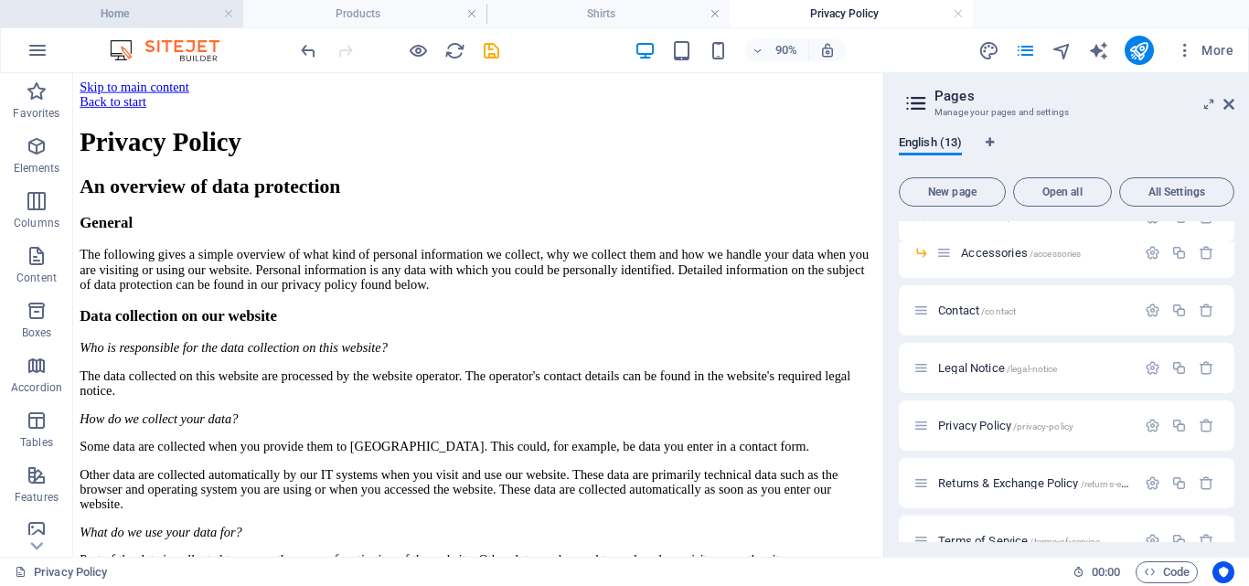
click at [176, 14] on h4 "Home" at bounding box center [121, 14] width 243 height 20
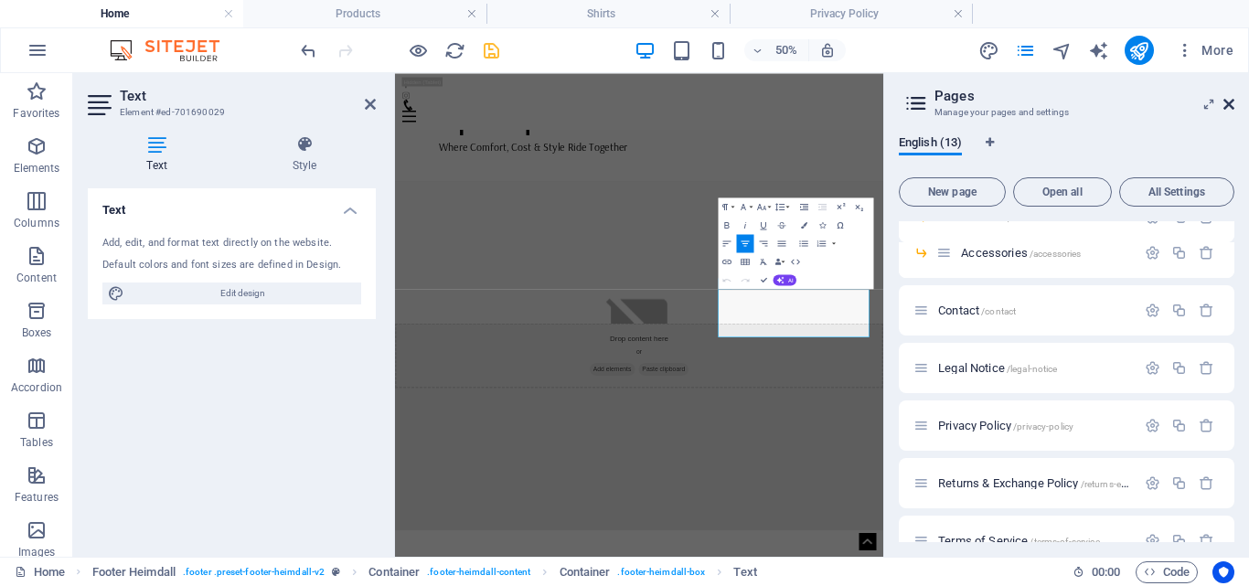
click at [1234, 106] on icon at bounding box center [1229, 104] width 11 height 15
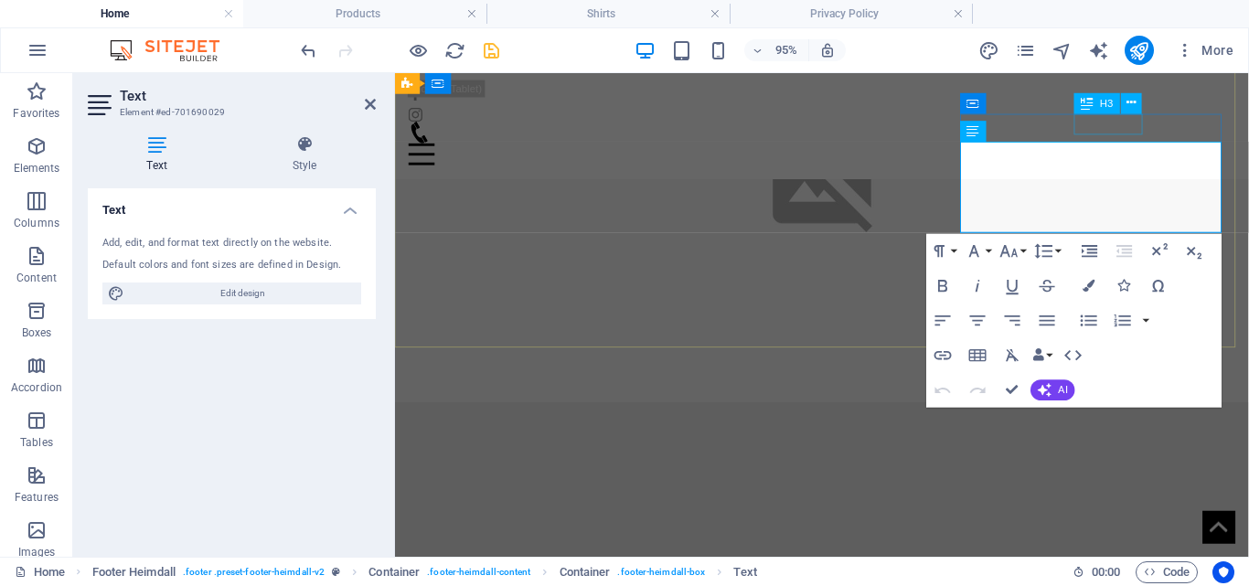
scroll to position [820, 0]
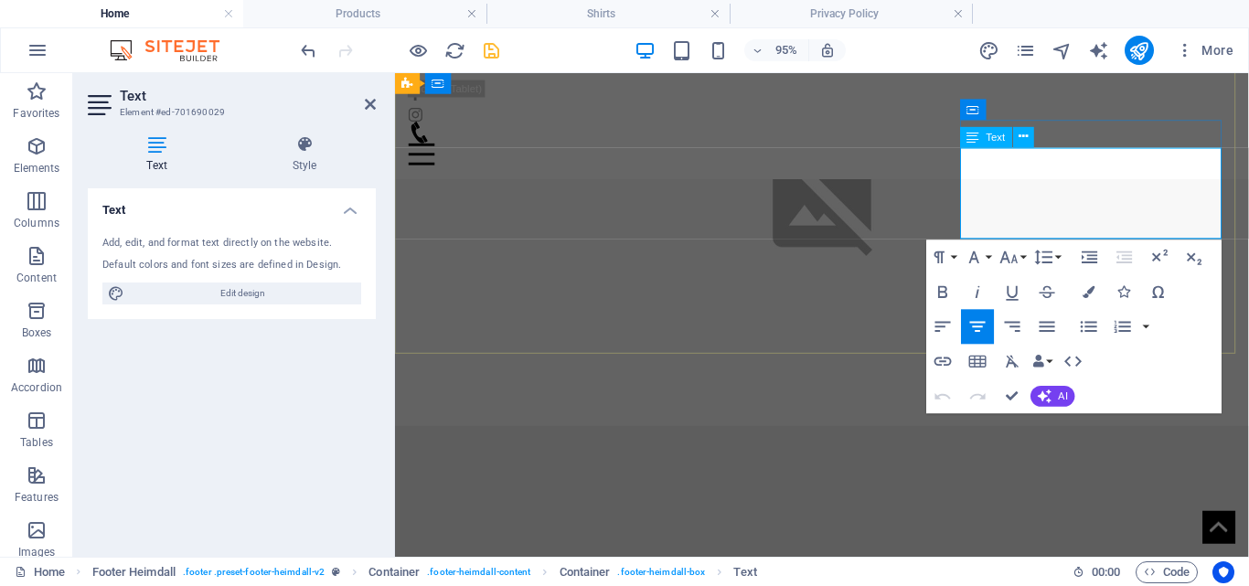
click at [942, 365] on icon "button" at bounding box center [943, 361] width 21 height 21
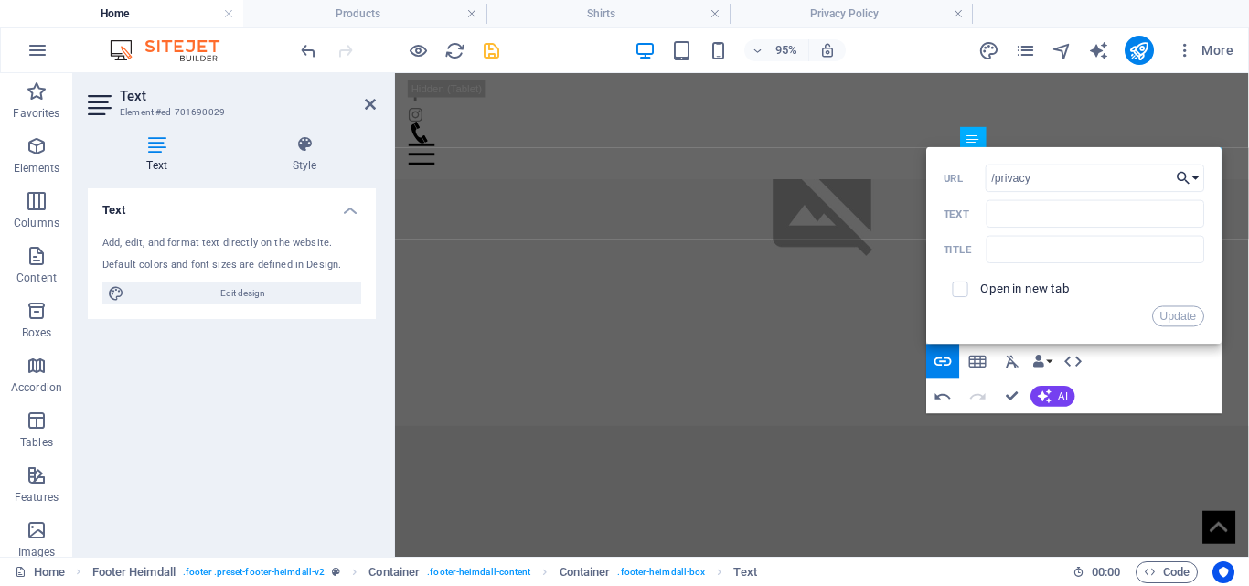
click at [1195, 185] on button "Choose Link" at bounding box center [1188, 177] width 33 height 27
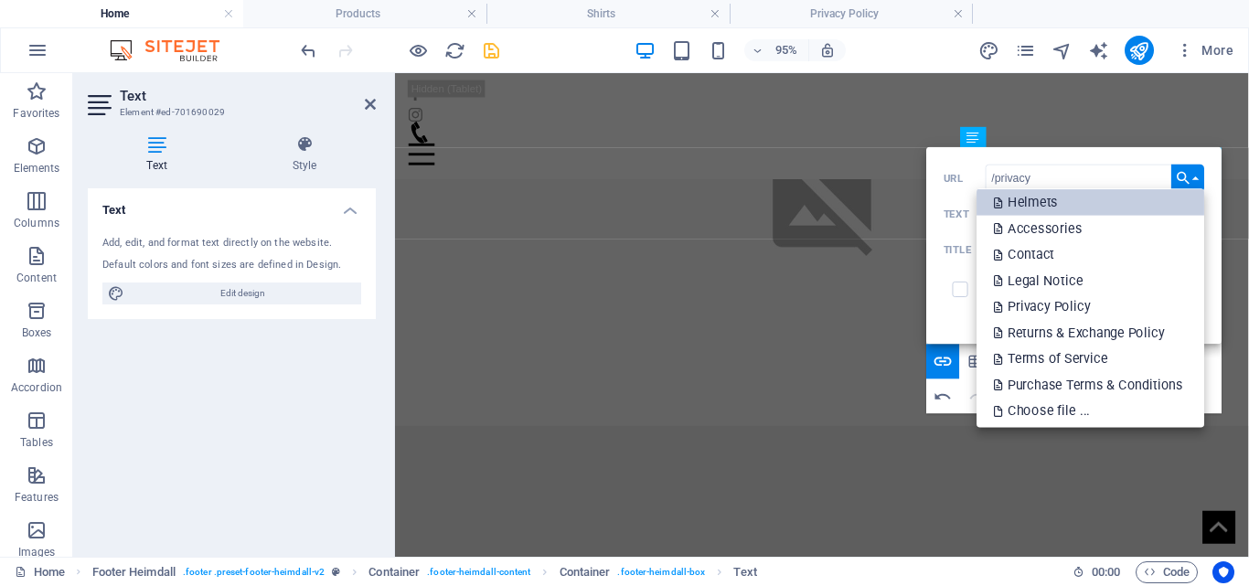
scroll to position [147, 0]
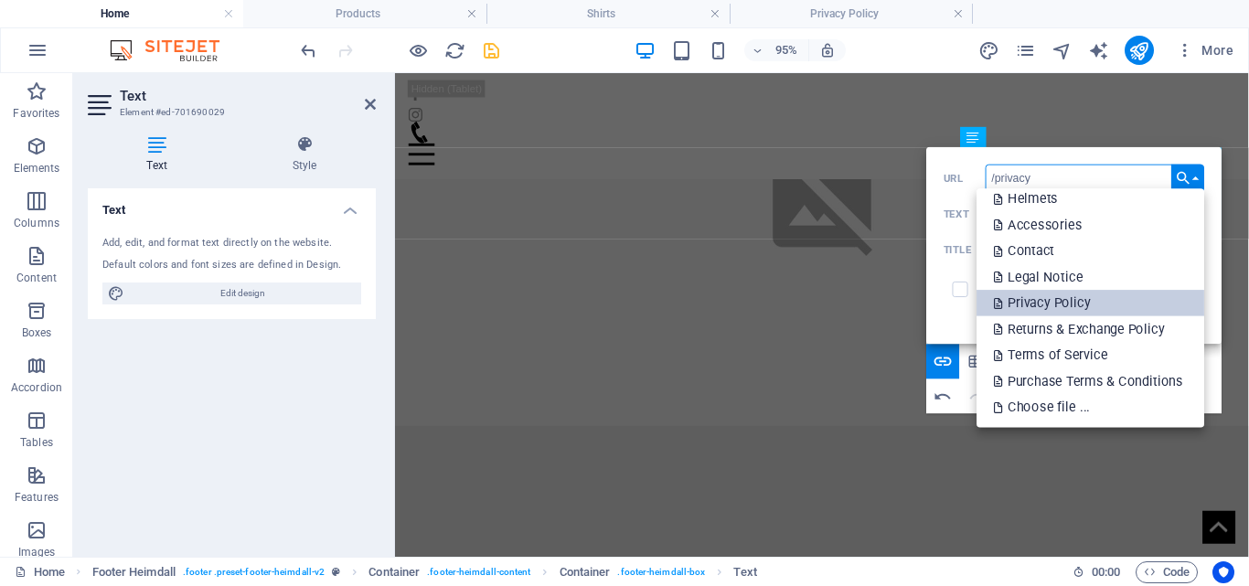
click at [1070, 295] on p "Privacy Policy" at bounding box center [1044, 304] width 100 height 27
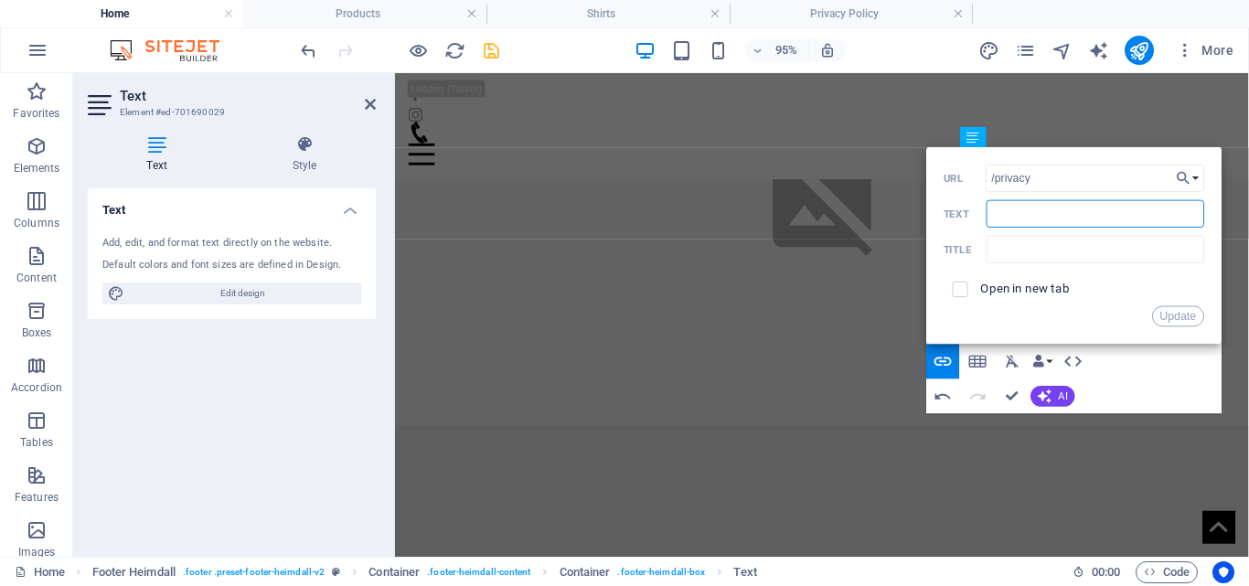
click at [1086, 221] on input "​" at bounding box center [1096, 212] width 218 height 27
type input "​Privacy Policy"
click at [1183, 316] on button "Update" at bounding box center [1178, 315] width 52 height 21
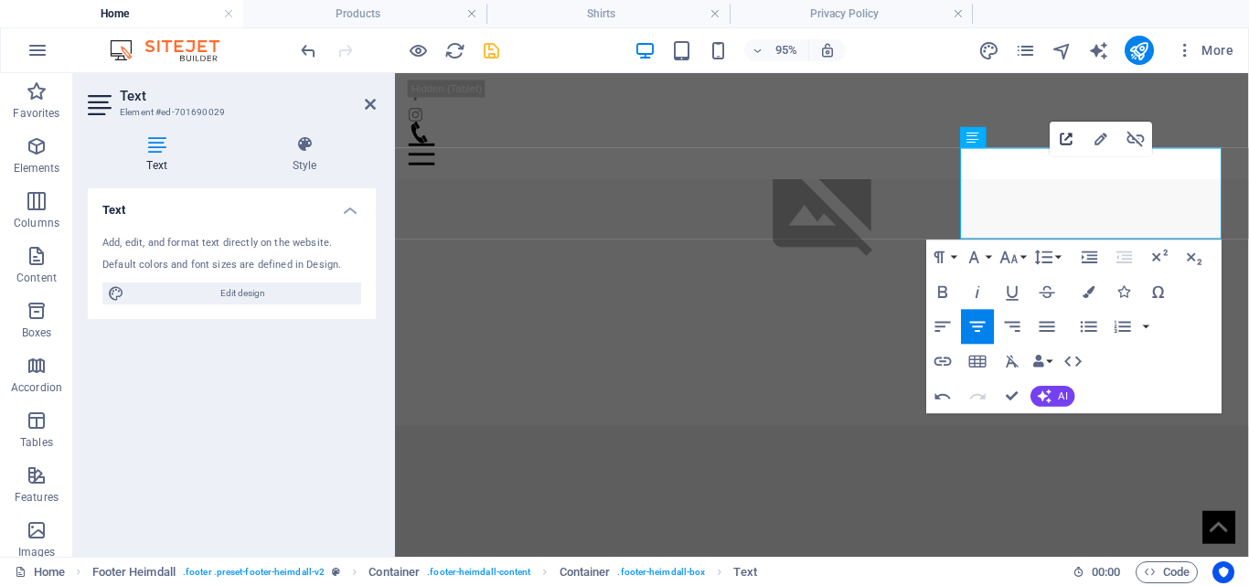
click at [1066, 138] on icon "button" at bounding box center [1066, 140] width 12 height 12
